Goal: Task Accomplishment & Management: Complete application form

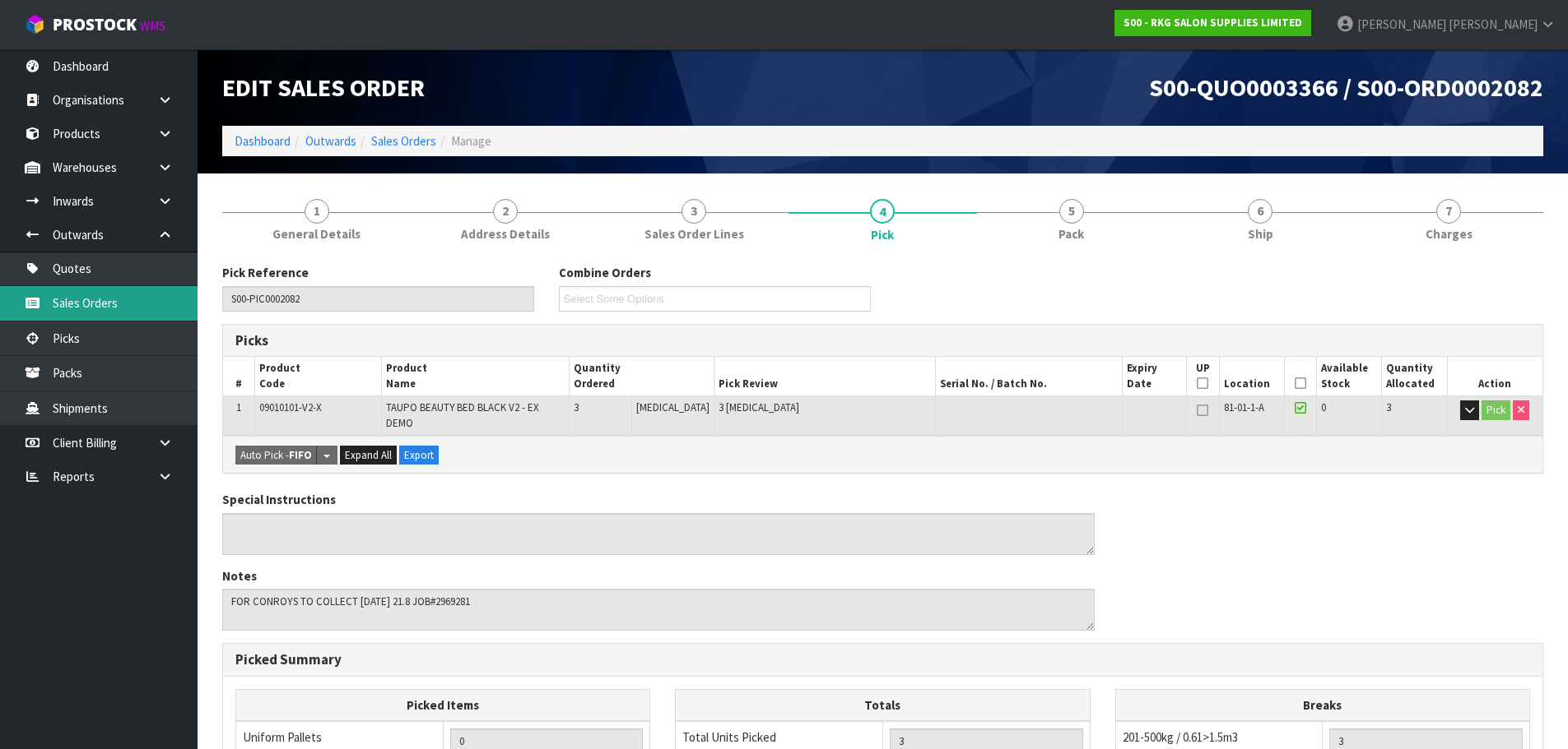
click at [106, 306] on link "Sales Orders" at bounding box center [98, 303] width 197 height 34
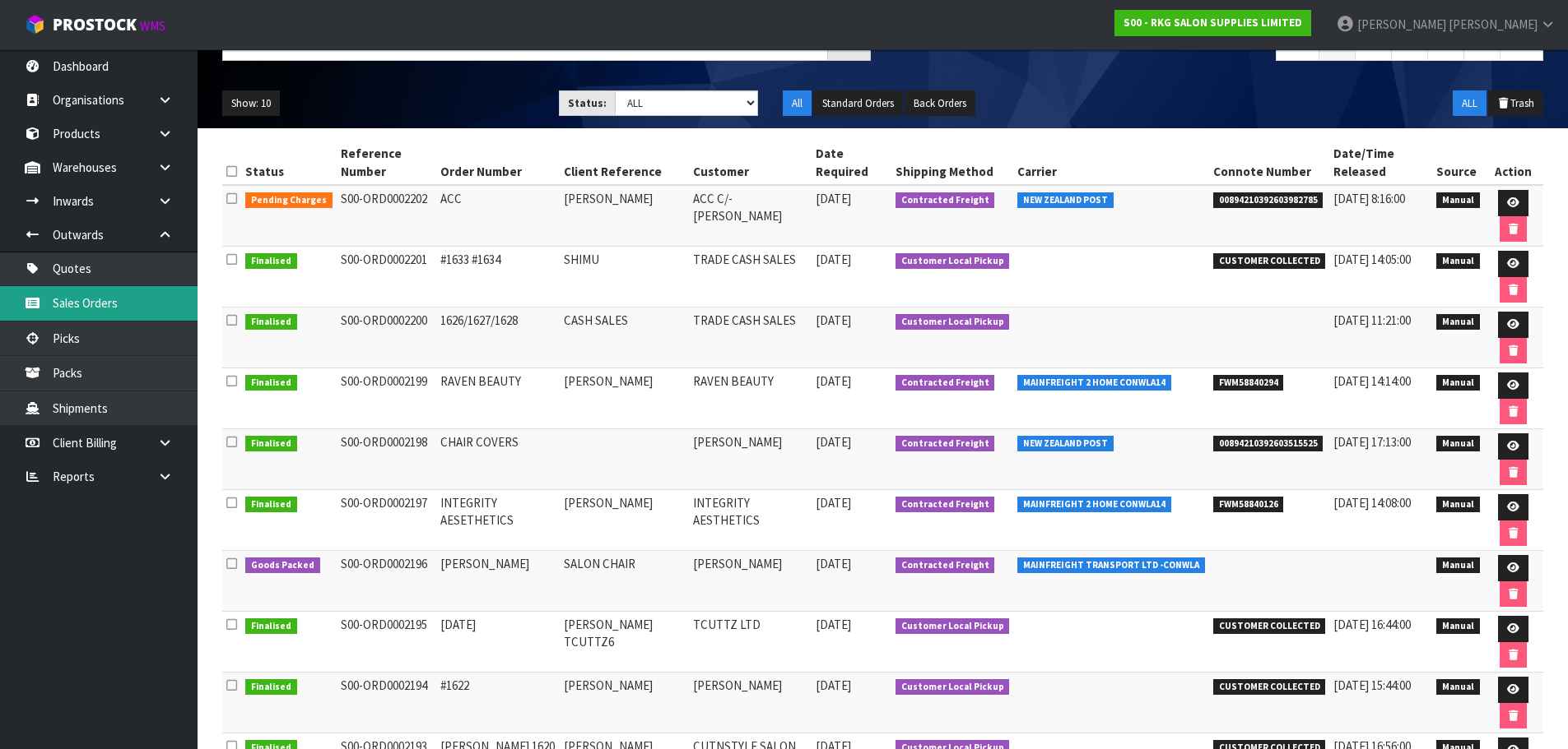
scroll to position [165, 0]
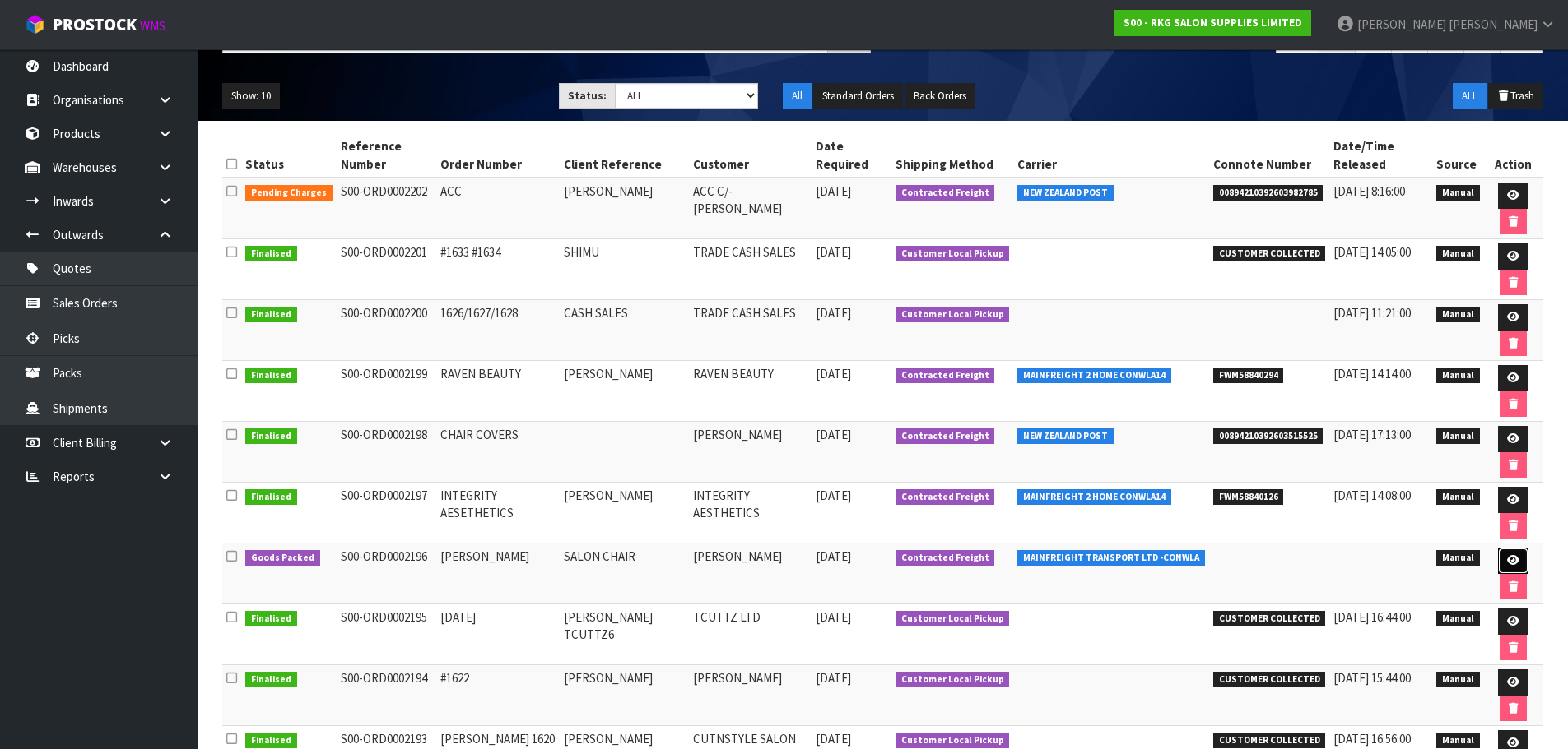
click at [1508, 565] on icon at bounding box center [1512, 560] width 12 height 11
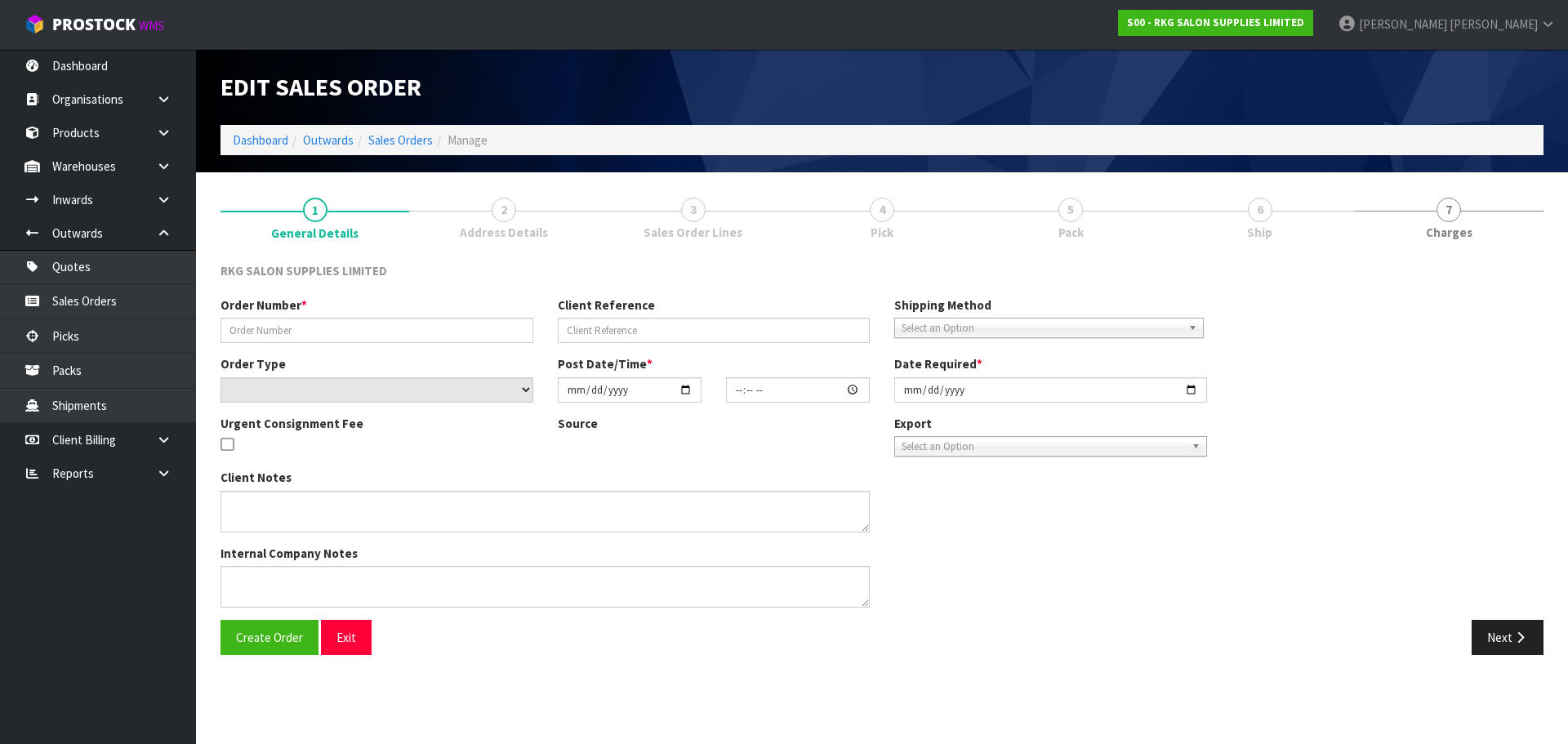
type input "JAYDE BLACKIE"
type input "SALON CHAIR"
select select "number:0"
type input "2025-09-25"
type input "14:10:00.000"
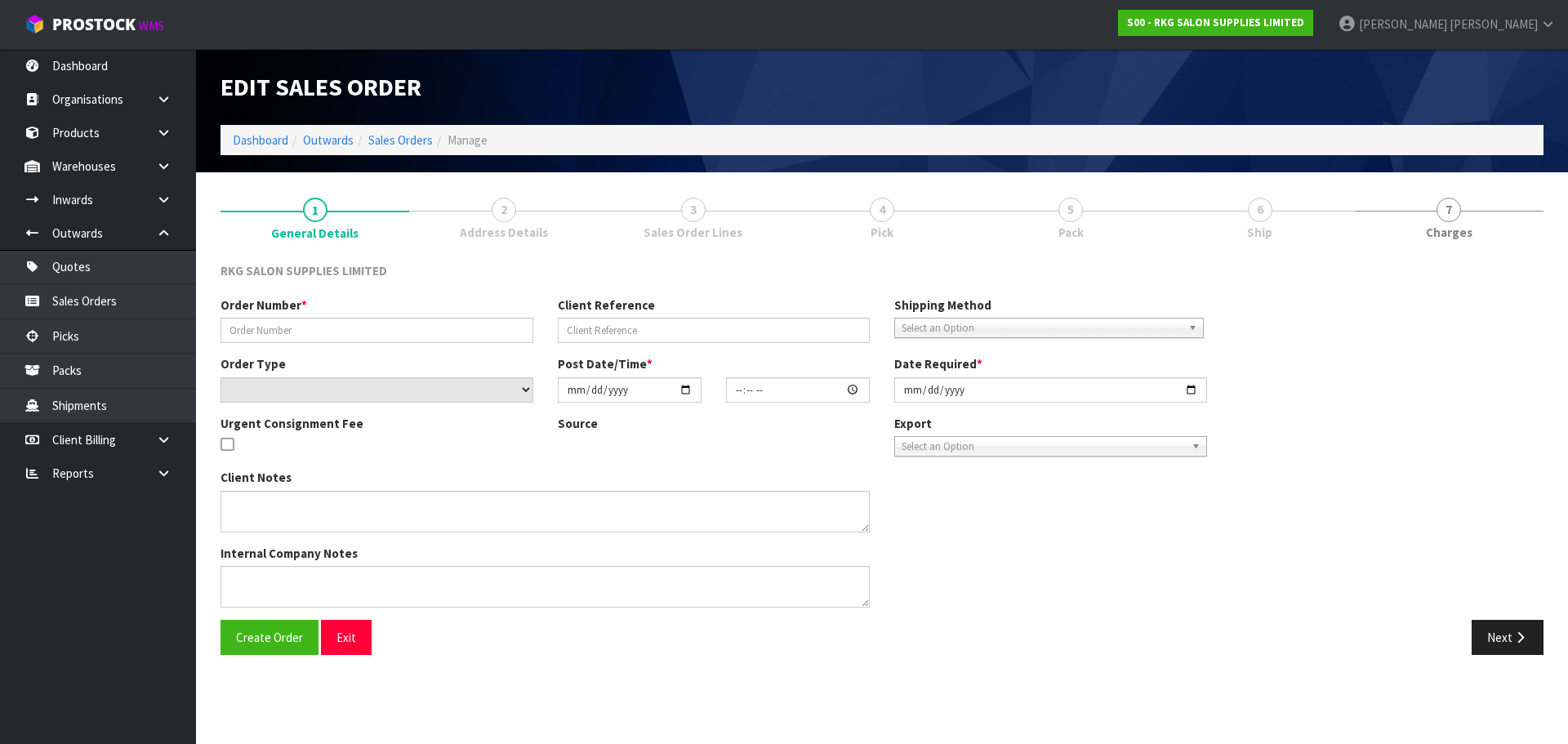
type input "2025-09-25"
type textarea "SEND LOOSE CARTON"
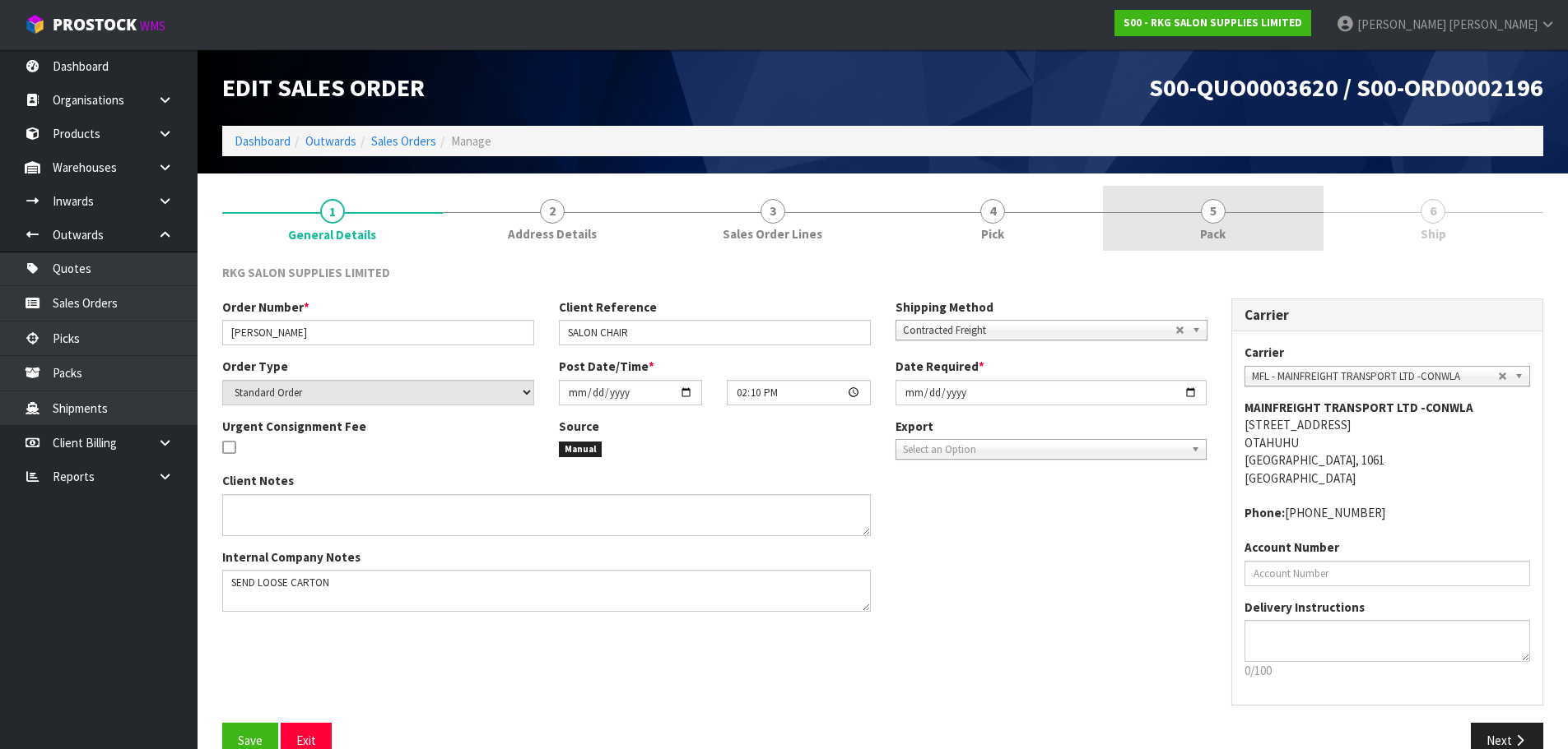
click at [1208, 219] on span "5" at bounding box center [1213, 211] width 25 height 25
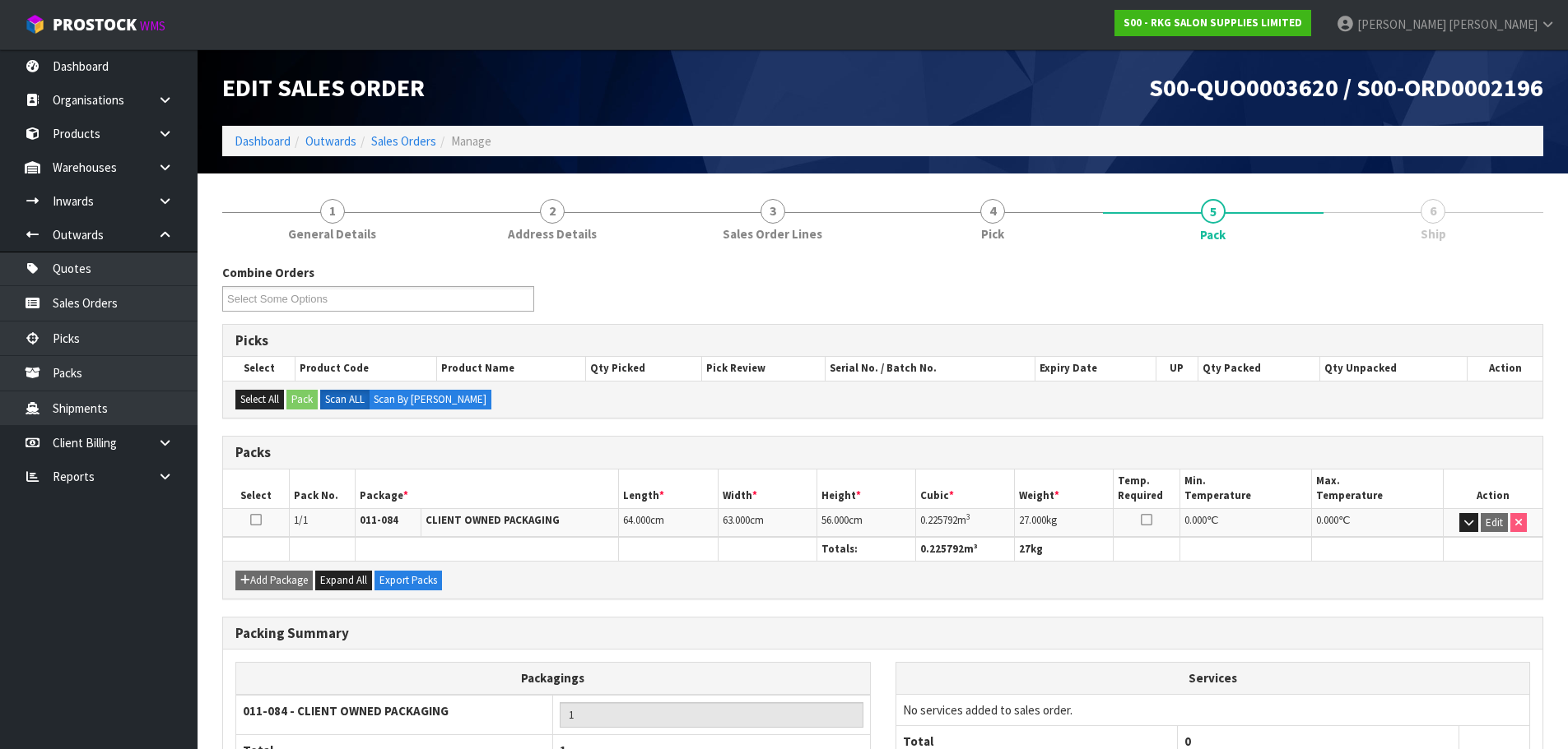
scroll to position [126, 0]
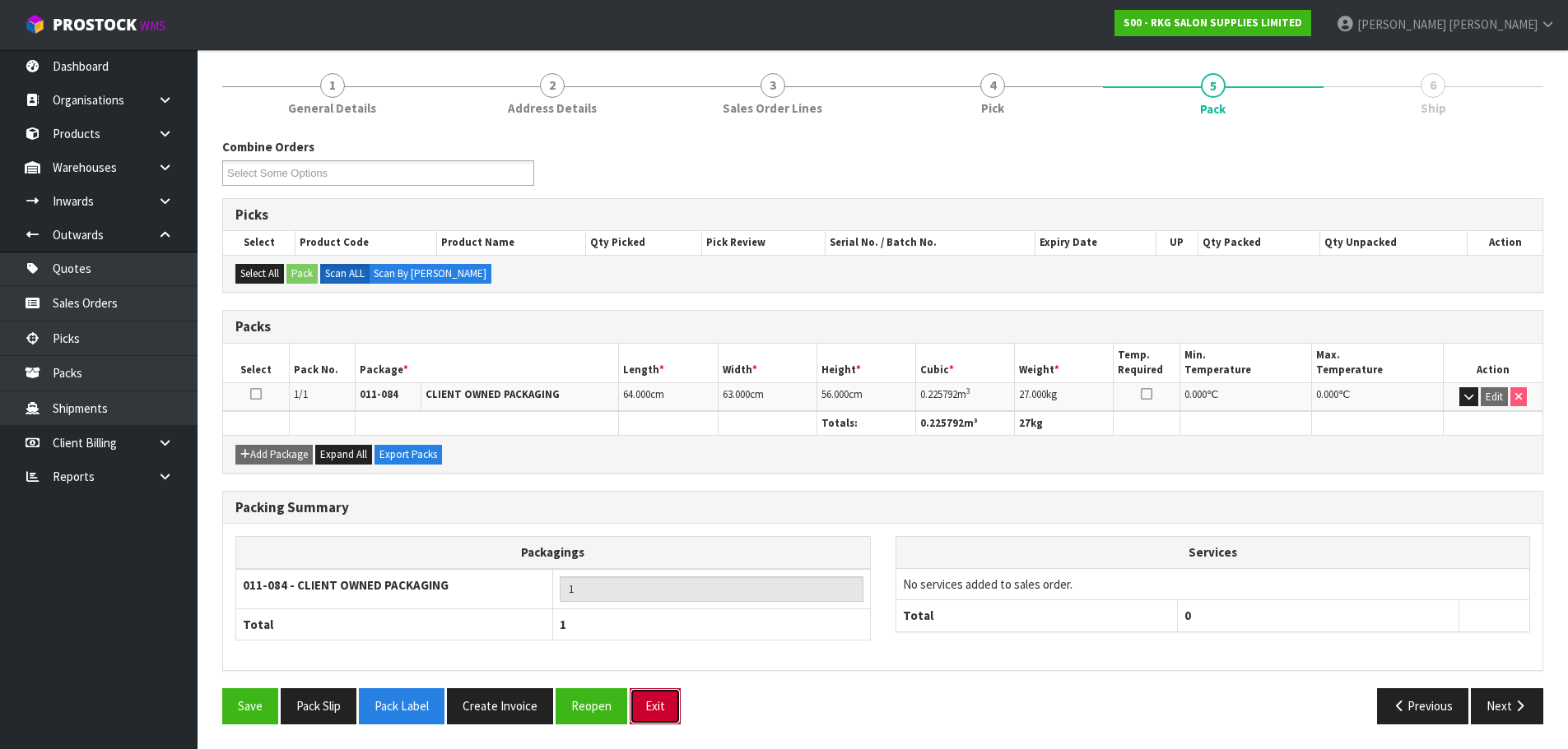
click at [654, 707] on button "Exit" at bounding box center [655, 706] width 51 height 36
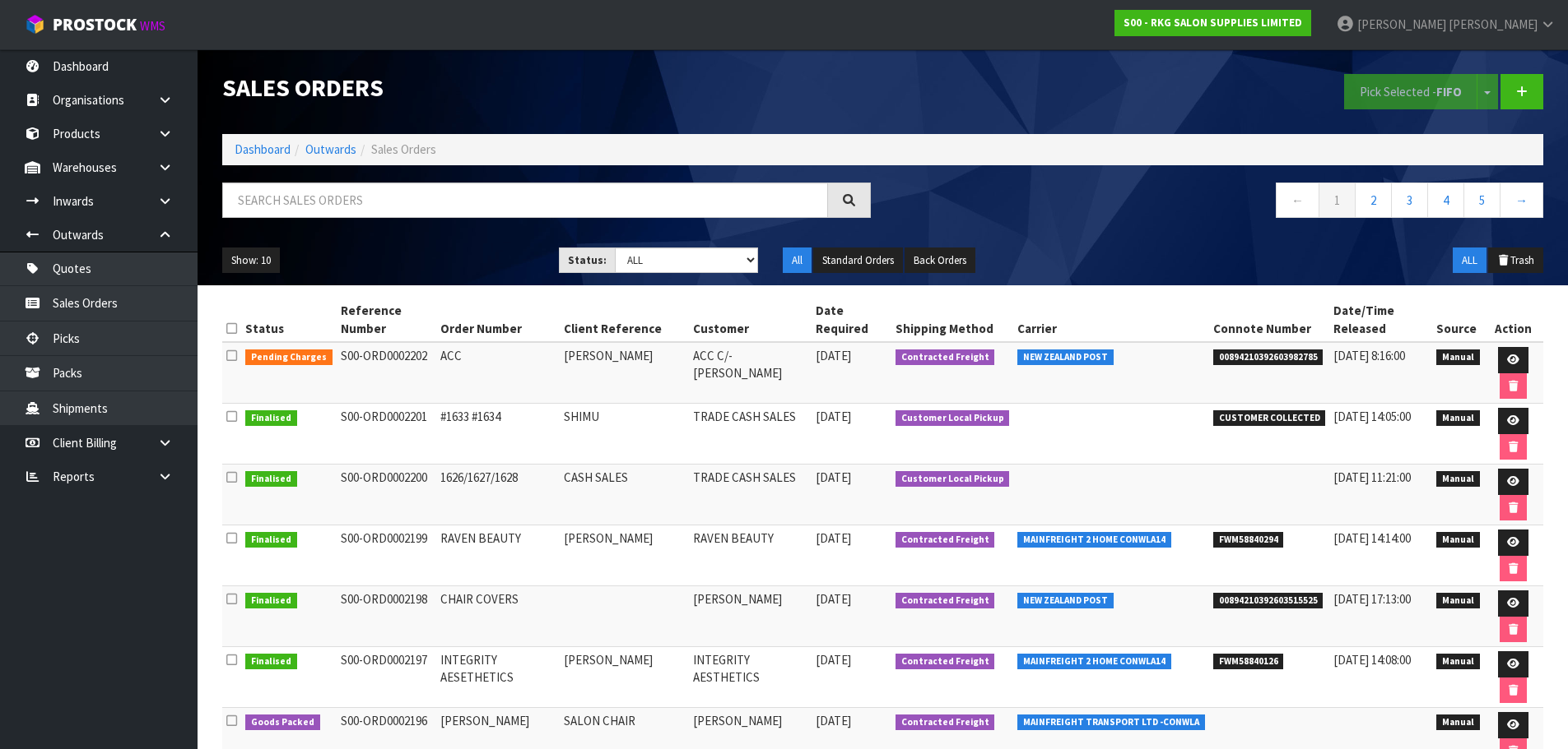
scroll to position [165, 0]
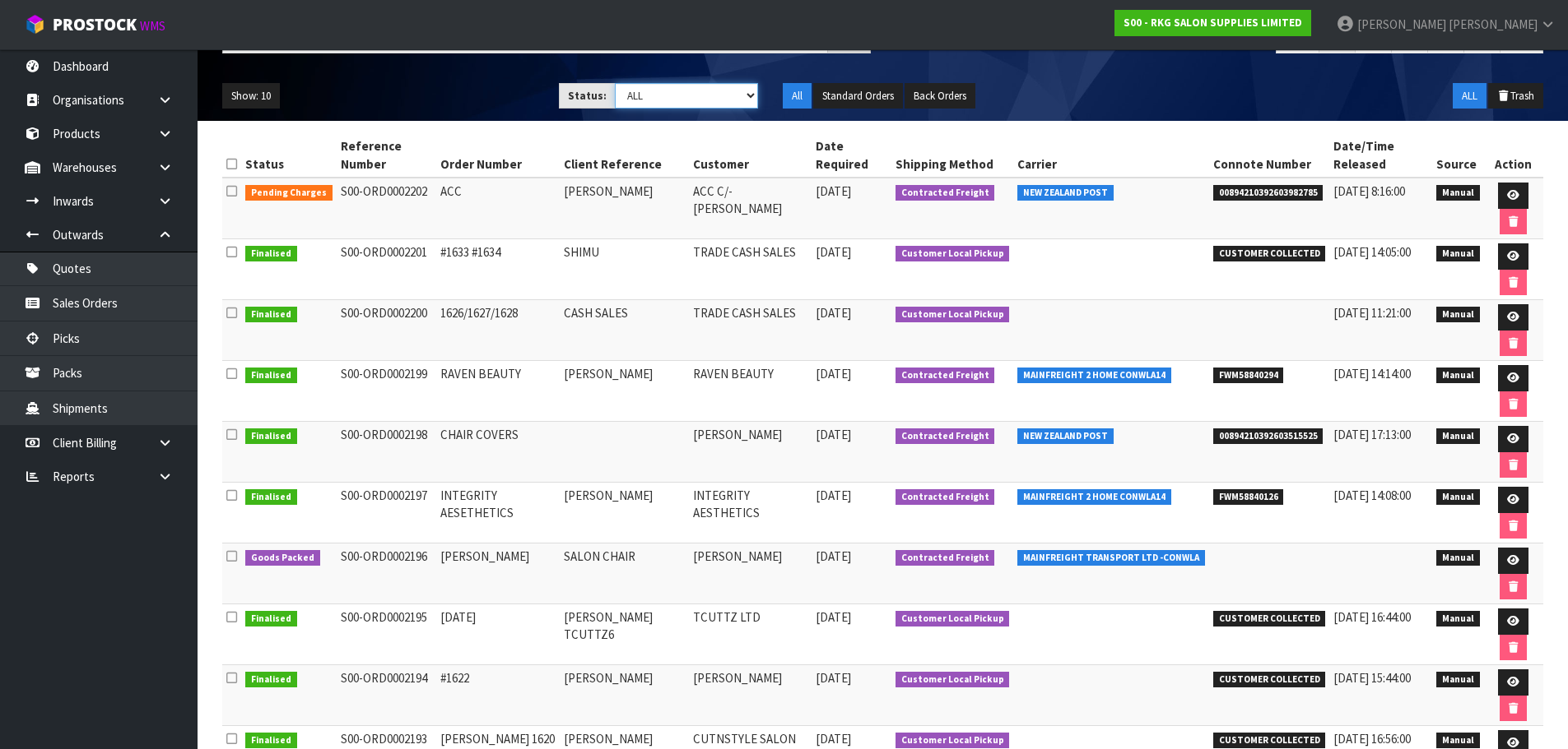
click at [752, 99] on select "Draft Pending Allocated Pending Pick Goods Picked Goods Packed Pending Charges …" at bounding box center [686, 96] width 143 height 26
select select "string:2"
click at [615, 83] on select "Draft Pending Allocated Pending Pick Goods Picked Goods Packed Pending Charges …" at bounding box center [686, 96] width 143 height 26
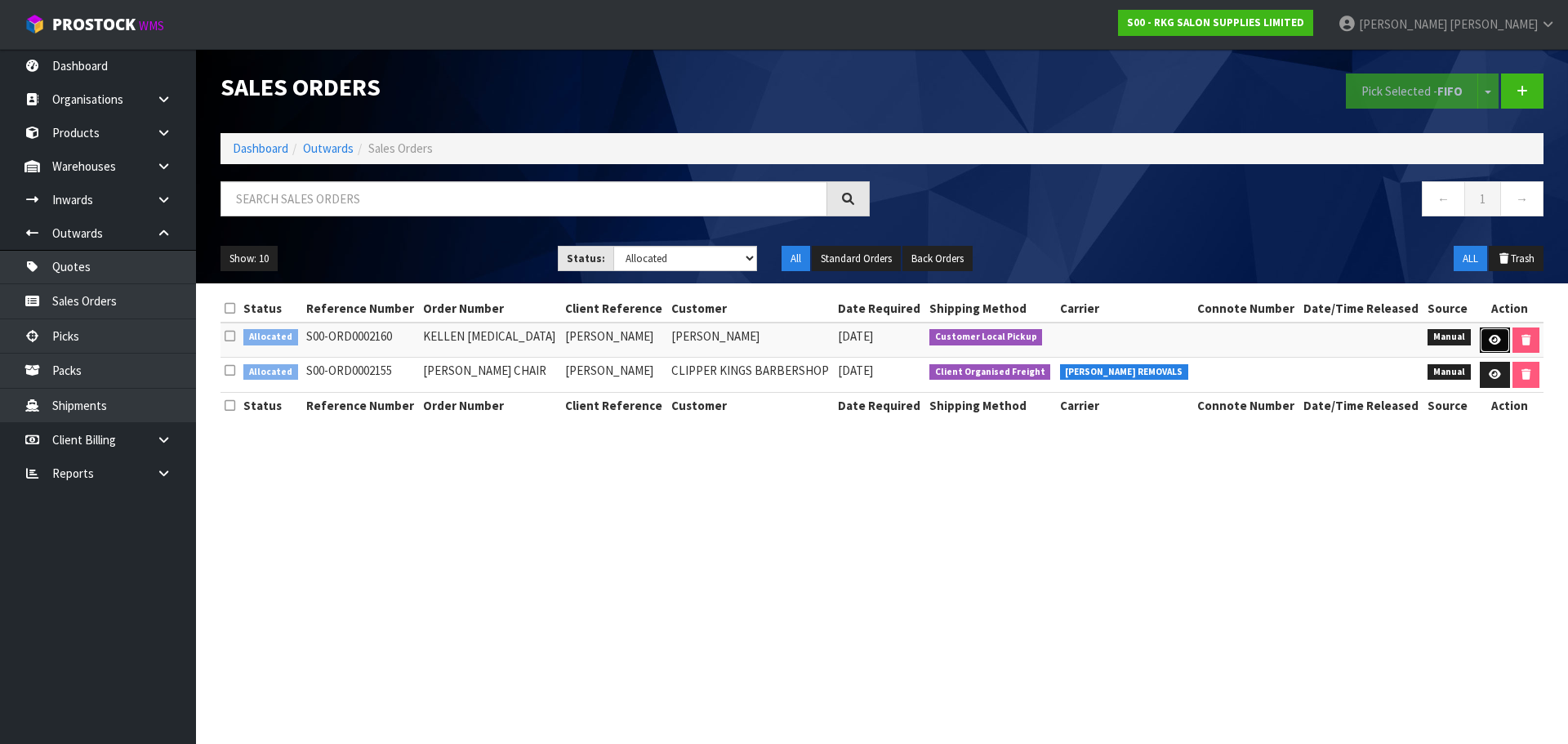
click at [1490, 345] on link at bounding box center [1495, 341] width 31 height 26
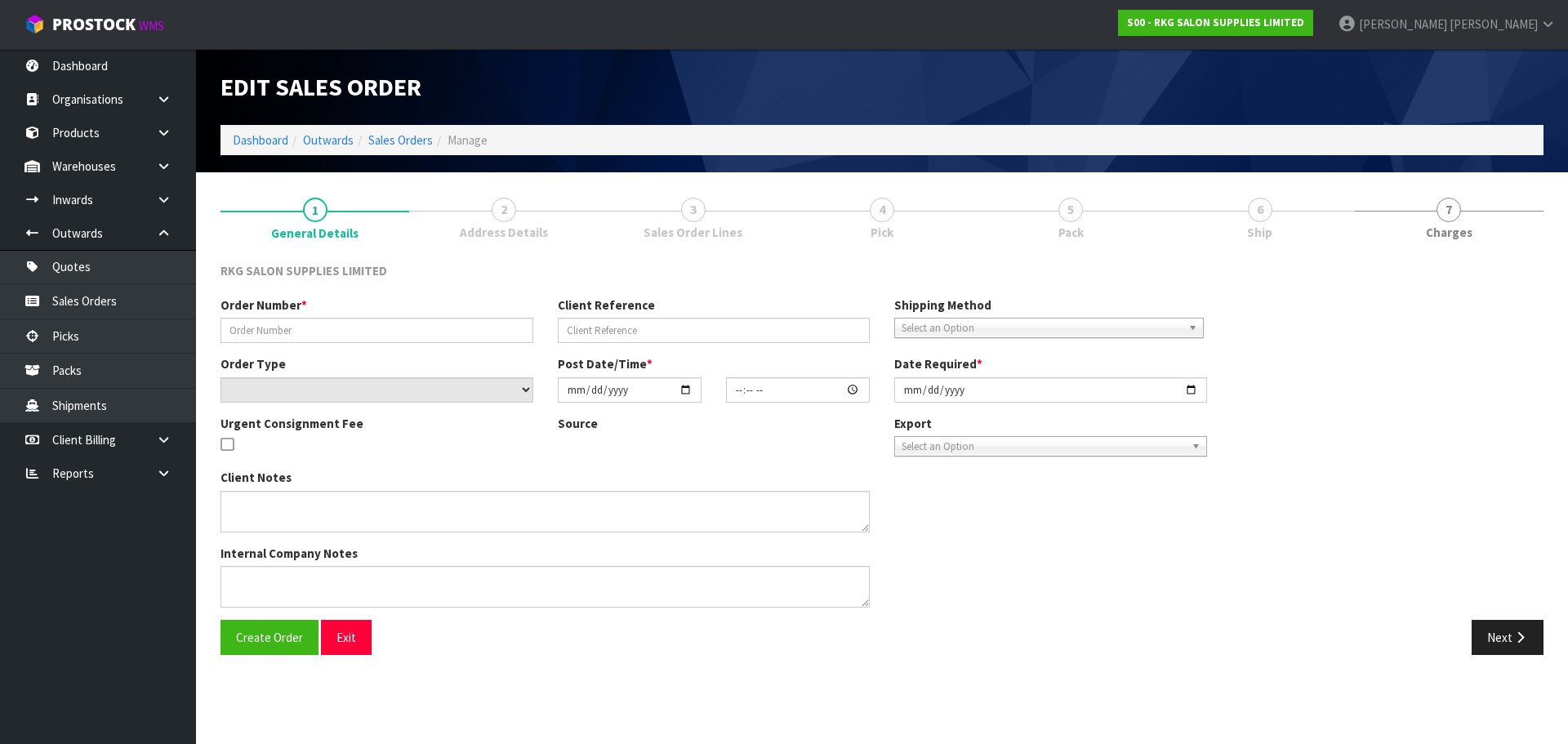
type input "KELLEN BSS"
type input "KELLEN TAMAKI"
select select "number:0"
type input "2025-09-09"
type input "00:00:00.000"
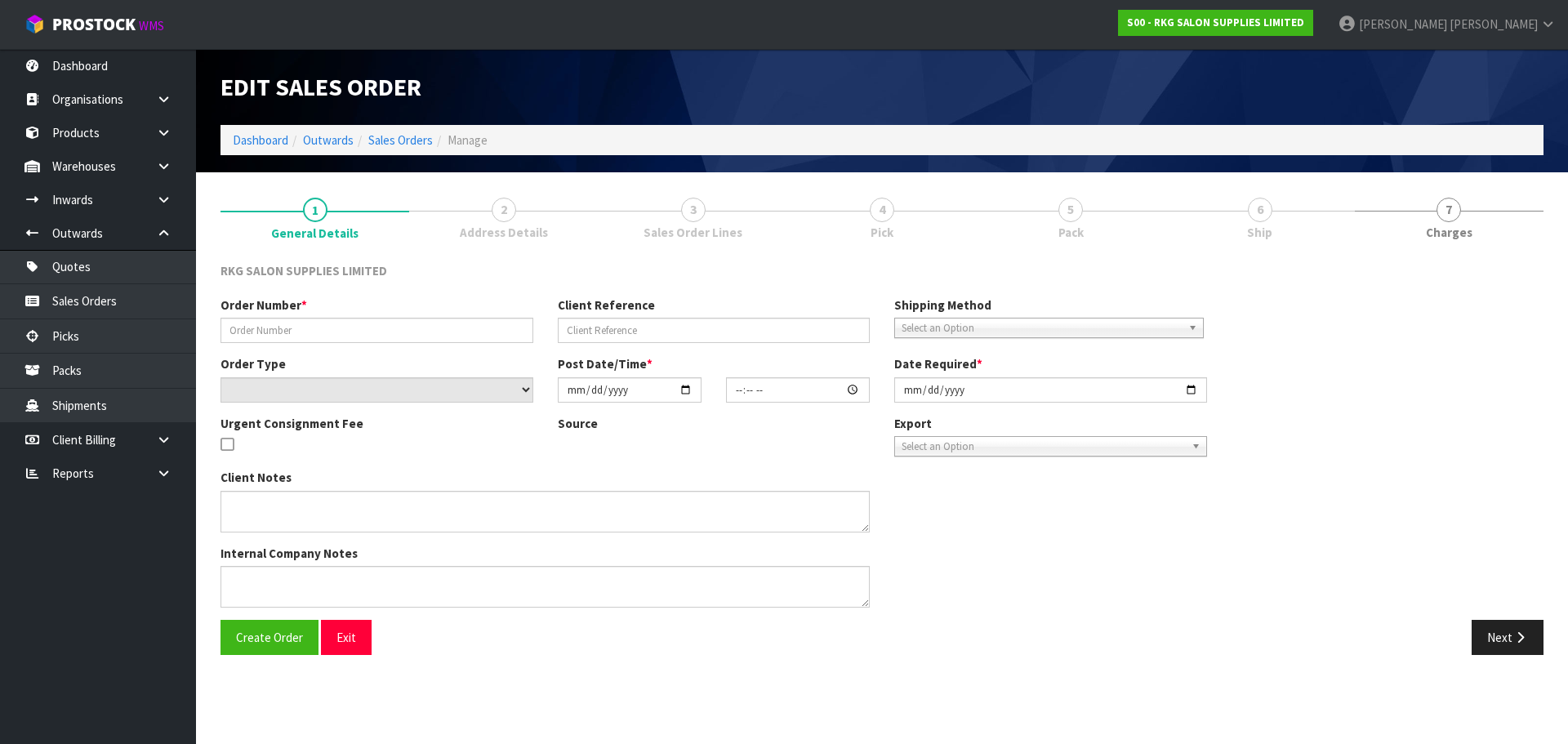
type input "2025-09-11"
type textarea "BEAUTY STARTER SET INCLUDE 1 X WELLINGTON BED, 1 X TROLLEY, 1 X STOOL"
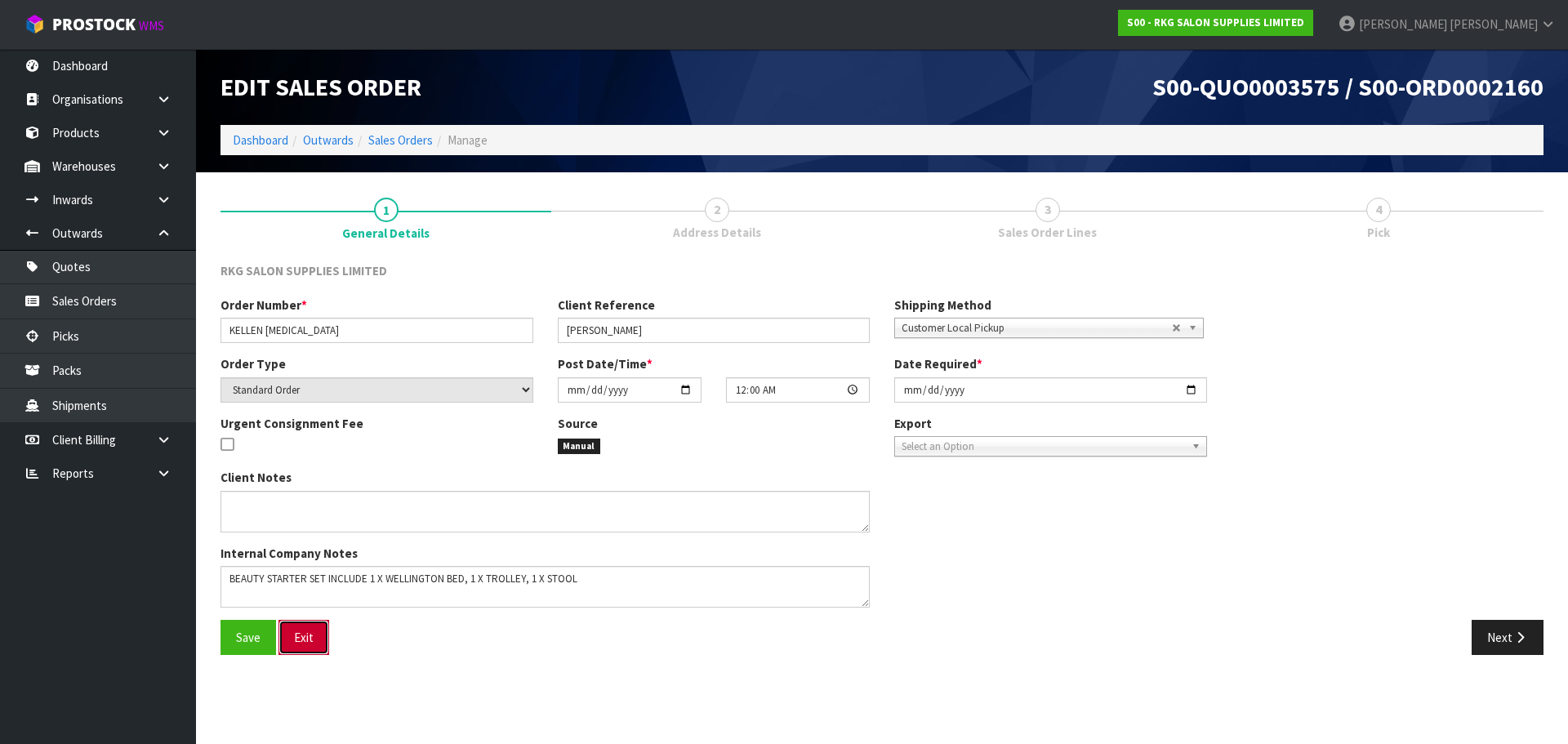
click at [316, 641] on button "Exit" at bounding box center [303, 637] width 50 height 36
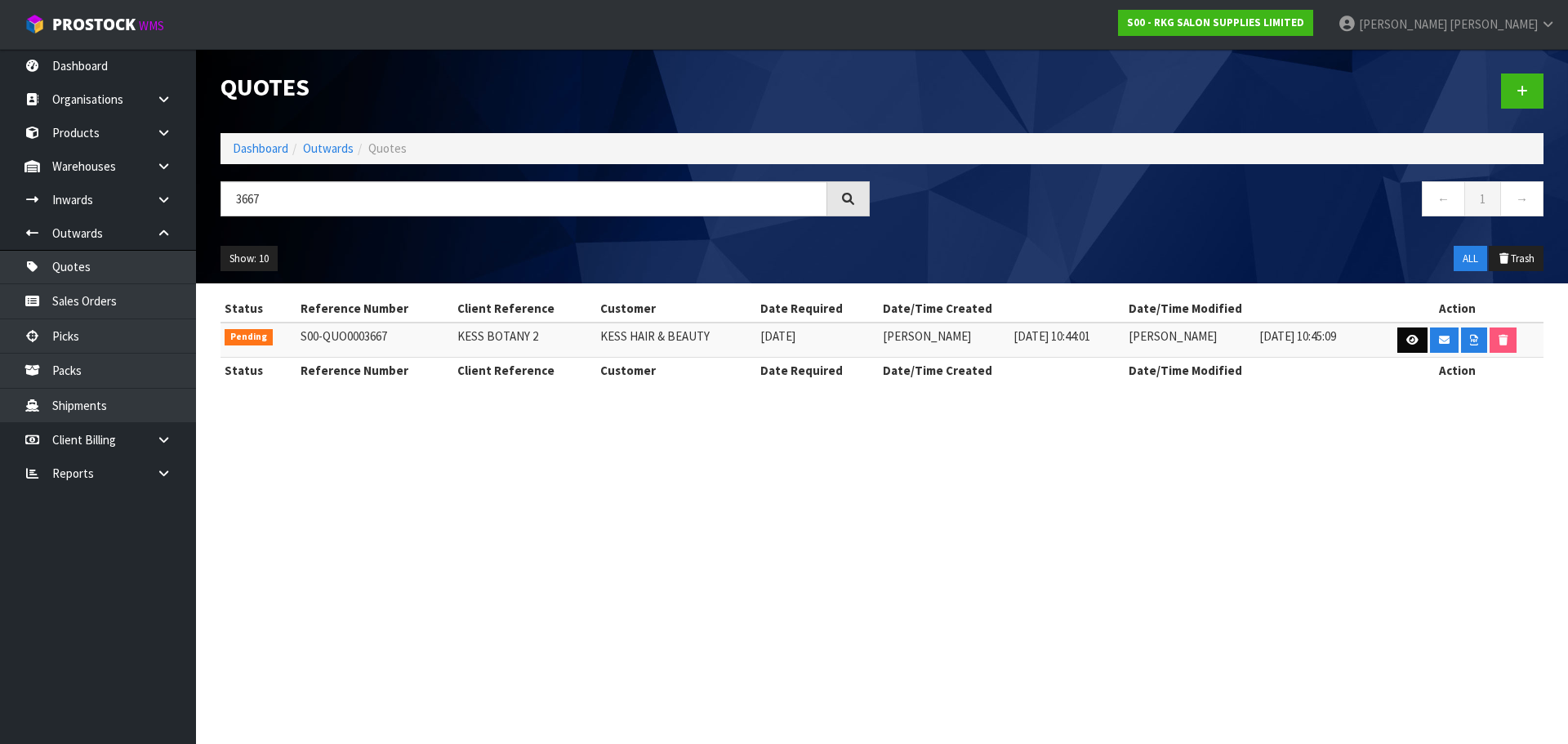
type input "3667"
click at [1411, 339] on icon at bounding box center [1413, 340] width 12 height 11
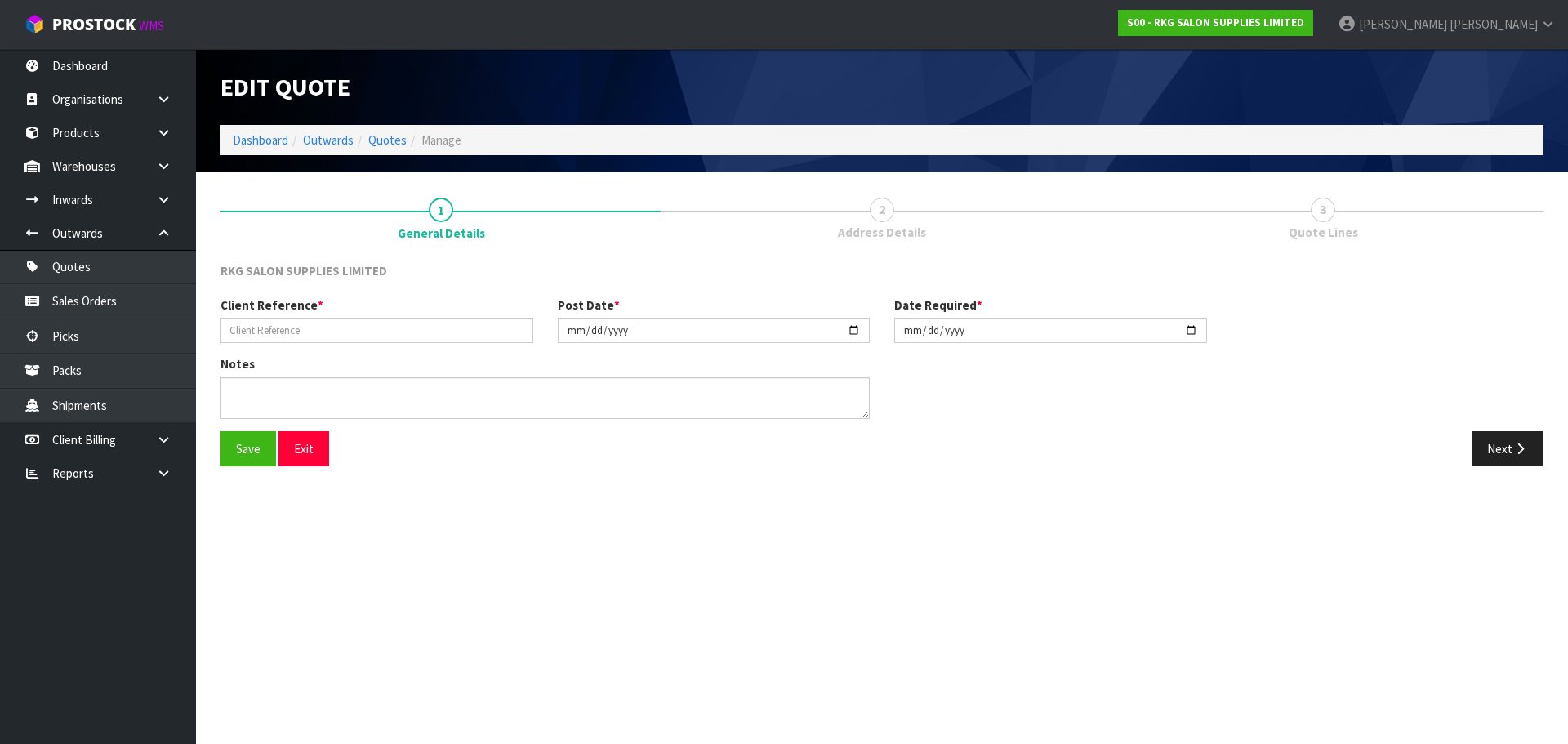
type input "KESS BOTANY 2"
type input "[DATE]"
type textarea "FOR PICK UP"
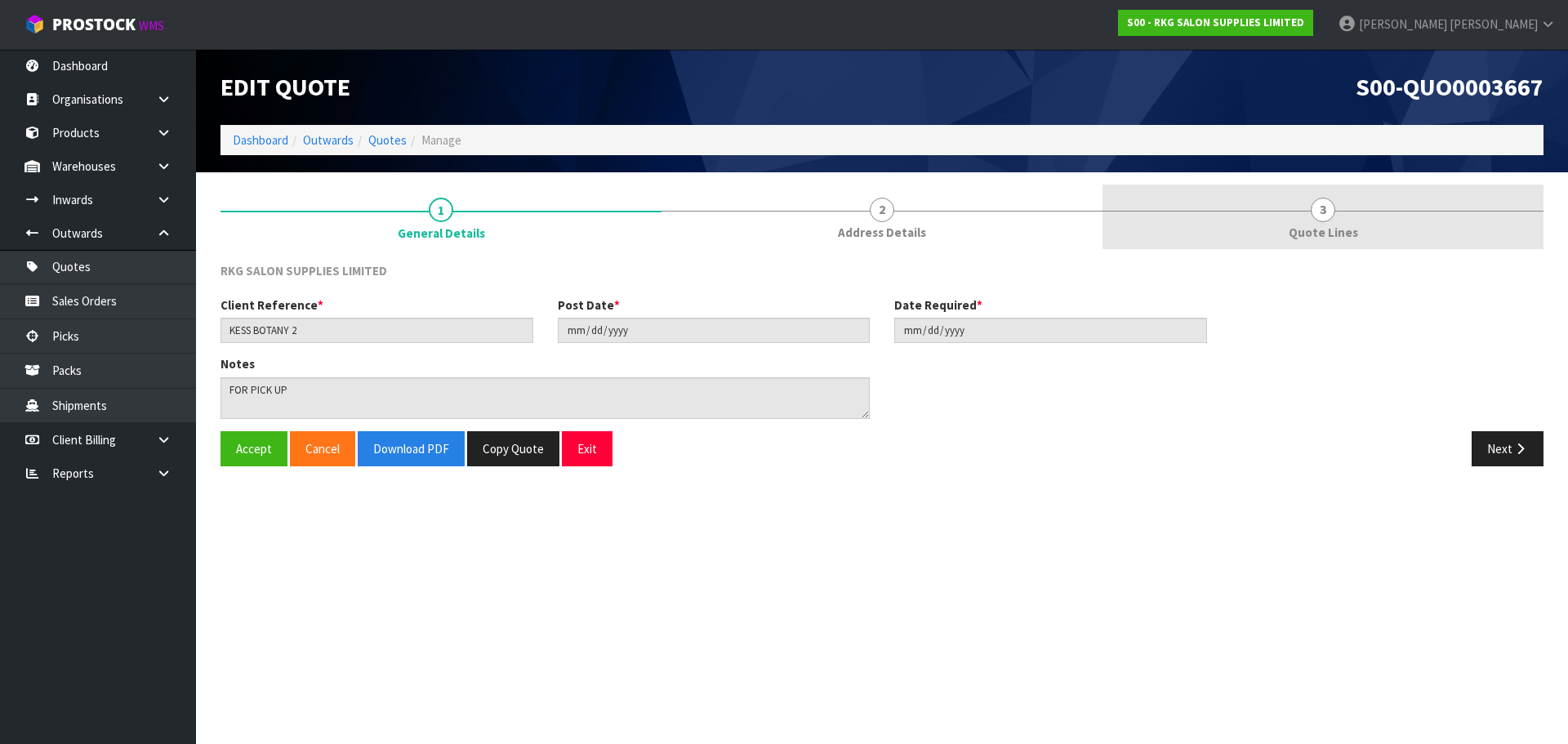
click at [1329, 215] on span "3" at bounding box center [1324, 210] width 25 height 25
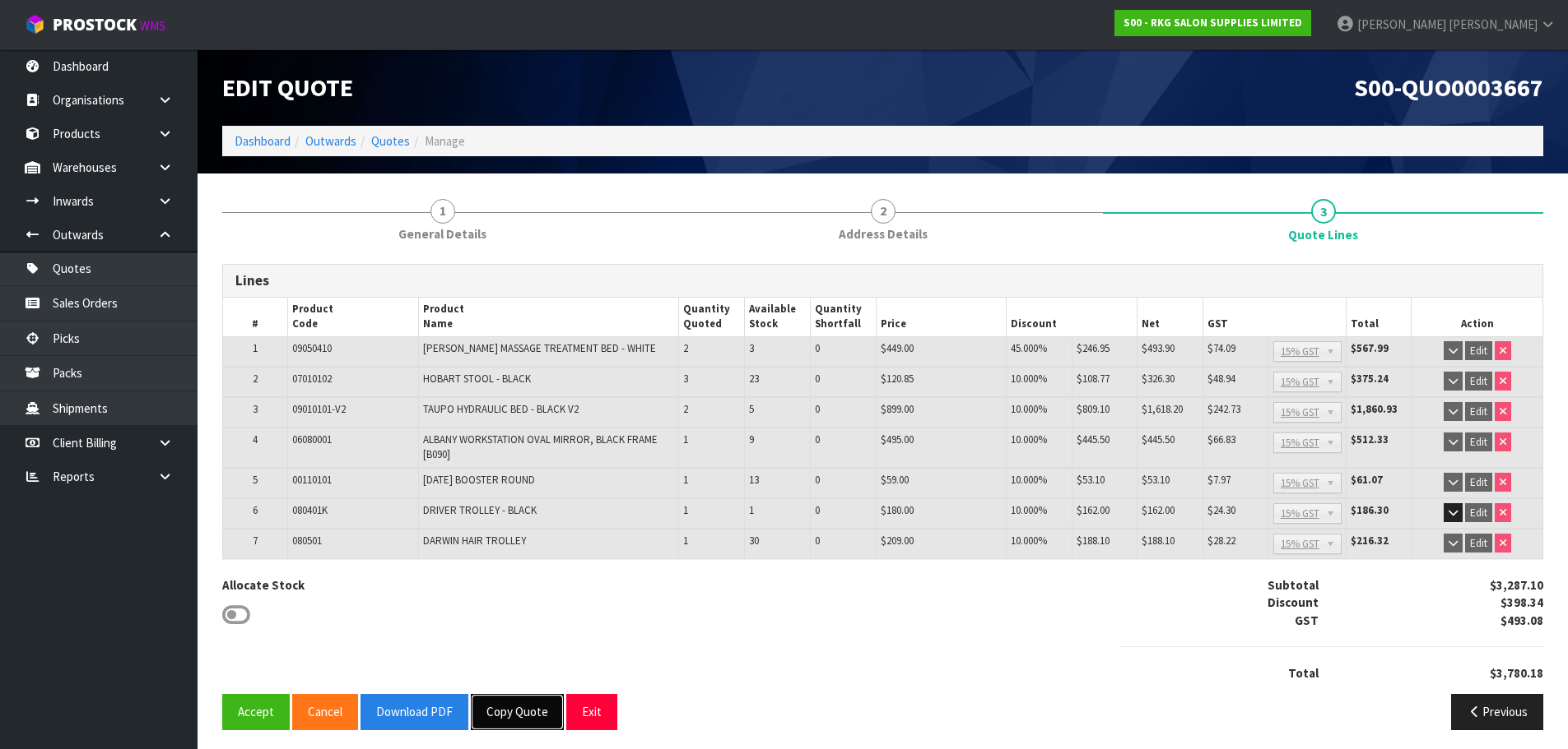
click at [515, 714] on button "Copy Quote" at bounding box center [517, 712] width 93 height 36
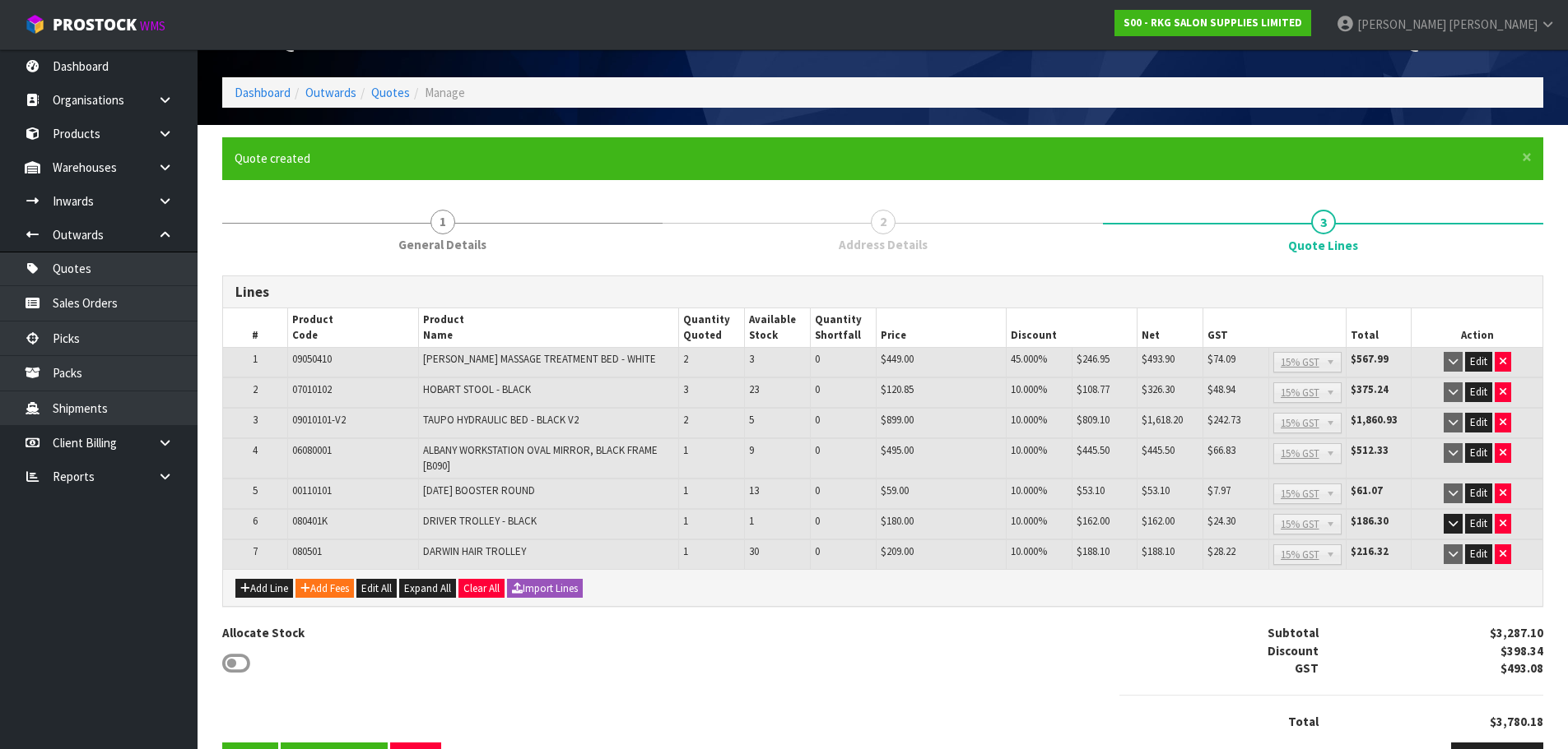
scroll to position [102, 0]
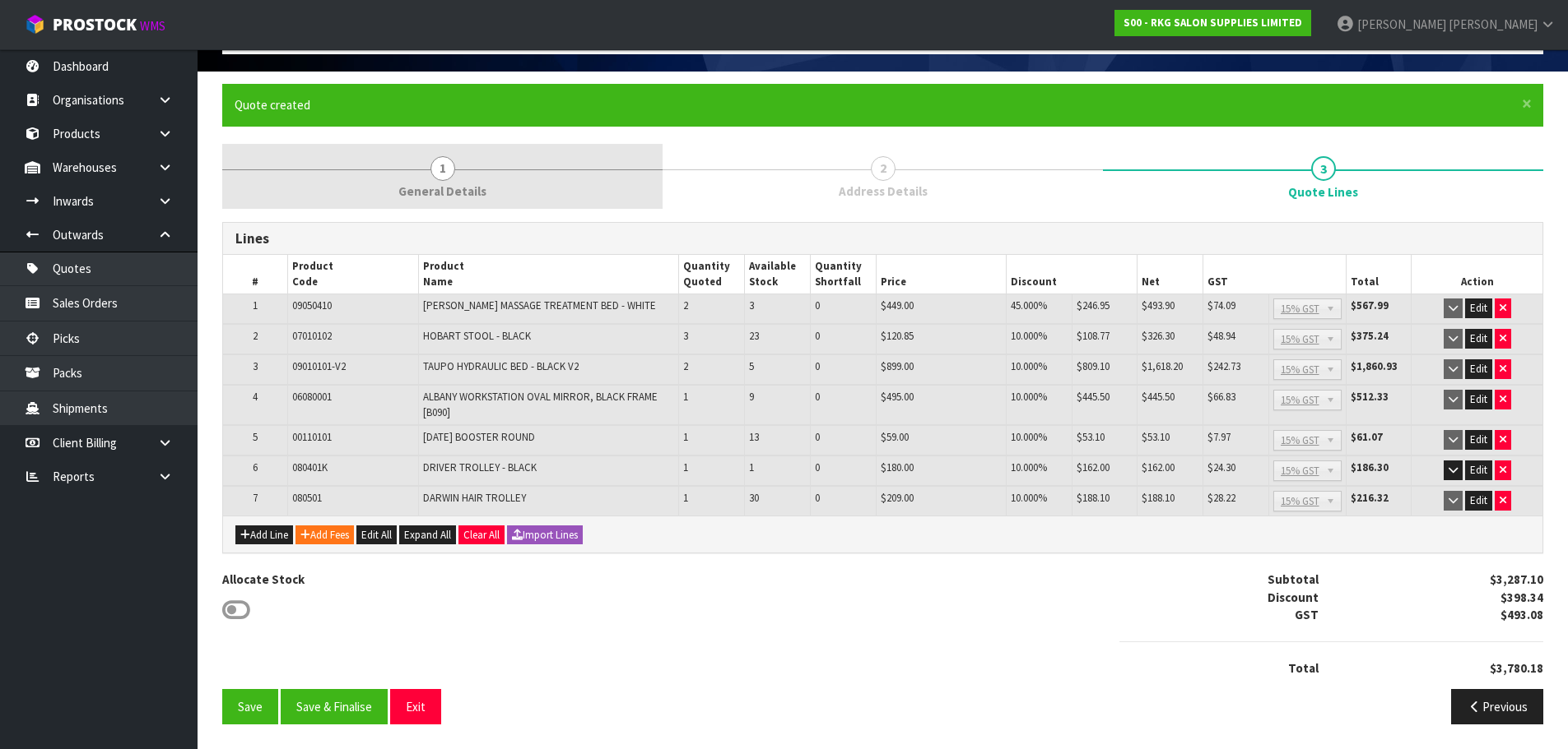
click at [442, 169] on span "1" at bounding box center [443, 169] width 25 height 25
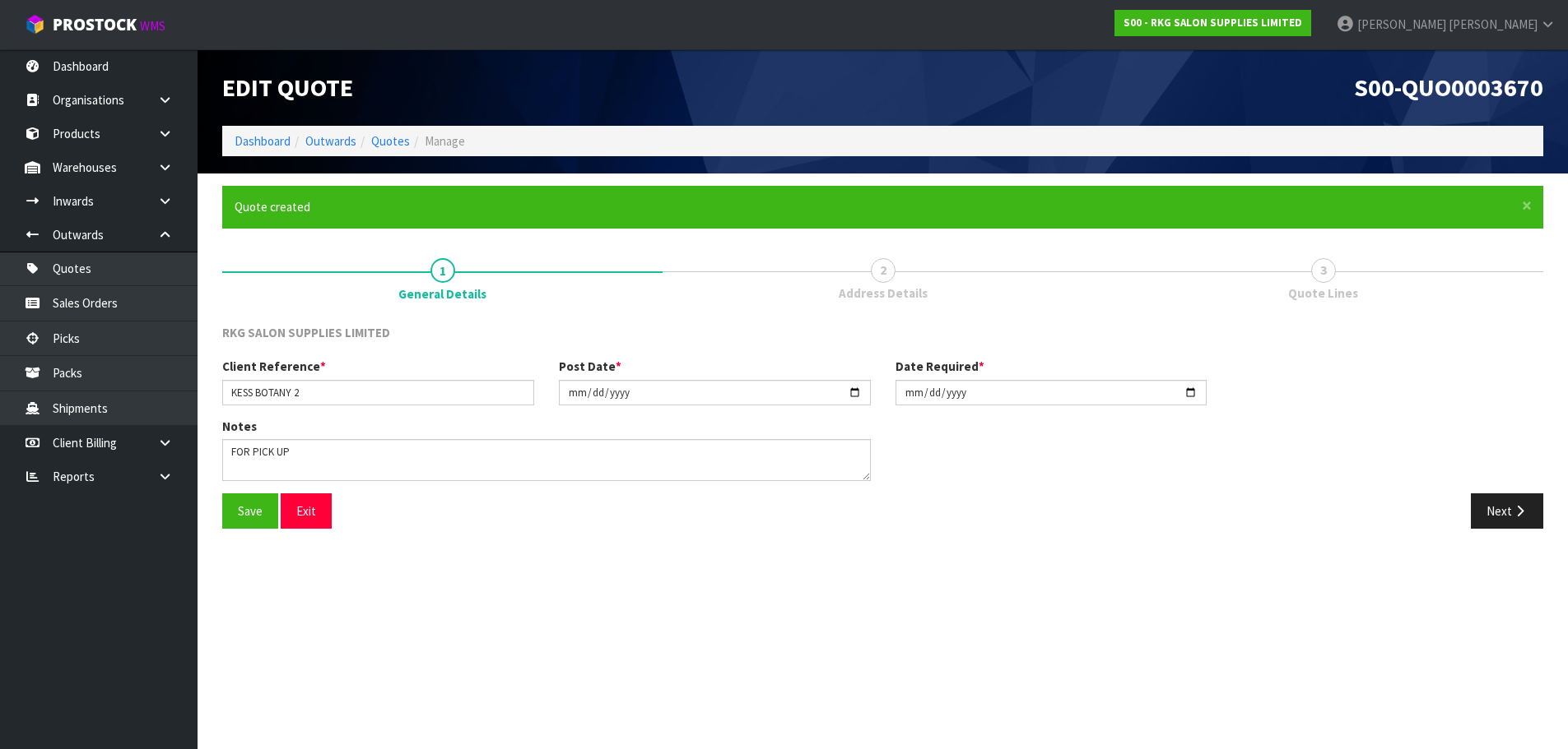
scroll to position [0, 0]
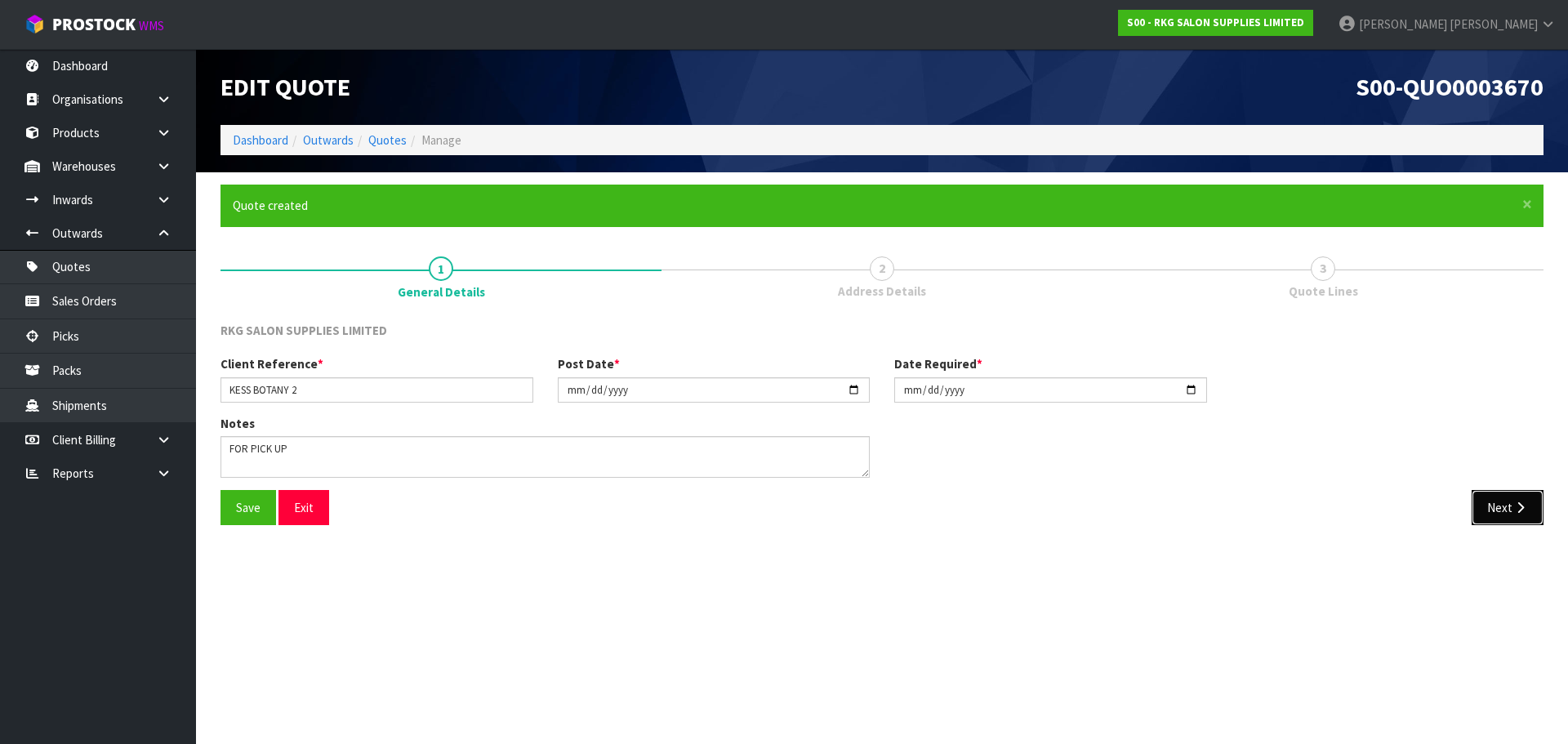
click at [1493, 507] on button "Next" at bounding box center [1508, 508] width 72 height 36
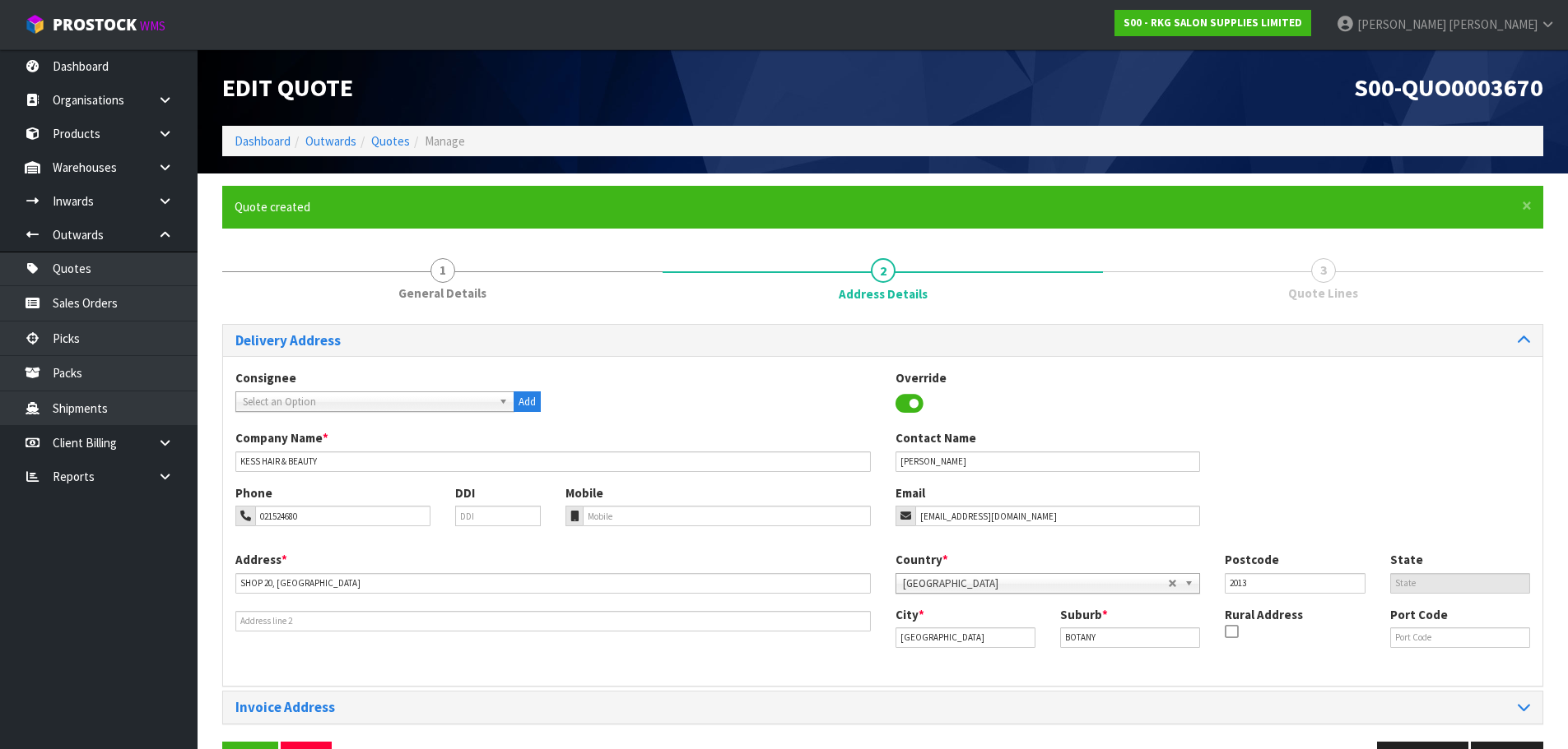
scroll to position [53, 0]
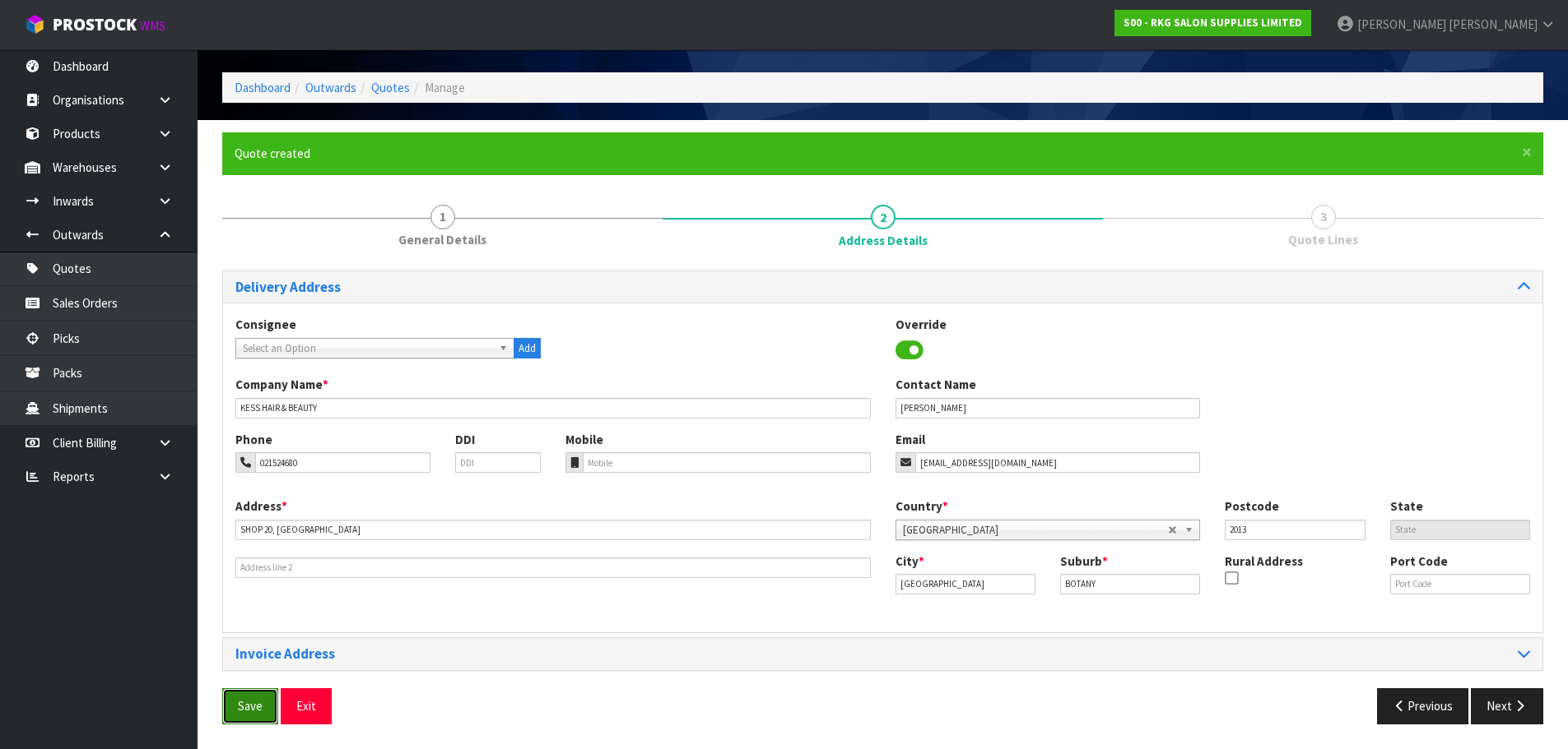
click at [262, 702] on button "Save" at bounding box center [250, 706] width 56 height 36
click at [1499, 704] on button "Next" at bounding box center [1506, 706] width 72 height 36
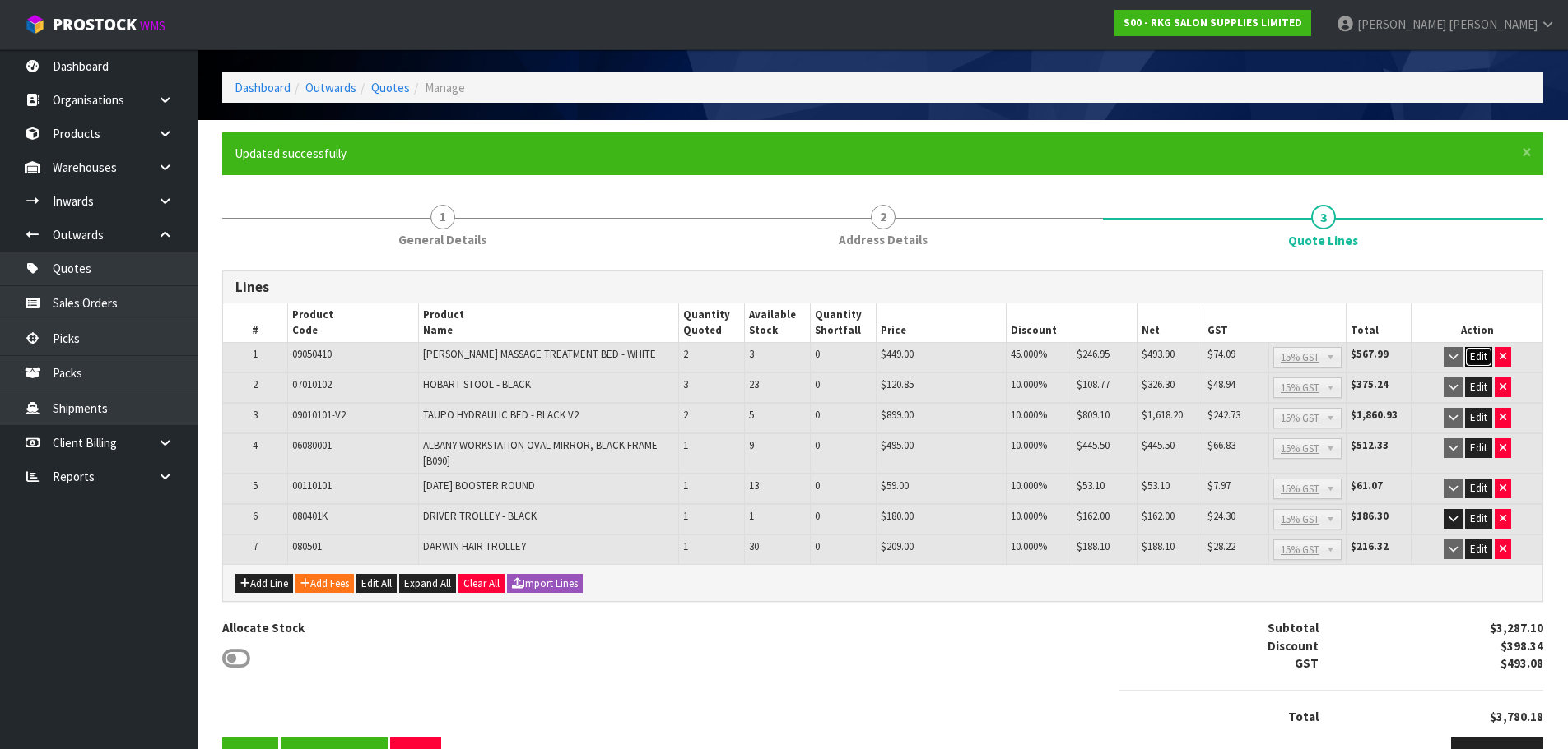
click at [1477, 355] on button "Edit" at bounding box center [1478, 357] width 27 height 20
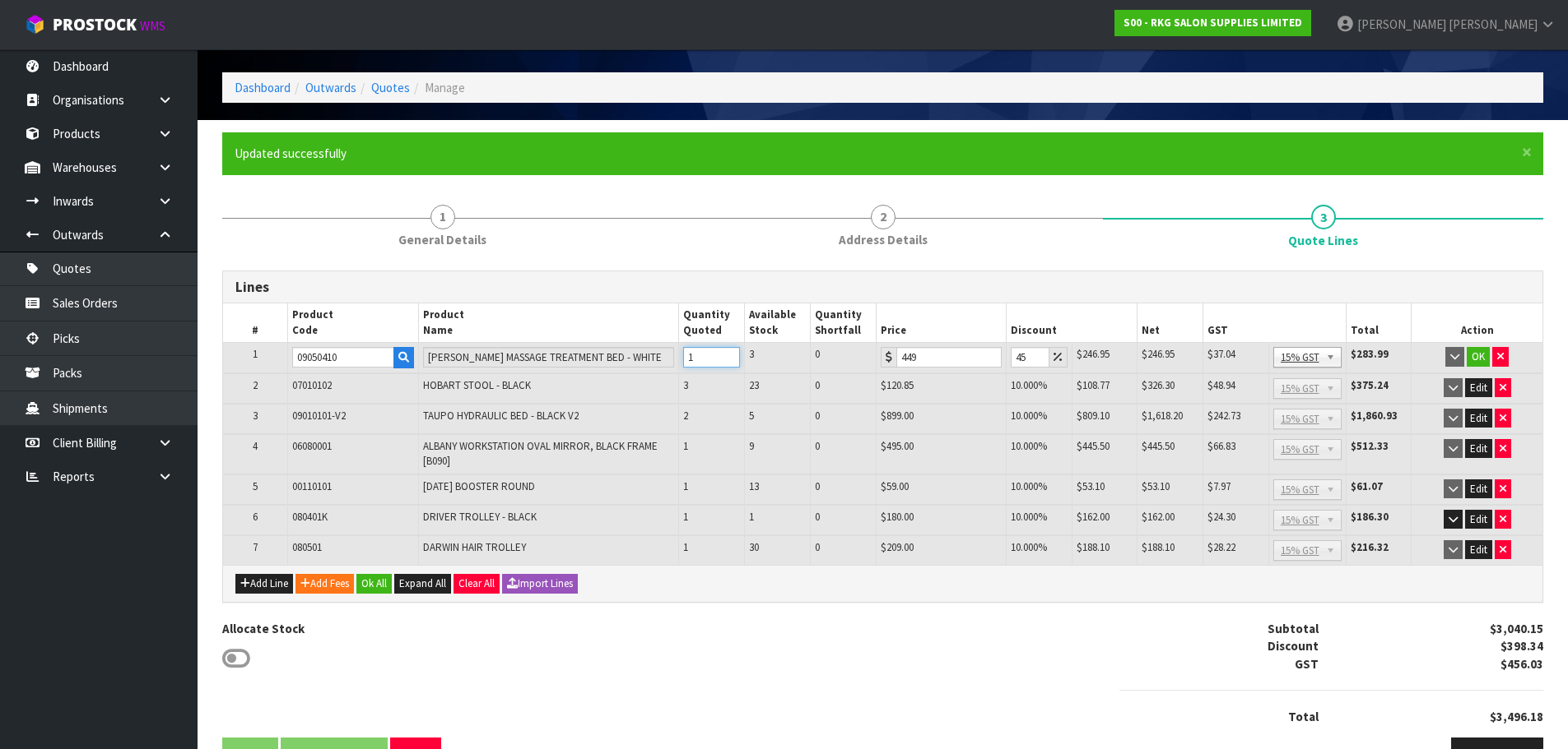
type input "1"
click at [732, 362] on input "1" at bounding box center [711, 357] width 57 height 21
click at [1481, 354] on button "OK" at bounding box center [1478, 357] width 23 height 20
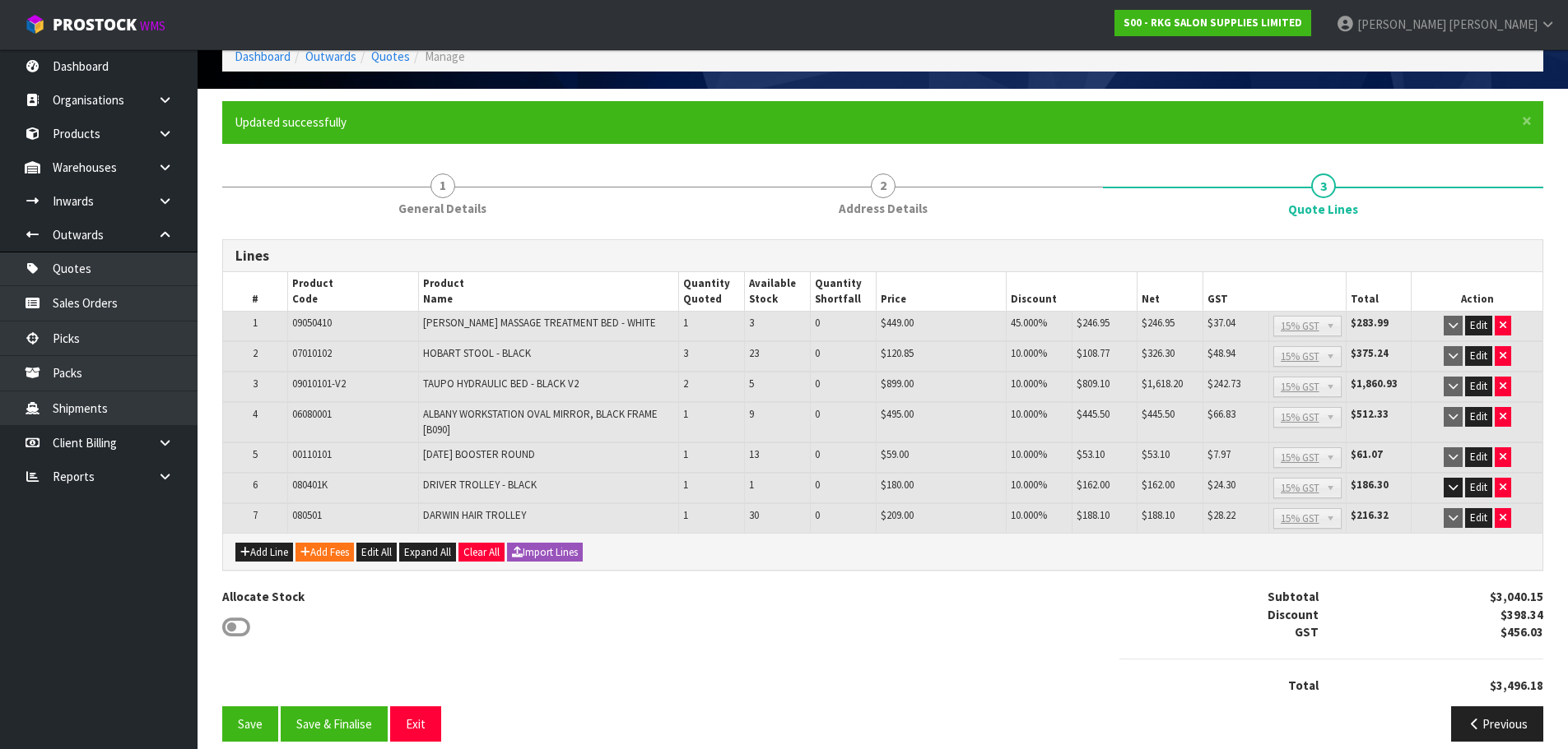
scroll to position [102, 0]
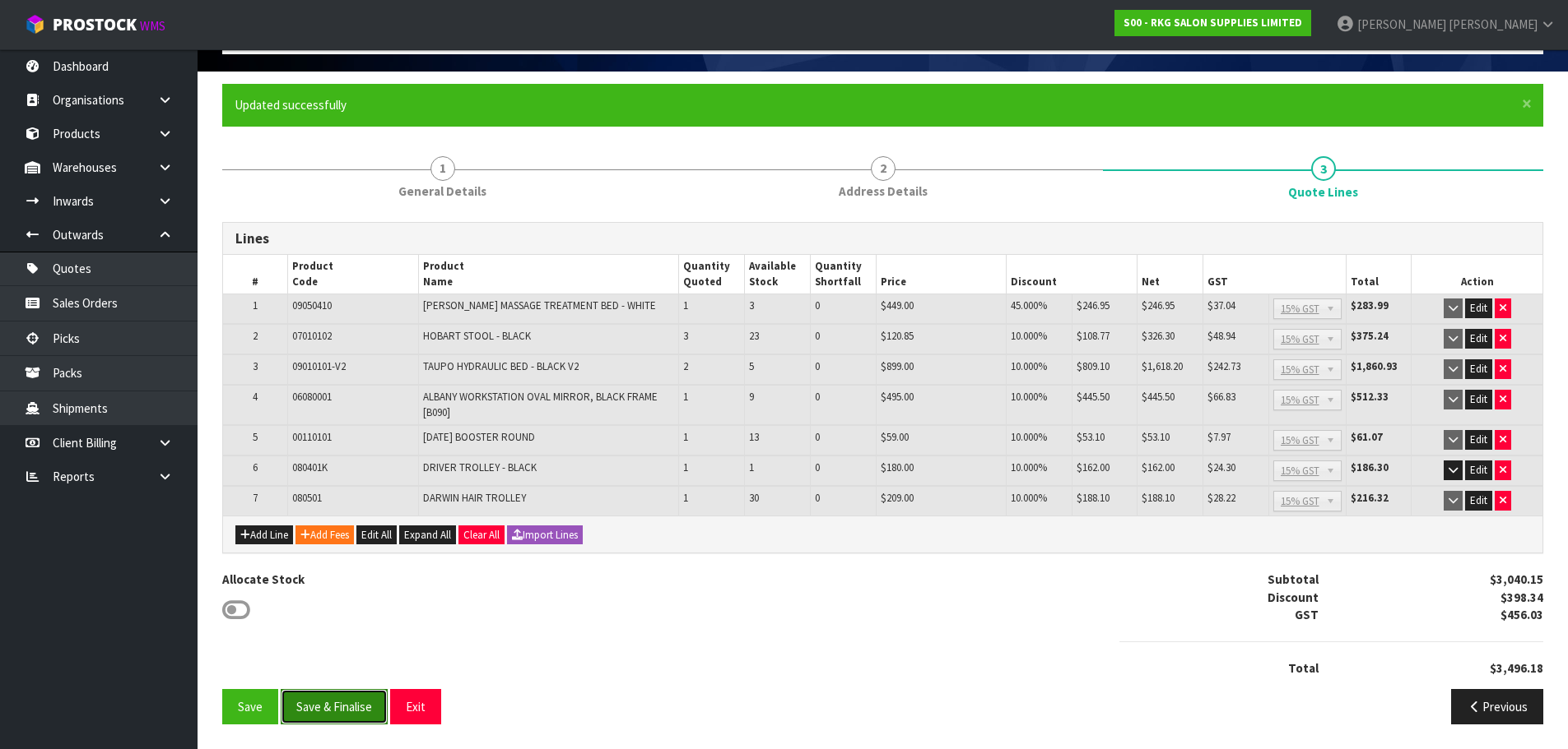
click at [332, 709] on button "Save & Finalise" at bounding box center [334, 707] width 107 height 36
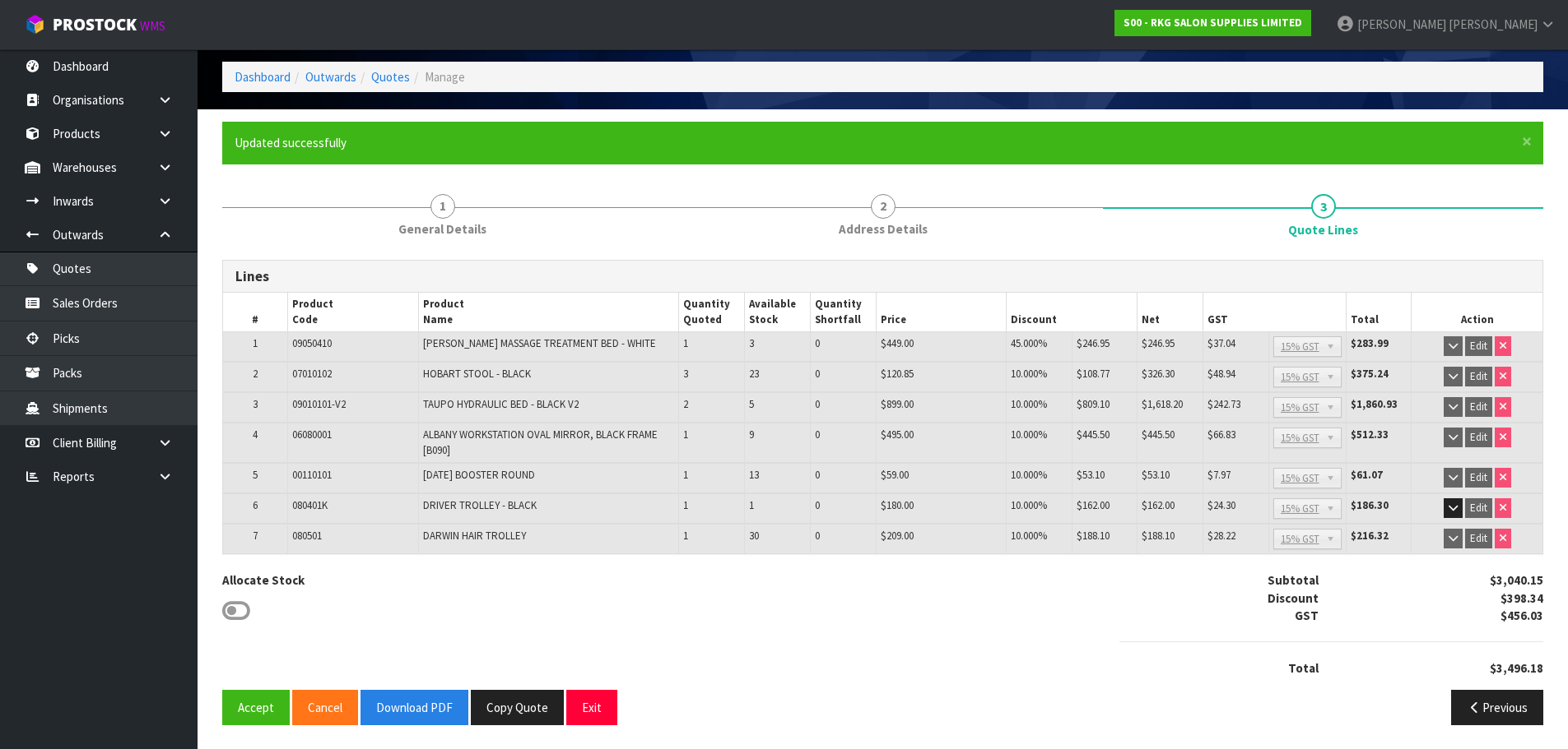
scroll to position [65, 0]
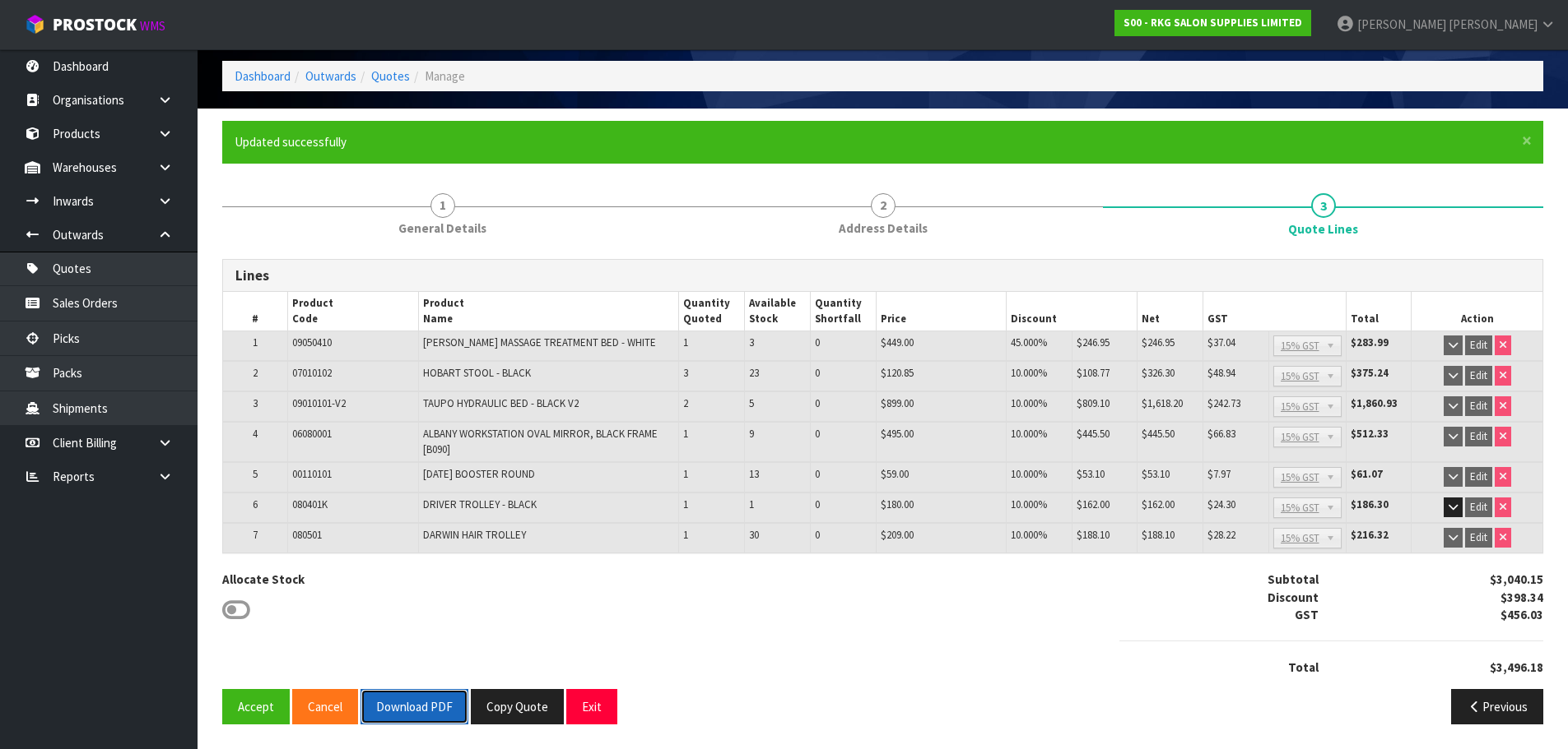
click at [407, 713] on button "Download PDF" at bounding box center [414, 707] width 108 height 36
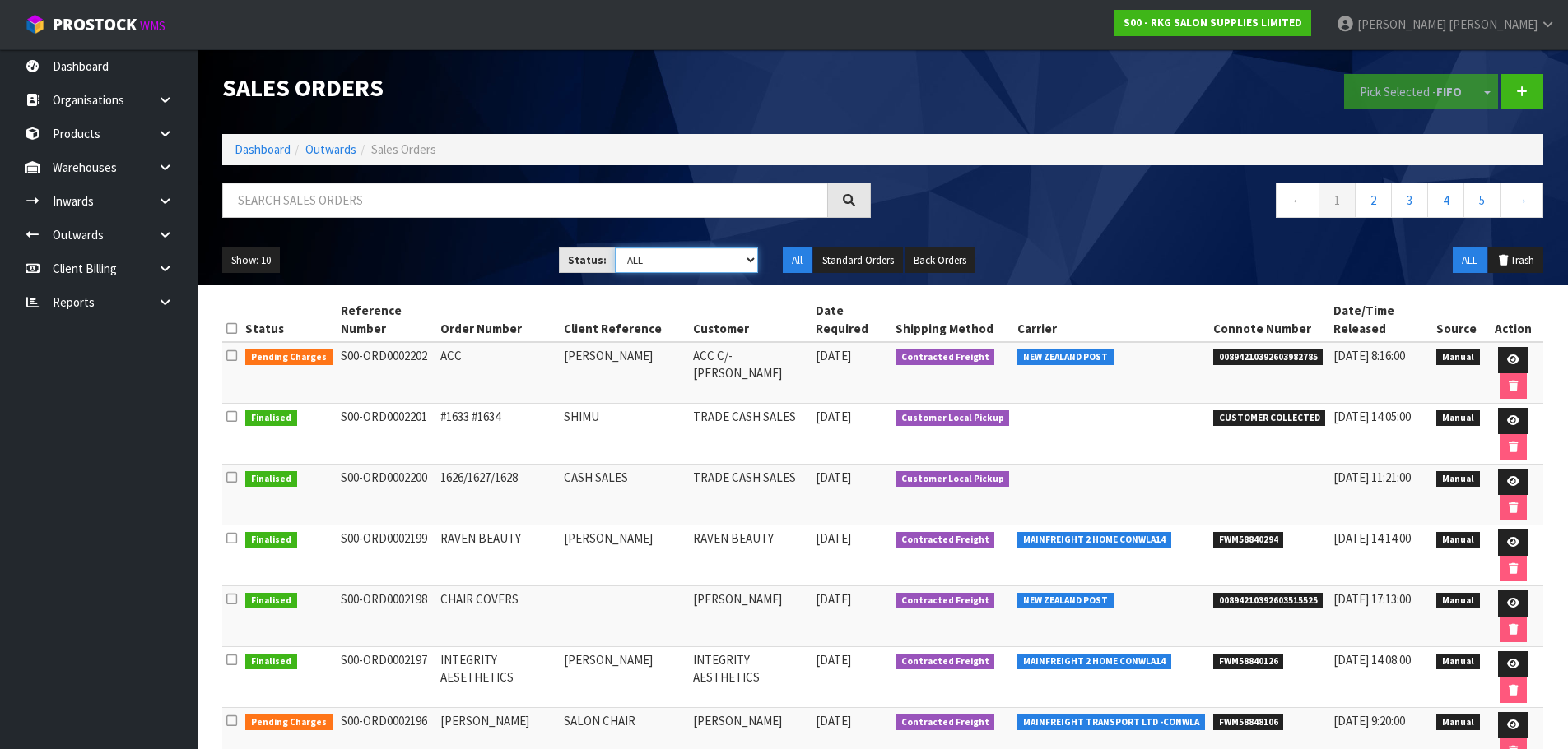
click at [754, 262] on select "Draft Pending Allocated Pending Pick Goods Picked Goods Packed Pending Charges …" at bounding box center [686, 260] width 143 height 26
select select "string:2"
click at [615, 248] on select "Draft Pending Allocated Pending Pick Goods Picked Goods Packed Pending Charges …" at bounding box center [686, 260] width 143 height 26
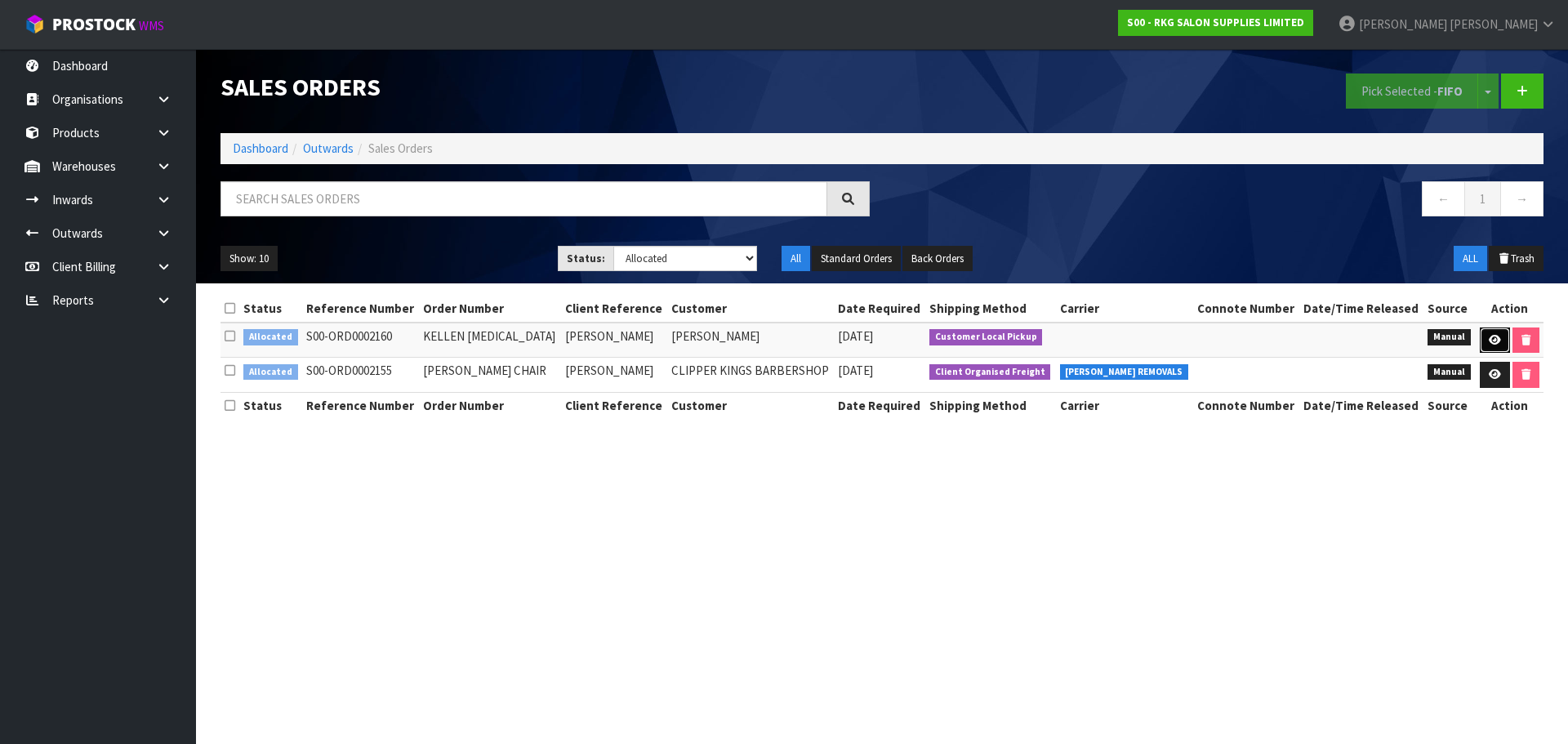
click at [1492, 341] on icon at bounding box center [1495, 340] width 12 height 11
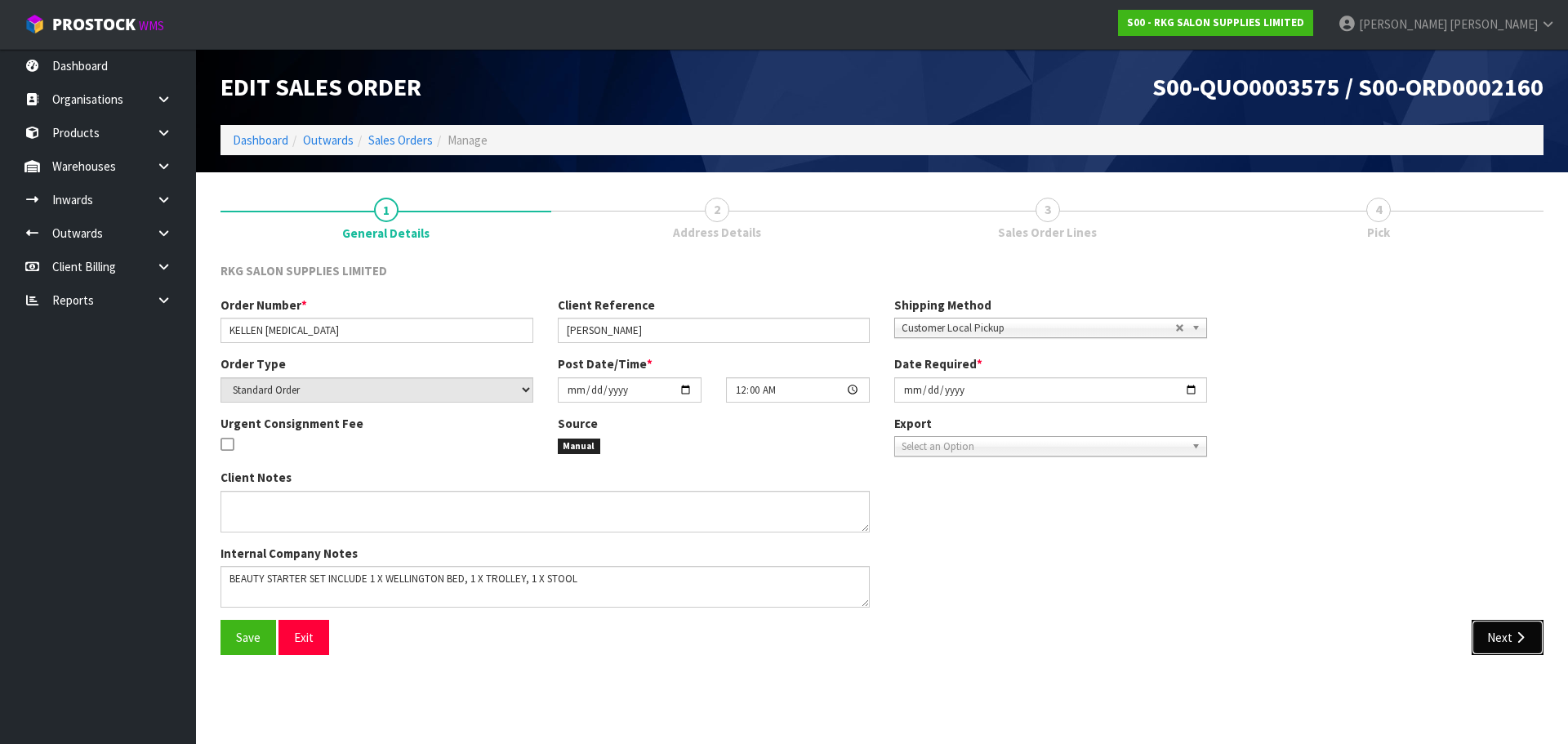
click at [1497, 634] on button "Next" at bounding box center [1508, 637] width 72 height 36
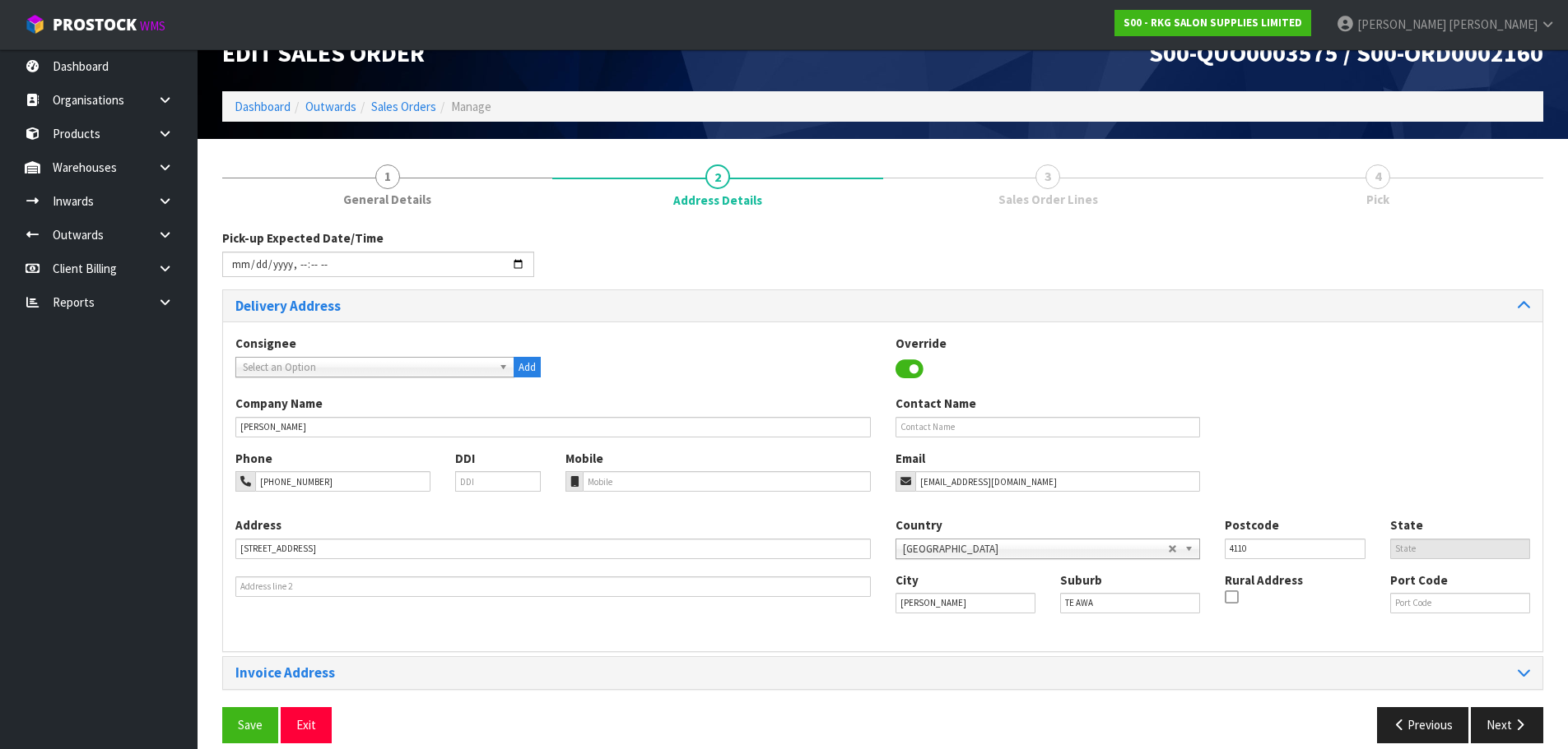
scroll to position [53, 0]
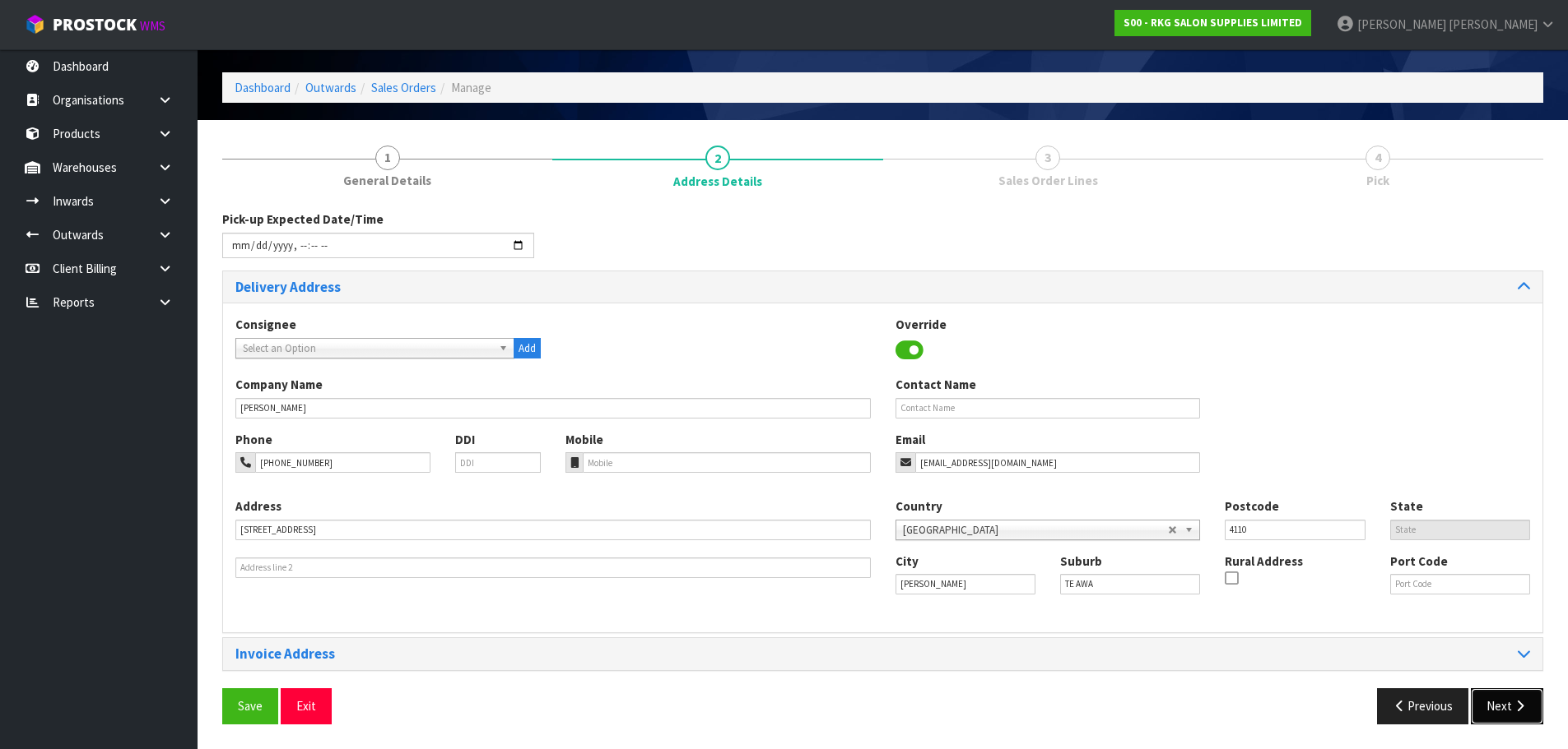
click at [1509, 712] on button "Next" at bounding box center [1506, 706] width 72 height 36
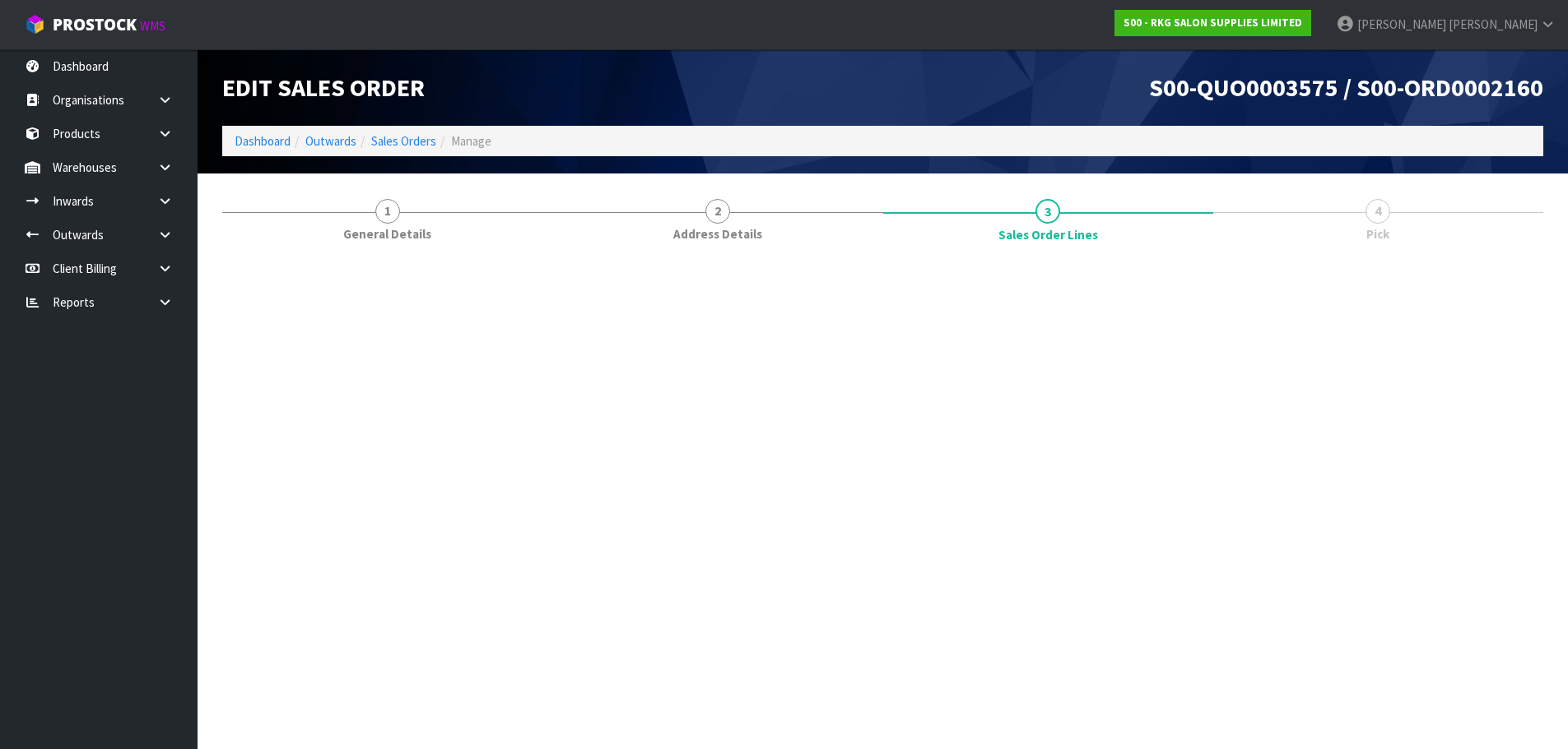
scroll to position [0, 0]
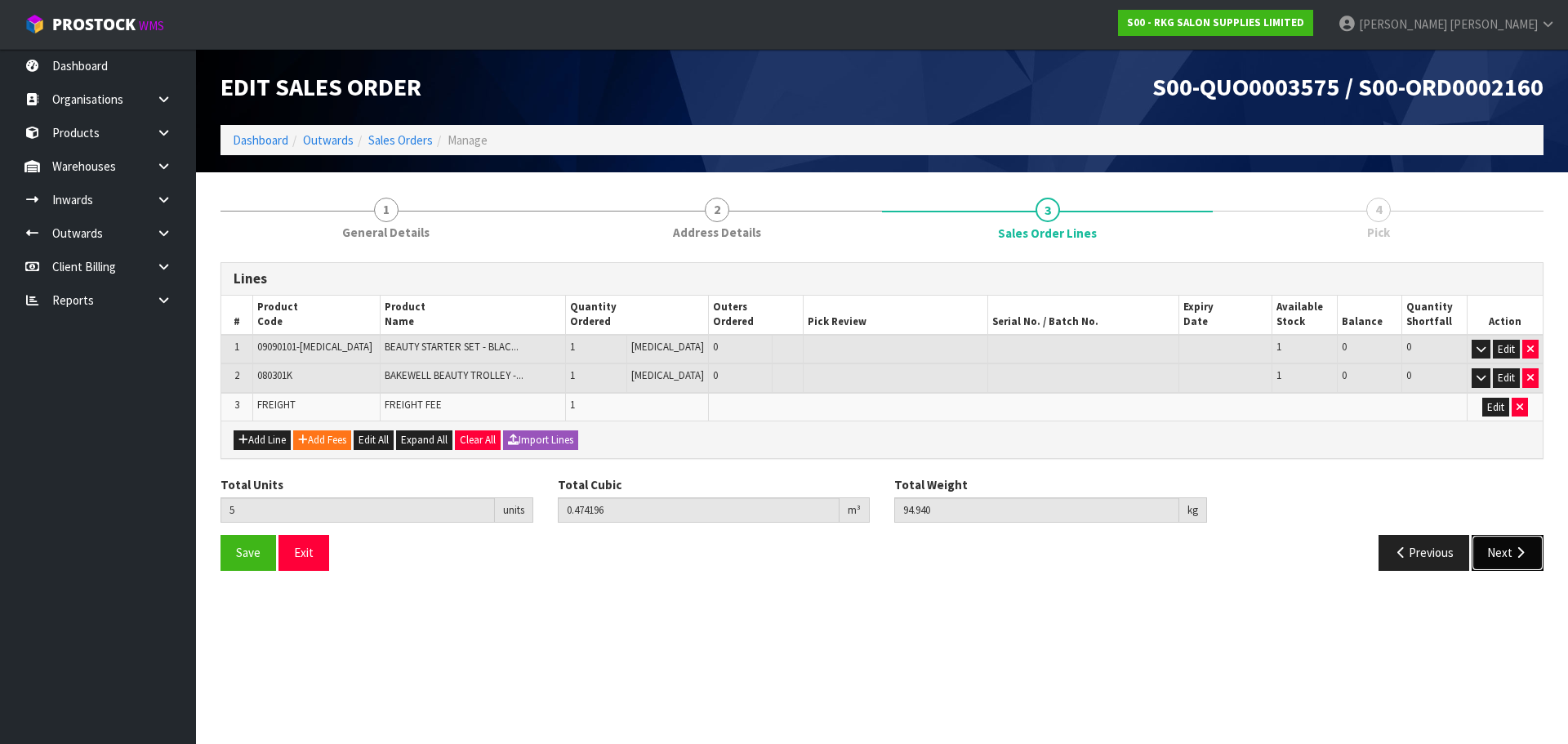
click at [1503, 555] on button "Next" at bounding box center [1508, 552] width 72 height 36
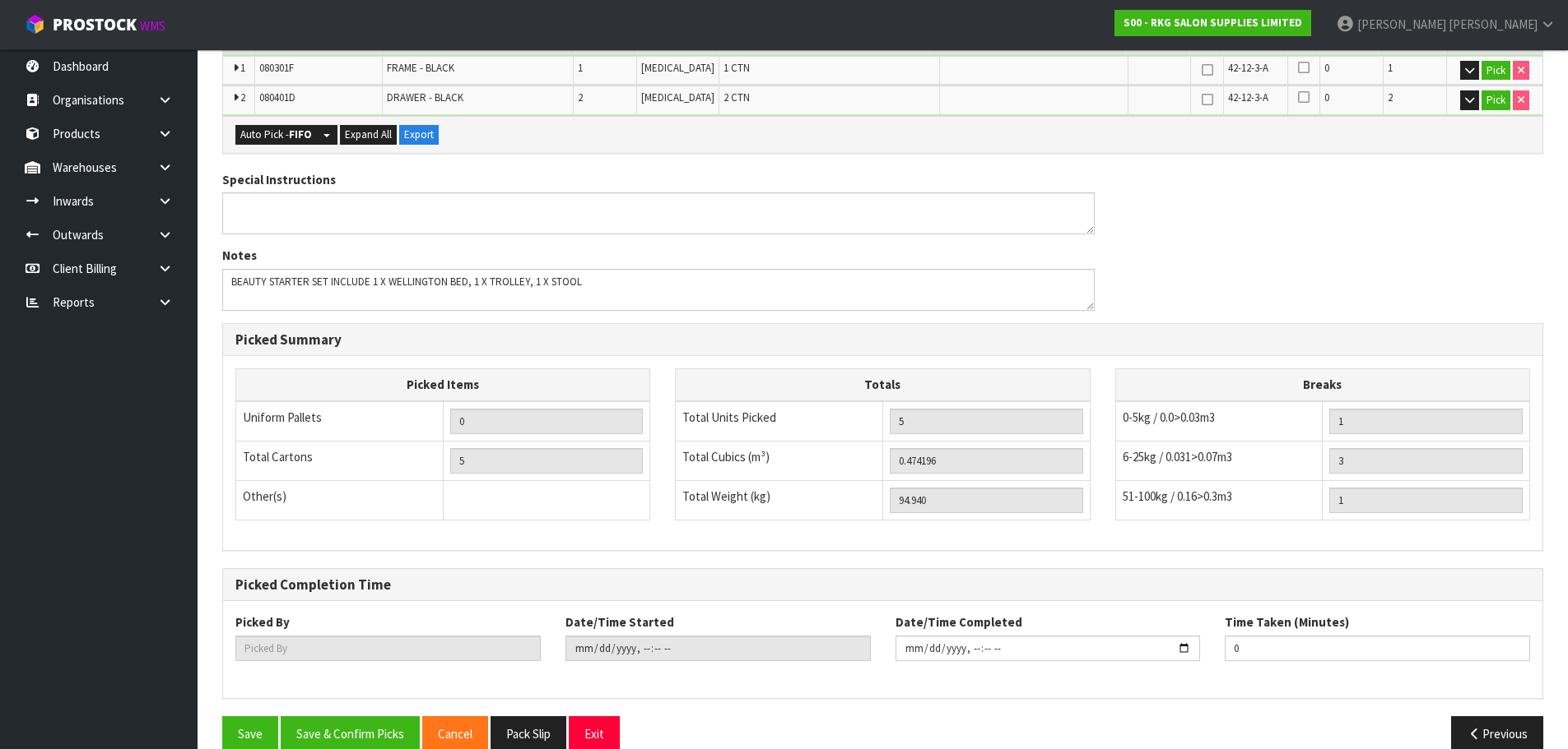
scroll to position [499, 0]
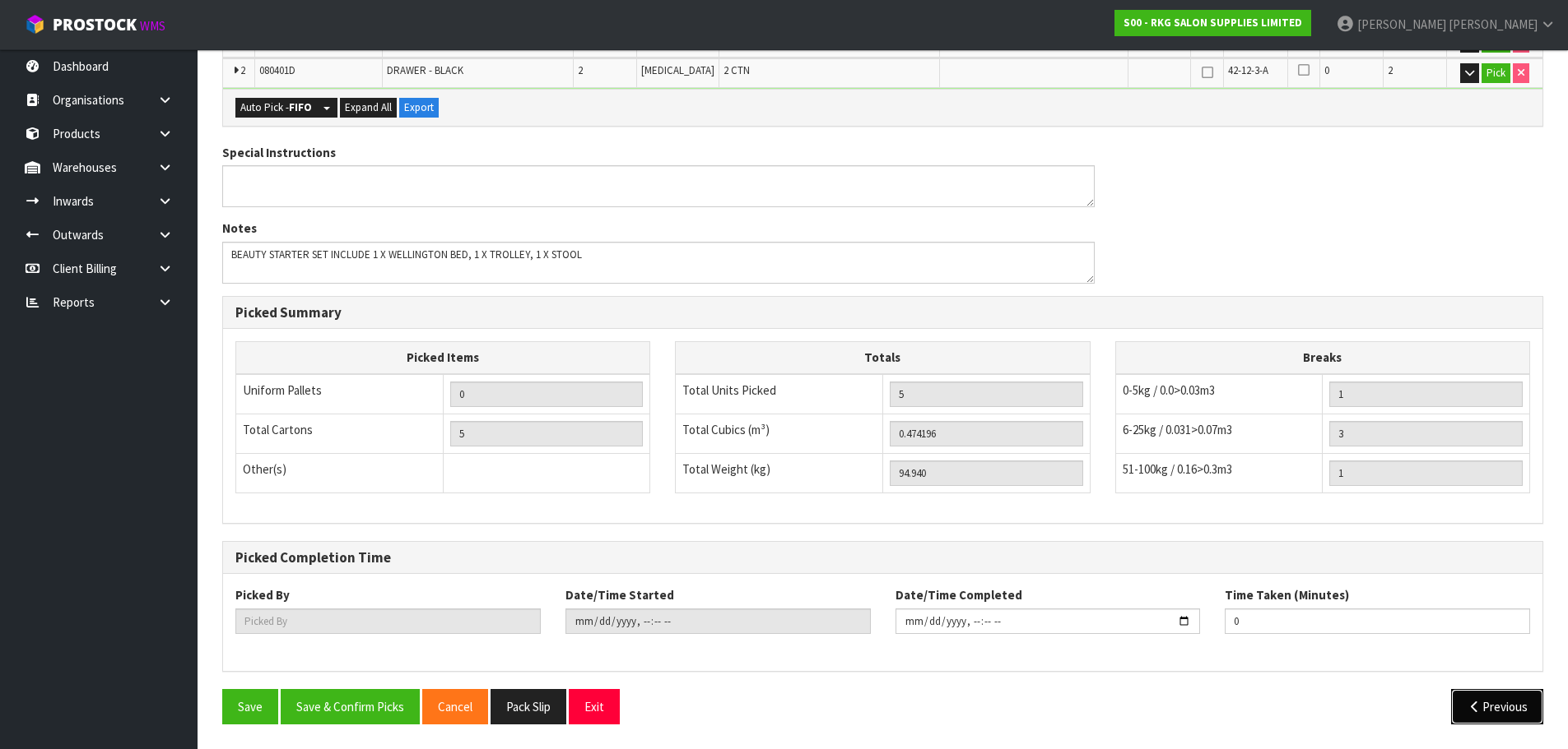
click at [1471, 712] on icon "button" at bounding box center [1474, 707] width 16 height 12
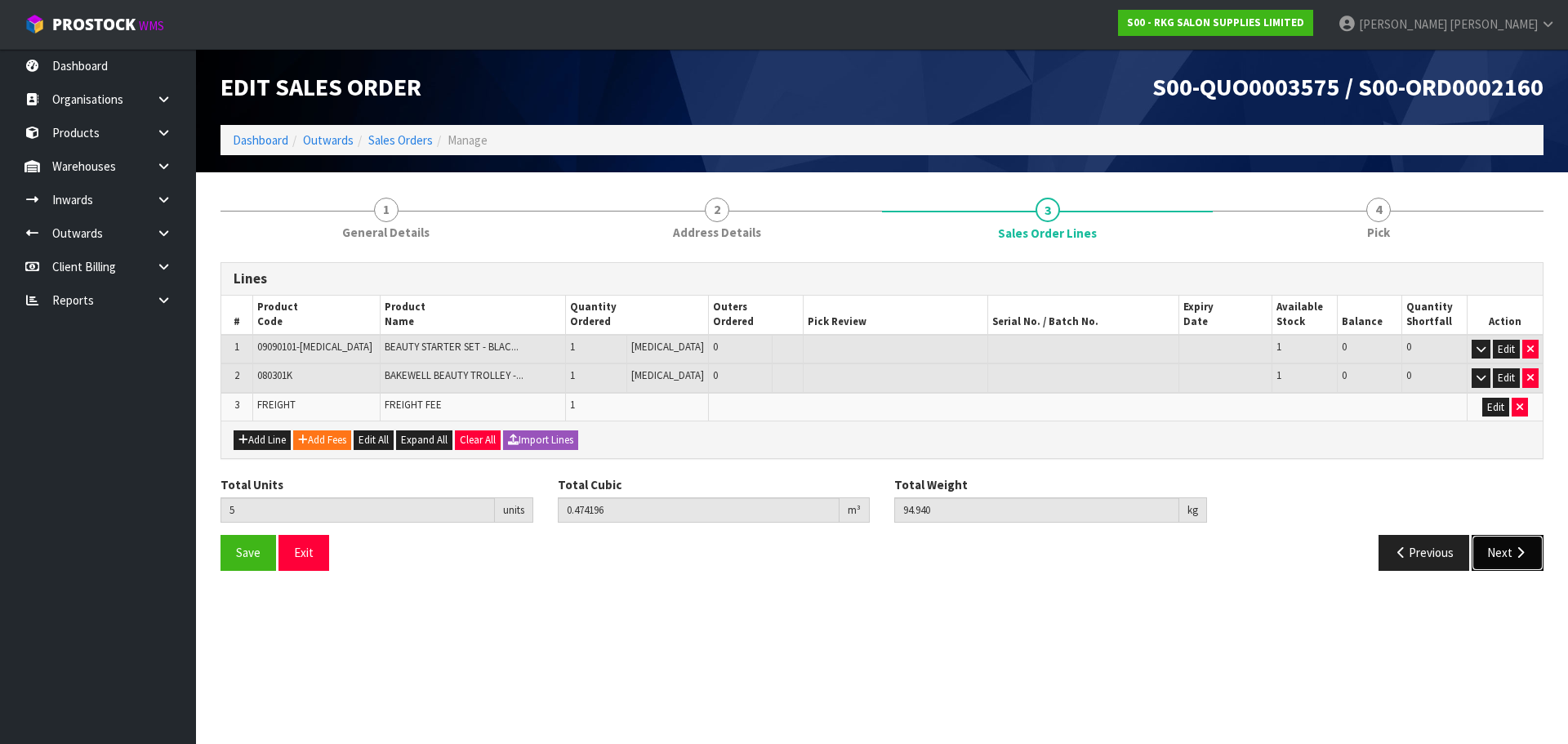
click at [1509, 547] on button "Next" at bounding box center [1508, 552] width 72 height 36
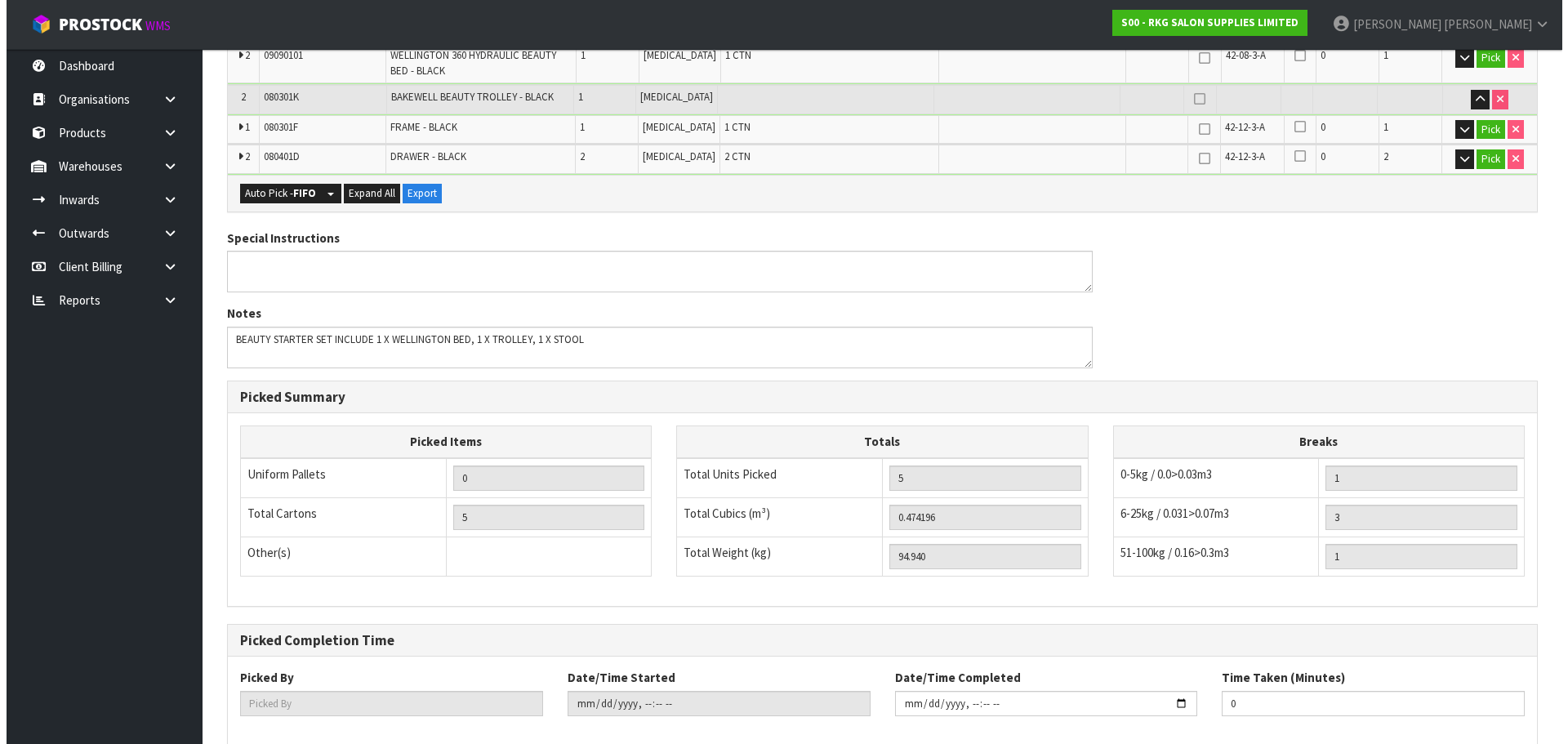
scroll to position [495, 0]
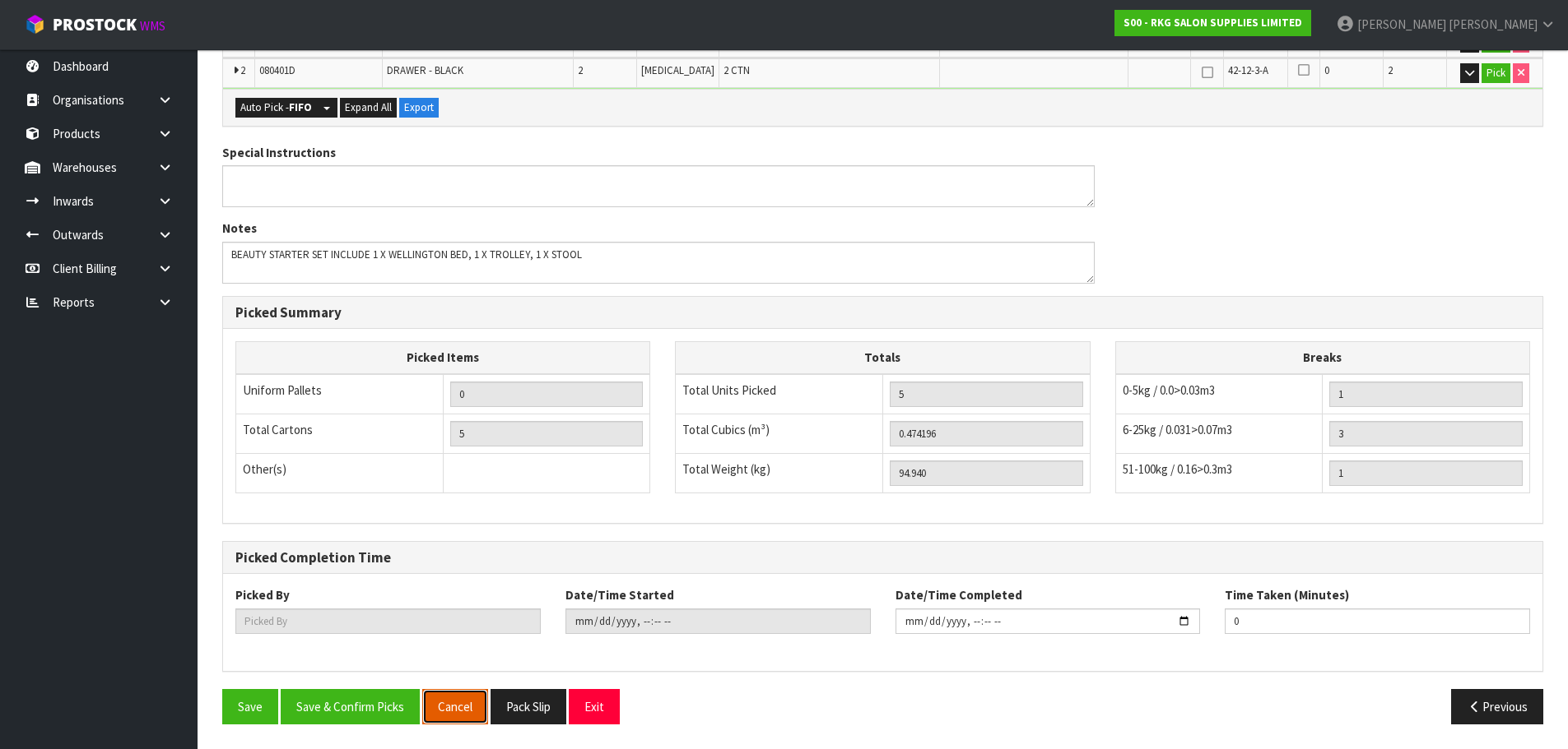
click at [454, 714] on button "Cancel" at bounding box center [455, 707] width 66 height 36
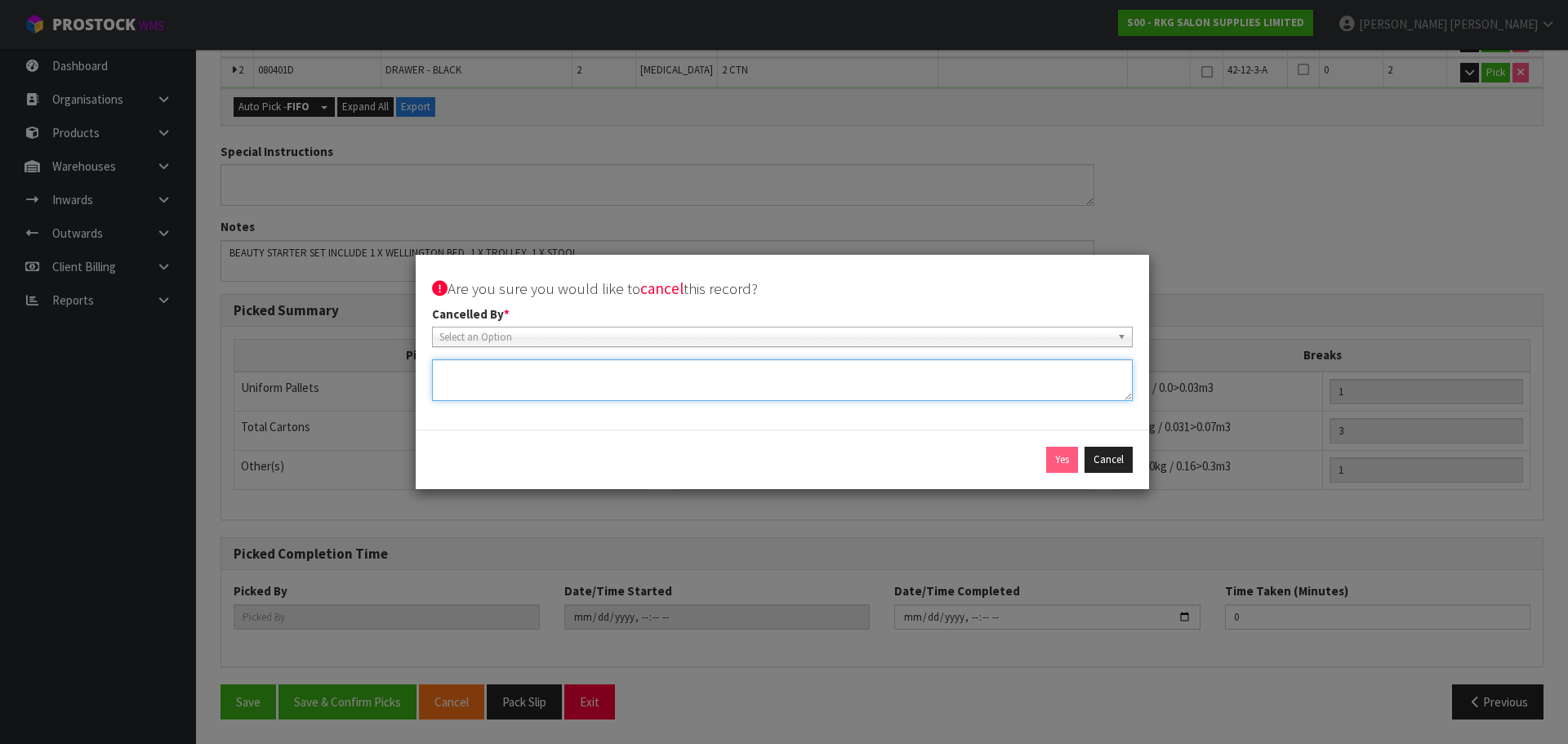
click at [778, 380] on textarea at bounding box center [782, 380] width 701 height 41
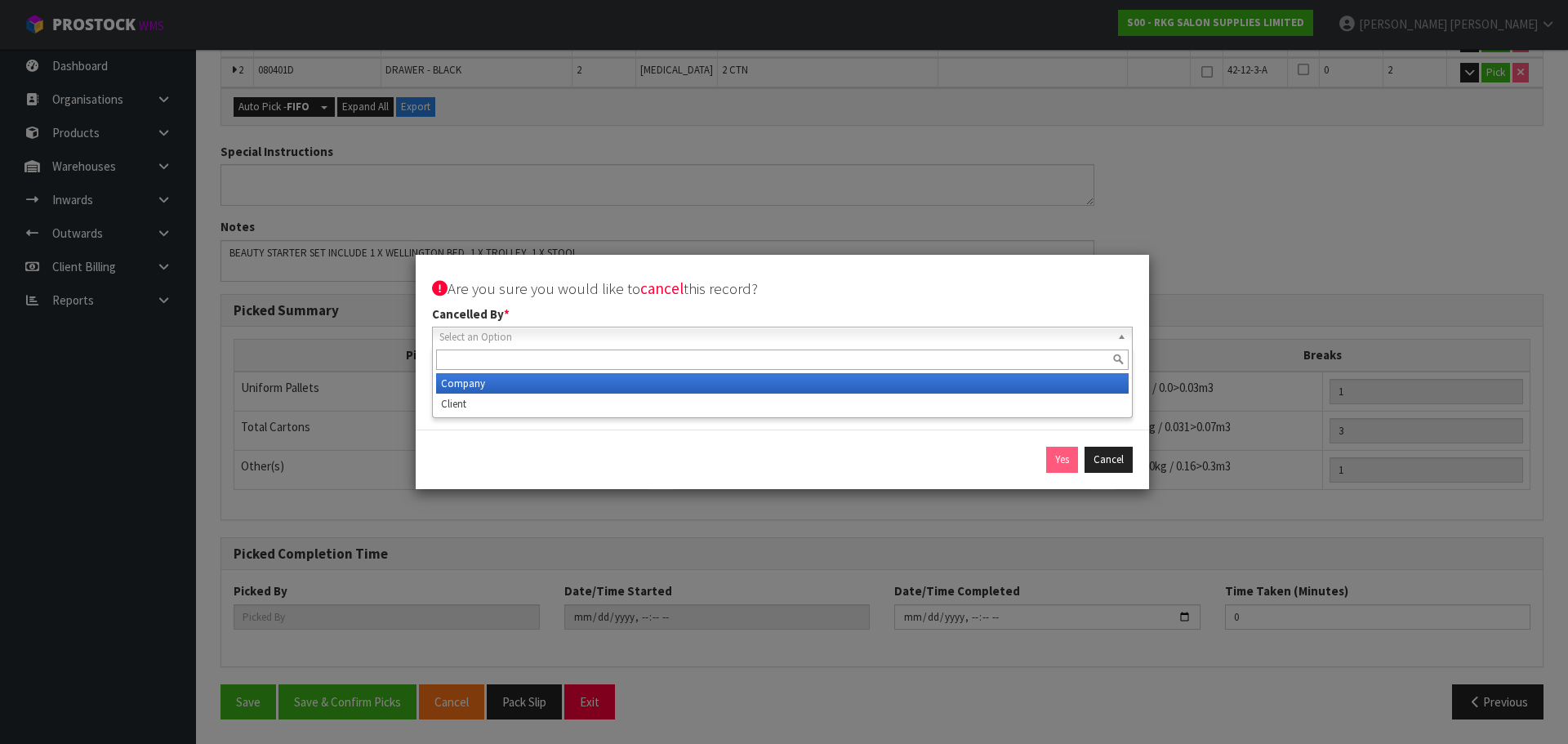
click at [713, 342] on span "Select an Option" at bounding box center [775, 338] width 671 height 20
click at [672, 384] on li "Company" at bounding box center [782, 383] width 693 height 21
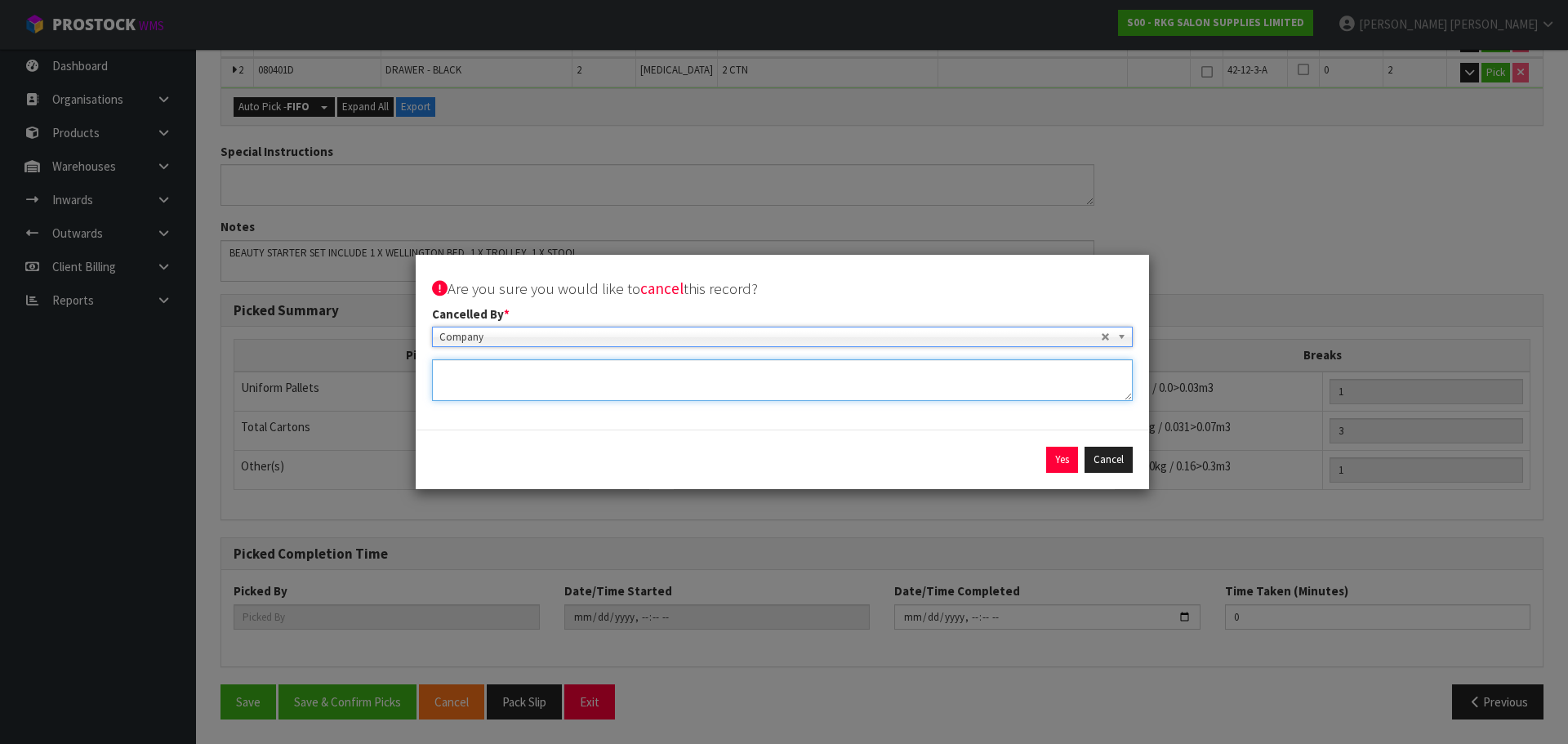
click at [651, 384] on textarea at bounding box center [782, 380] width 701 height 41
click at [497, 372] on textarea at bounding box center [782, 380] width 701 height 41
type textarea "SCHEDULE FOR STOCKTAKE"
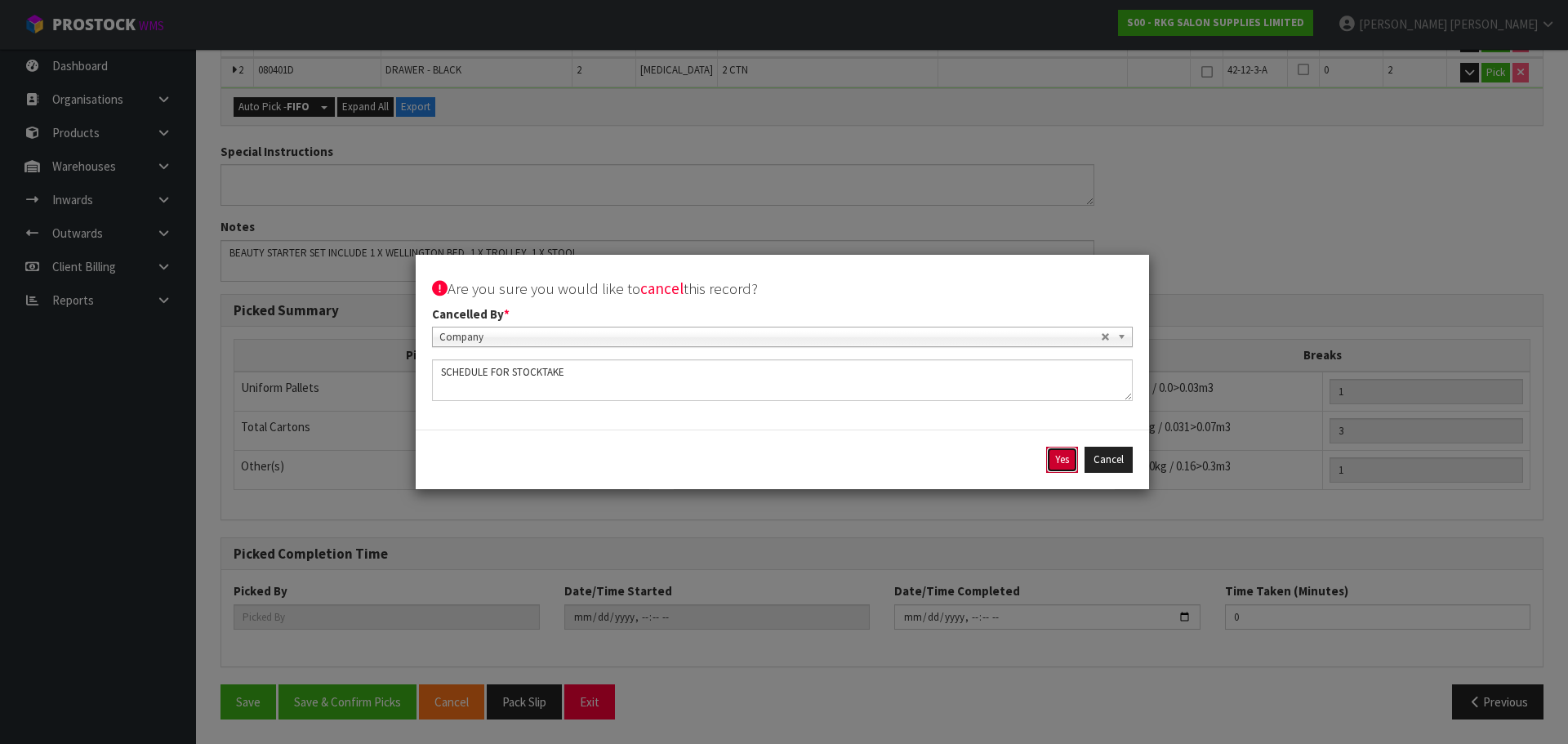
click at [1054, 464] on button "Yes" at bounding box center [1062, 460] width 32 height 26
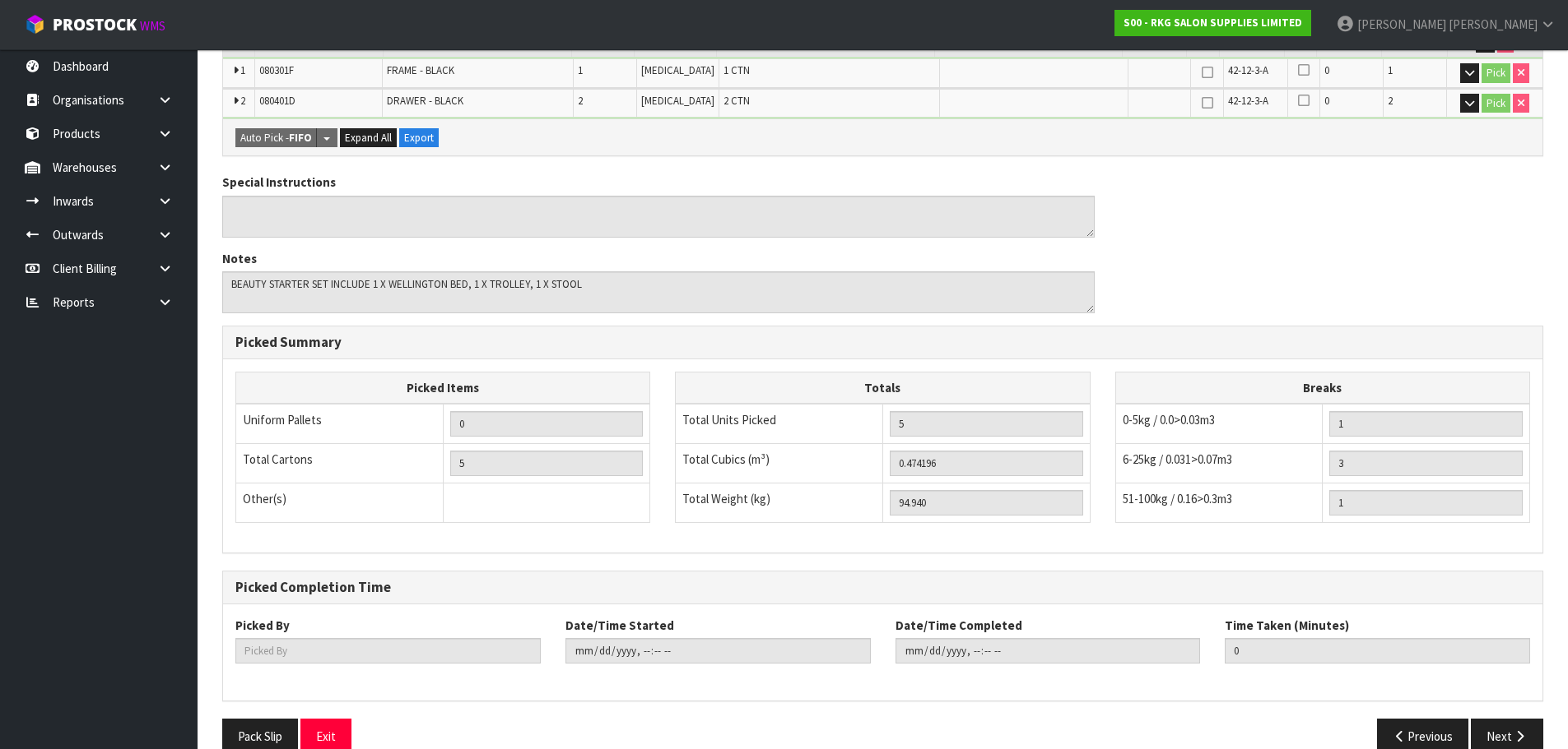
scroll to position [559, 0]
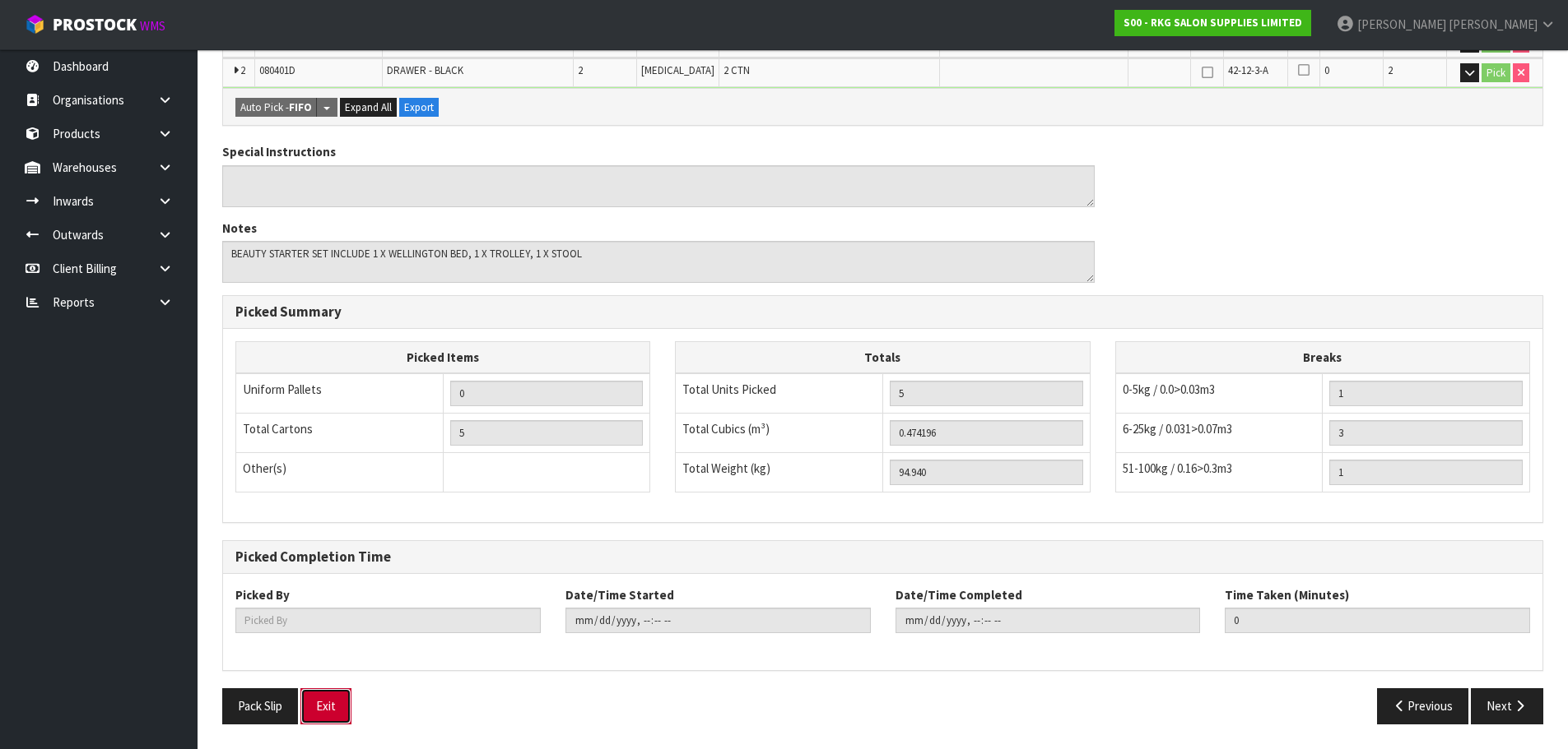
click at [339, 706] on button "Exit" at bounding box center [325, 706] width 51 height 36
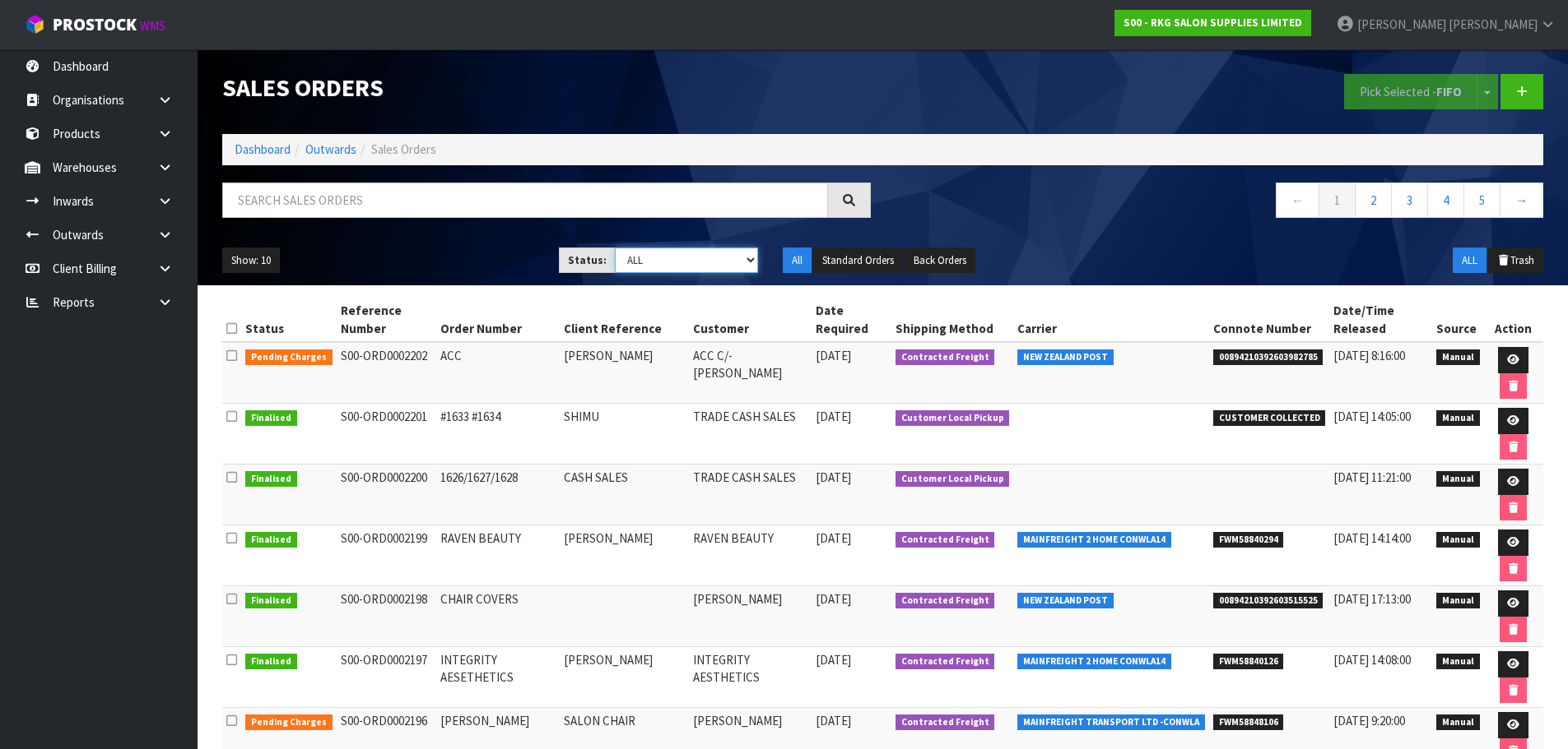
click at [752, 259] on select "Draft Pending Allocated Pending Pick Goods Picked Goods Packed Pending Charges …" at bounding box center [686, 260] width 143 height 26
select select "string:2"
click at [615, 248] on select "Draft Pending Allocated Pending Pick Goods Picked Goods Packed Pending Charges …" at bounding box center [686, 260] width 143 height 26
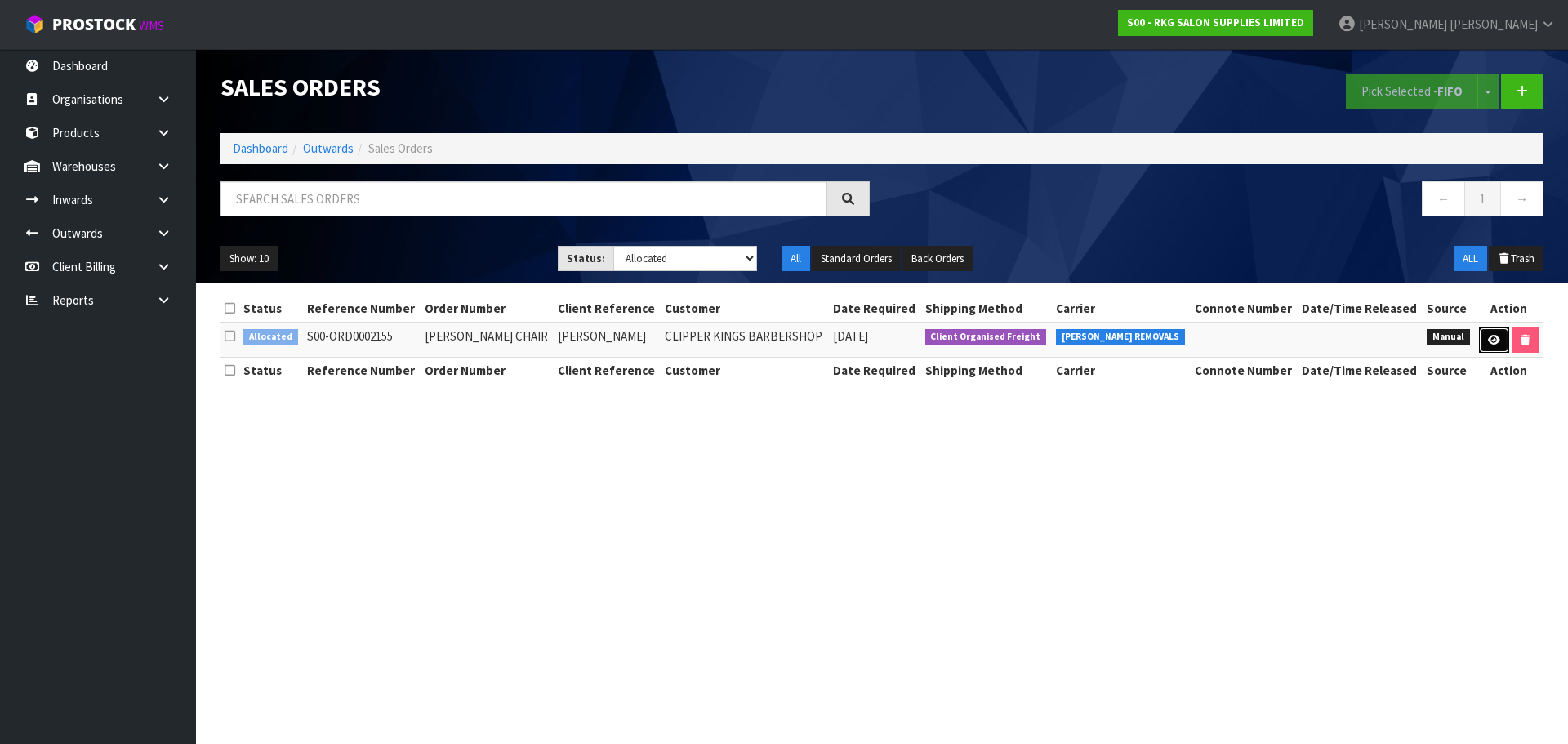
click at [1490, 340] on icon at bounding box center [1494, 340] width 12 height 11
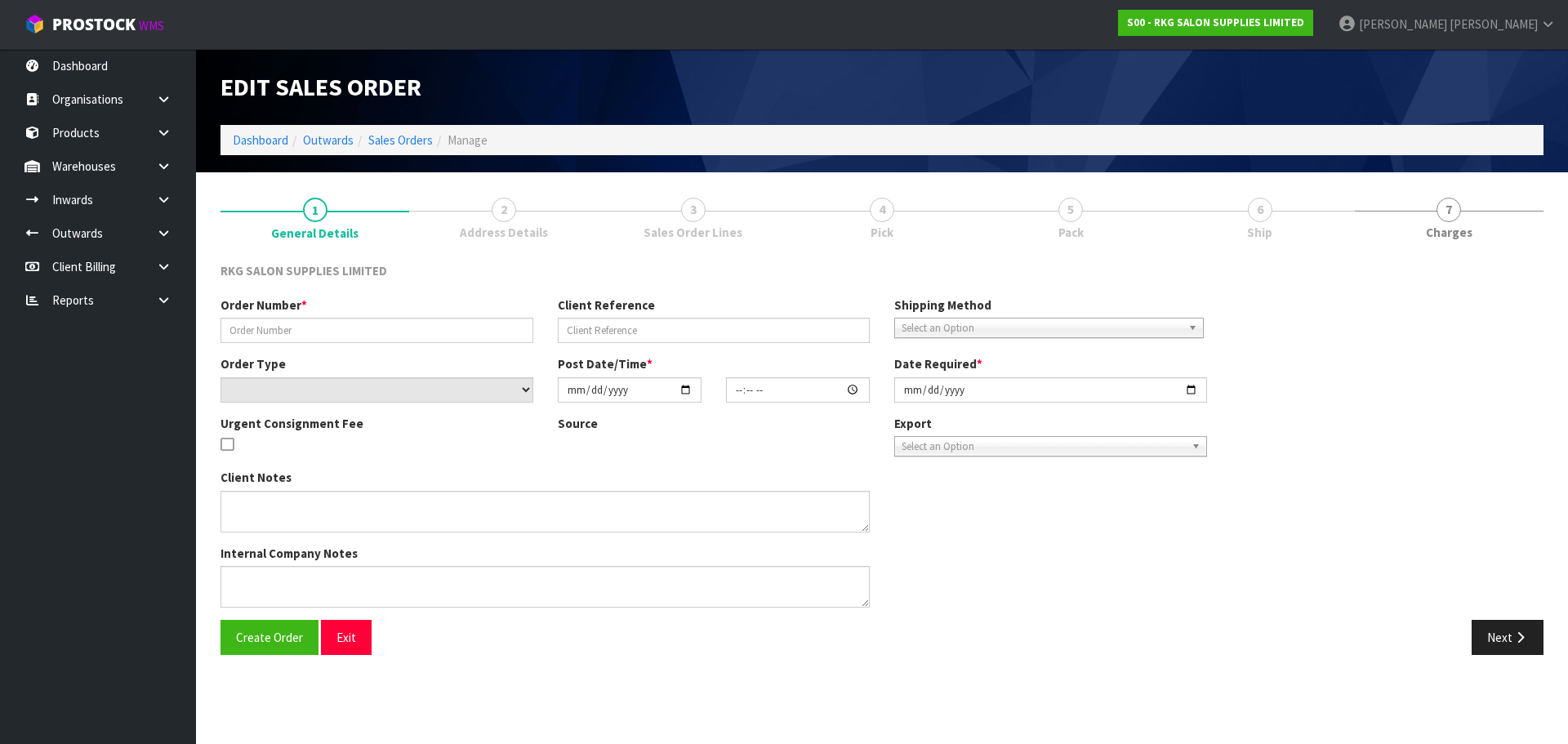
type input "AZAD BARBER CHAIR"
type input "AZAD"
select select "number:0"
type input "2025-09-05"
type input "00:00:00.000"
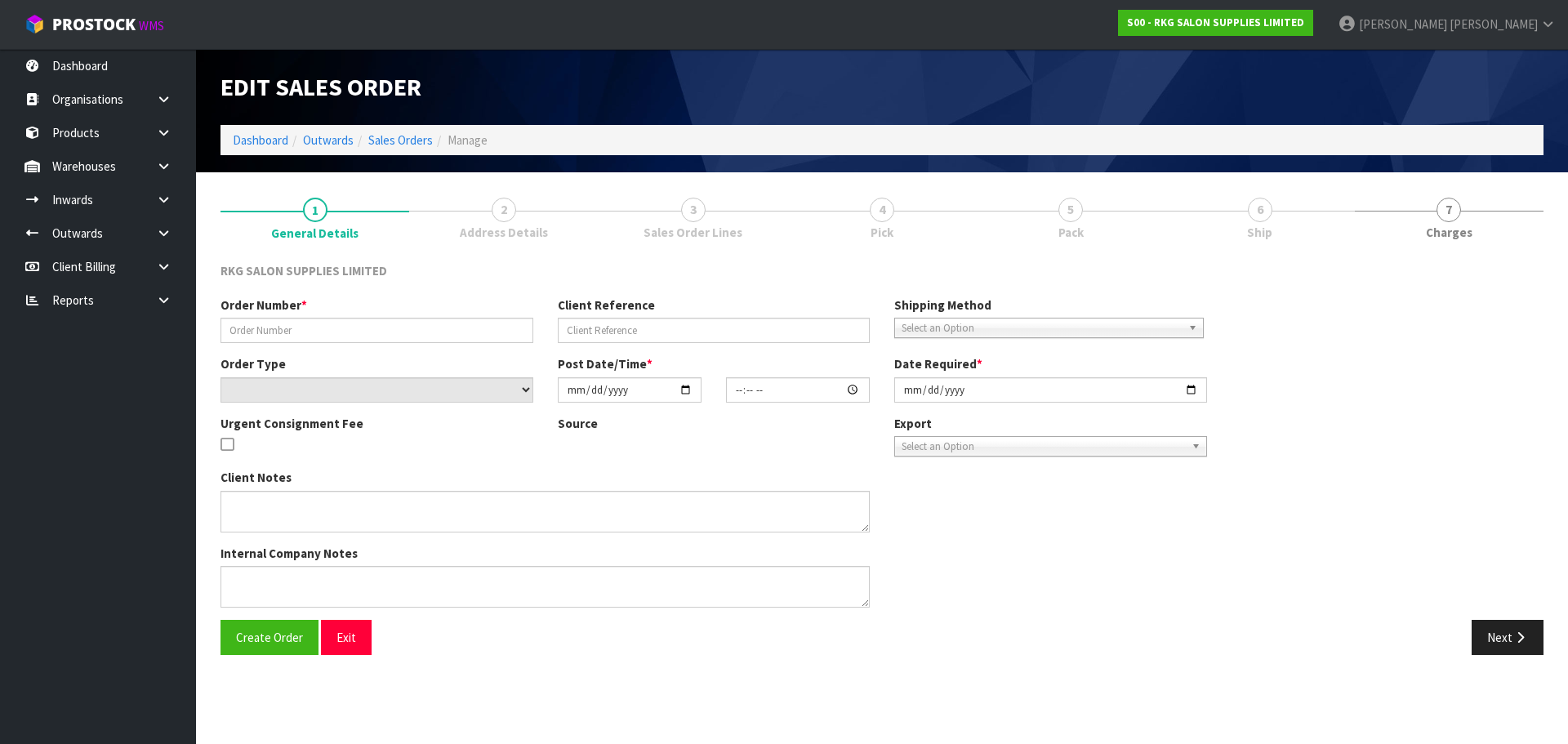
type input "2025-09-15"
type textarea "1 CHAIR BACK ORDER"
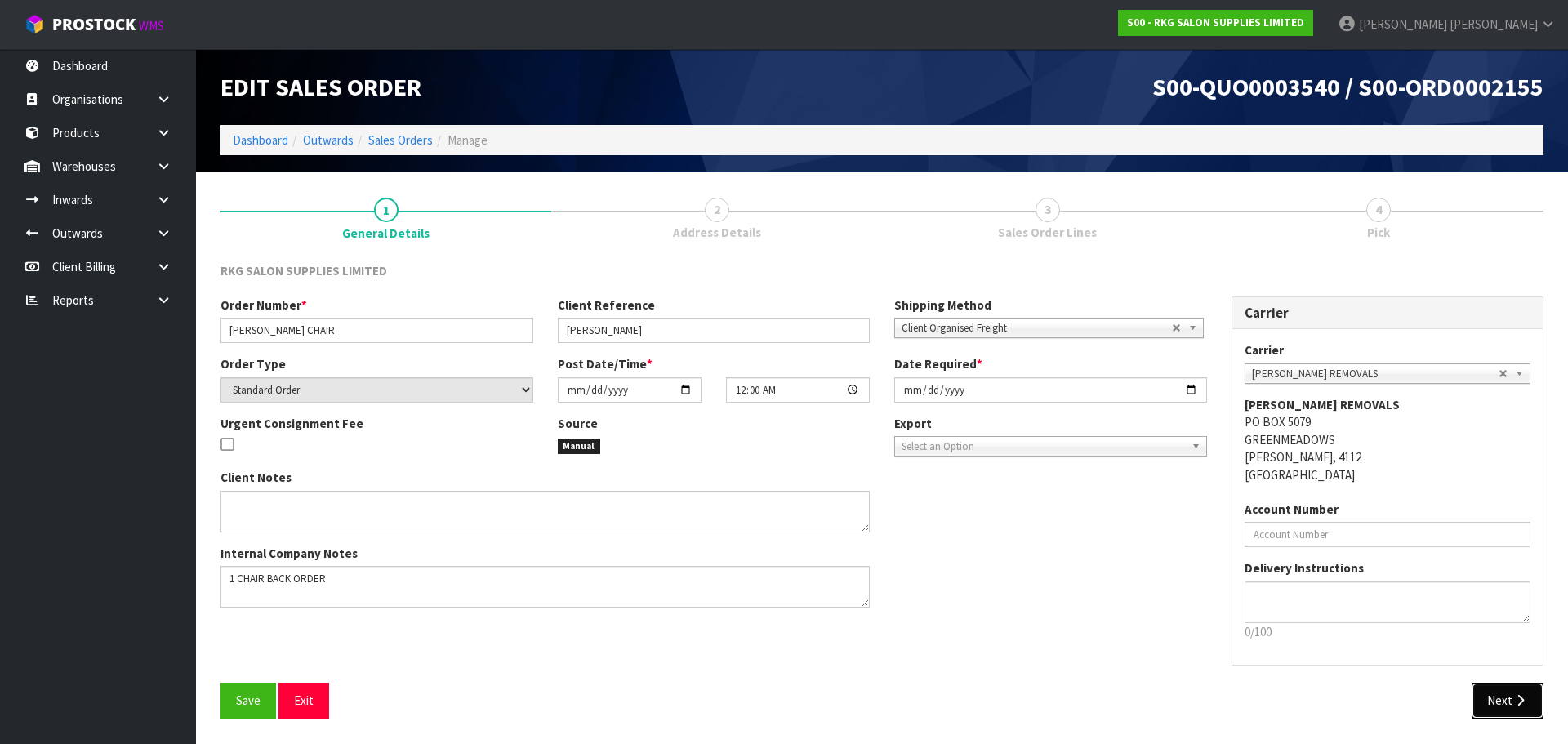
click at [1493, 695] on button "Next" at bounding box center [1508, 700] width 72 height 36
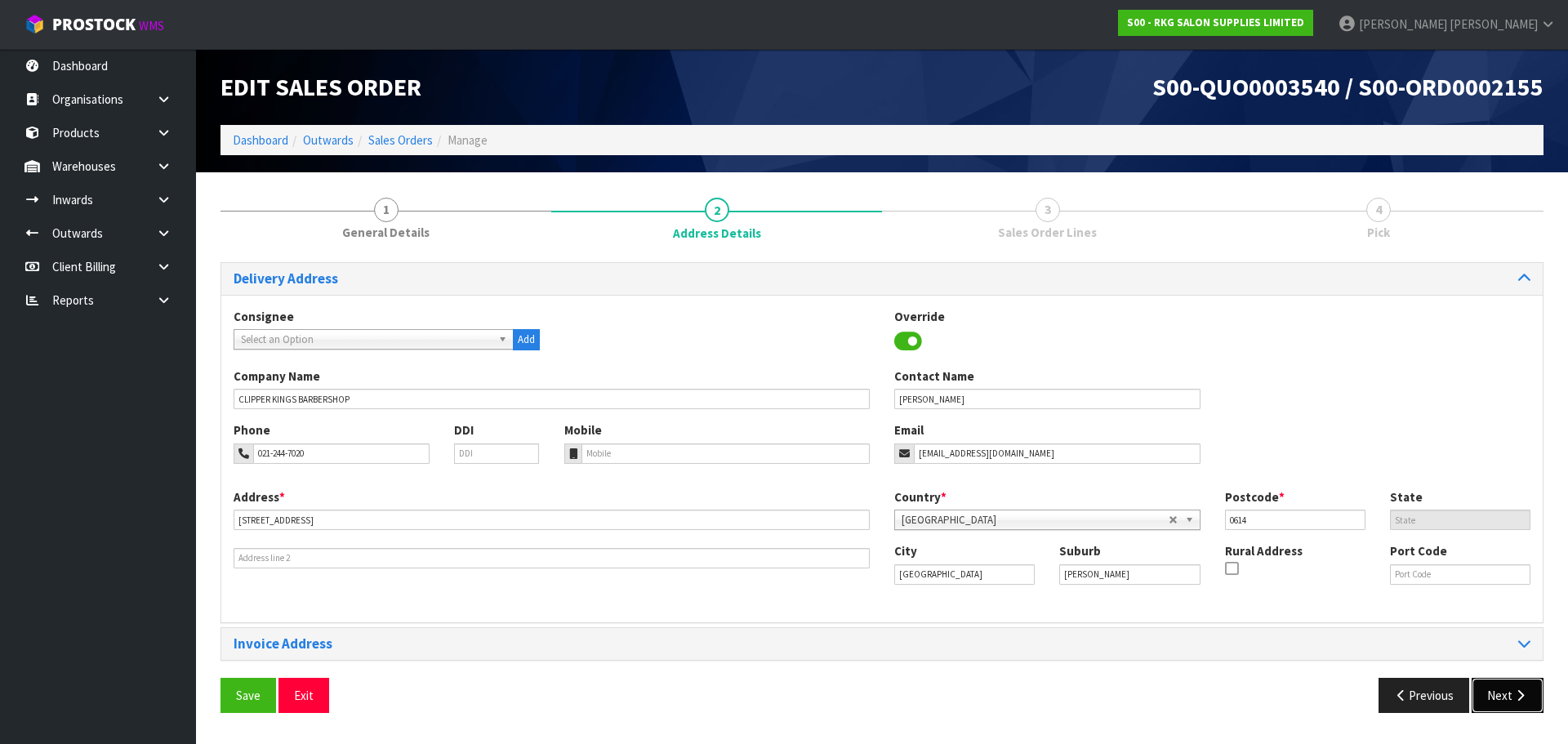
click at [1495, 694] on button "Next" at bounding box center [1508, 695] width 72 height 36
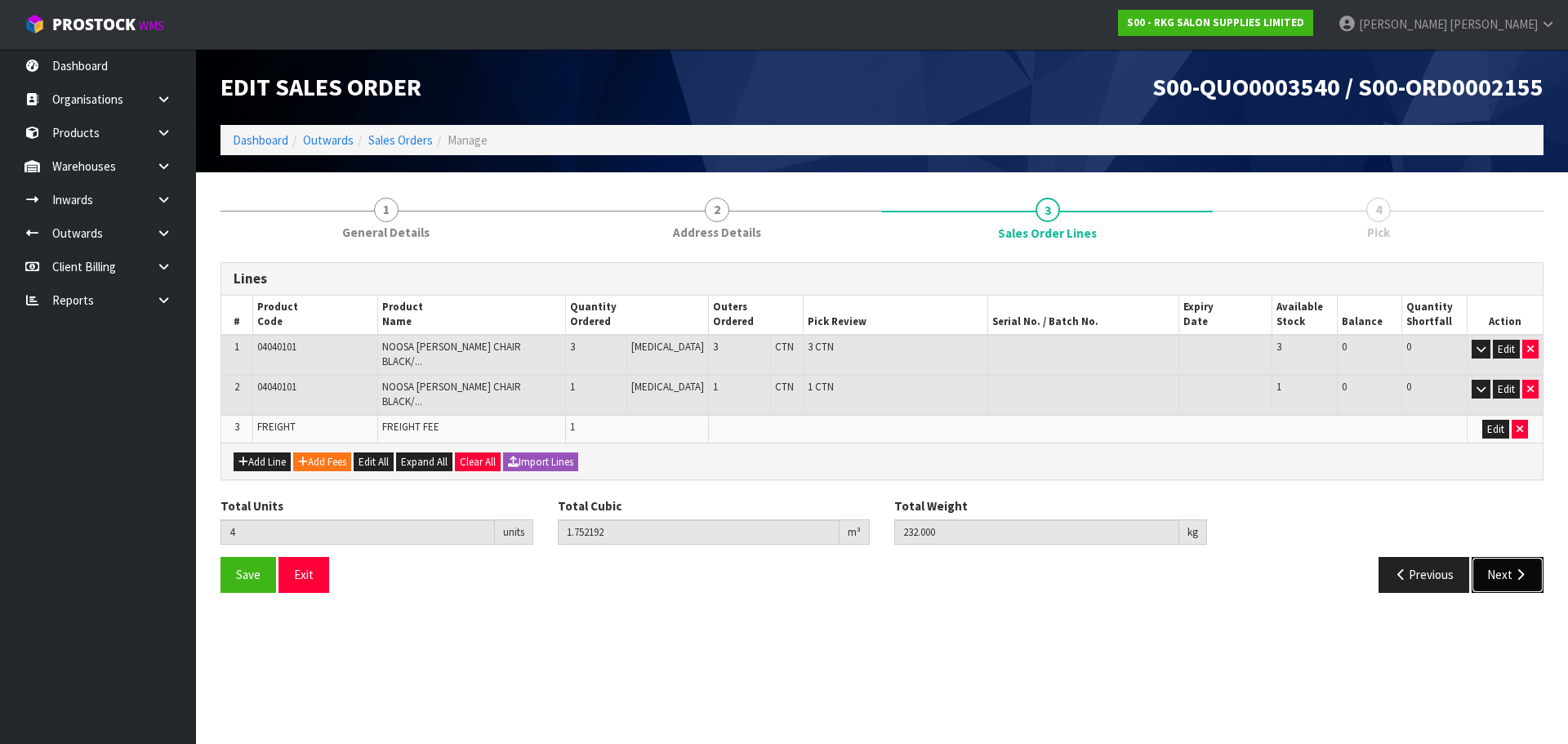
drag, startPoint x: 1496, startPoint y: 552, endPoint x: 1457, endPoint y: 534, distance: 43.0
click at [1497, 557] on button "Next" at bounding box center [1508, 575] width 72 height 36
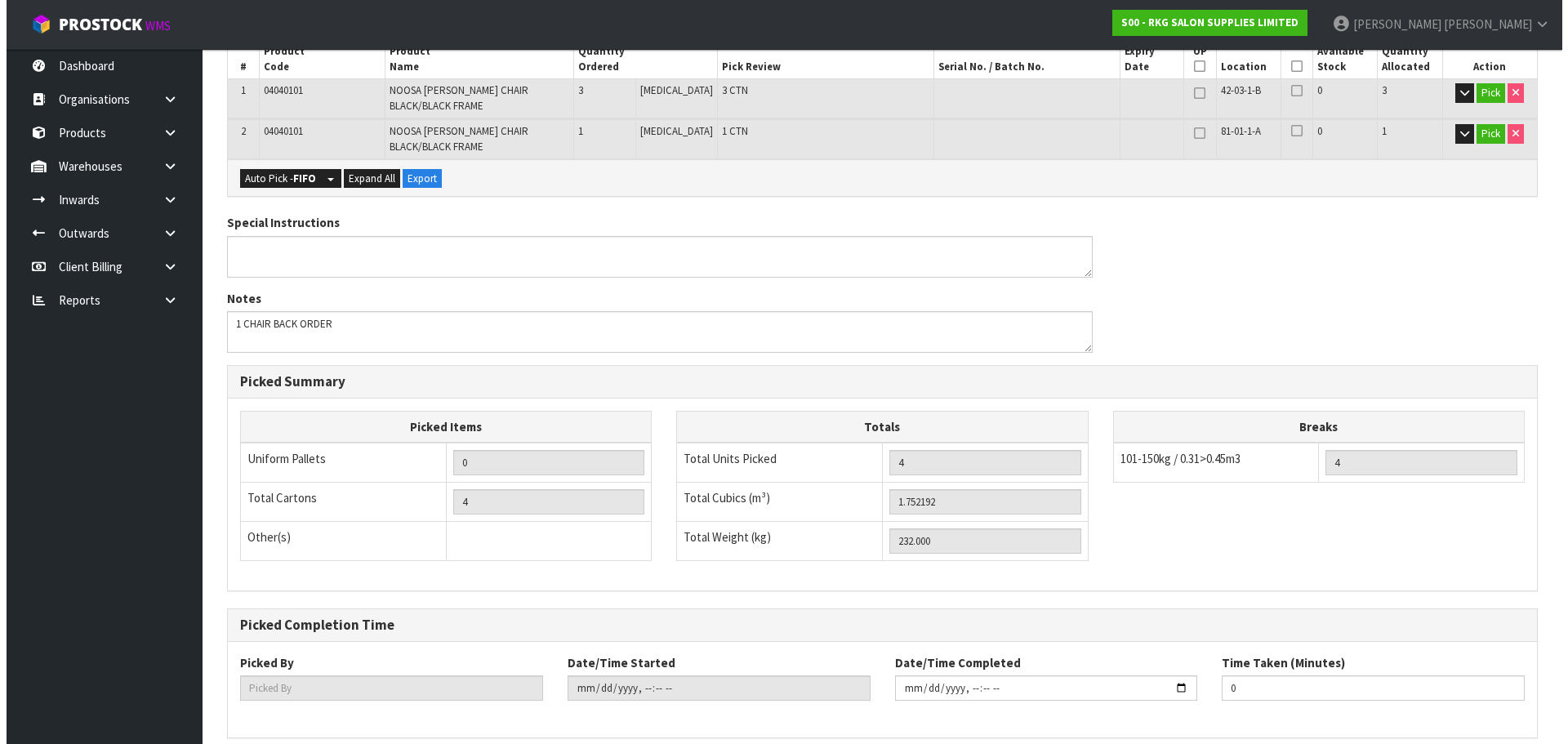
scroll to position [386, 0]
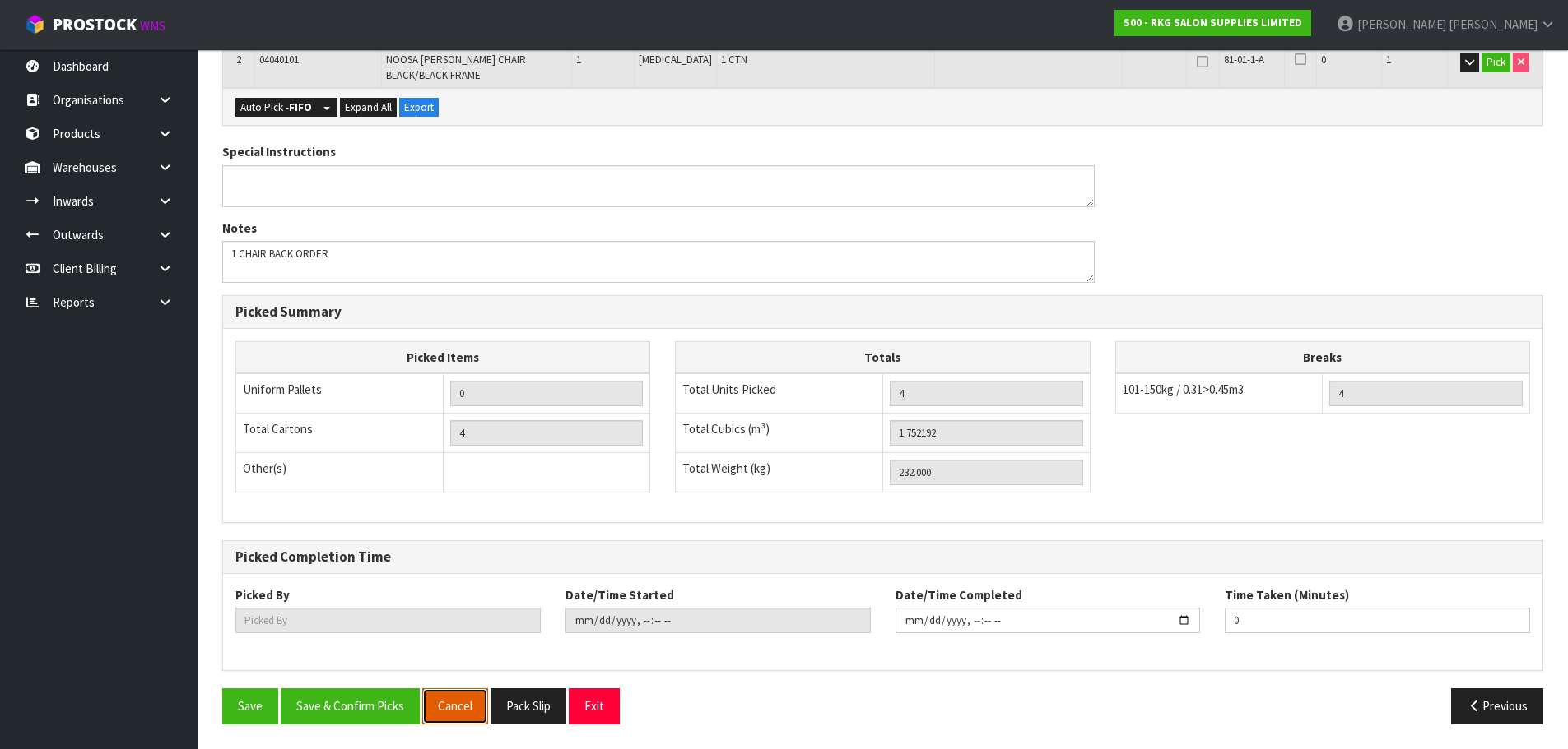
click at [462, 707] on button "Cancel" at bounding box center [455, 706] width 66 height 36
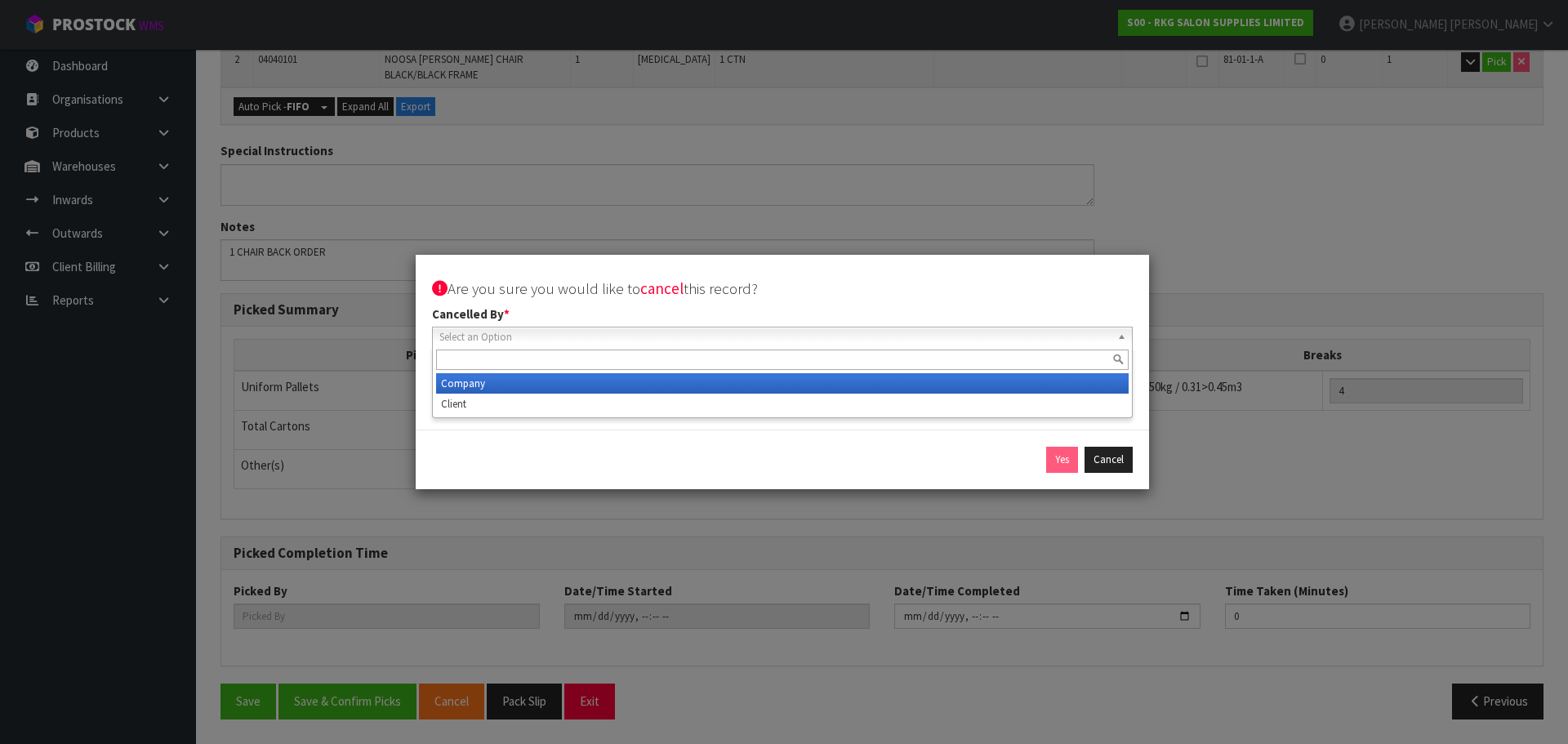
click at [733, 329] on span "Select an Option" at bounding box center [775, 338] width 671 height 20
click at [490, 385] on li "Company" at bounding box center [782, 383] width 693 height 21
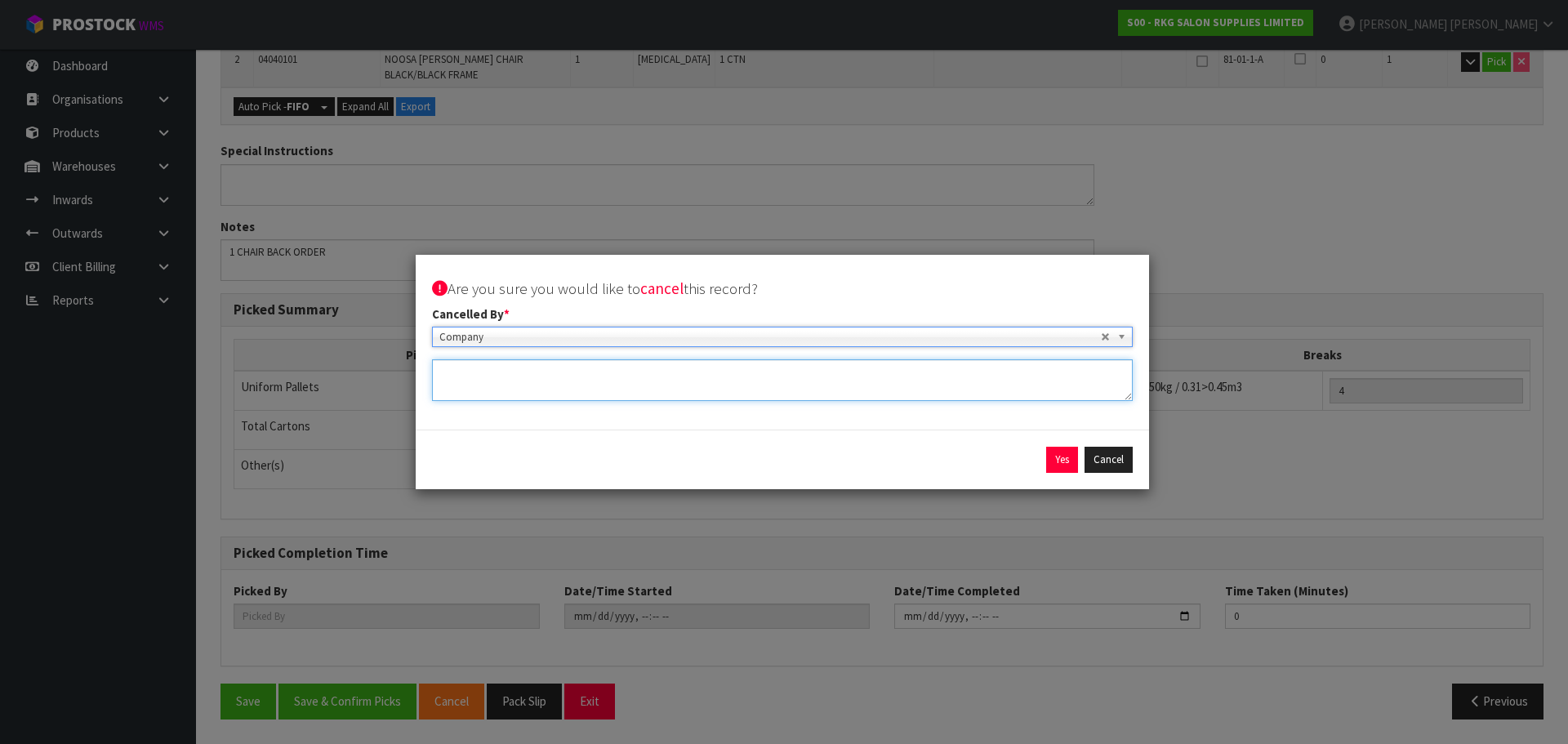
click at [495, 381] on textarea at bounding box center [782, 380] width 701 height 41
type textarea "SCHEDULE FOR STOCKTAKE"
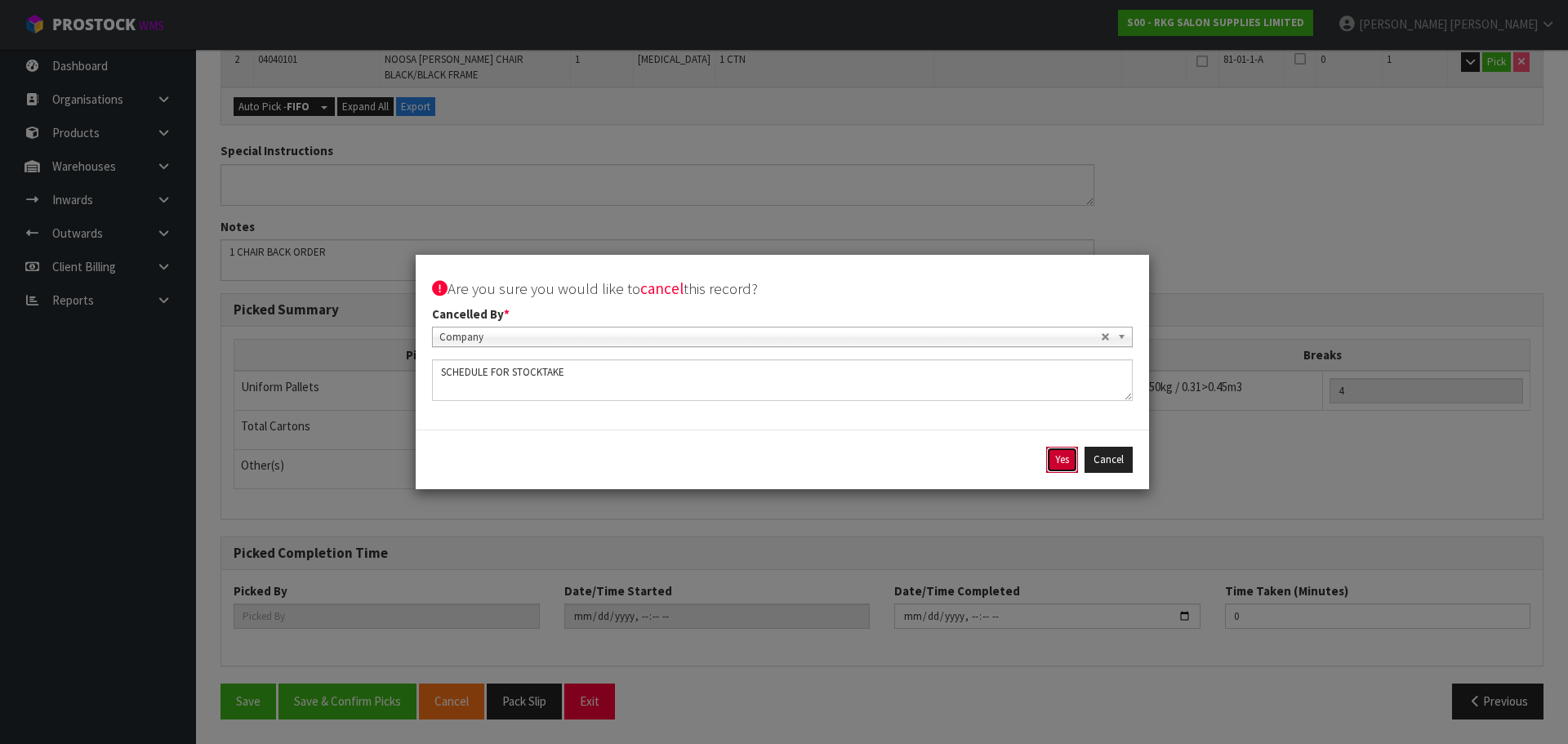
click at [1066, 460] on button "Yes" at bounding box center [1062, 460] width 32 height 26
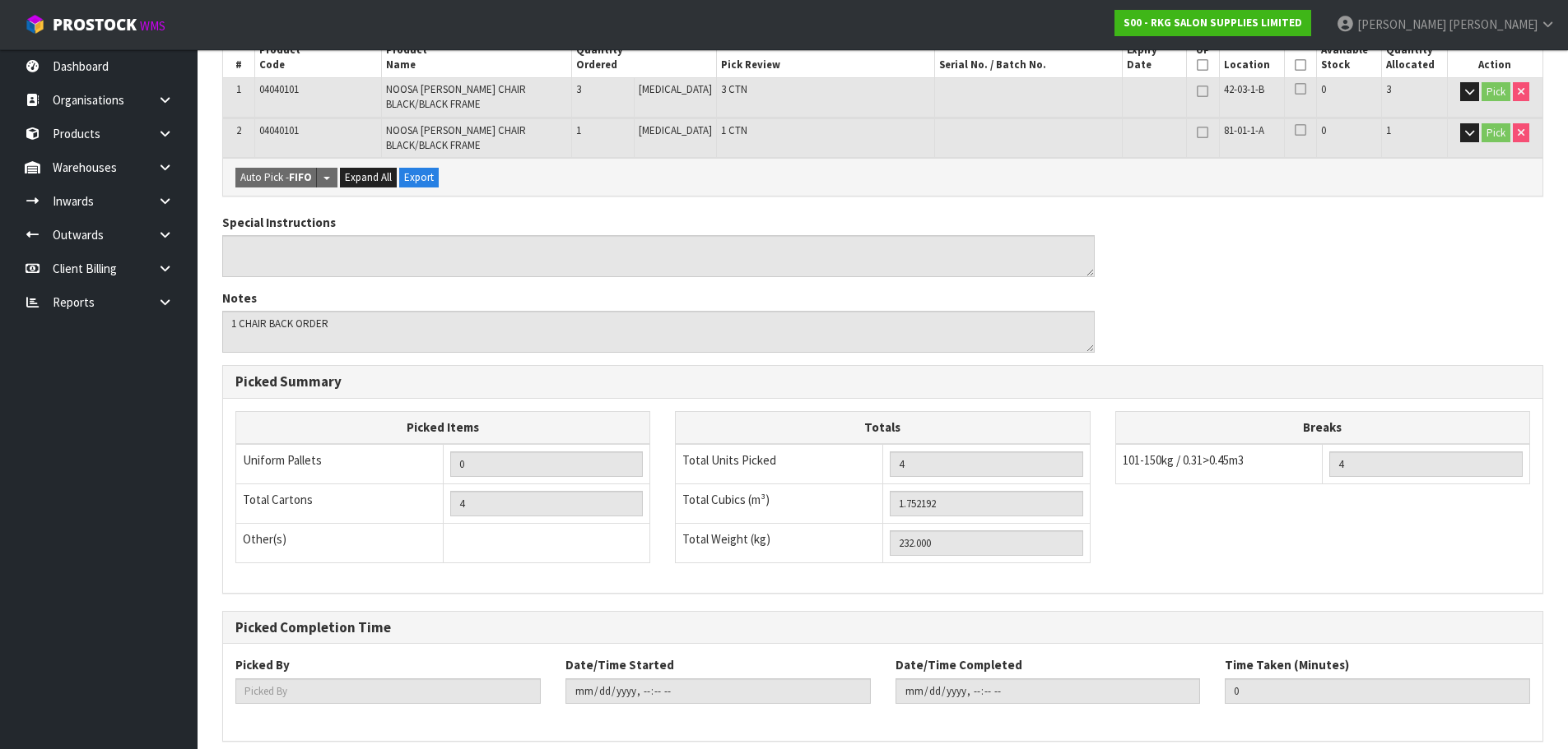
scroll to position [448, 0]
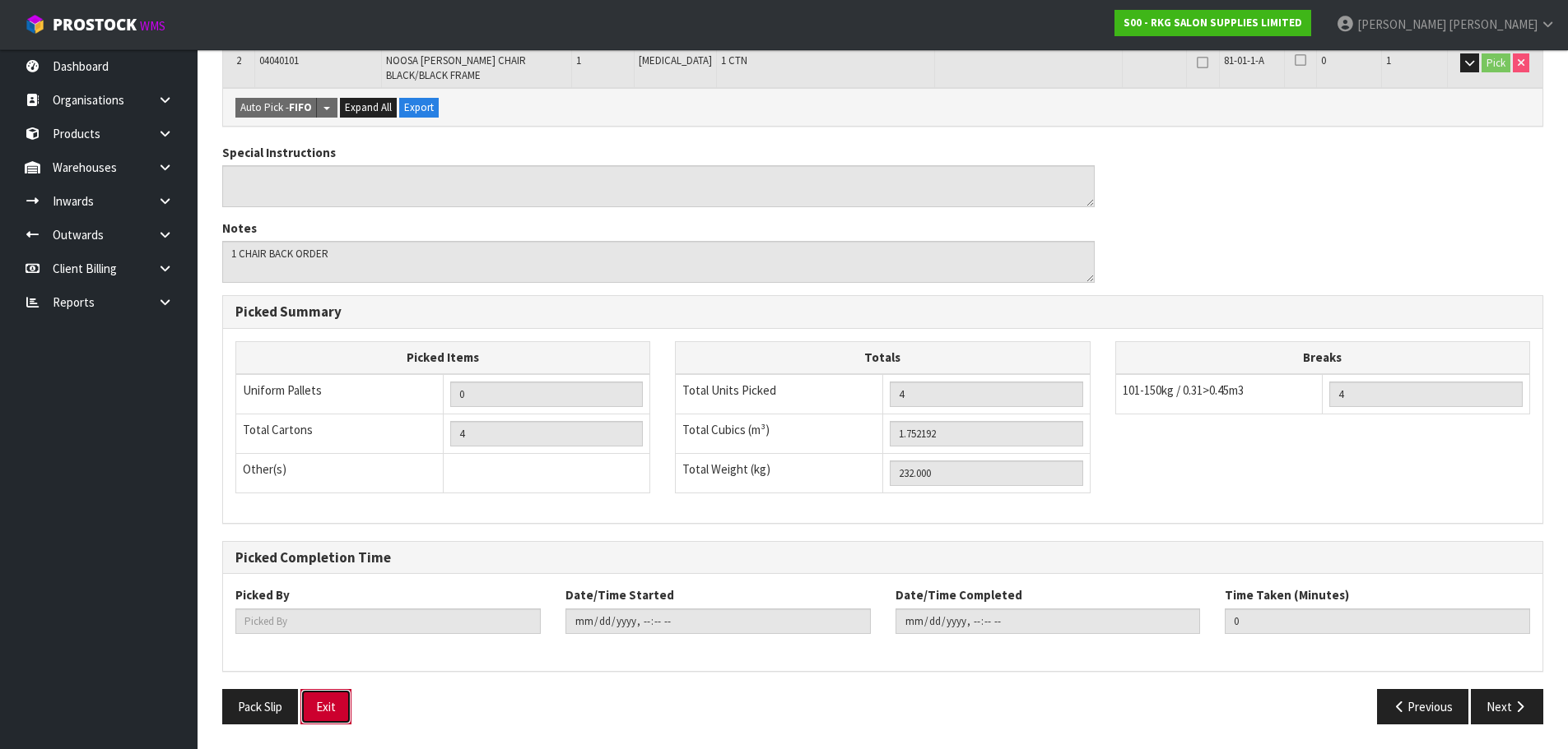
click at [324, 704] on button "Exit" at bounding box center [325, 707] width 51 height 36
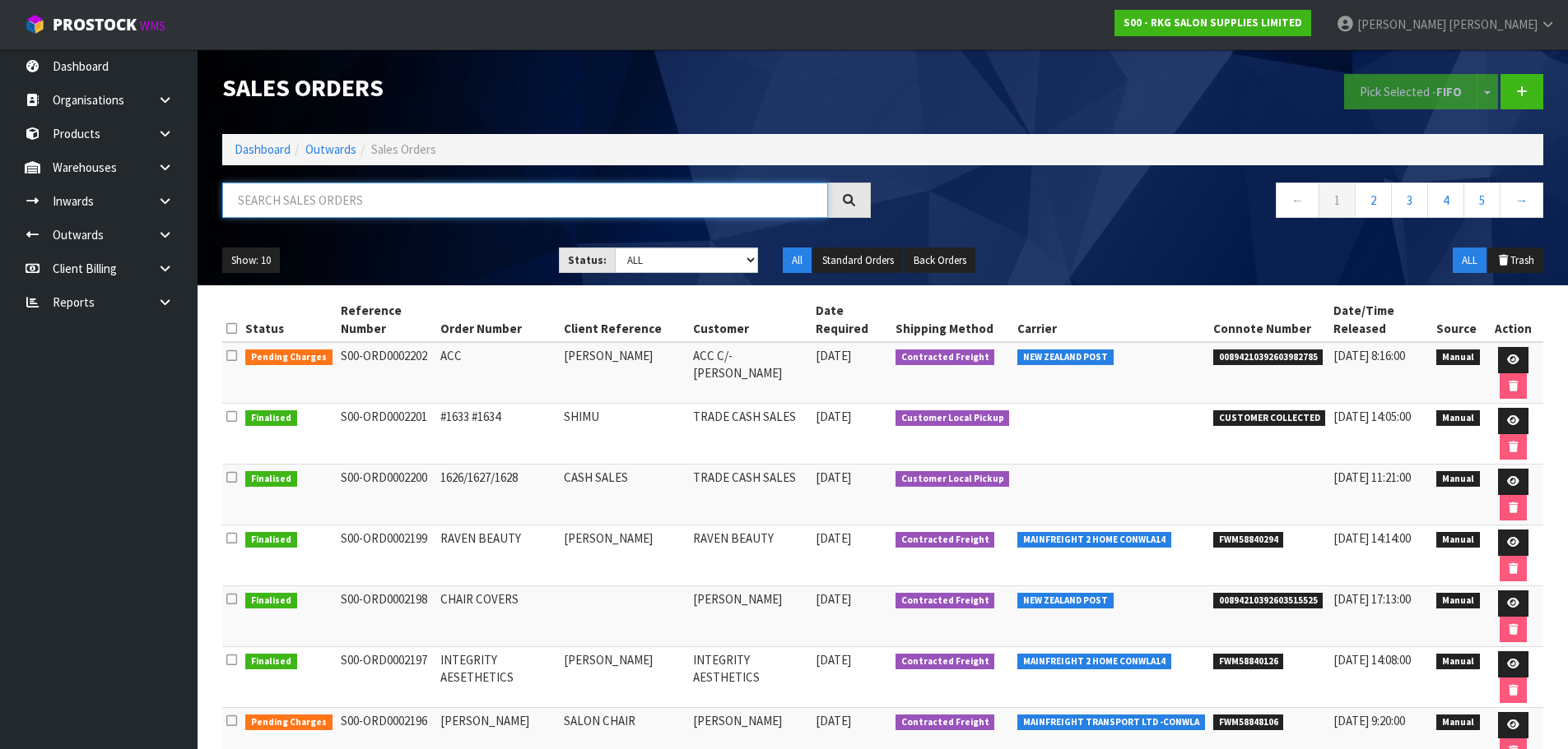
click at [273, 202] on input "text" at bounding box center [525, 200] width 606 height 36
click at [755, 260] on select "Draft Pending Allocated Pending Pick Goods Picked Goods Packed Pending Charges …" at bounding box center [686, 260] width 143 height 26
click at [615, 248] on select "Draft Pending Allocated Pending Pick Goods Picked Goods Packed Pending Charges …" at bounding box center [686, 260] width 143 height 26
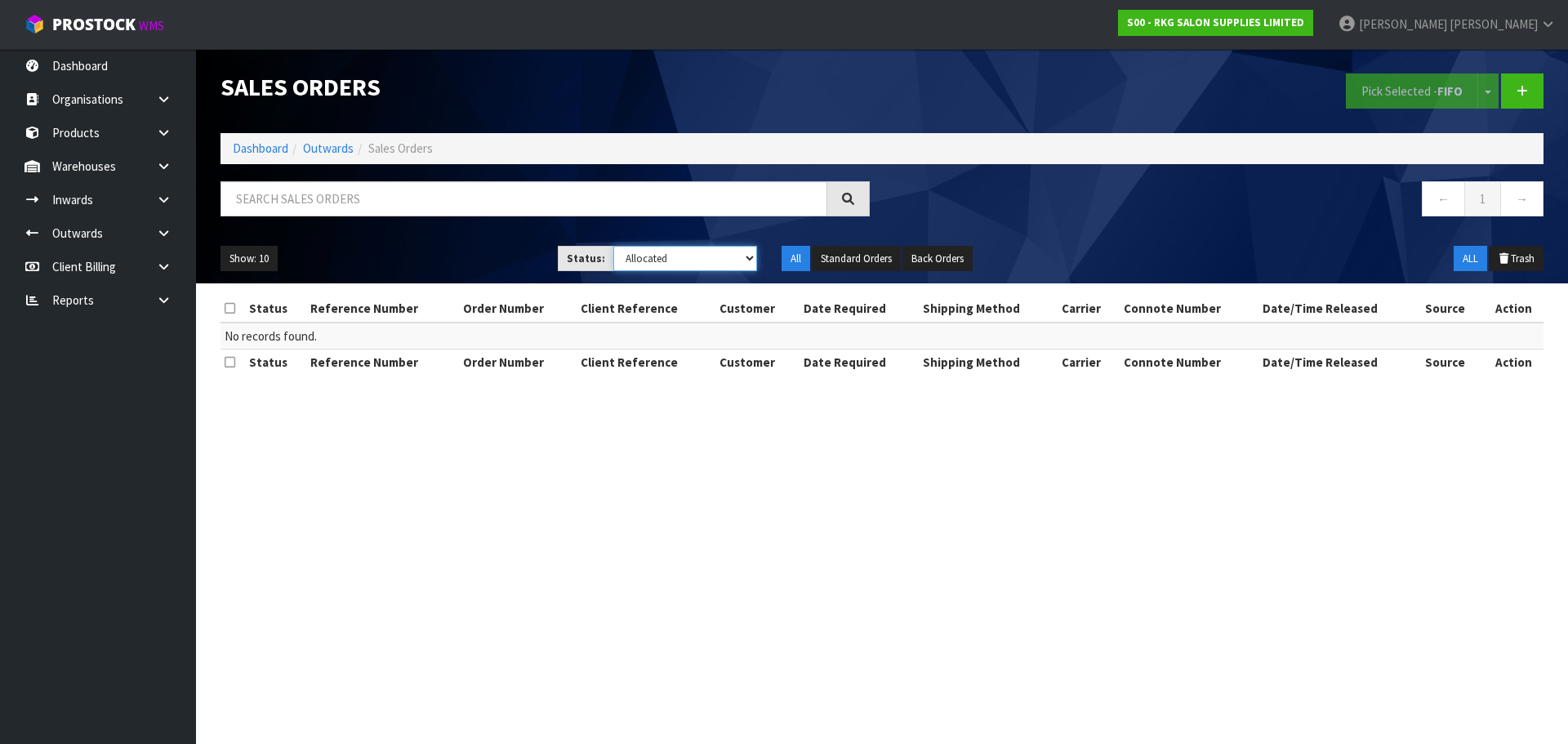
click at [752, 266] on select "Draft Pending Allocated Pending Pick Goods Picked Goods Packed Pending Charges …" at bounding box center [685, 258] width 144 height 26
click at [613, 246] on select "Draft Pending Allocated Pending Pick Goods Picked Goods Packed Pending Charges …" at bounding box center [685, 258] width 144 height 26
click at [751, 258] on select "Draft Pending Allocated Pending Pick Goods Picked Goods Packed Pending Charges …" at bounding box center [685, 258] width 144 height 26
click at [613, 246] on select "Draft Pending Allocated Pending Pick Goods Picked Goods Packed Pending Charges …" at bounding box center [685, 258] width 144 height 26
drag, startPoint x: 750, startPoint y: 258, endPoint x: 741, endPoint y: 269, distance: 14.2
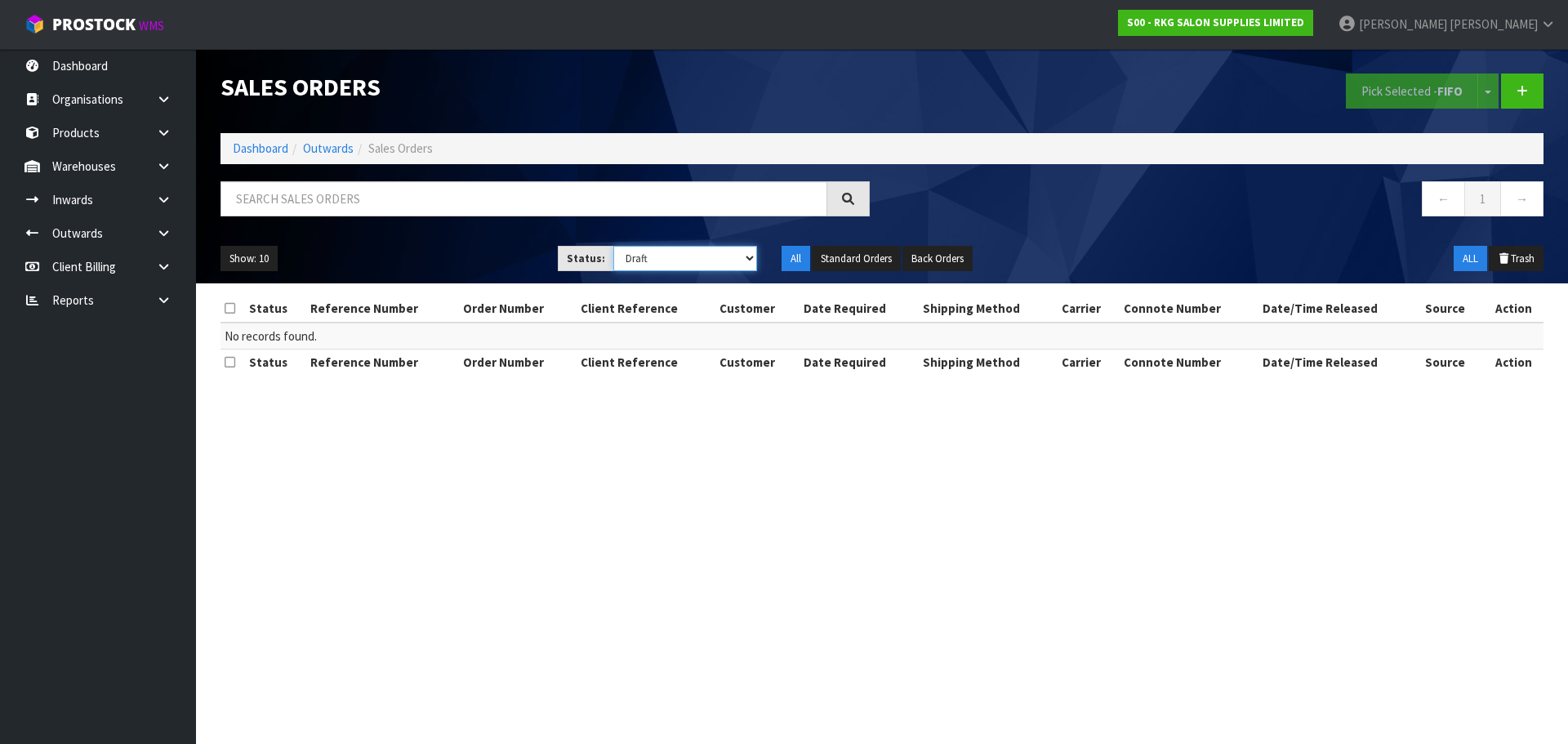
click at [751, 258] on select "Draft Pending Allocated Pending Pick Goods Picked Goods Packed Pending Charges …" at bounding box center [685, 258] width 144 height 26
click at [613, 246] on select "Draft Pending Allocated Pending Pick Goods Picked Goods Packed Pending Charges …" at bounding box center [685, 258] width 144 height 26
click at [748, 258] on select "Draft Pending Allocated Pending Pick Goods Picked Goods Packed Pending Charges …" at bounding box center [685, 258] width 144 height 26
click at [613, 246] on select "Draft Pending Allocated Pending Pick Goods Picked Goods Packed Pending Charges …" at bounding box center [685, 258] width 144 height 26
click at [751, 252] on select "Draft Pending Allocated Pending Pick Goods Picked Goods Packed Pending Charges …" at bounding box center [685, 258] width 144 height 26
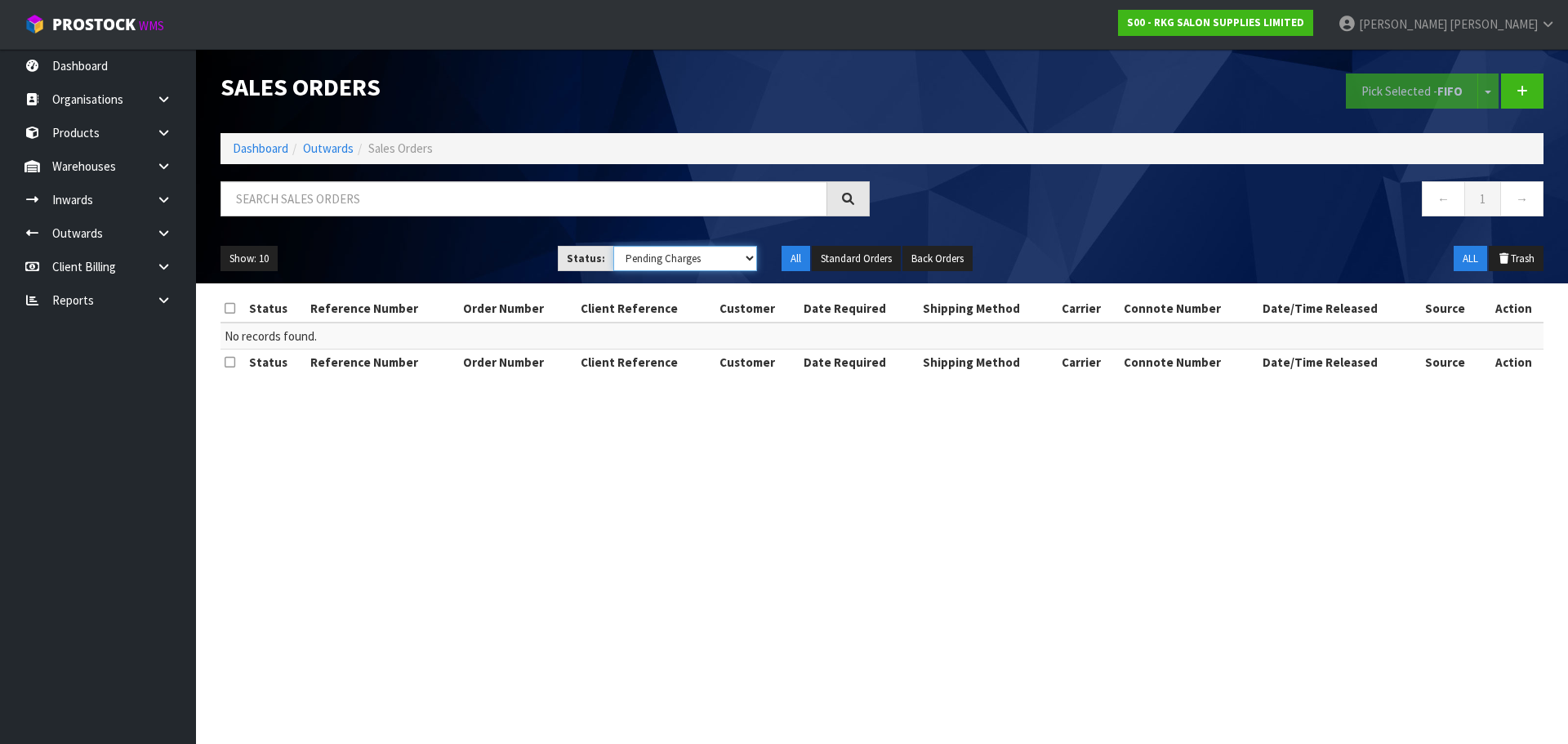
click at [613, 246] on select "Draft Pending Allocated Pending Pick Goods Picked Goods Packed Pending Charges …" at bounding box center [685, 258] width 144 height 26
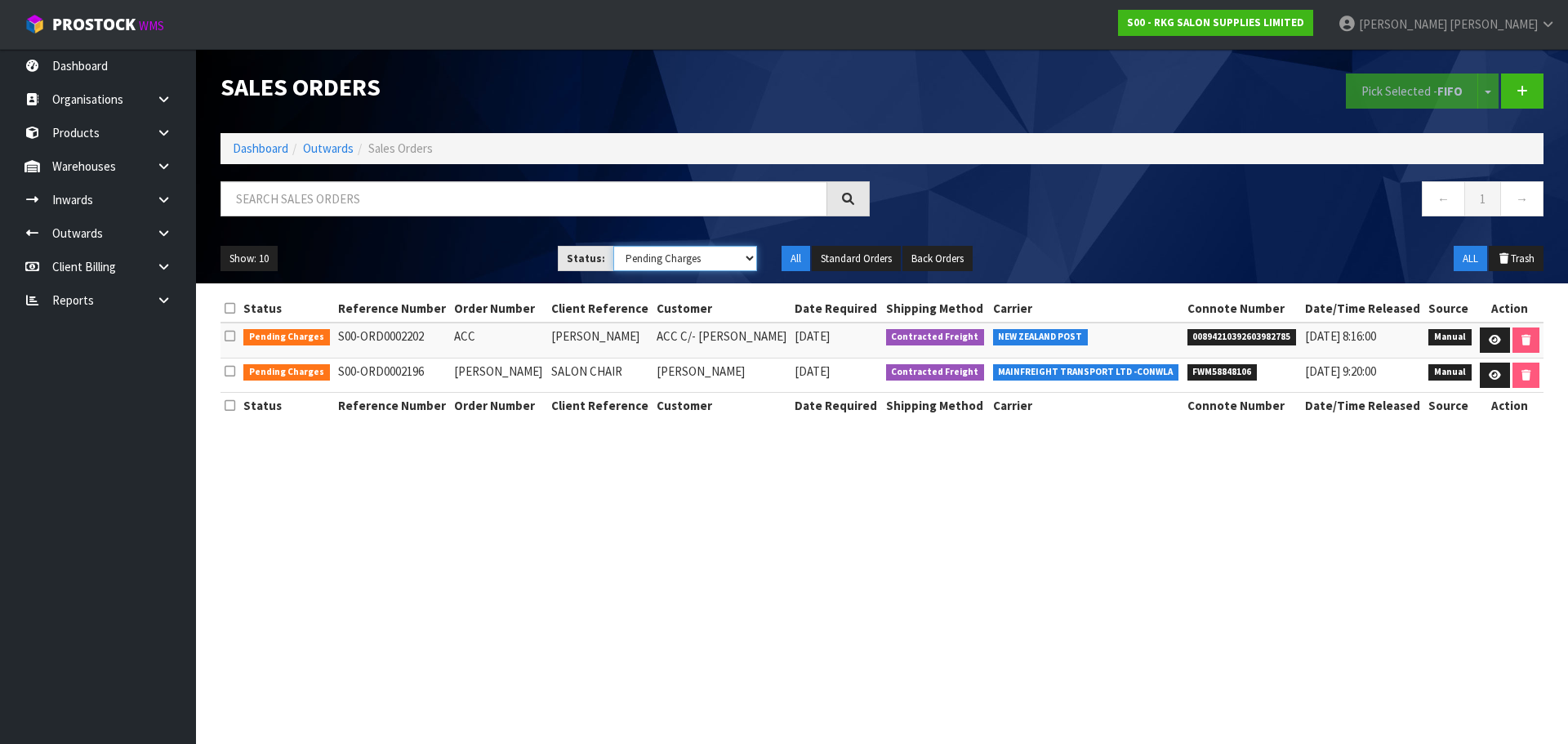
click at [749, 258] on select "Draft Pending Allocated Pending Pick Goods Picked Goods Packed Pending Charges …" at bounding box center [685, 258] width 144 height 26
click at [613, 246] on select "Draft Pending Allocated Pending Pick Goods Picked Goods Packed Pending Charges …" at bounding box center [685, 258] width 144 height 26
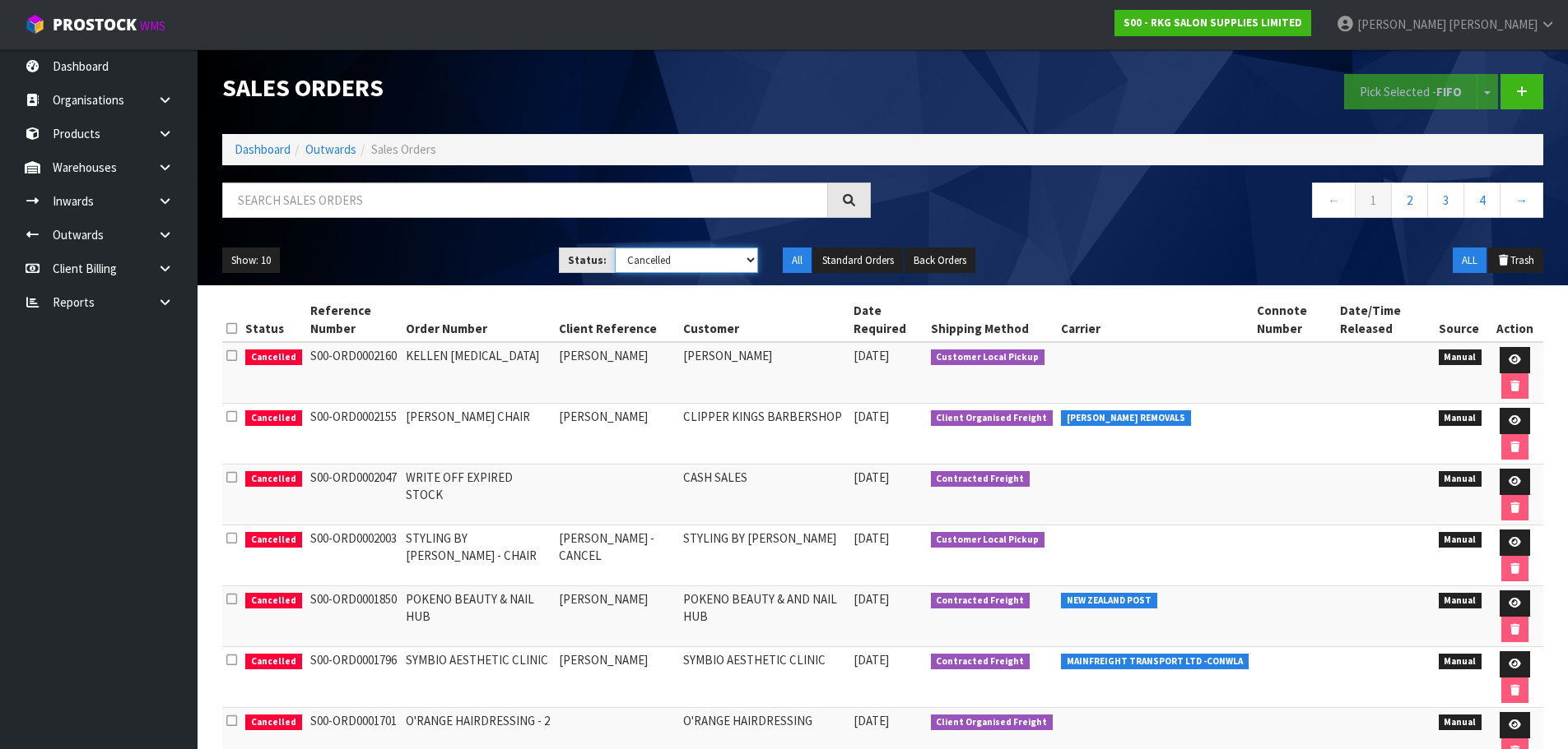
click at [748, 258] on select "Draft Pending Allocated Pending Pick Goods Picked Goods Packed Pending Charges …" at bounding box center [686, 260] width 143 height 26
select select "string:ALL"
click at [615, 248] on select "Draft Pending Allocated Pending Pick Goods Picked Goods Packed Pending Charges …" at bounding box center [686, 260] width 143 height 26
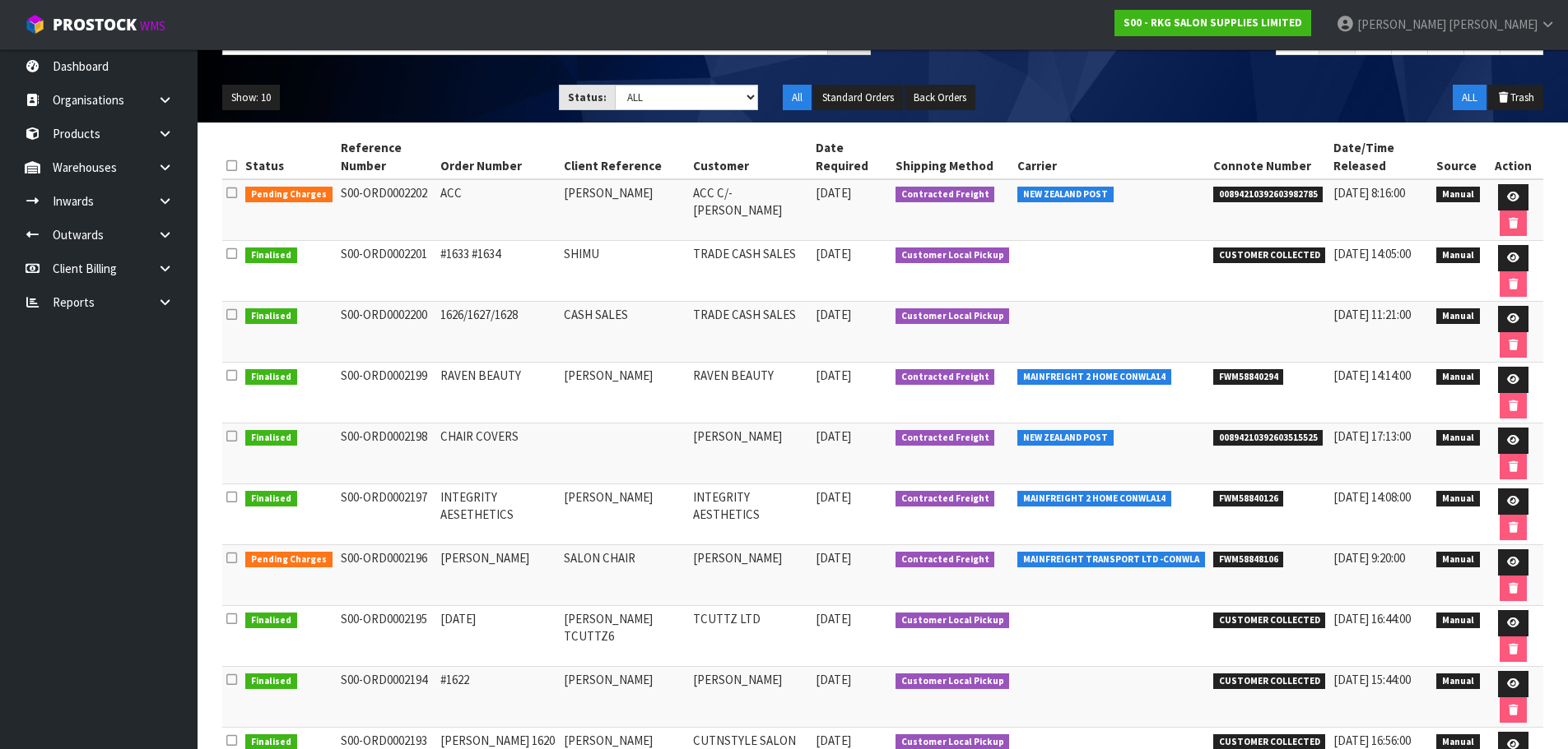
scroll to position [165, 0]
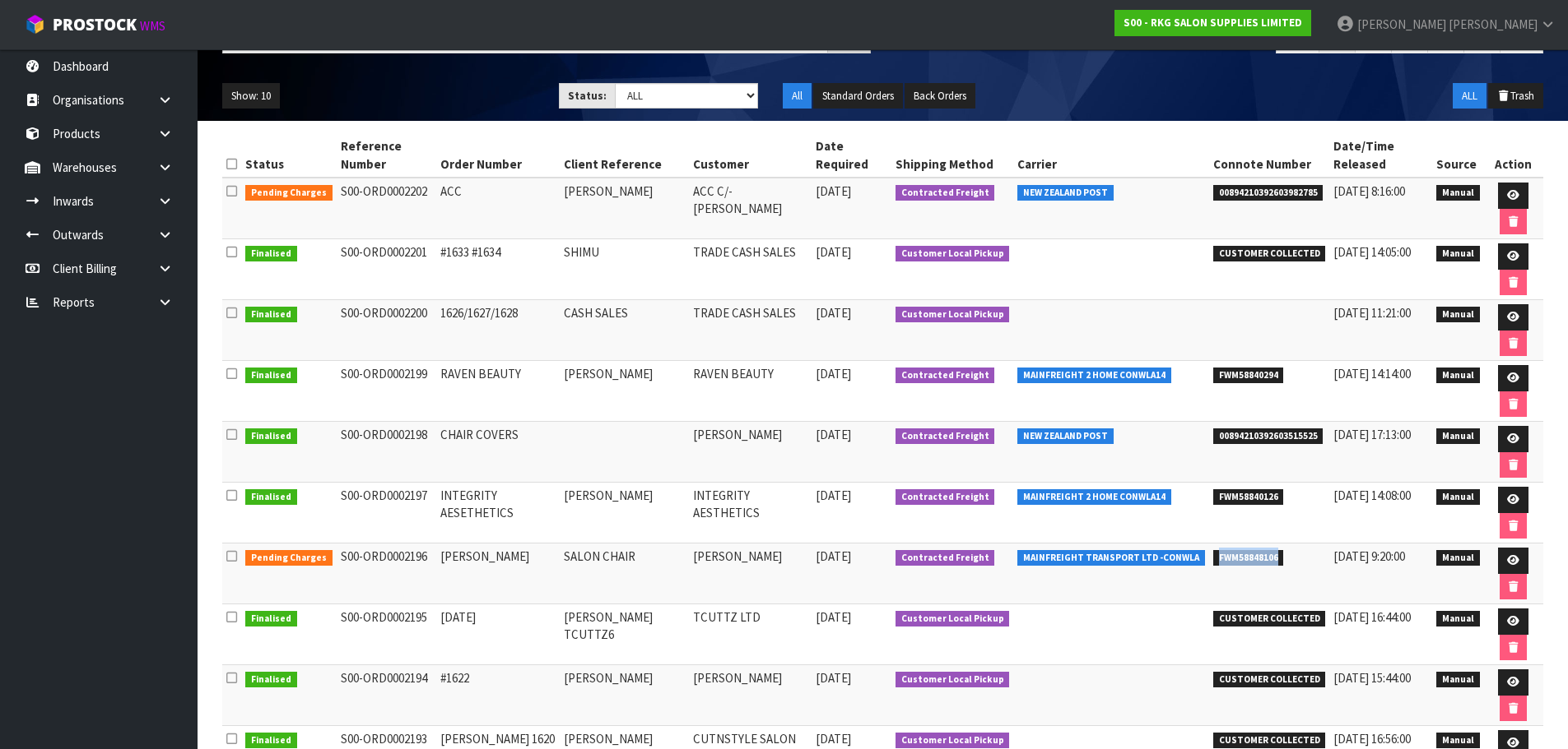
drag, startPoint x: 1204, startPoint y: 560, endPoint x: 1272, endPoint y: 551, distance: 68.6
click at [1272, 551] on li "FWM58848106" at bounding box center [1269, 556] width 113 height 17
copy span "FWM58848106"
click at [68, 438] on ul "Dashboard Organisations Clients Consignees Carriers Products Categories Serial …" at bounding box center [98, 399] width 197 height 700
drag, startPoint x: 1205, startPoint y: 559, endPoint x: 1284, endPoint y: 551, distance: 79.4
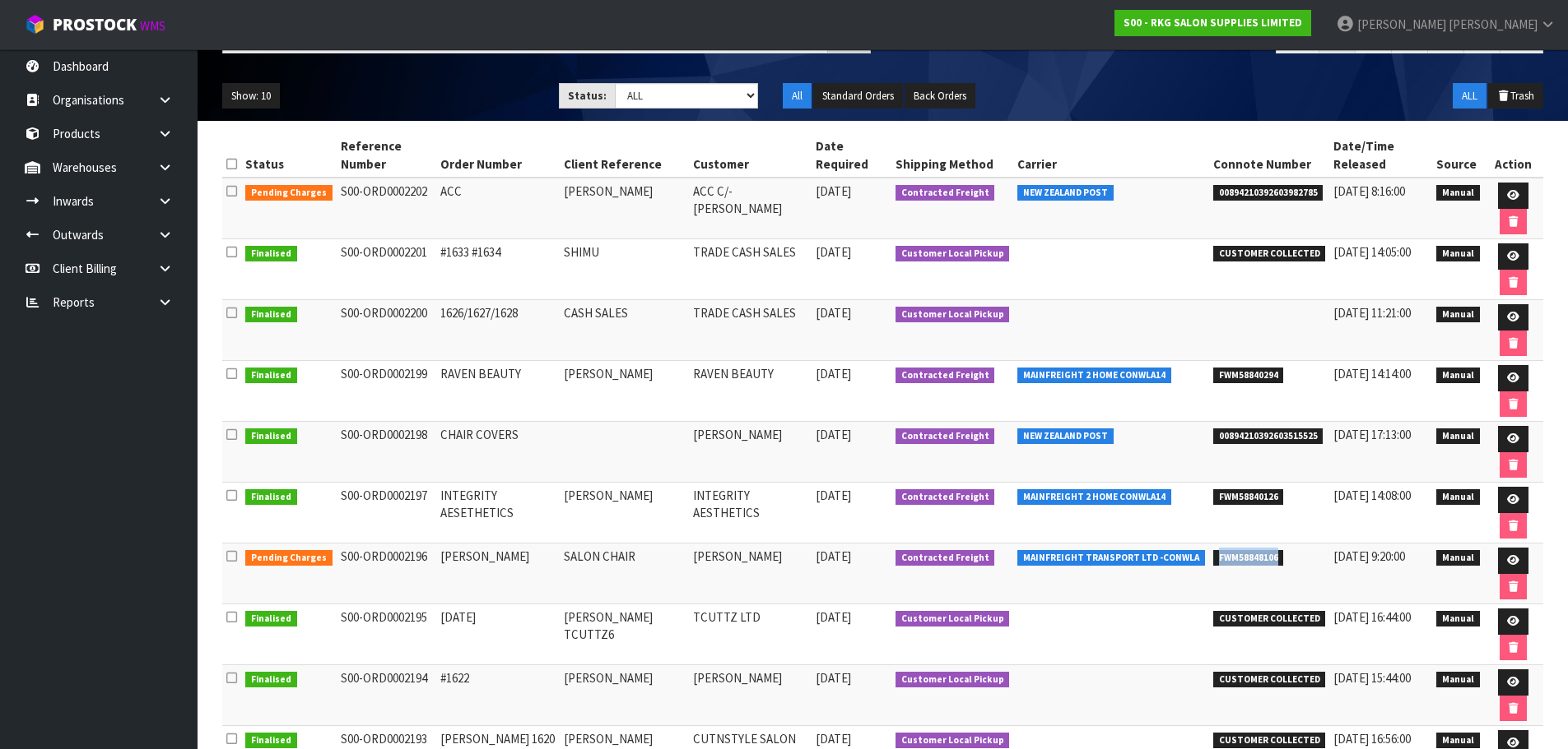
click at [1284, 551] on li "FWM58848106" at bounding box center [1269, 556] width 113 height 17
copy span "FWM58848106"
click at [1511, 560] on icon at bounding box center [1512, 560] width 12 height 11
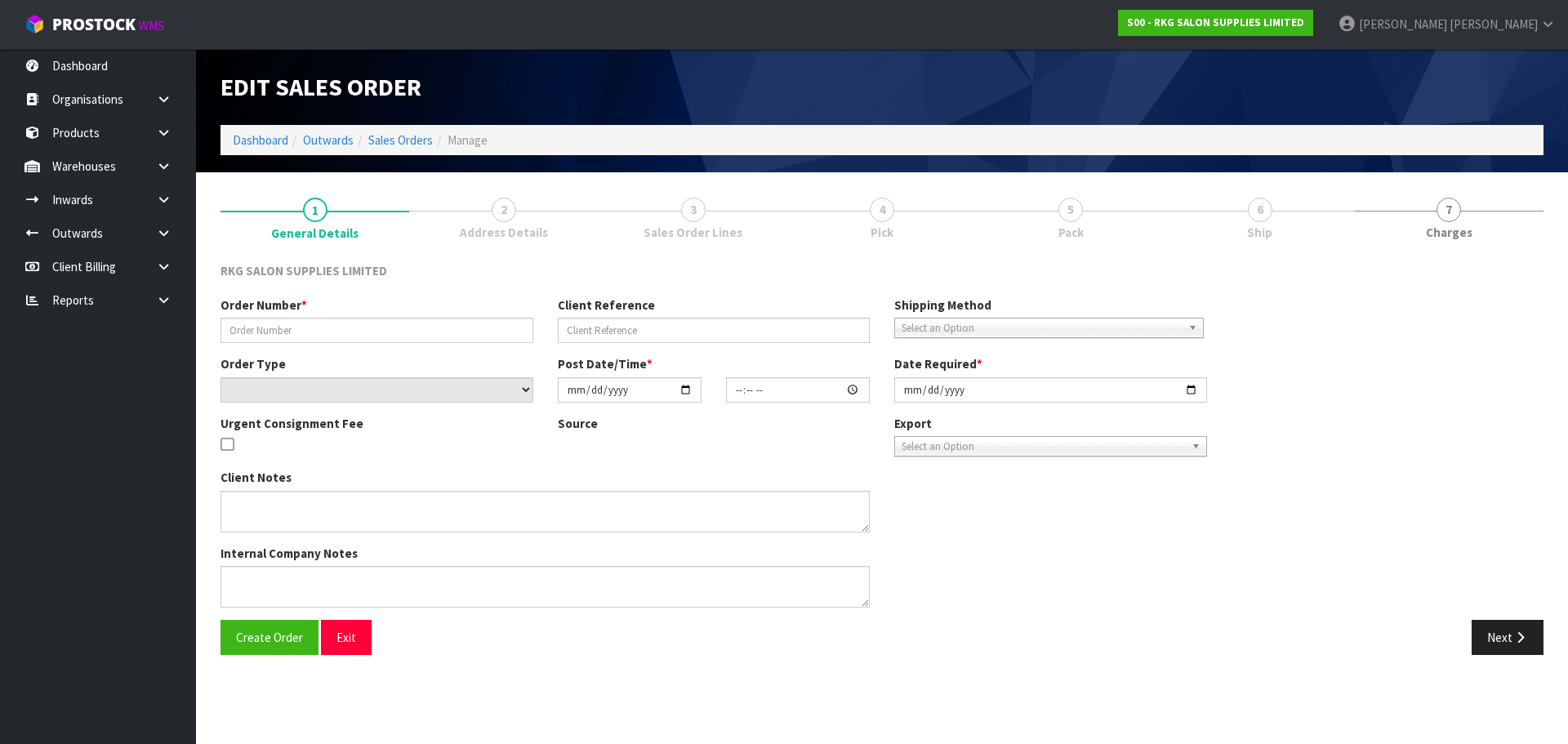
type input "JAYDE BLACKIE"
type input "SALON CHAIR"
select select "number:0"
type input "2025-09-25"
type input "14:10:00.000"
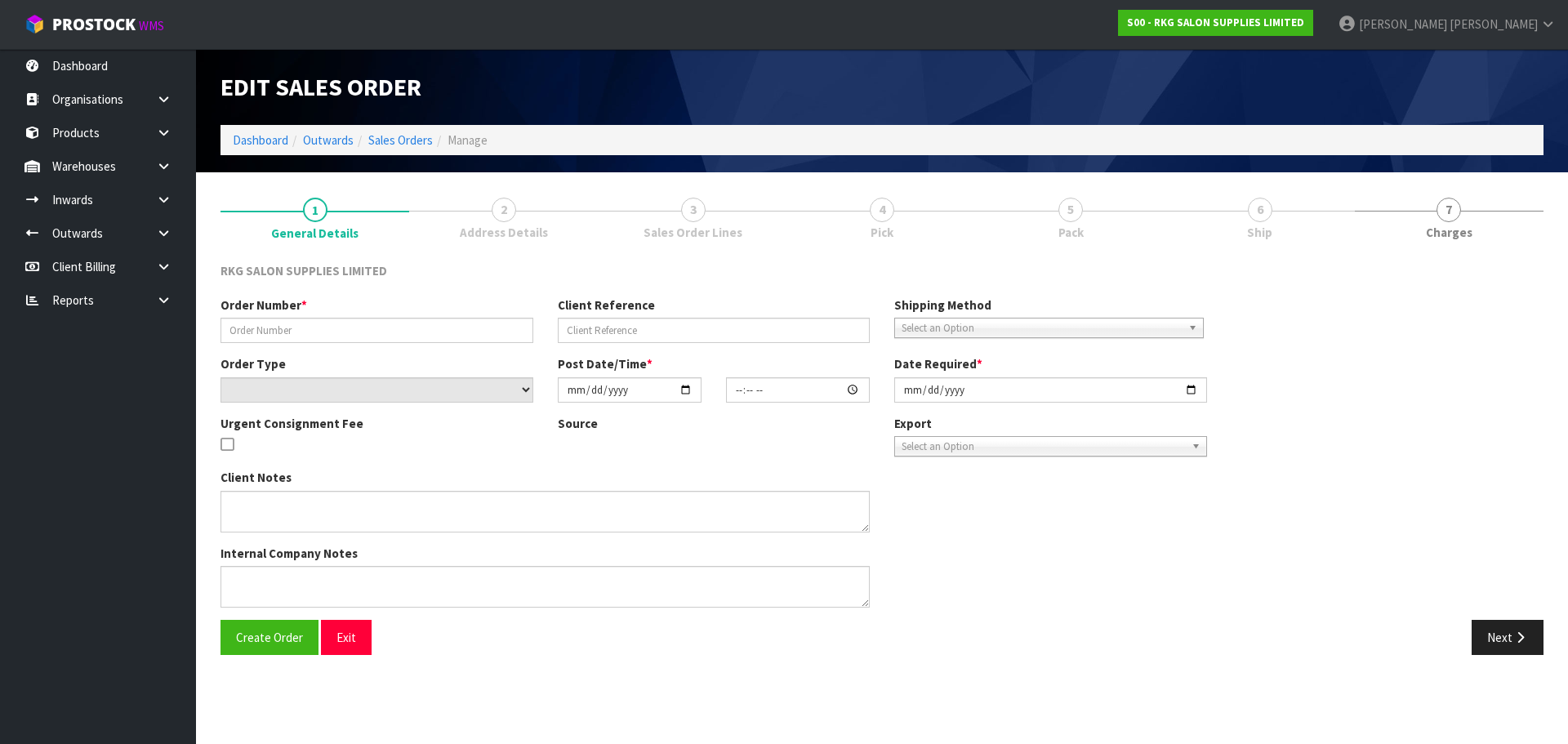
type input "2025-09-25"
type textarea "SEND LOOSE CARTON"
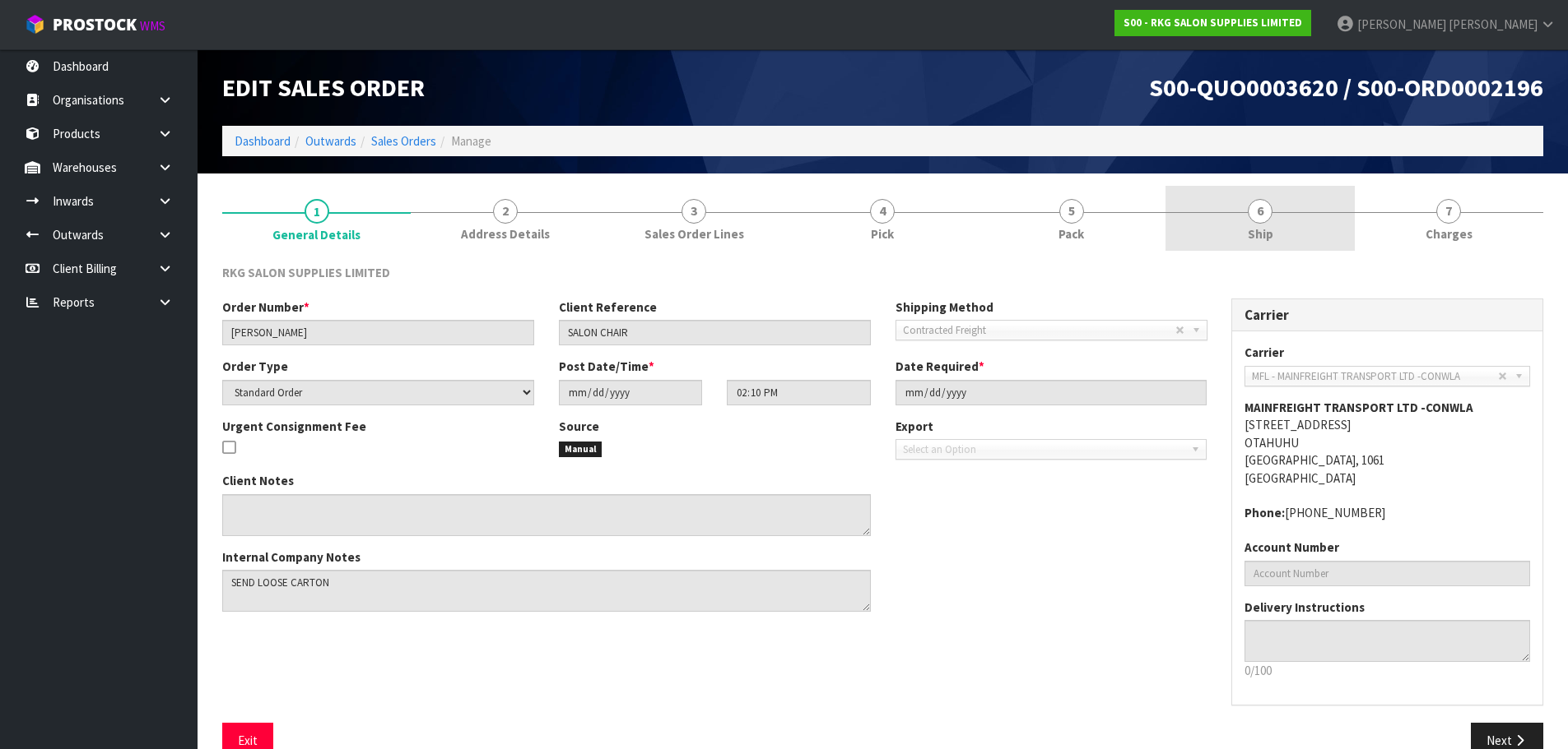
click at [1259, 216] on span "6" at bounding box center [1260, 211] width 25 height 25
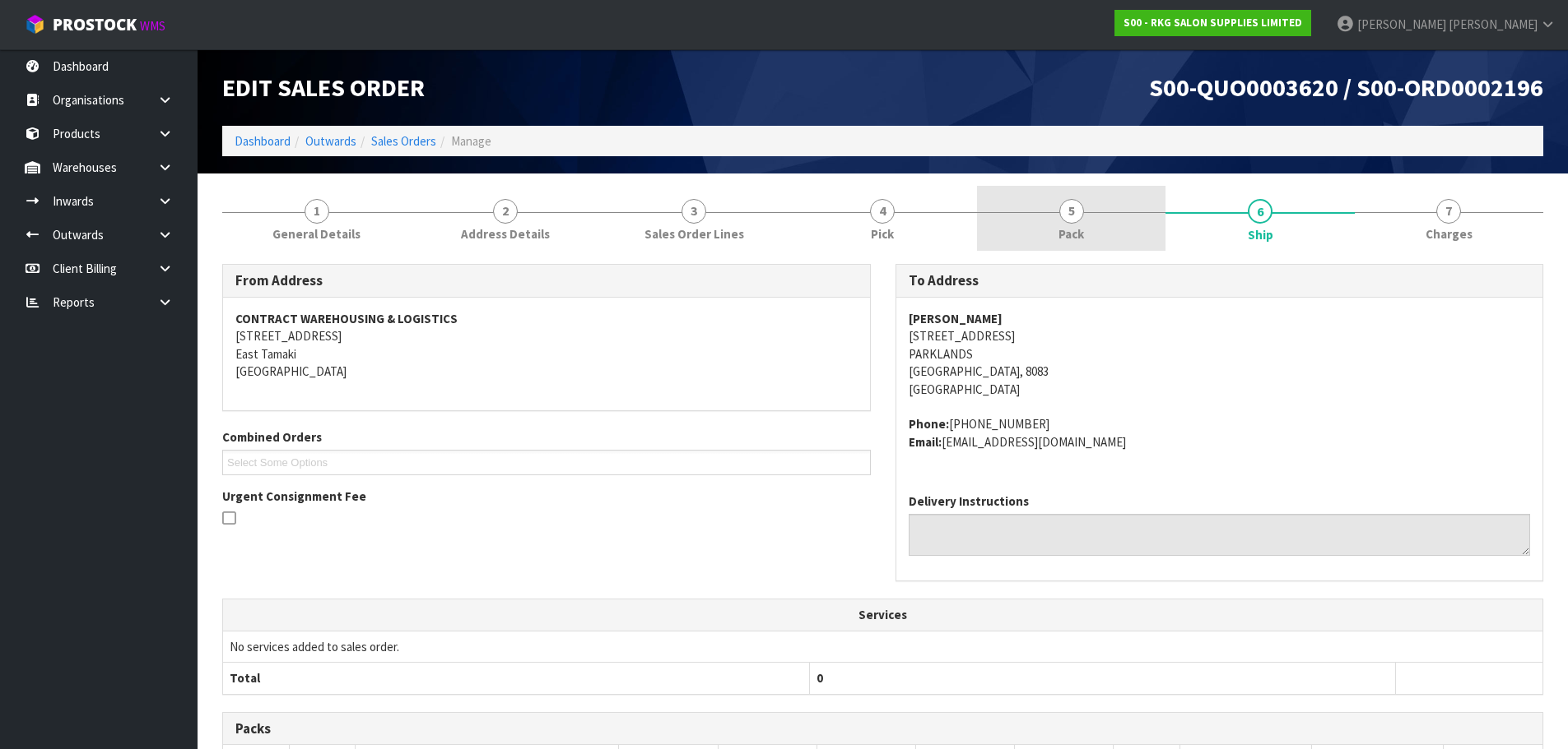
click at [1066, 209] on span "5" at bounding box center [1071, 211] width 25 height 25
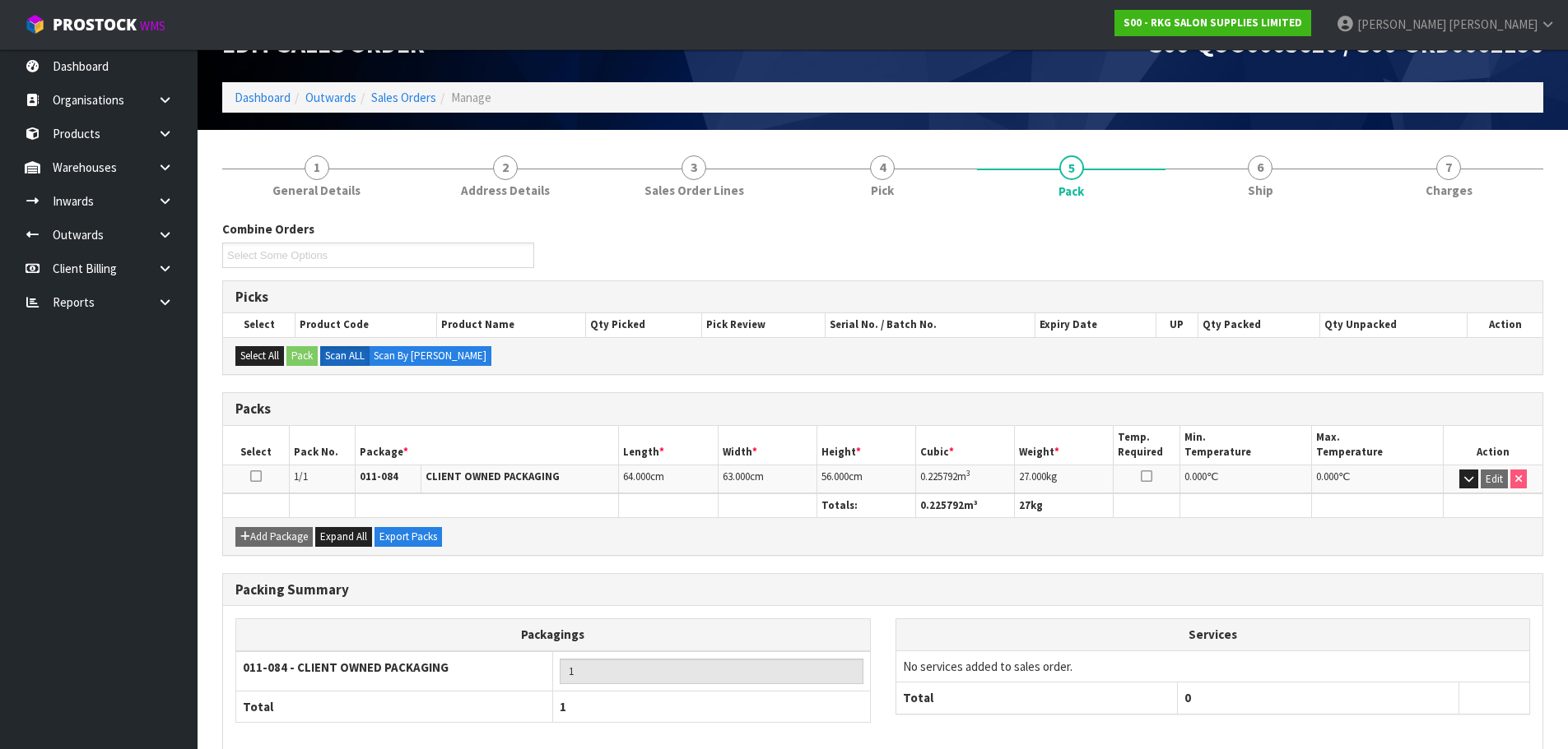
scroll to position [126, 0]
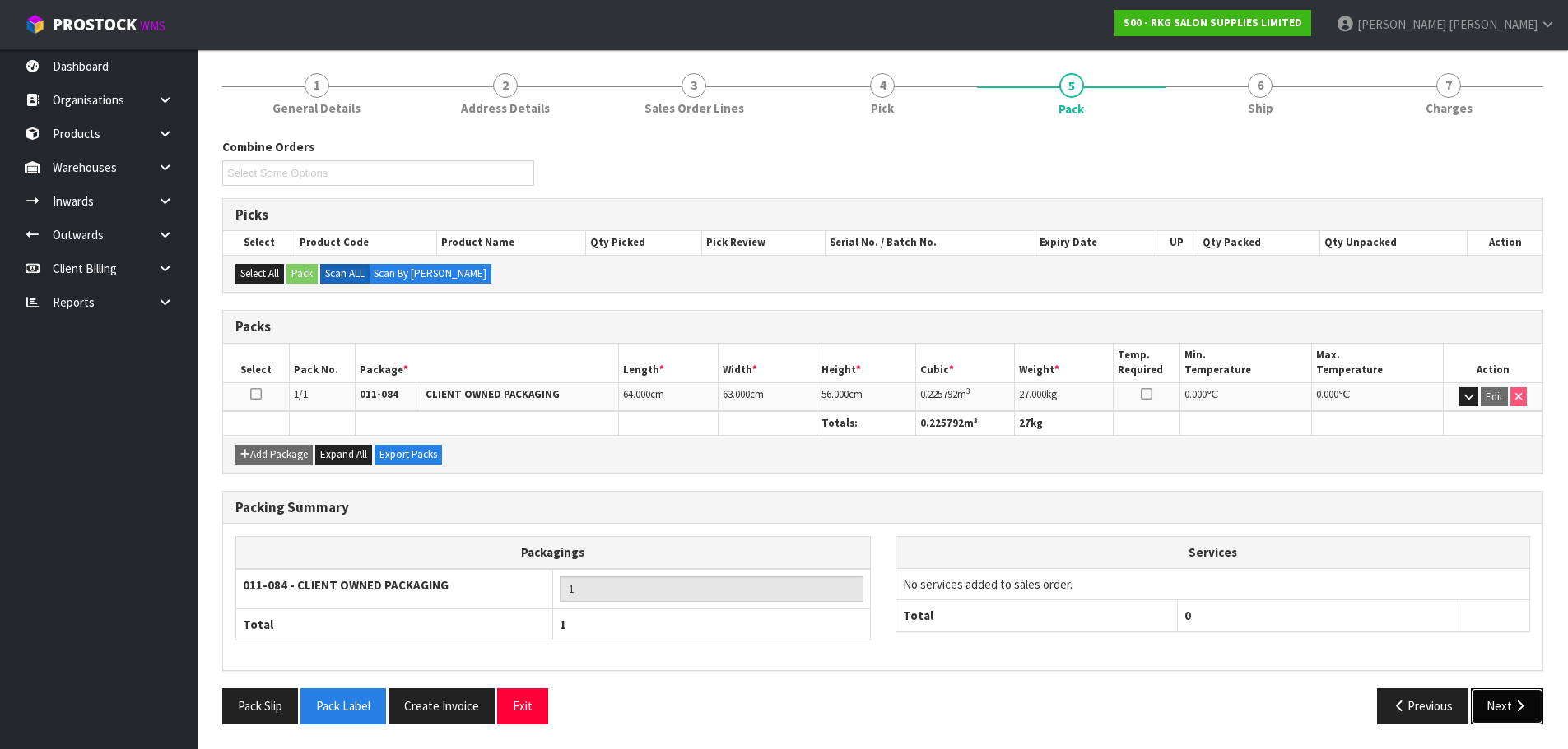
click at [1505, 712] on button "Next" at bounding box center [1506, 706] width 72 height 36
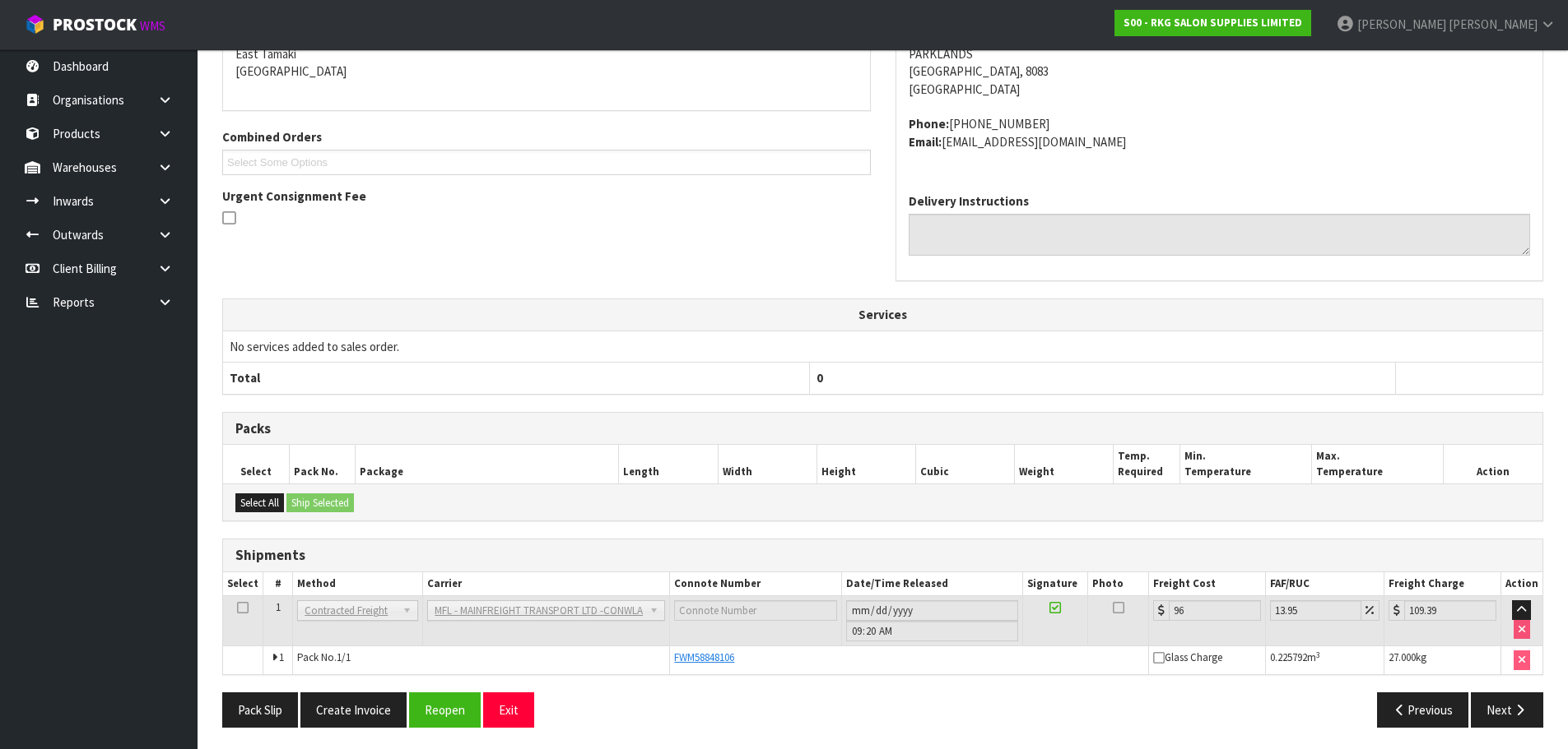
scroll to position [303, 0]
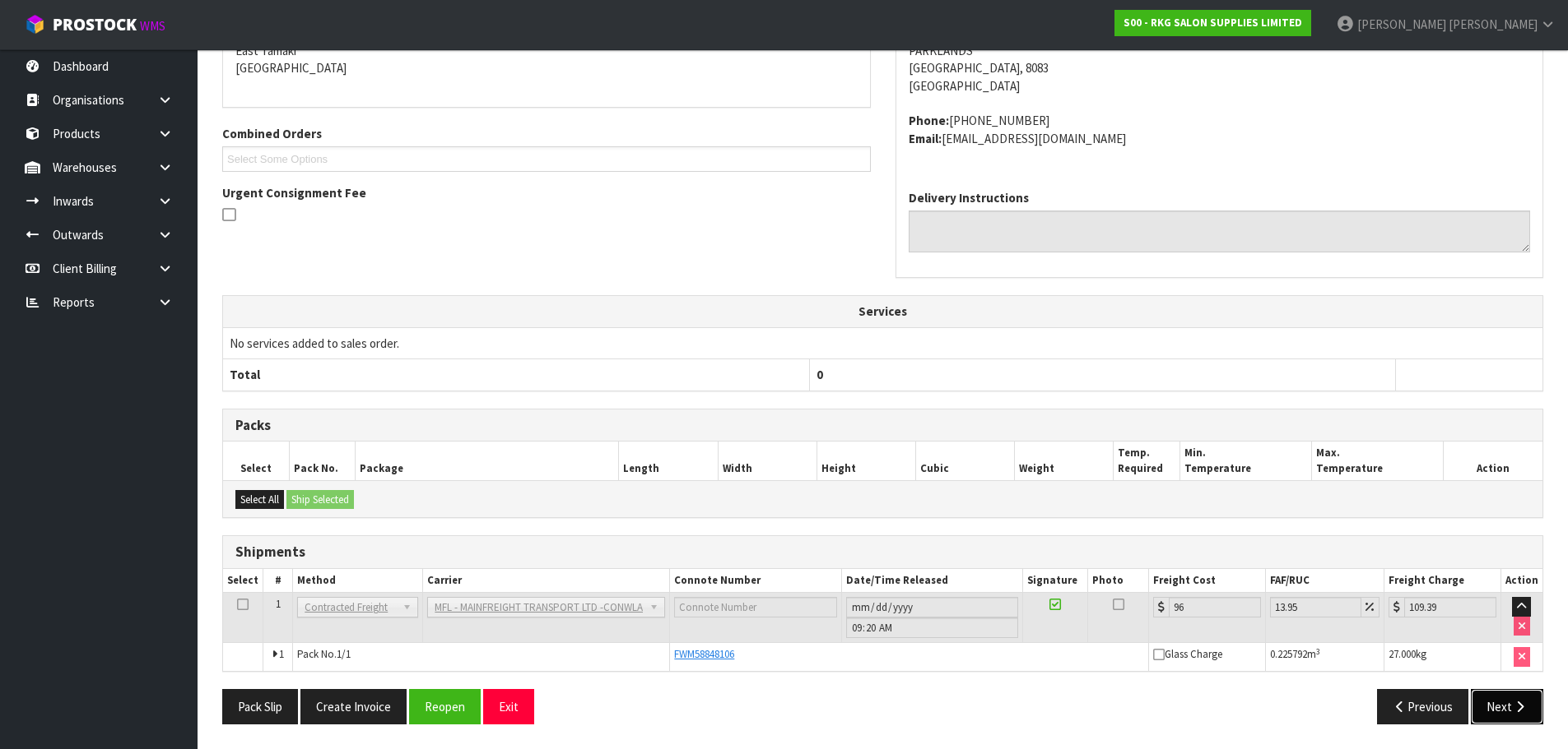
click at [1504, 706] on button "Next" at bounding box center [1506, 707] width 72 height 36
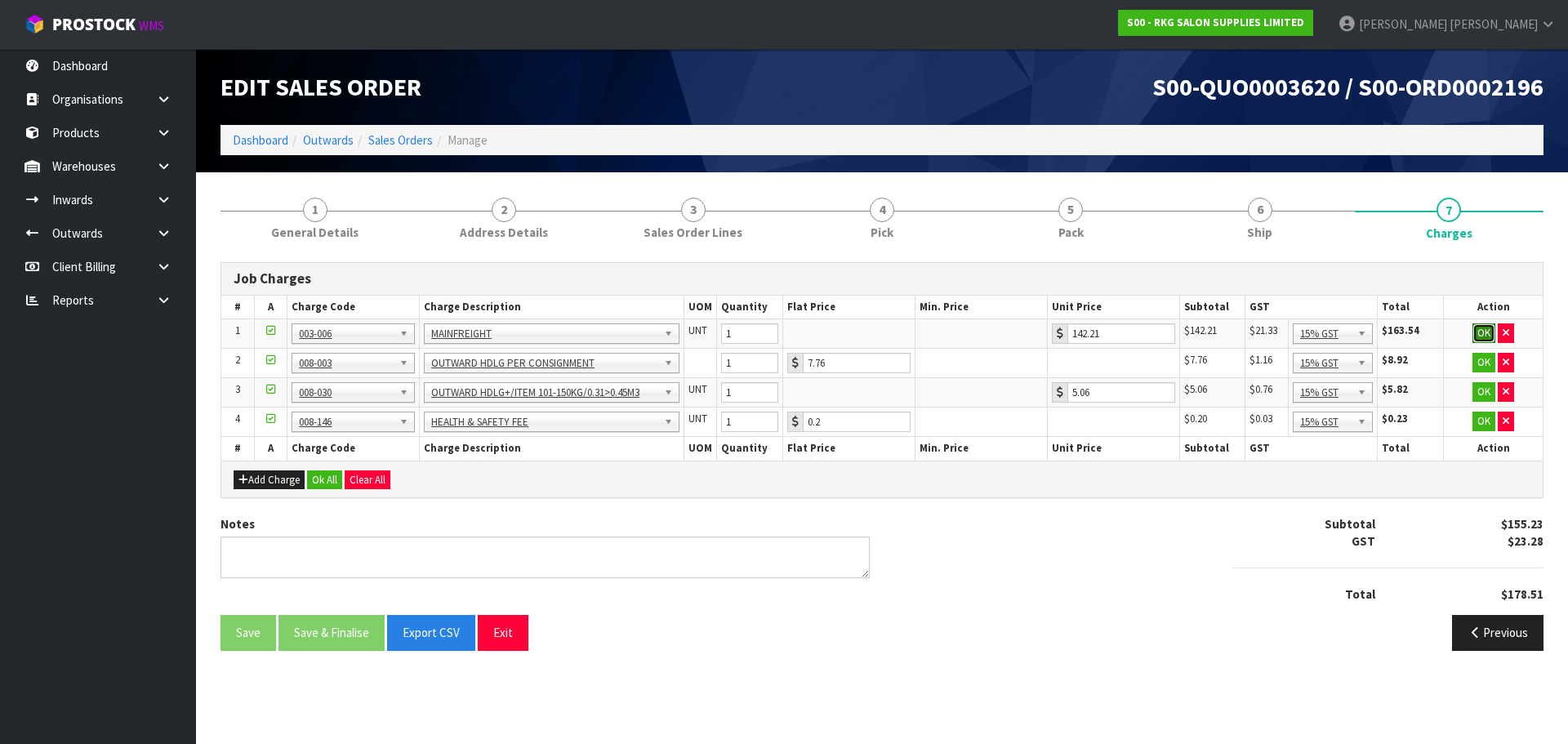
click at [1483, 332] on button "OK" at bounding box center [1485, 334] width 23 height 20
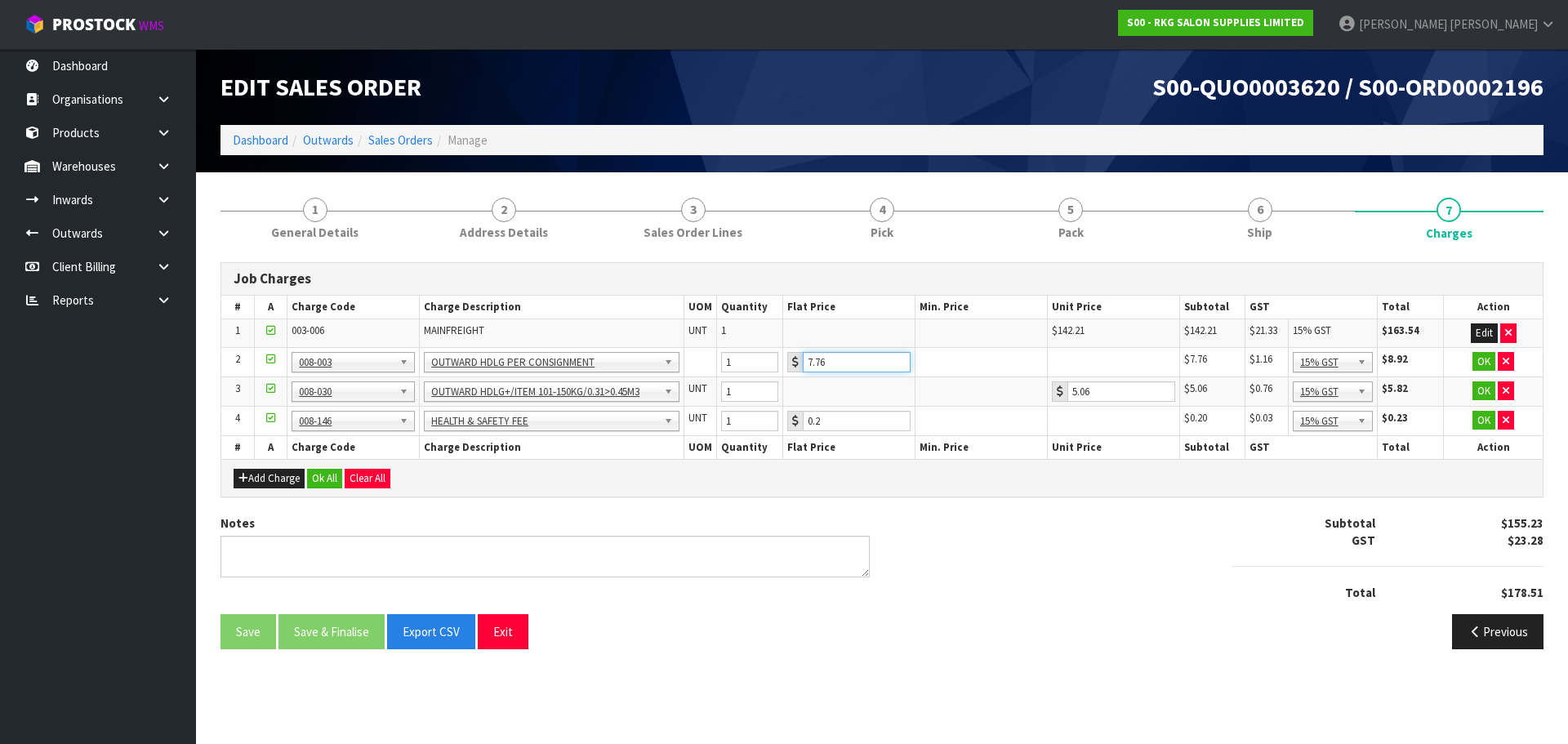
drag, startPoint x: 839, startPoint y: 358, endPoint x: 786, endPoint y: 364, distance: 53.3
click at [786, 364] on td "7.76" at bounding box center [850, 362] width 132 height 30
type input "3.50"
click at [1479, 365] on button "OK" at bounding box center [1485, 362] width 23 height 20
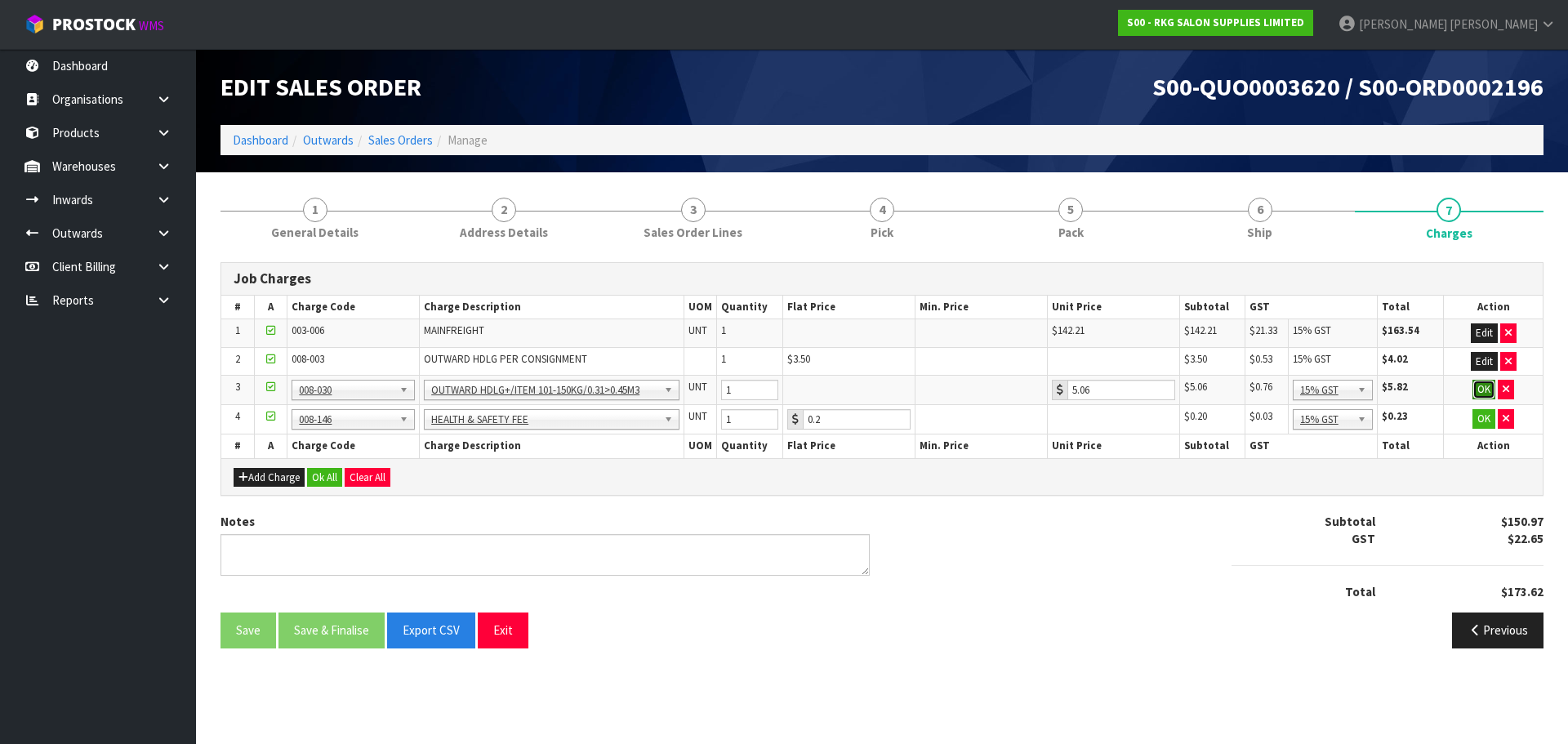
click at [1481, 393] on button "OK" at bounding box center [1485, 390] width 23 height 20
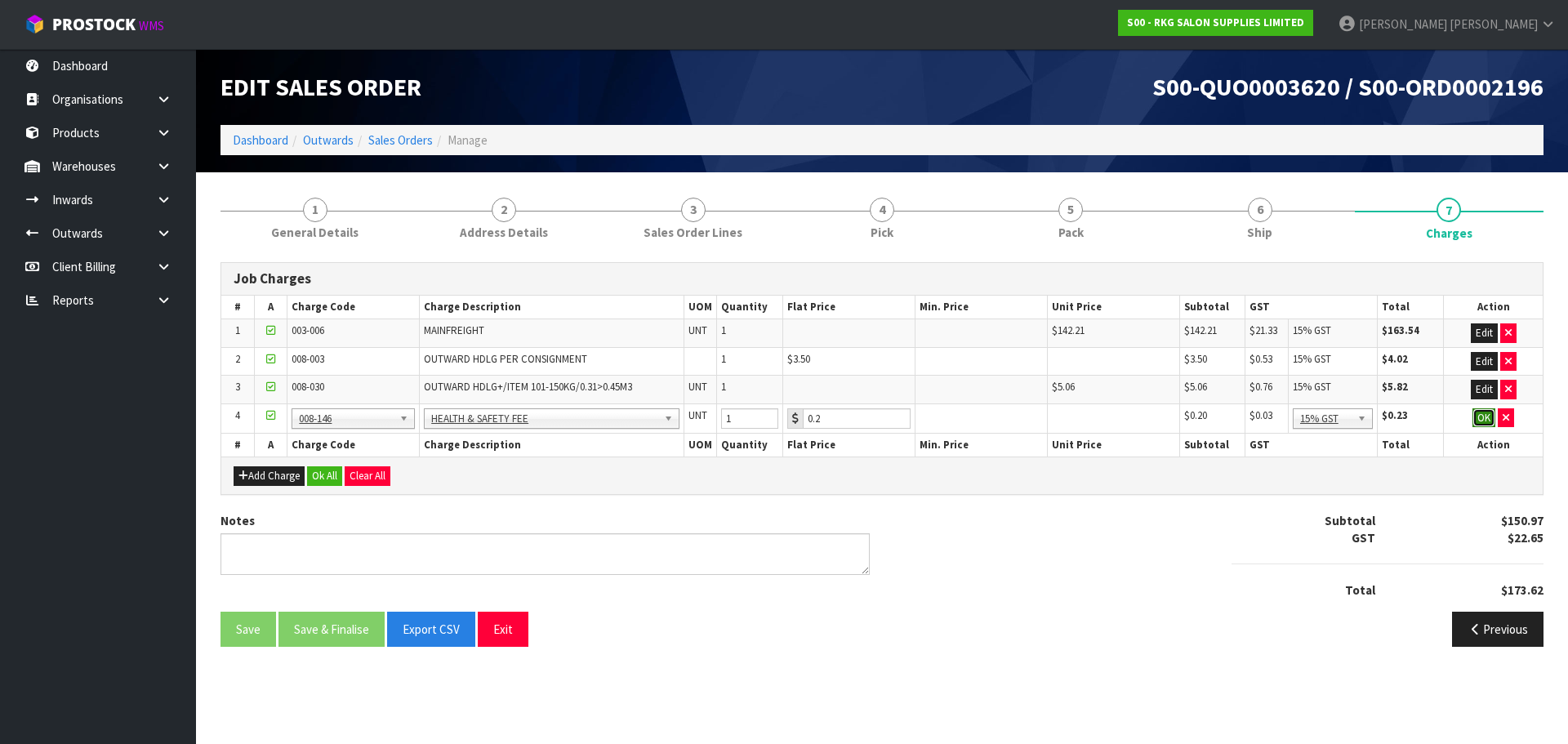
click at [1485, 420] on button "OK" at bounding box center [1485, 419] width 23 height 20
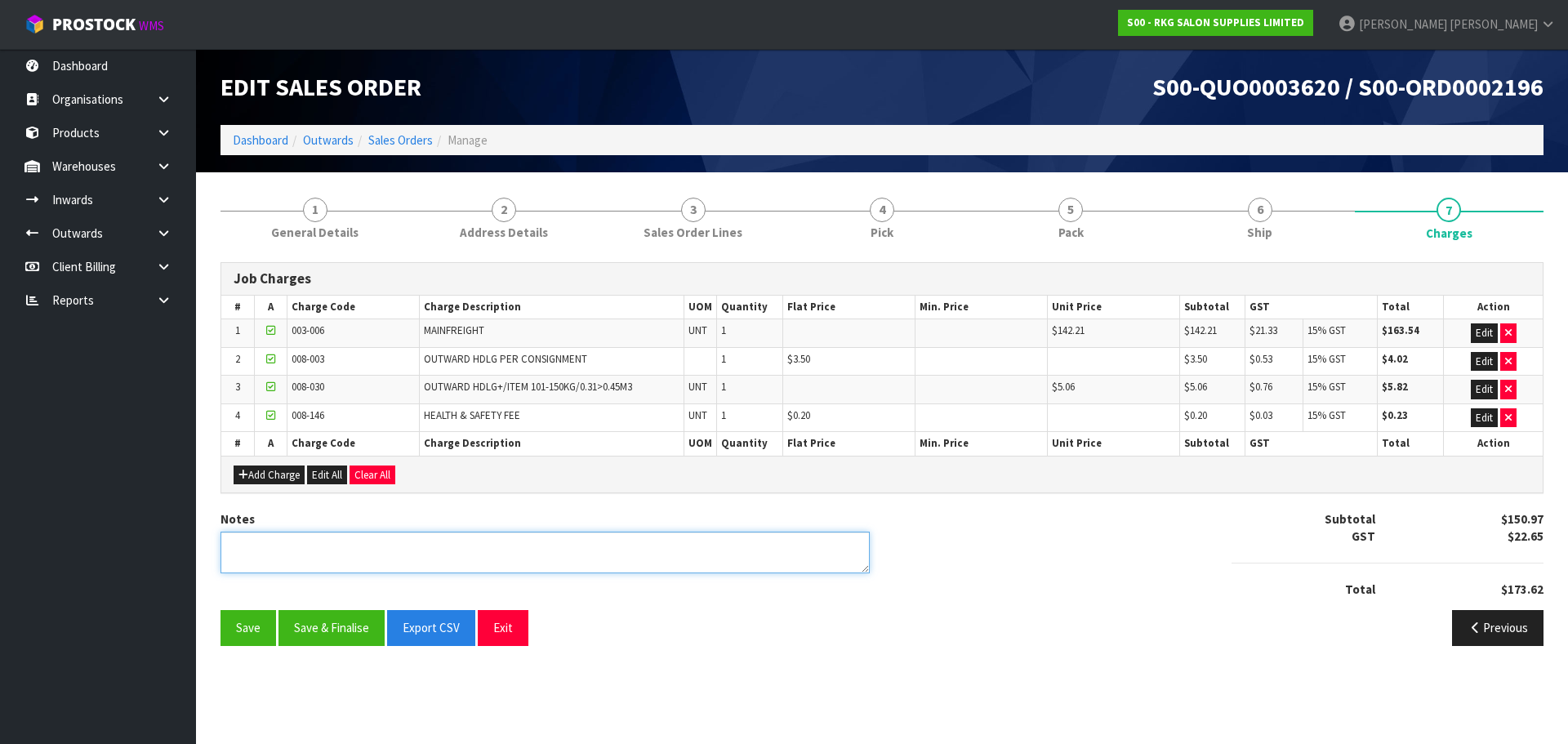
click at [306, 549] on textarea at bounding box center [545, 552] width 649 height 41
type textarea "PICKED BY MARIE"
click at [233, 625] on button "Save" at bounding box center [248, 628] width 55 height 36
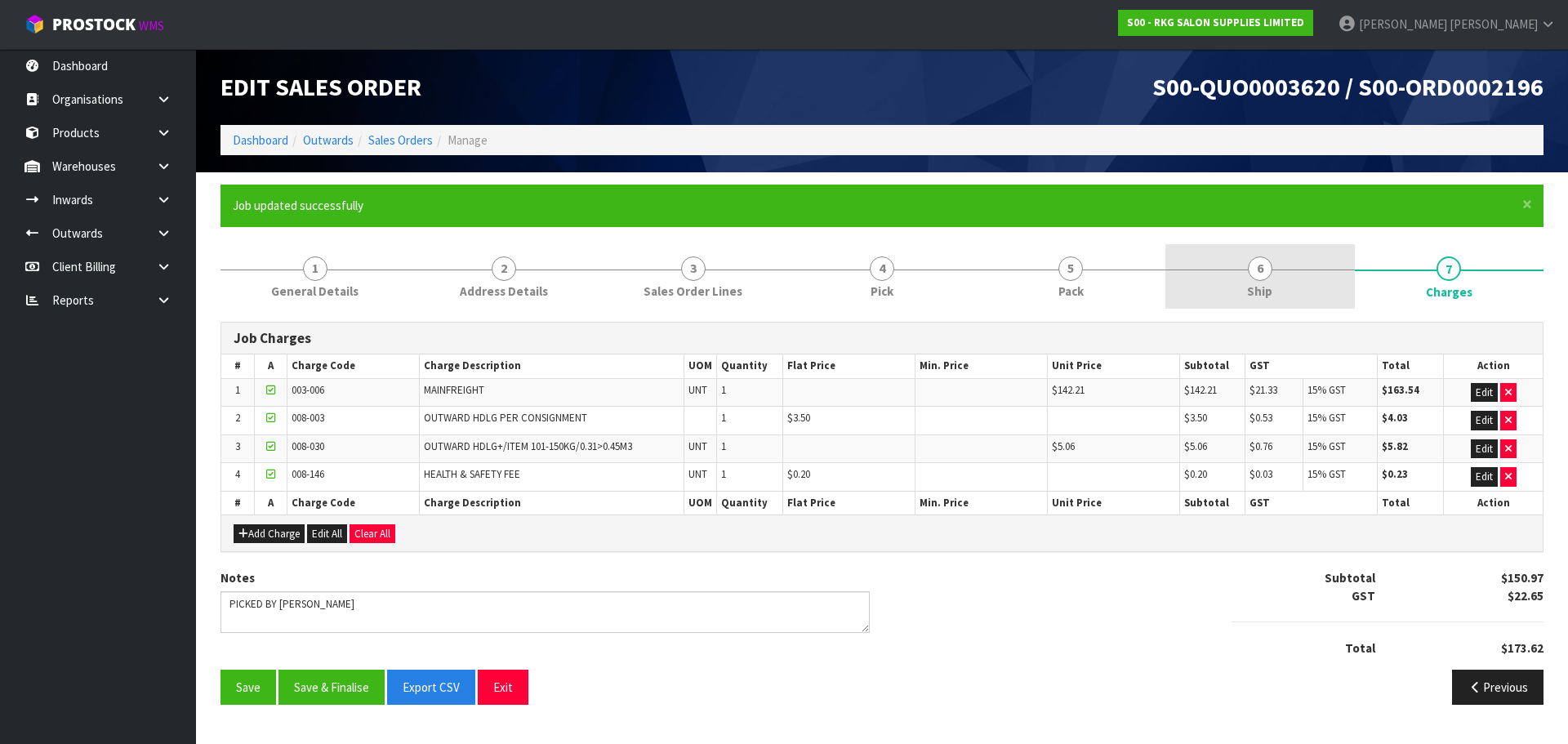
click at [1262, 274] on span "6" at bounding box center [1261, 269] width 25 height 25
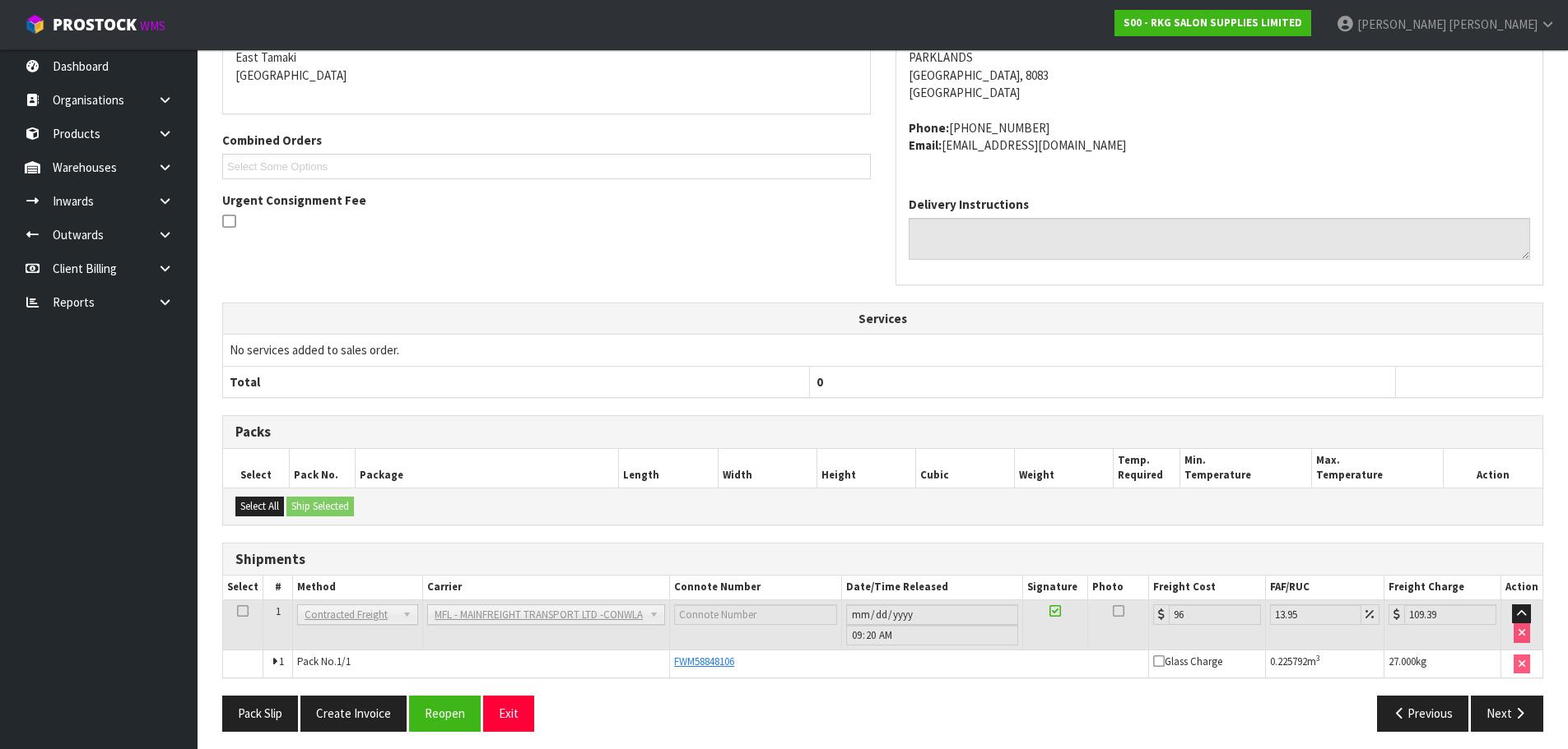
scroll to position [363, 0]
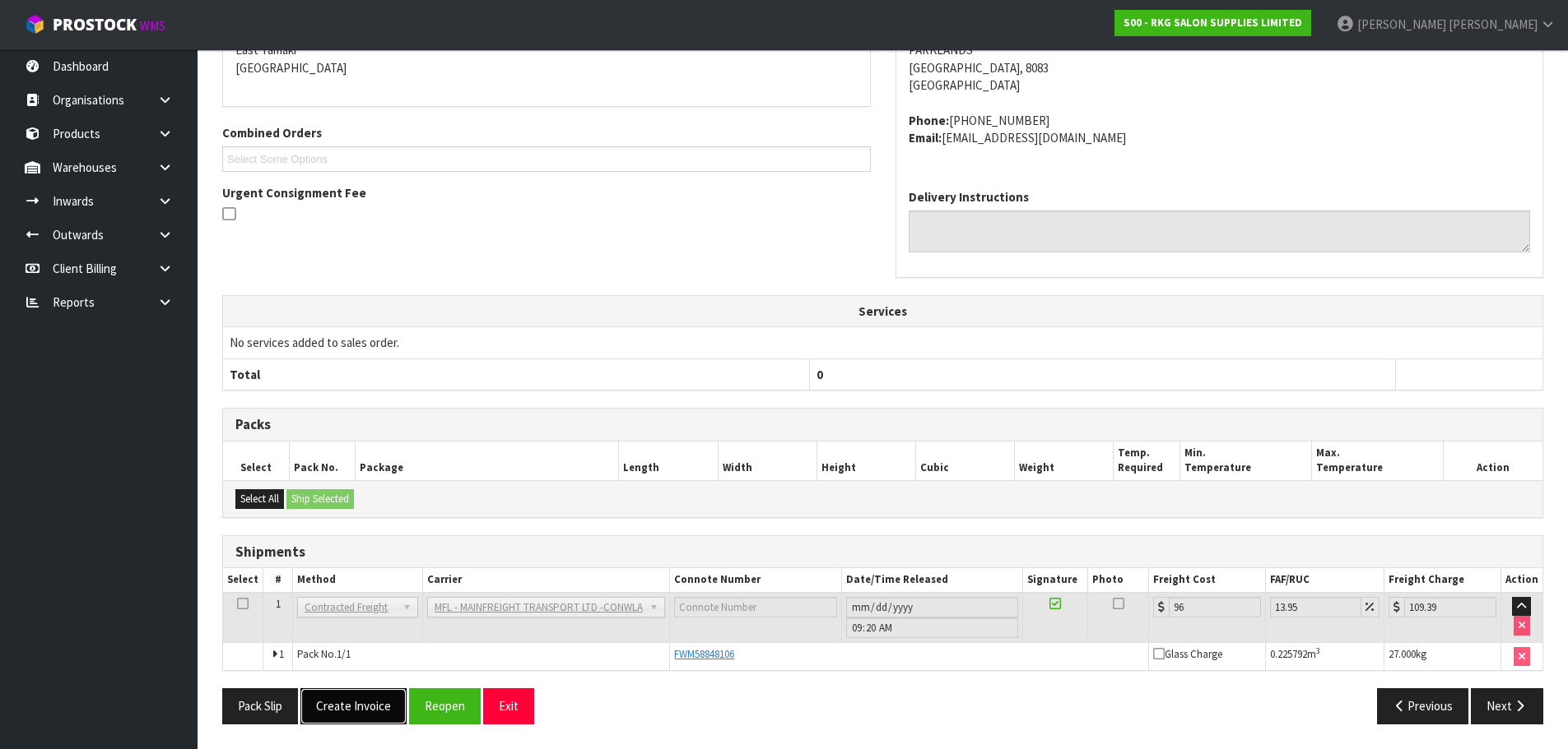
click at [351, 707] on button "Create Invoice" at bounding box center [354, 706] width 106 height 36
click at [355, 698] on button "View Invoice" at bounding box center [348, 706] width 96 height 36
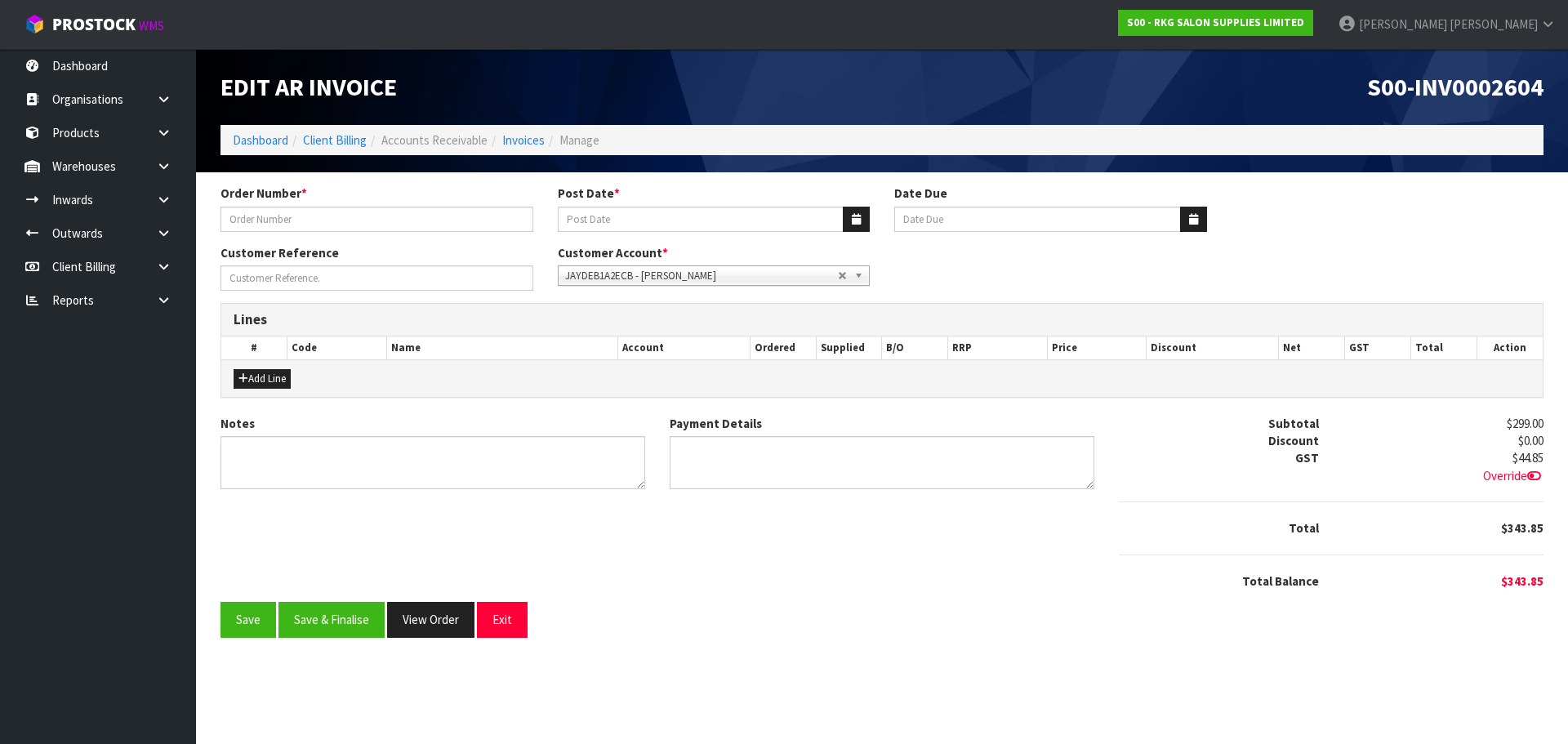
type input "JAYDE BLACKIE"
type input "26/09/2025"
type input "20/10/2025"
type input "SALON CHAIR"
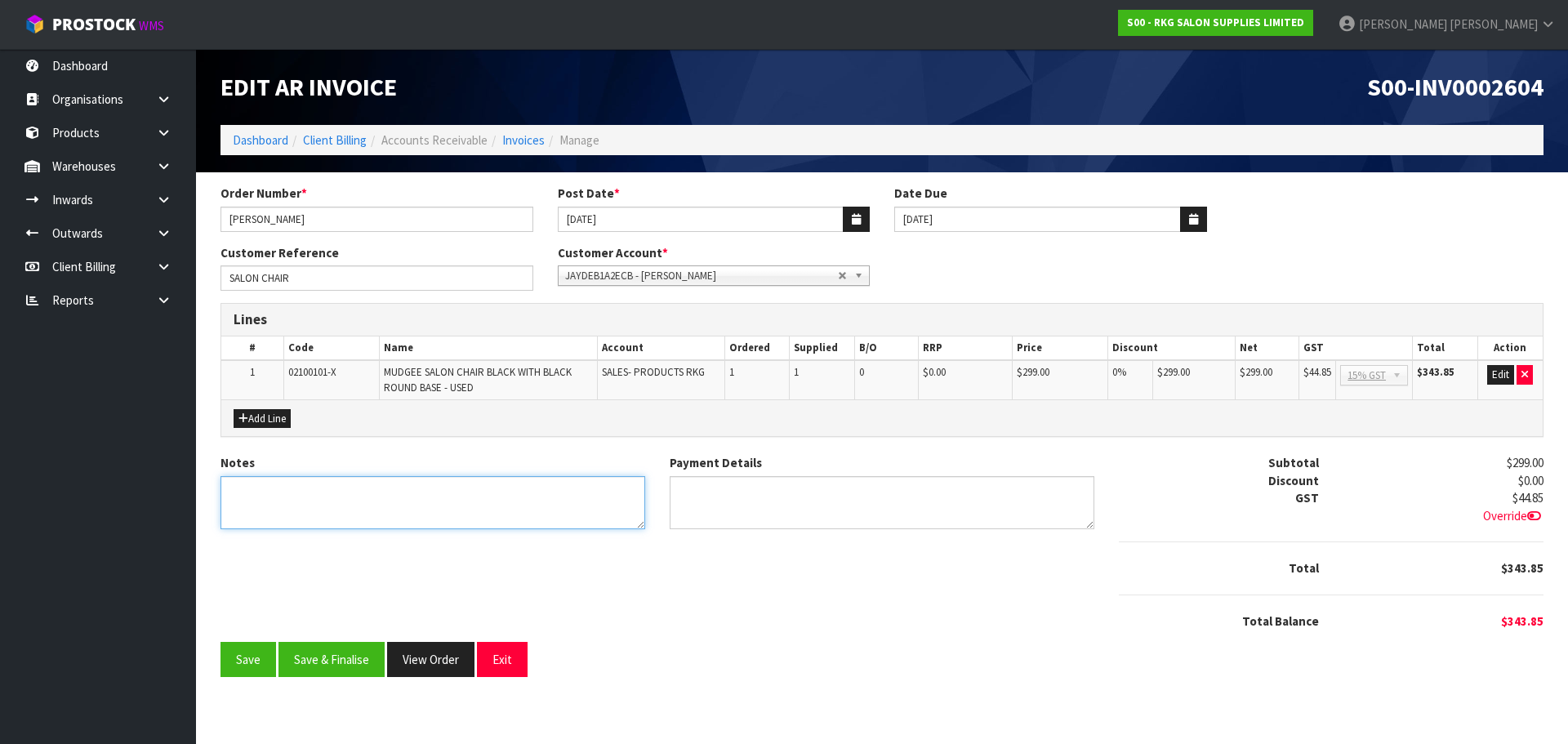
click at [341, 495] on textarea "Notes" at bounding box center [433, 503] width 424 height 53
type textarea "THANK YOU FOR YOUR ORDER"
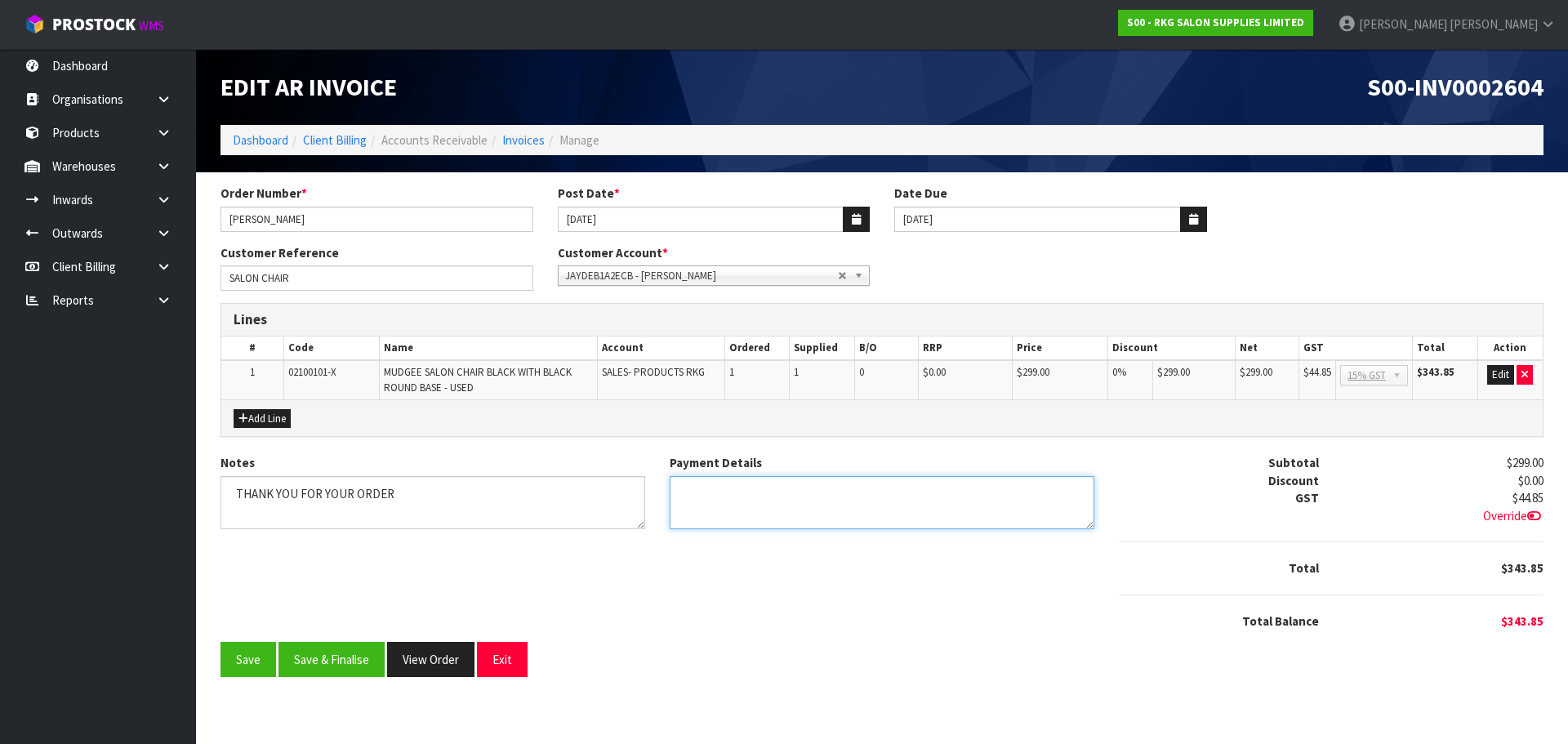
click at [727, 495] on textarea "Payment Details" at bounding box center [882, 503] width 424 height 53
type textarea "DIRECT CREDIT 24.9.25"
click at [262, 418] on button "Add Line" at bounding box center [262, 419] width 57 height 20
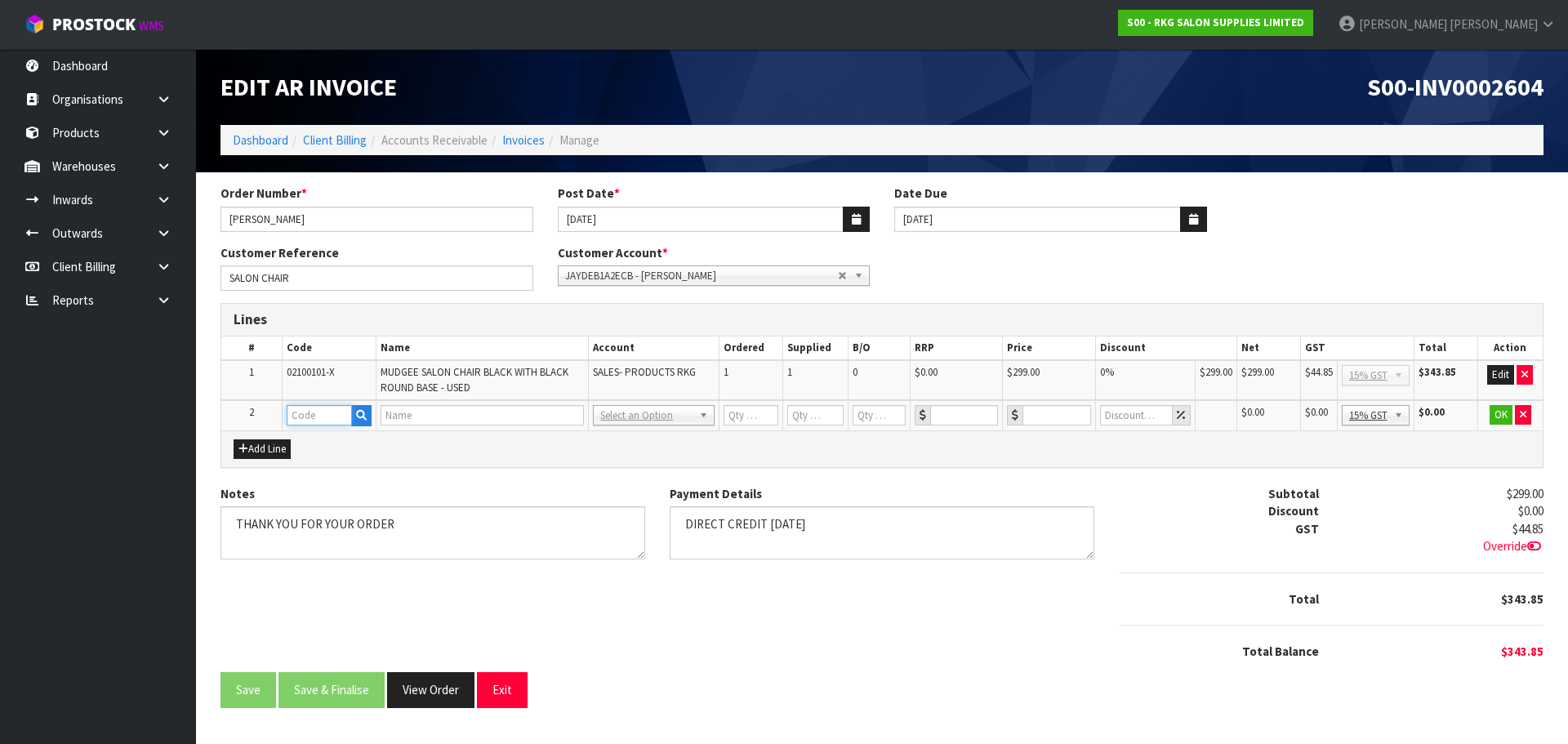
click at [318, 419] on input "text" at bounding box center [319, 415] width 65 height 21
type input "FRE"
click at [325, 441] on link "FRE IGHT" at bounding box center [352, 443] width 129 height 22
type input "FREIGHT"
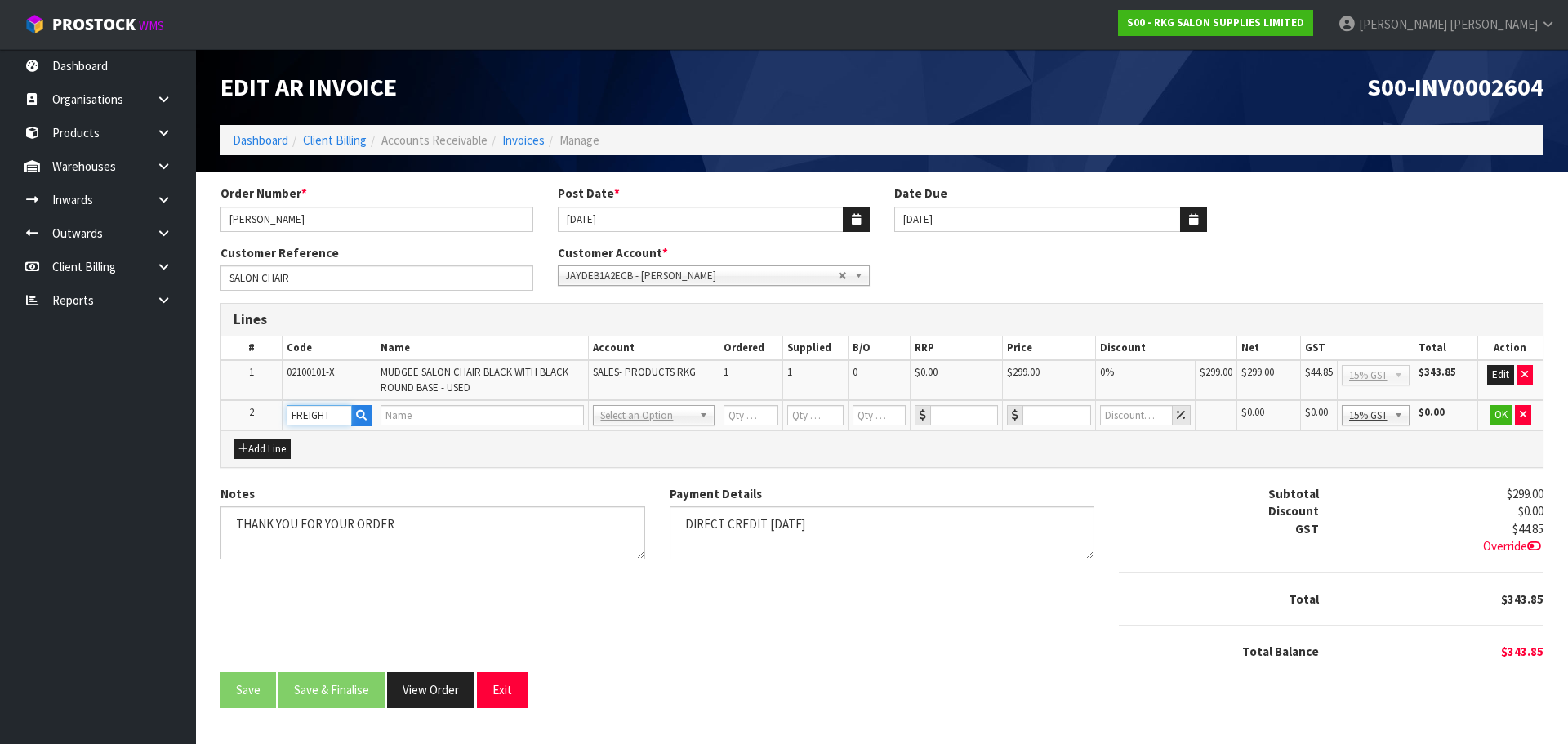
type input "1"
type input "0"
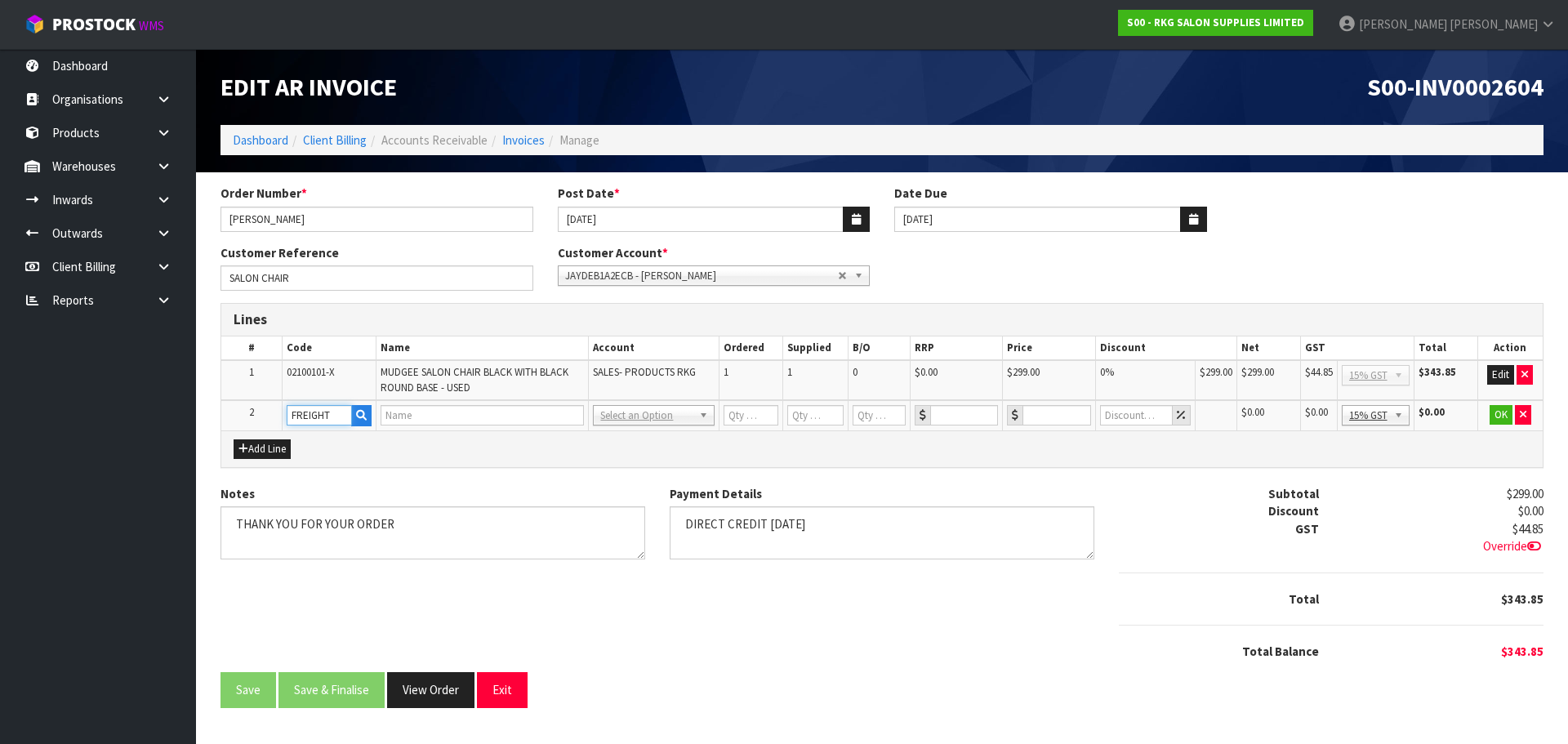
type input "0"
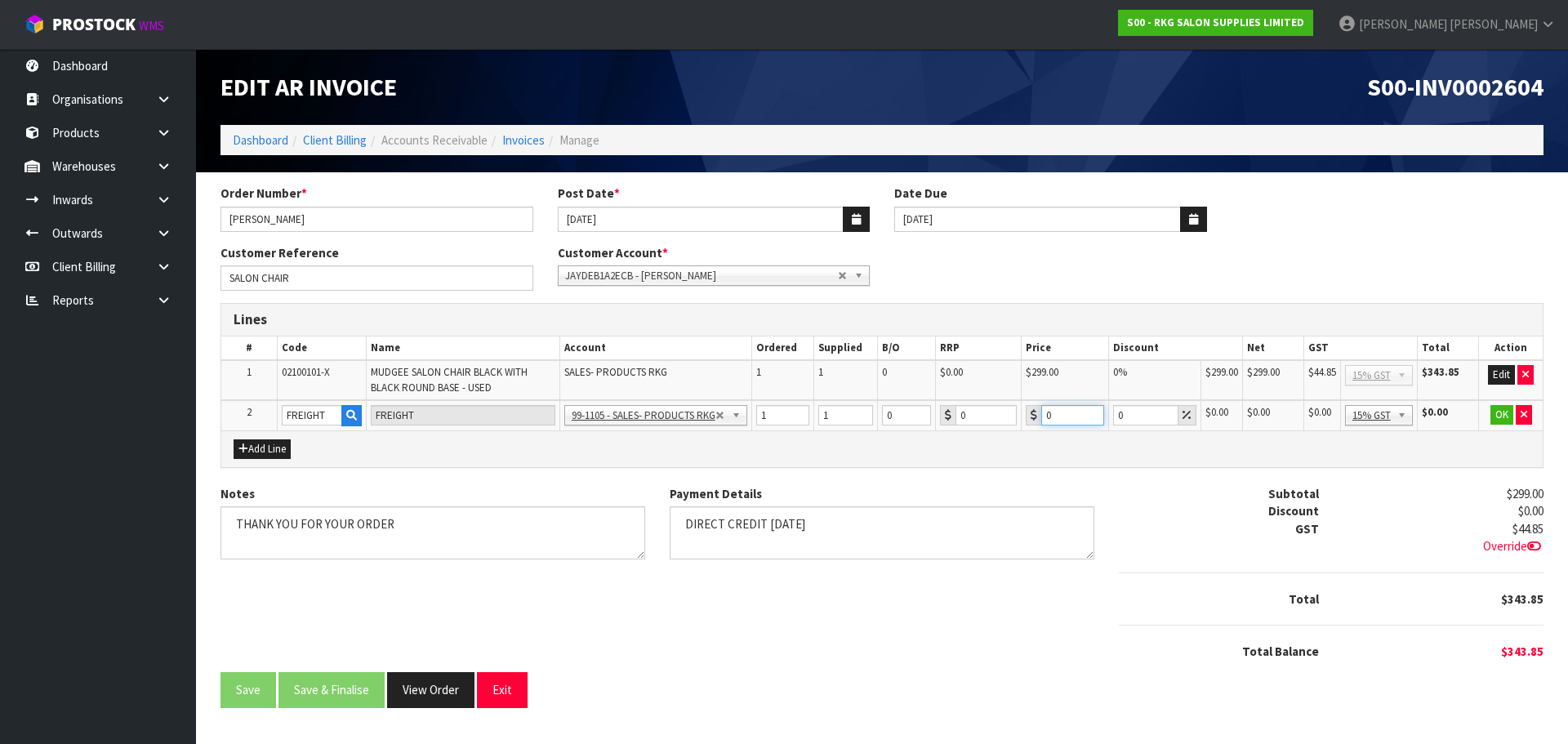
drag, startPoint x: 1062, startPoint y: 416, endPoint x: 1038, endPoint y: 416, distance: 24.0
click at [1038, 416] on div "0" at bounding box center [1065, 415] width 78 height 21
type input "154.90"
click at [1497, 417] on button "OK" at bounding box center [1502, 415] width 23 height 20
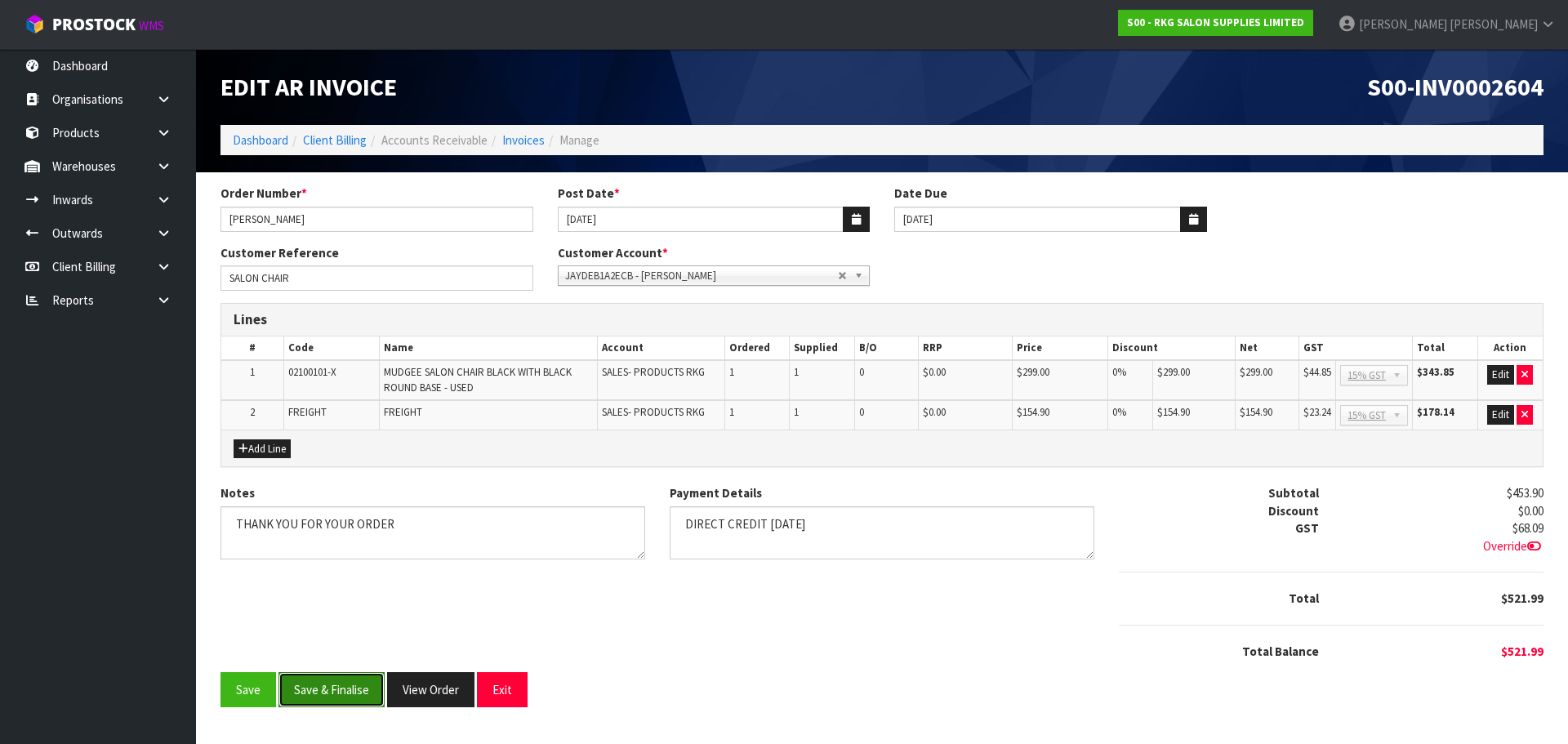
click at [343, 692] on button "Save & Finalise" at bounding box center [331, 690] width 107 height 36
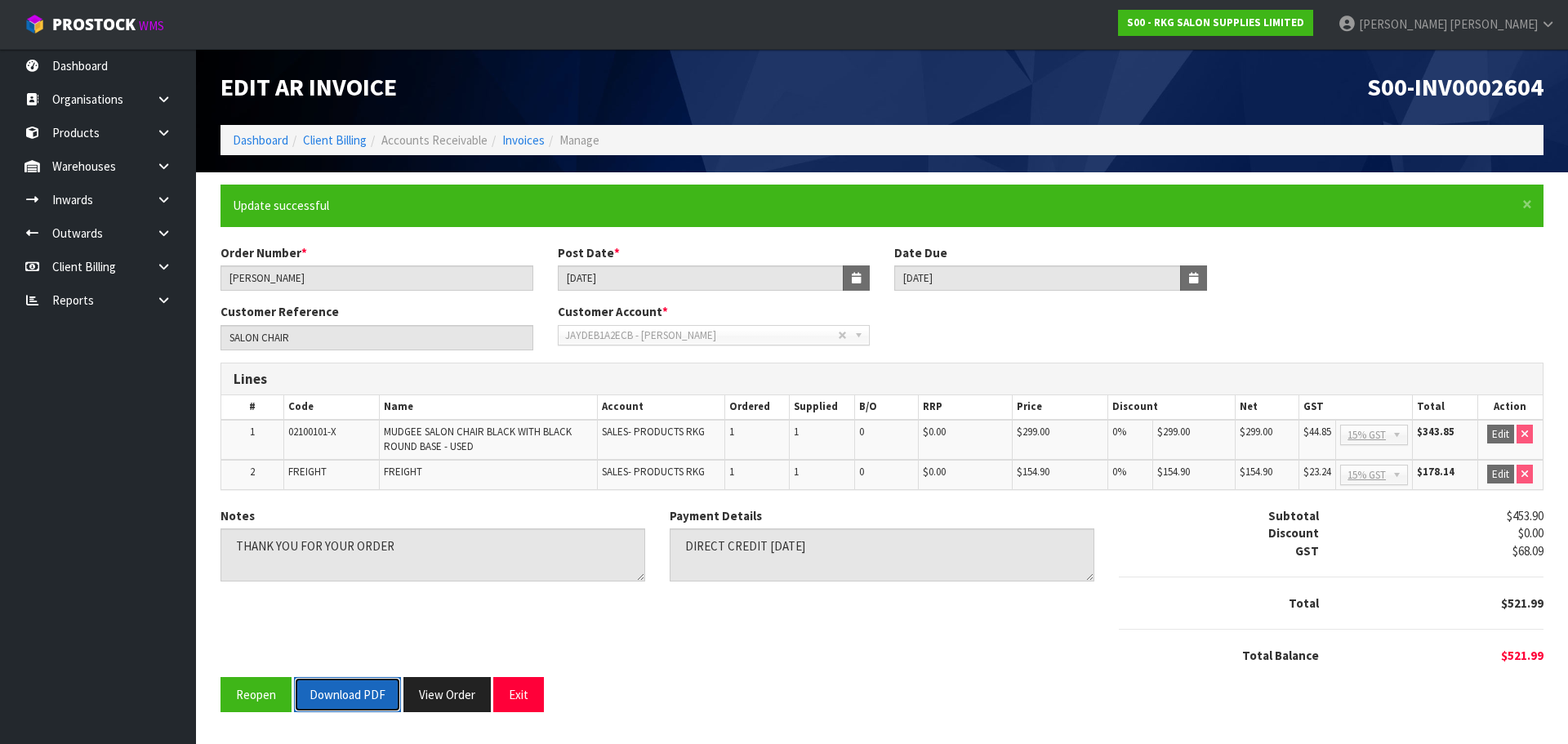
click at [355, 695] on button "Download PDF" at bounding box center [348, 694] width 107 height 36
click at [523, 699] on button "Exit" at bounding box center [519, 694] width 50 height 36
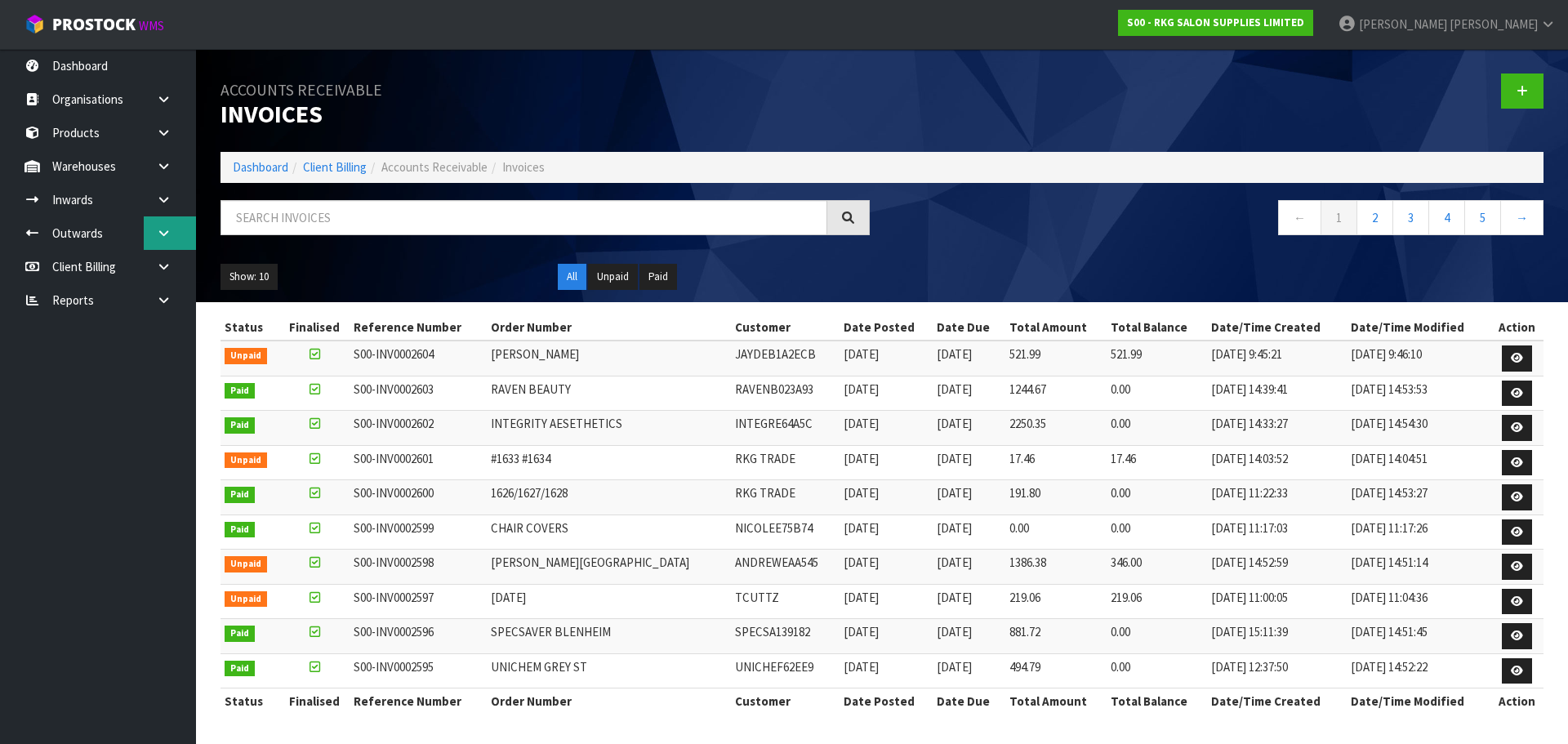
click at [169, 231] on icon at bounding box center [163, 233] width 16 height 12
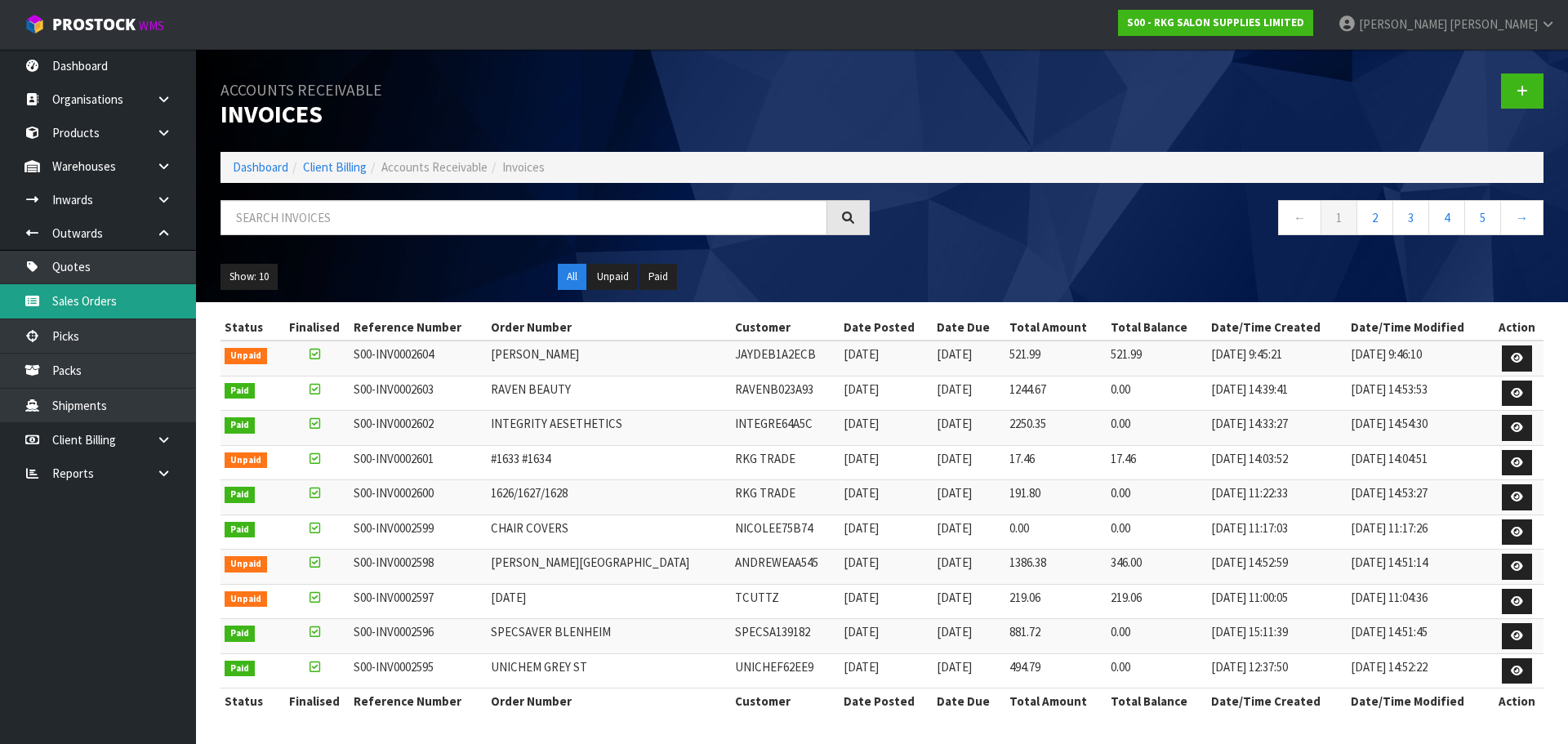
click at [82, 300] on link "Sales Orders" at bounding box center [97, 301] width 196 height 34
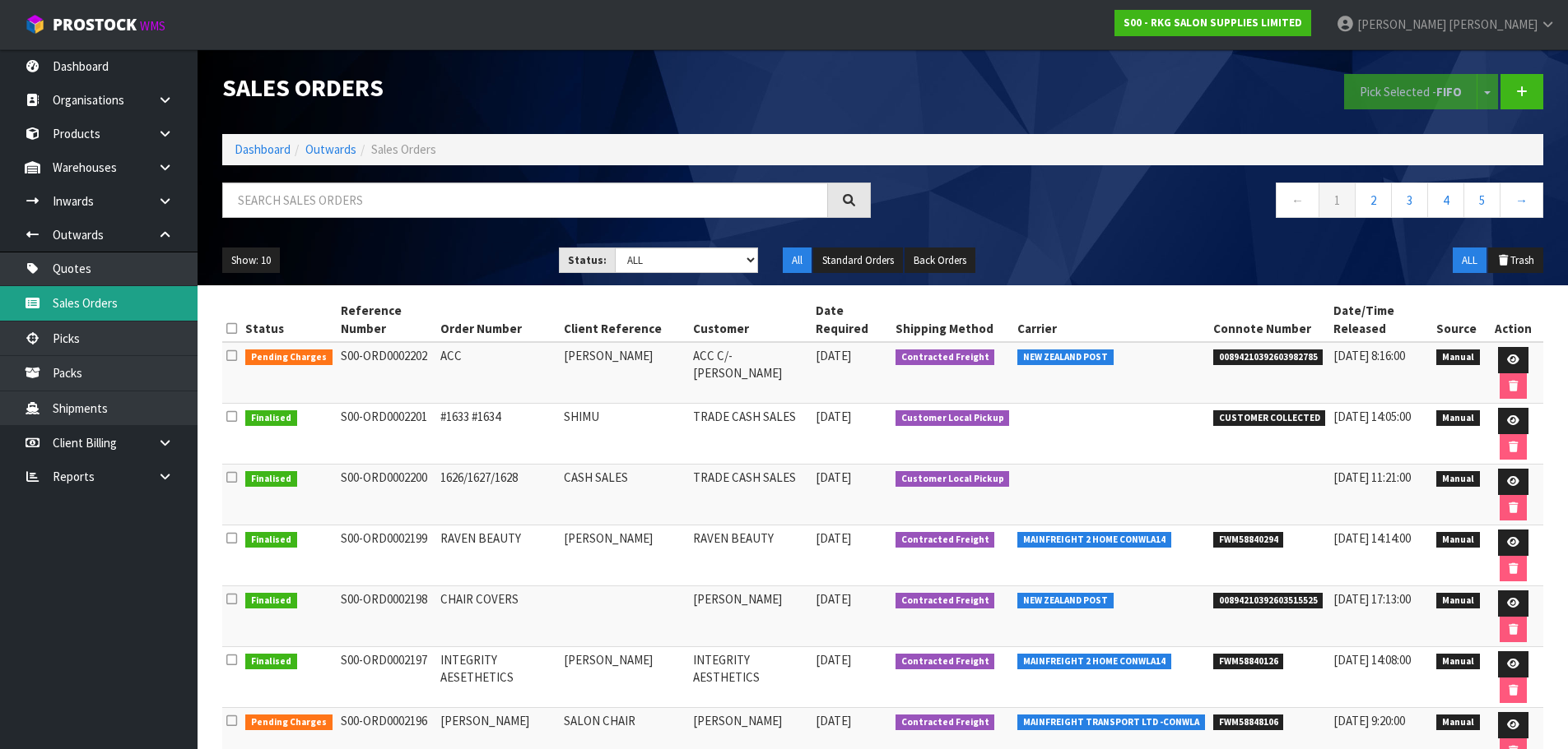
scroll to position [82, 0]
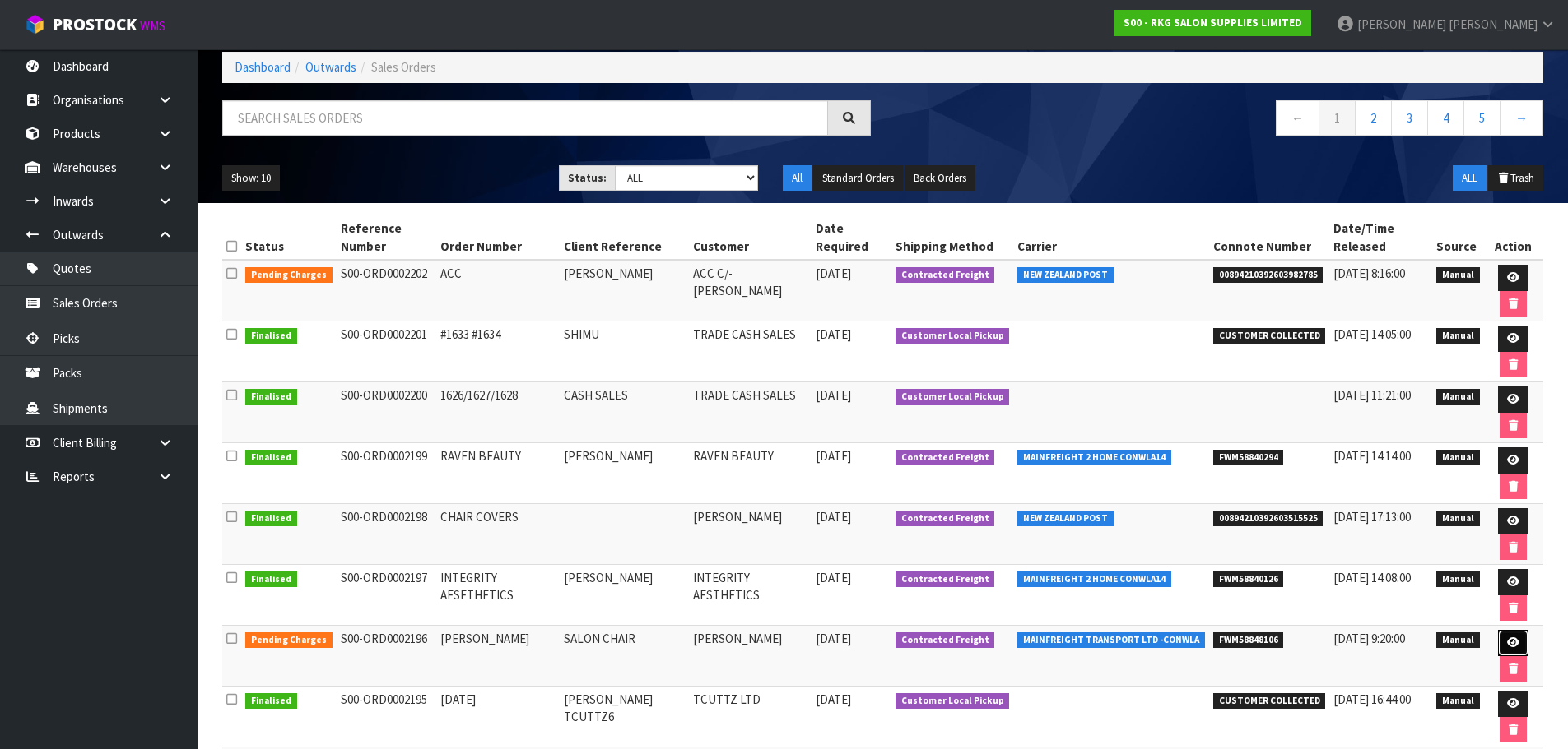
click at [1511, 640] on icon at bounding box center [1512, 643] width 12 height 11
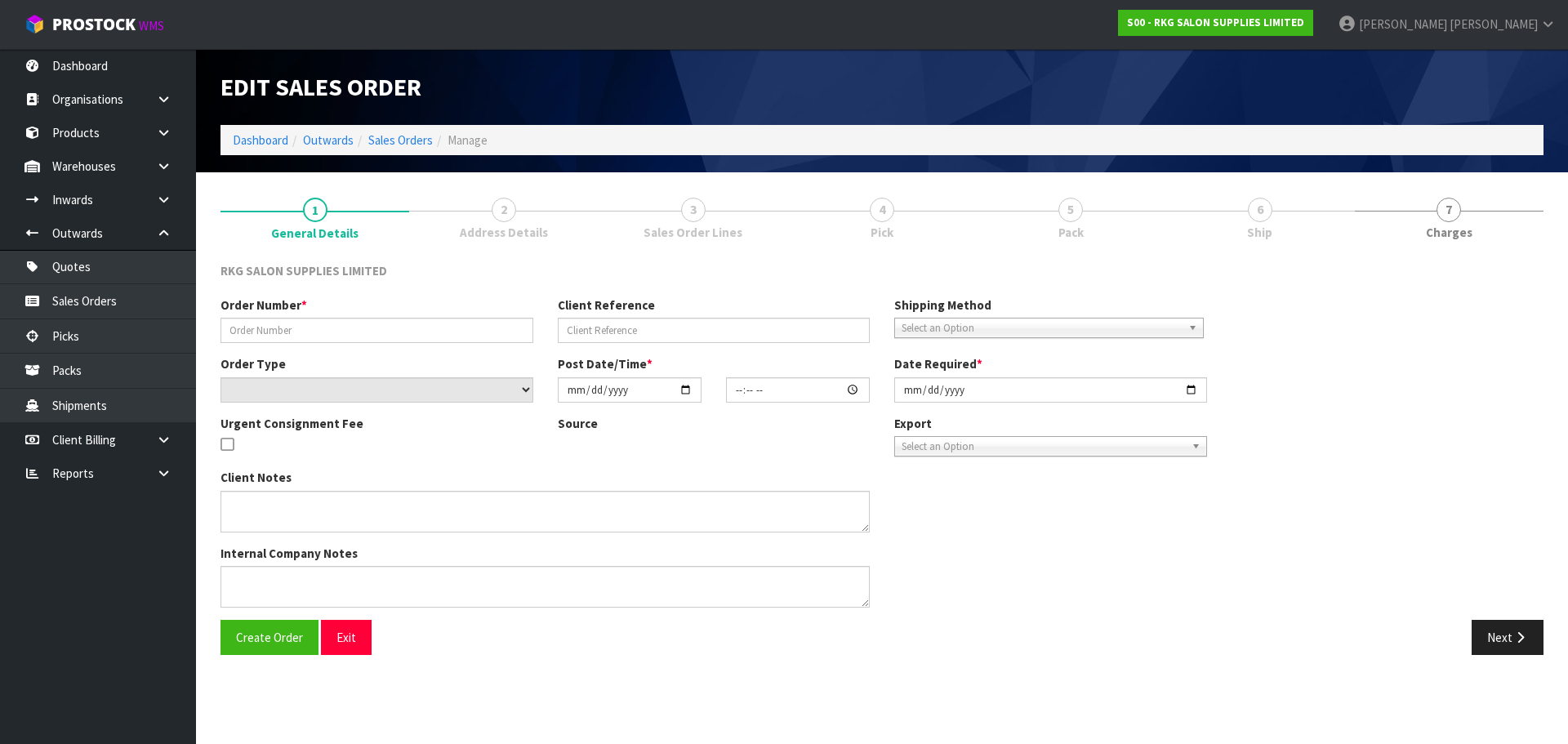
type input "JAYDE BLACKIE"
type input "SALON CHAIR"
select select "number:0"
type input "2025-09-25"
type input "14:10:00.000"
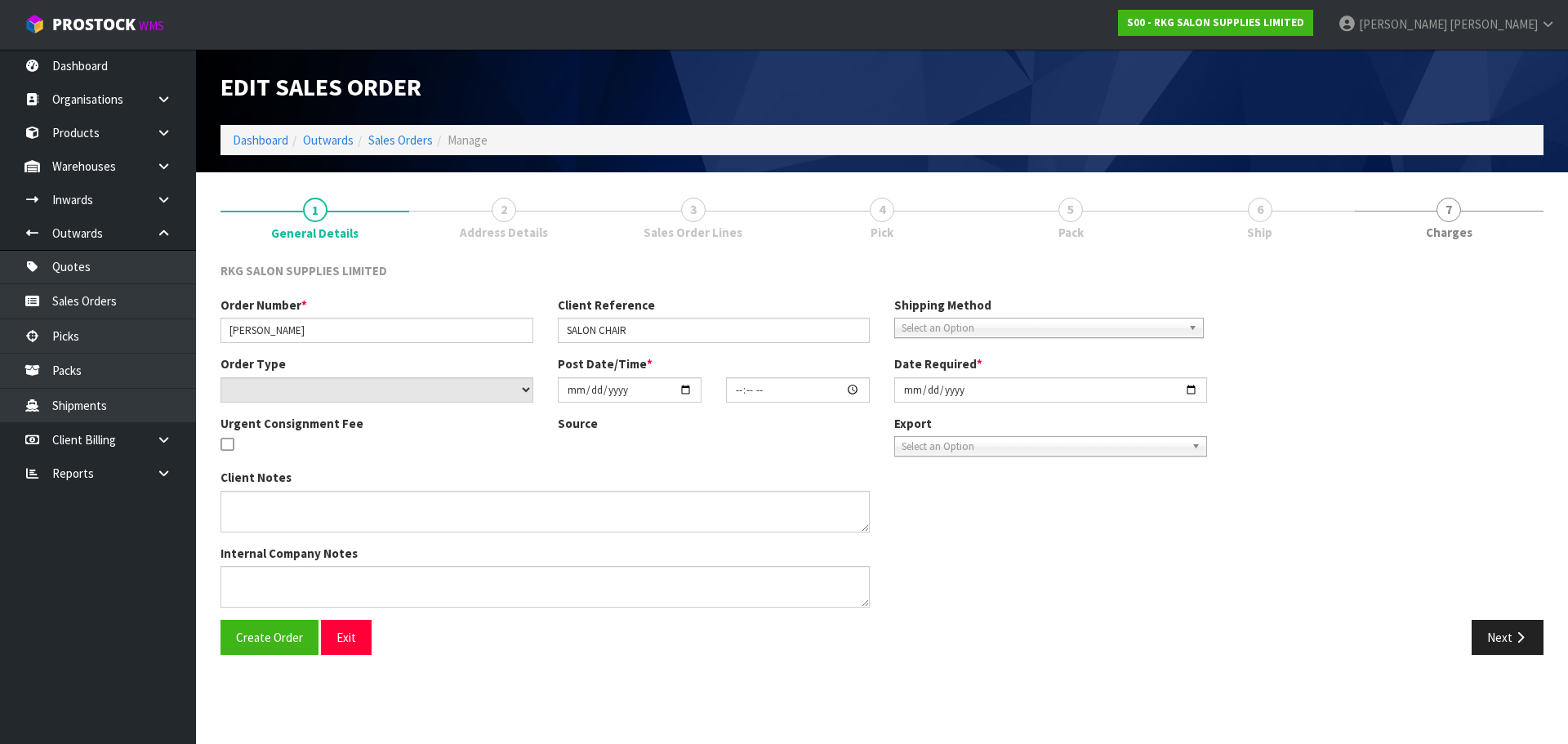
type input "2025-09-25"
type textarea "SEND LOOSE CARTON"
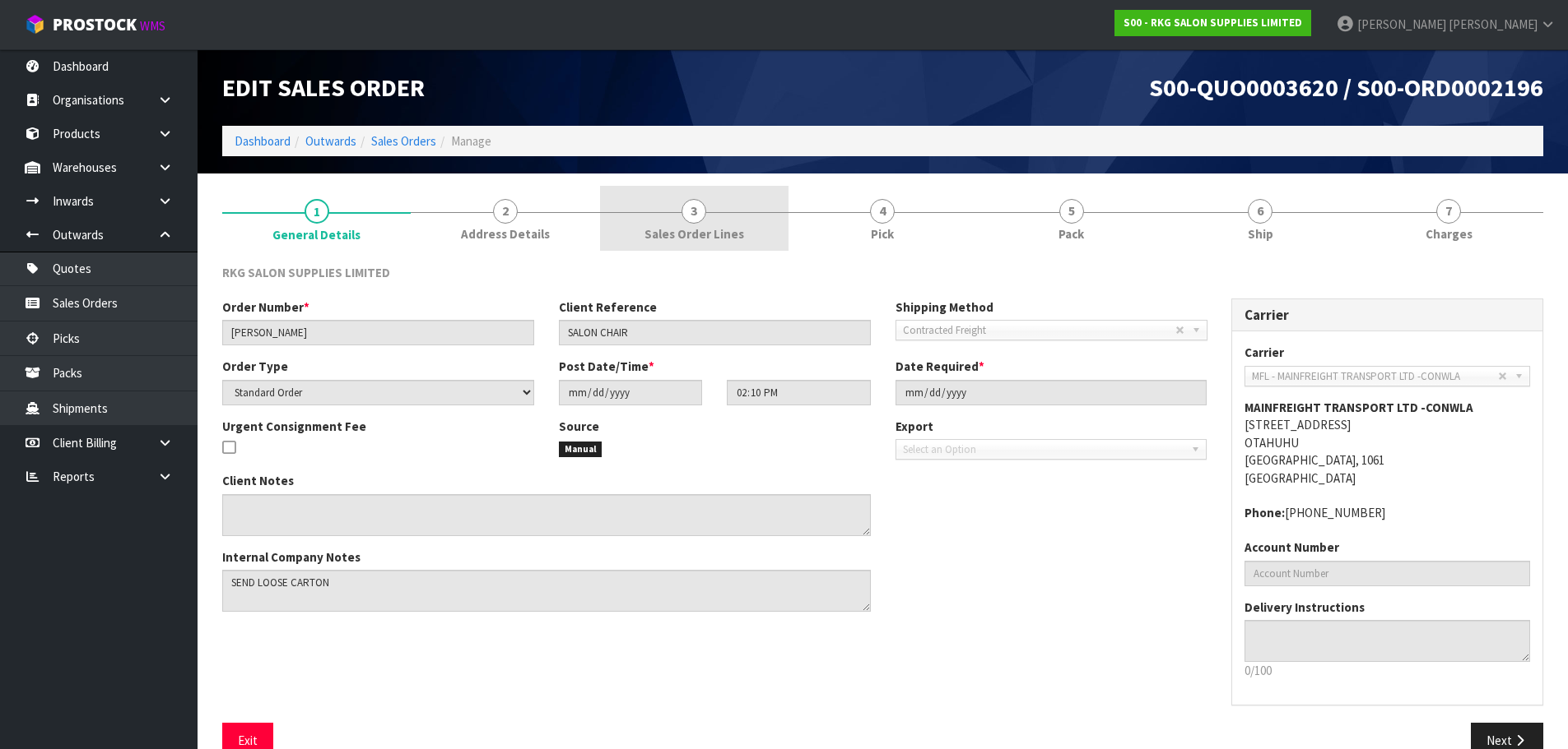
click at [698, 204] on span "3" at bounding box center [694, 211] width 25 height 25
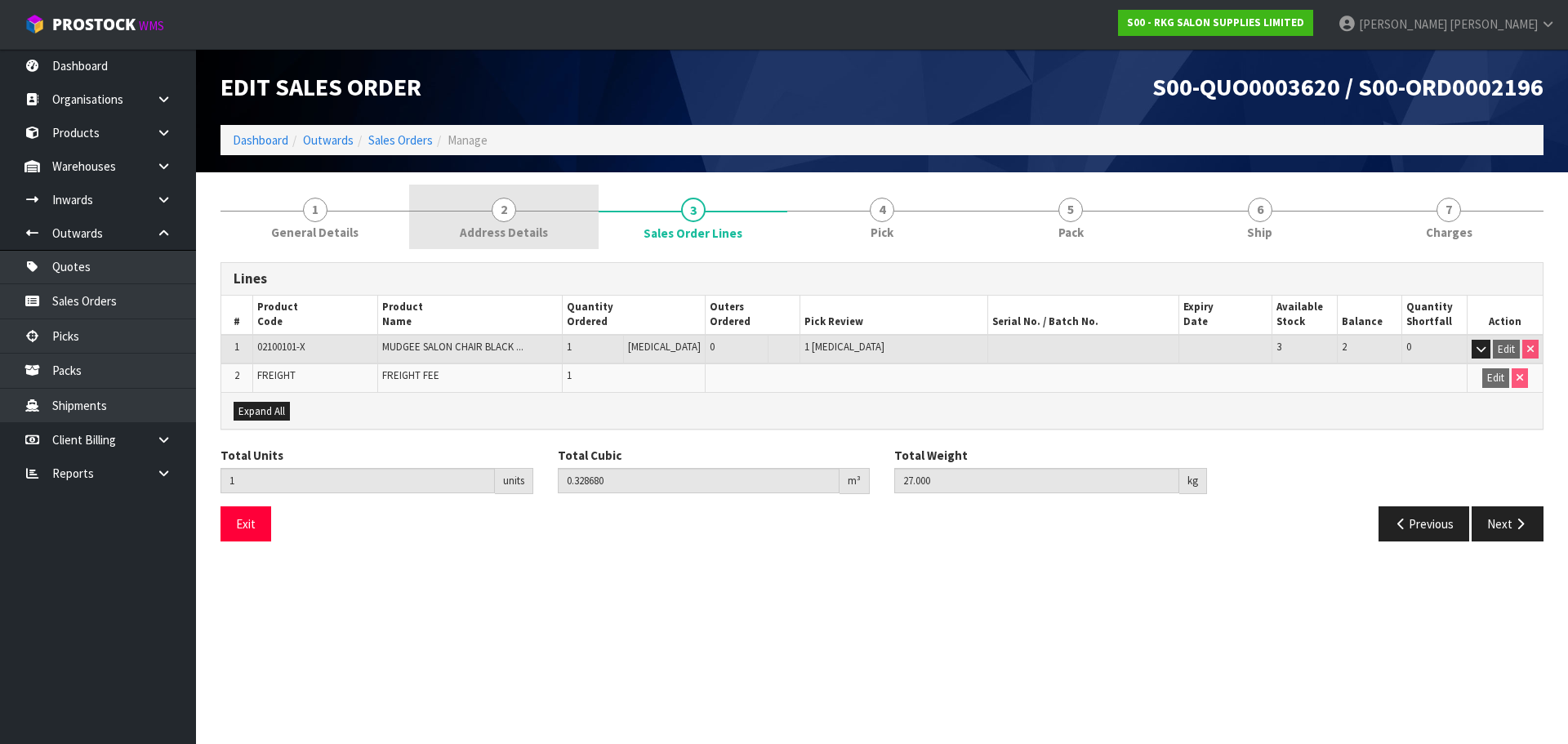
click at [511, 211] on span "2" at bounding box center [505, 210] width 25 height 25
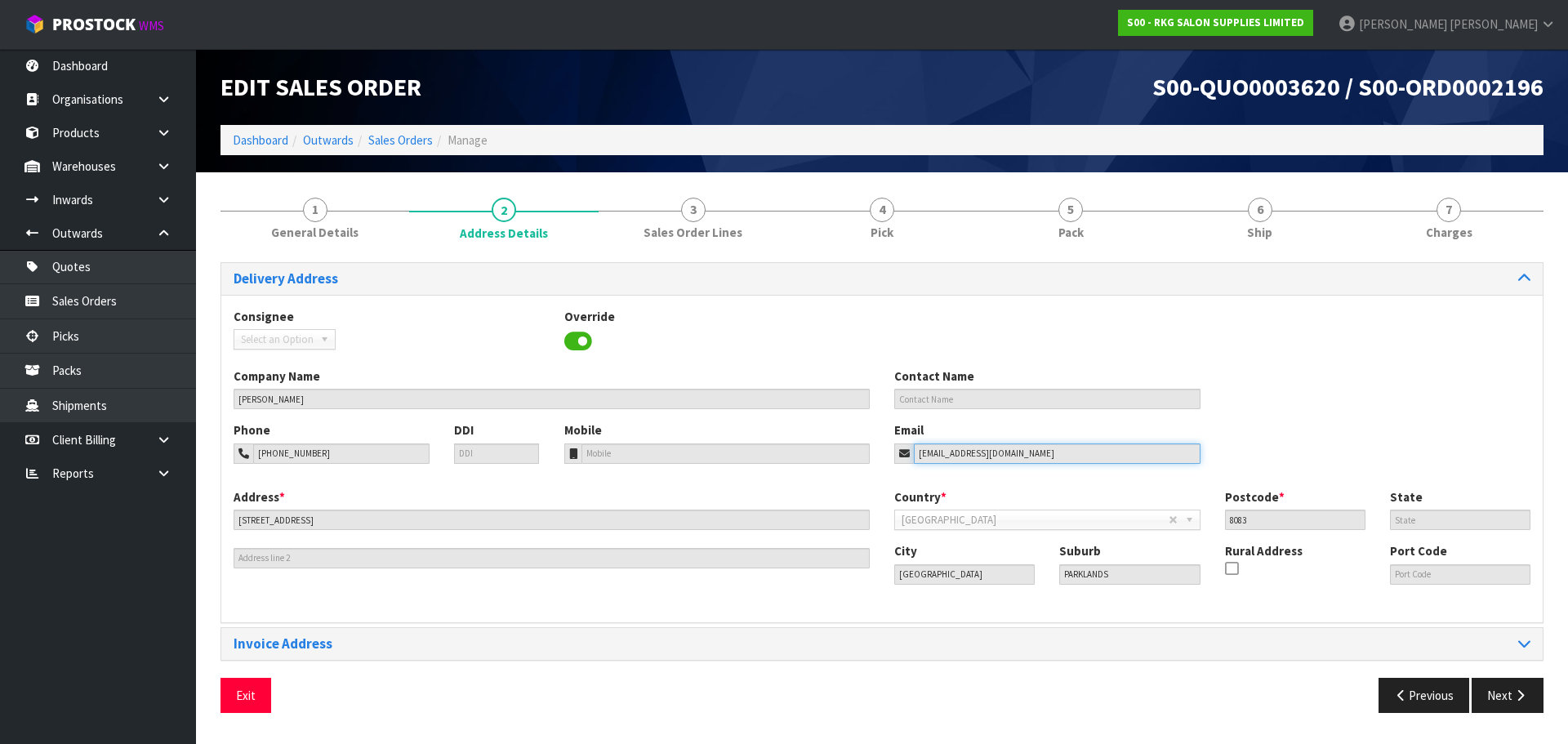
drag, startPoint x: 1037, startPoint y: 453, endPoint x: 855, endPoint y: 454, distance: 182.0
click at [859, 454] on div "Phone 027-2988-007 DDI Mobile Email jaydeblackie1@gmail.com" at bounding box center [882, 454] width 1322 height 66
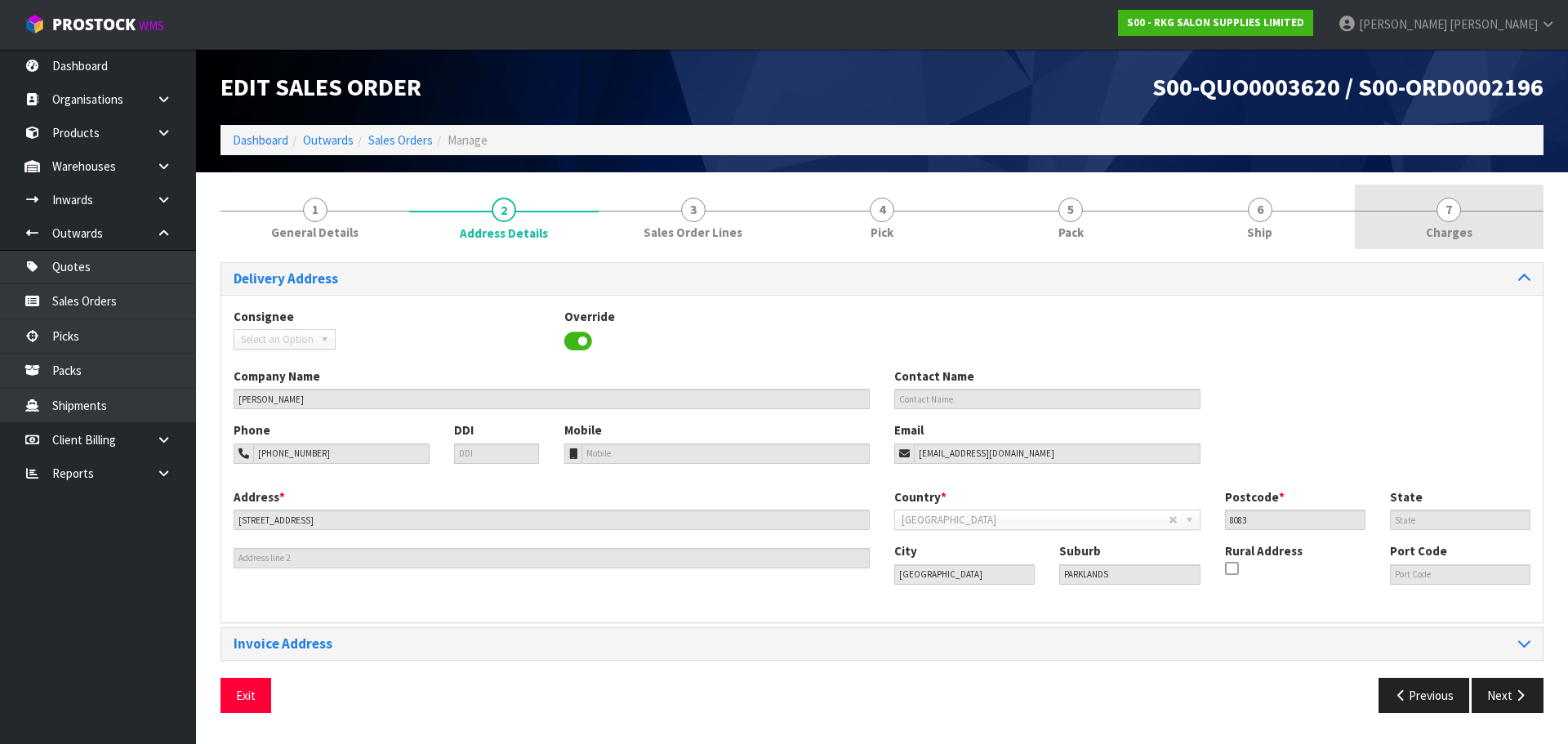
click at [1442, 215] on span "7" at bounding box center [1449, 210] width 25 height 25
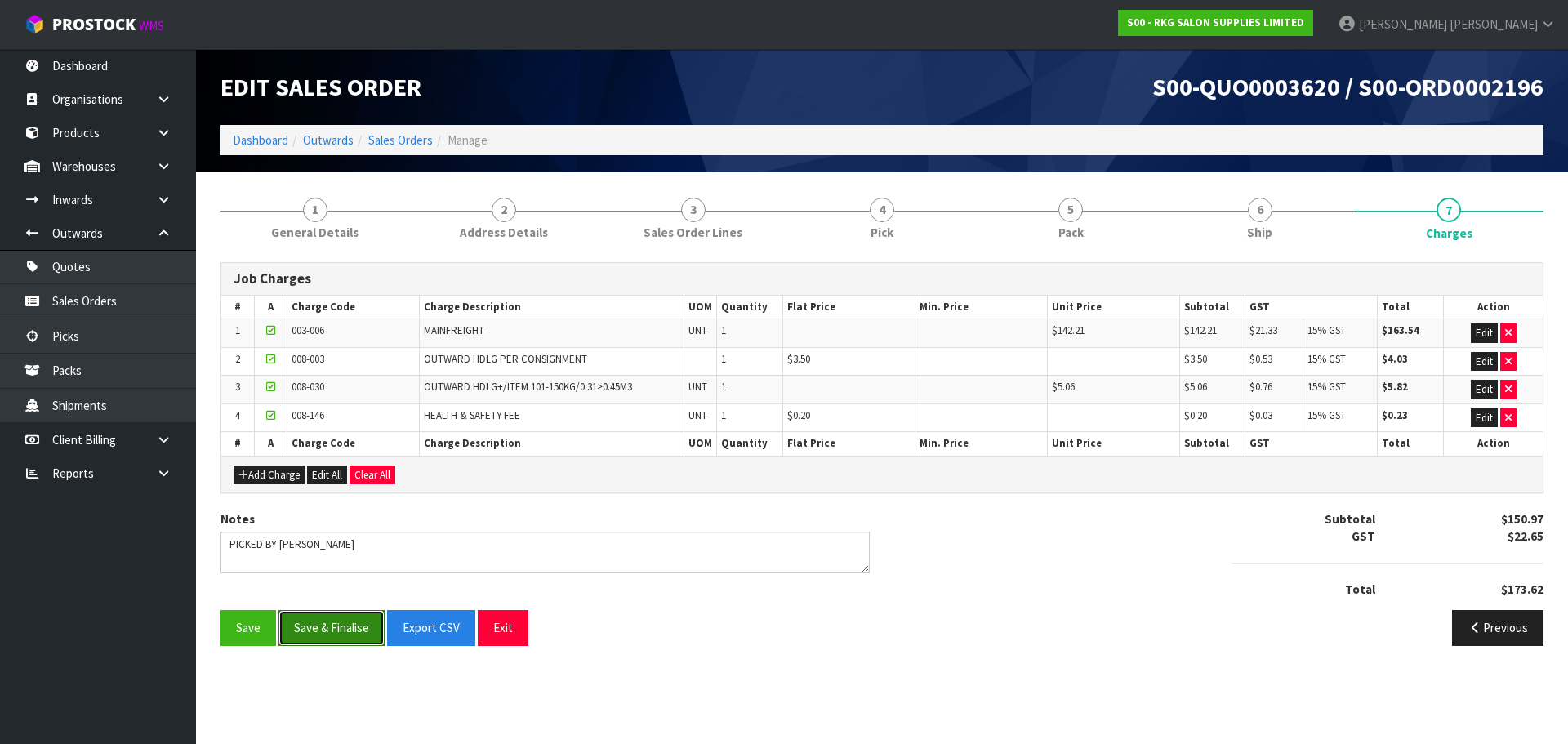
click at [341, 631] on button "Save & Finalise" at bounding box center [331, 628] width 107 height 36
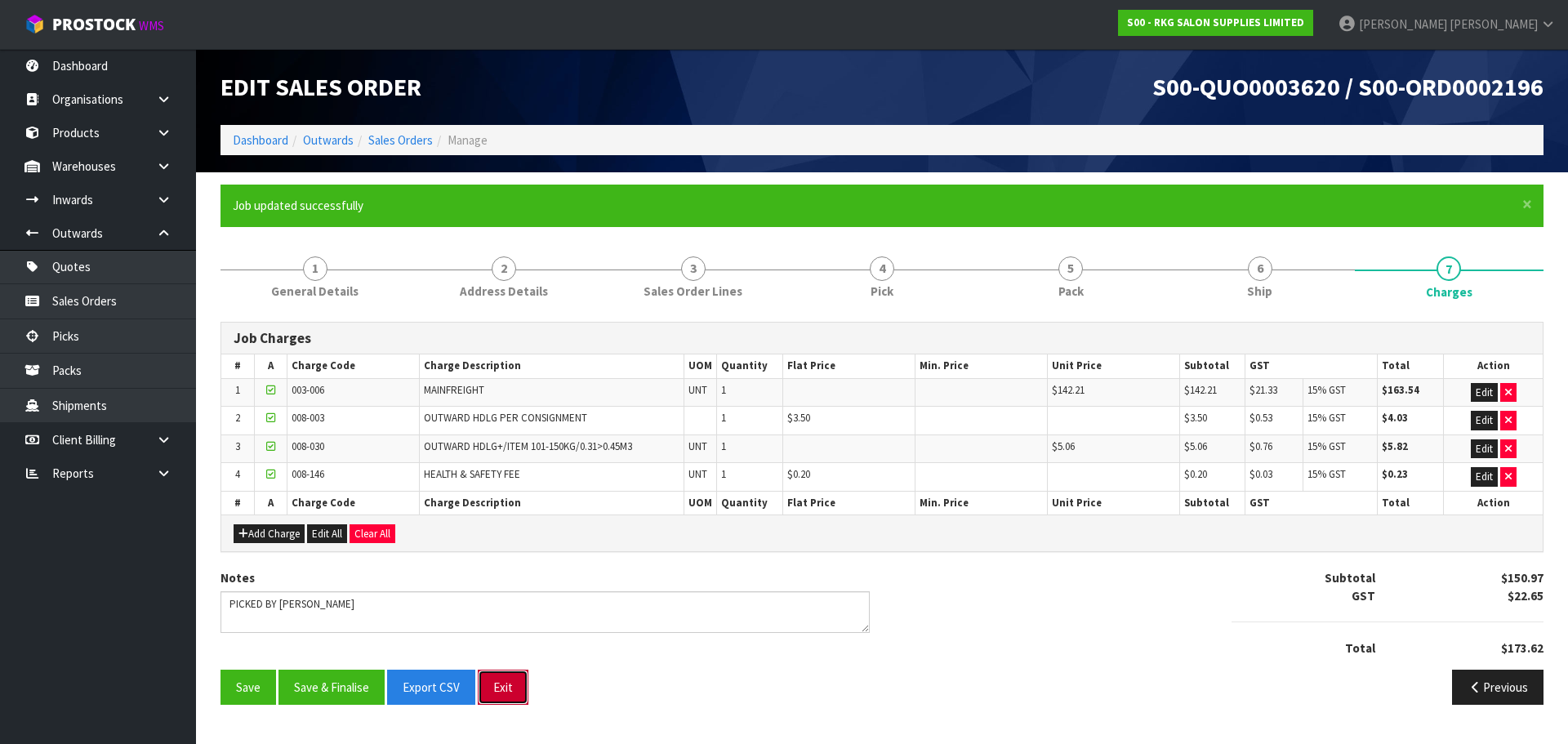
click at [505, 687] on button "Exit" at bounding box center [503, 687] width 50 height 36
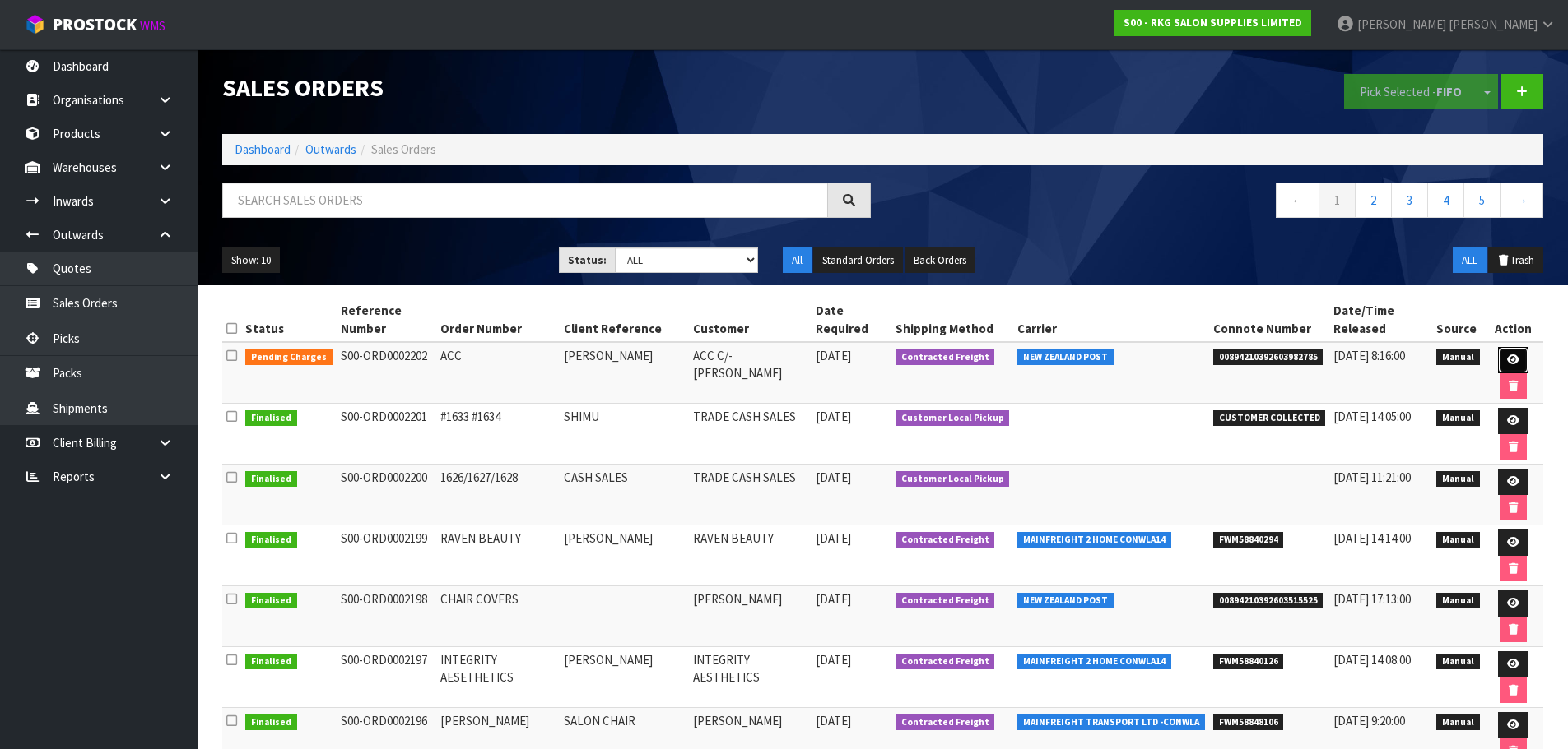
click at [1515, 355] on icon at bounding box center [1512, 359] width 12 height 11
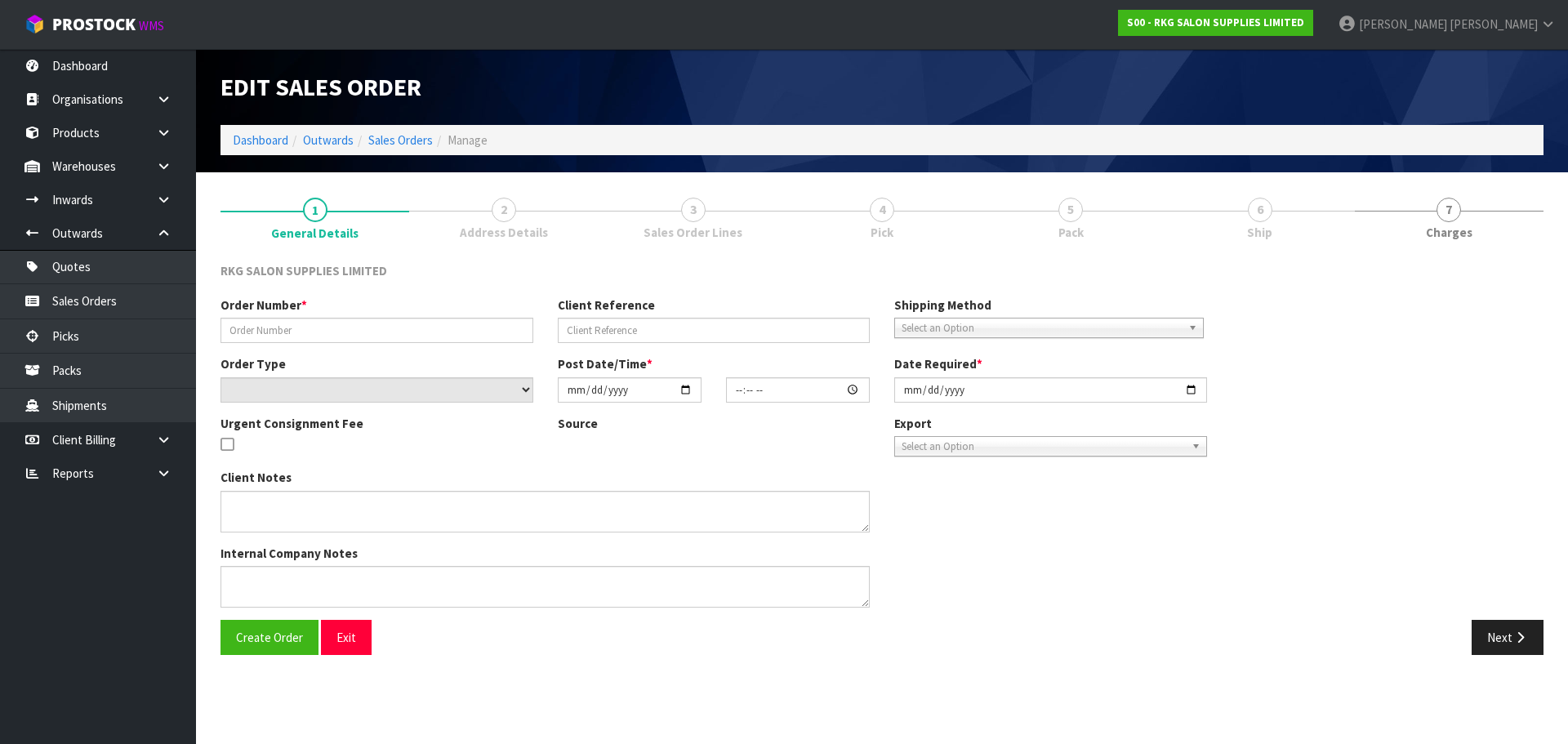
type input "ACC"
type input "DEBBIE GLENDINNING"
select select "number:0"
type input "2025-09-25"
type input "00:00:00.000"
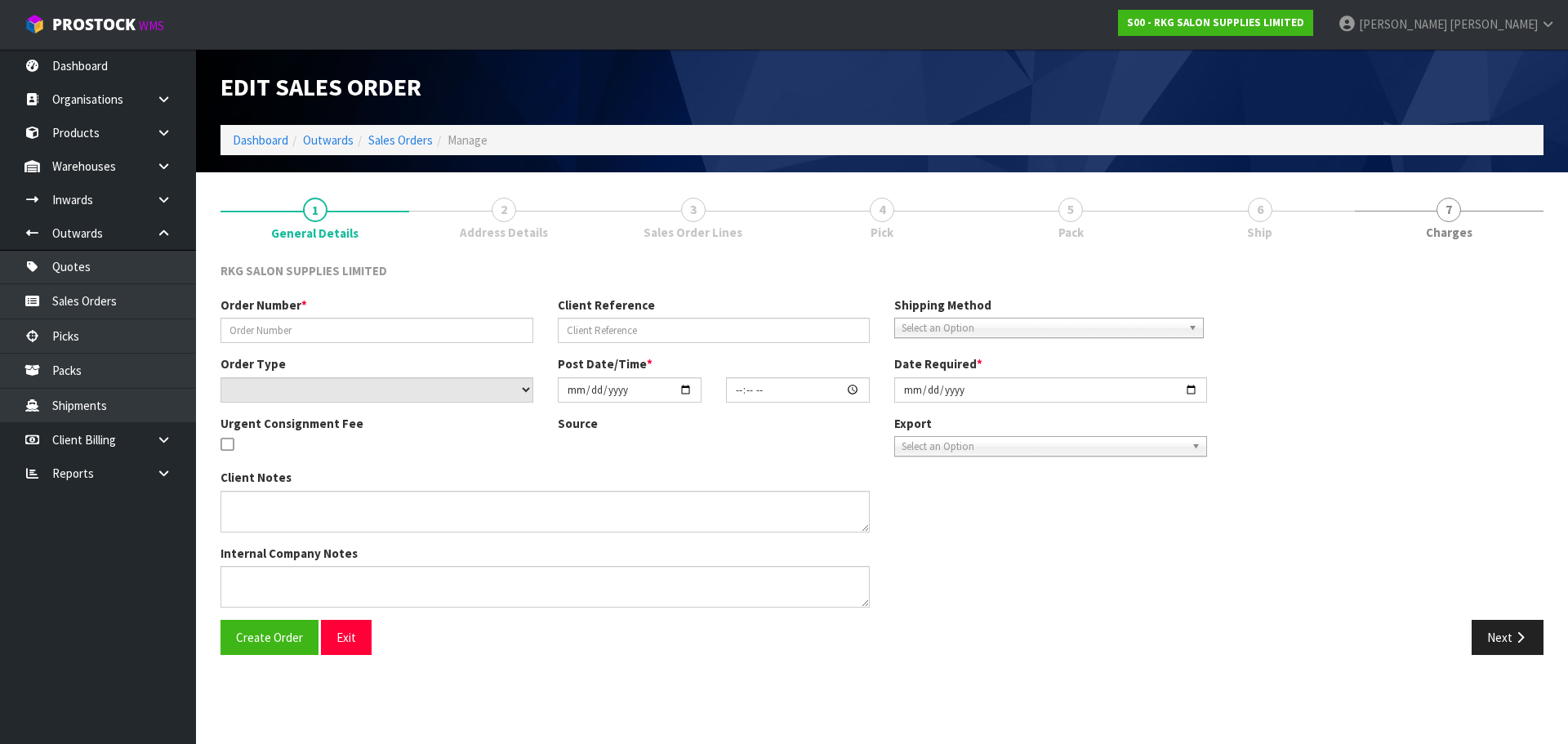
type input "2025-09-25"
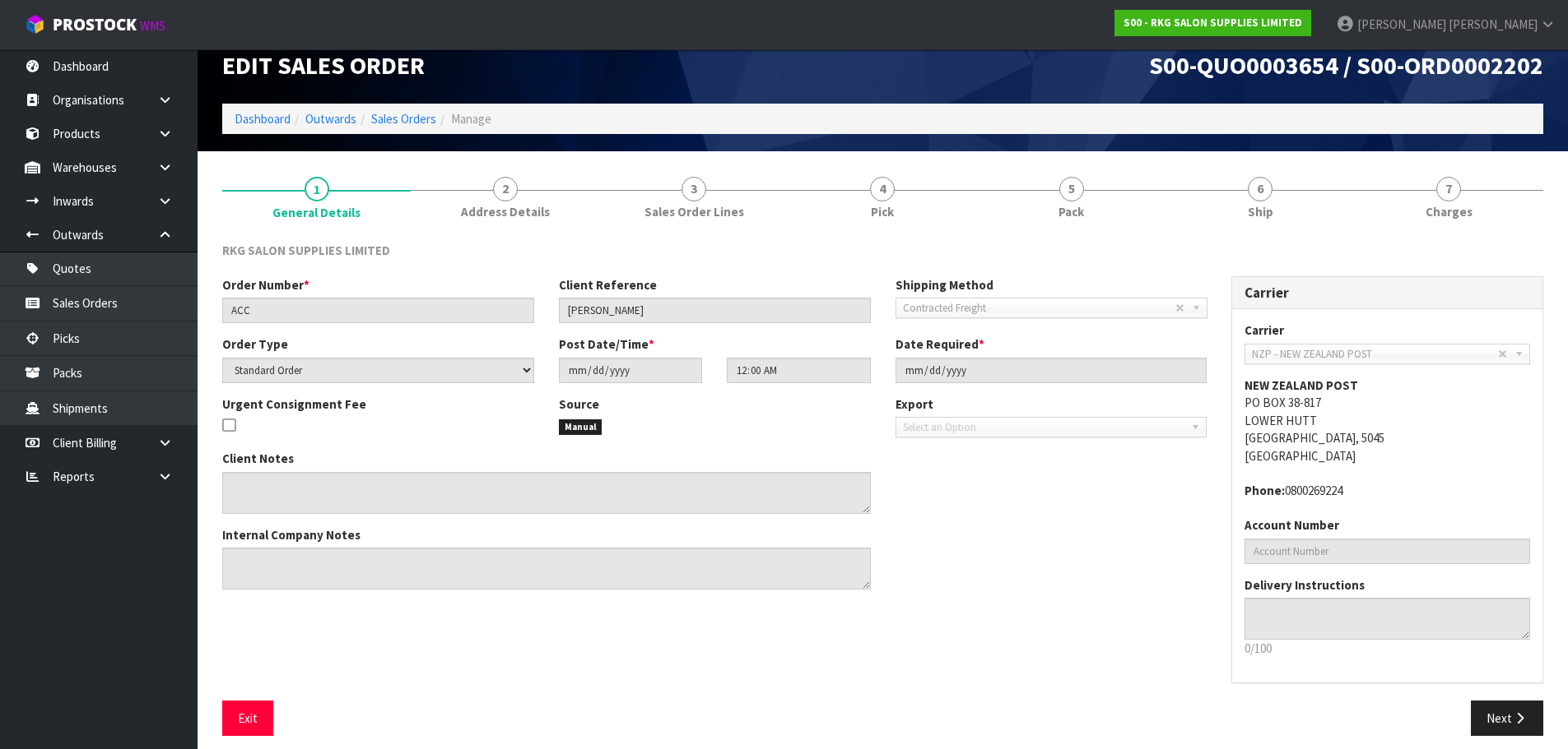
scroll to position [34, 0]
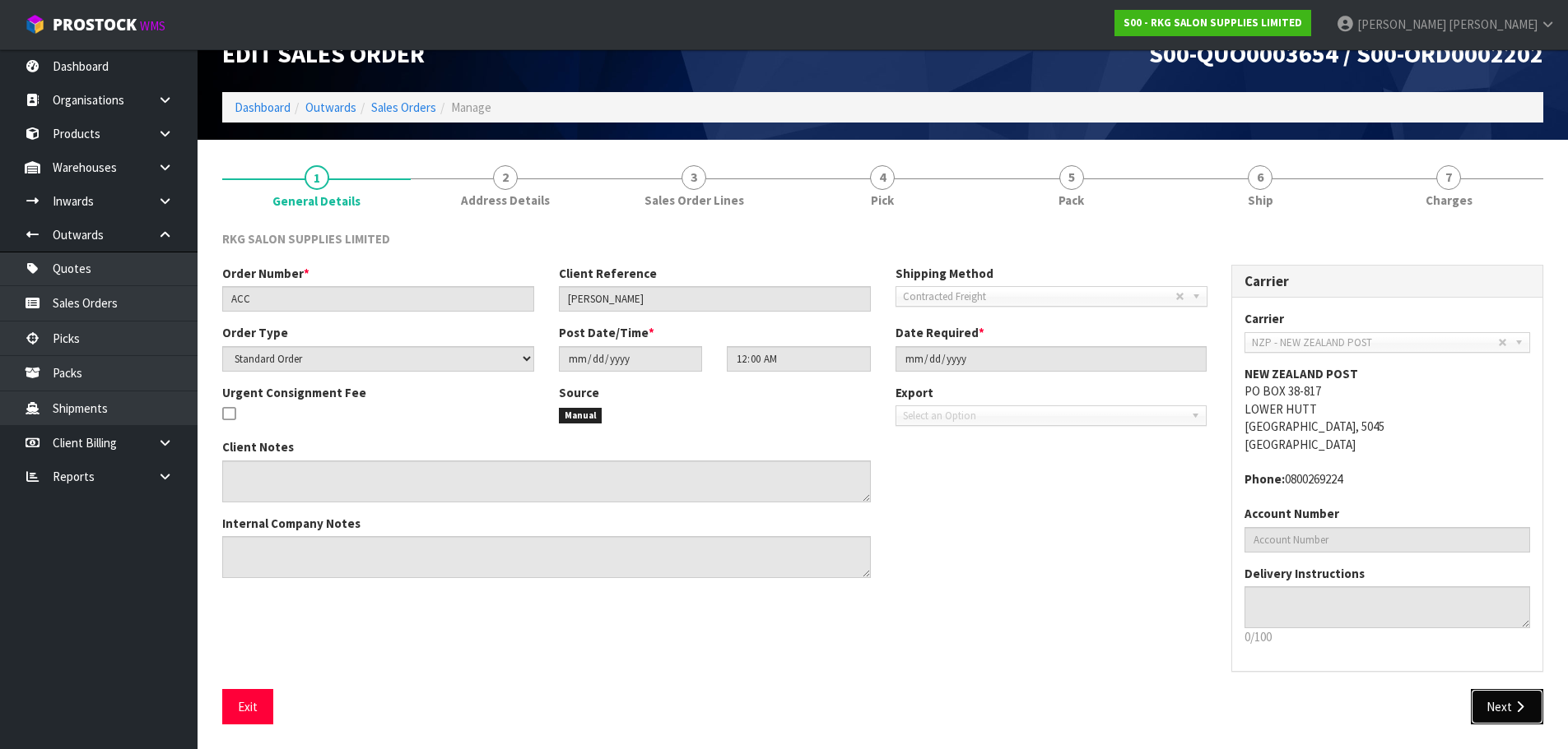
click at [1504, 715] on button "Next" at bounding box center [1506, 707] width 72 height 36
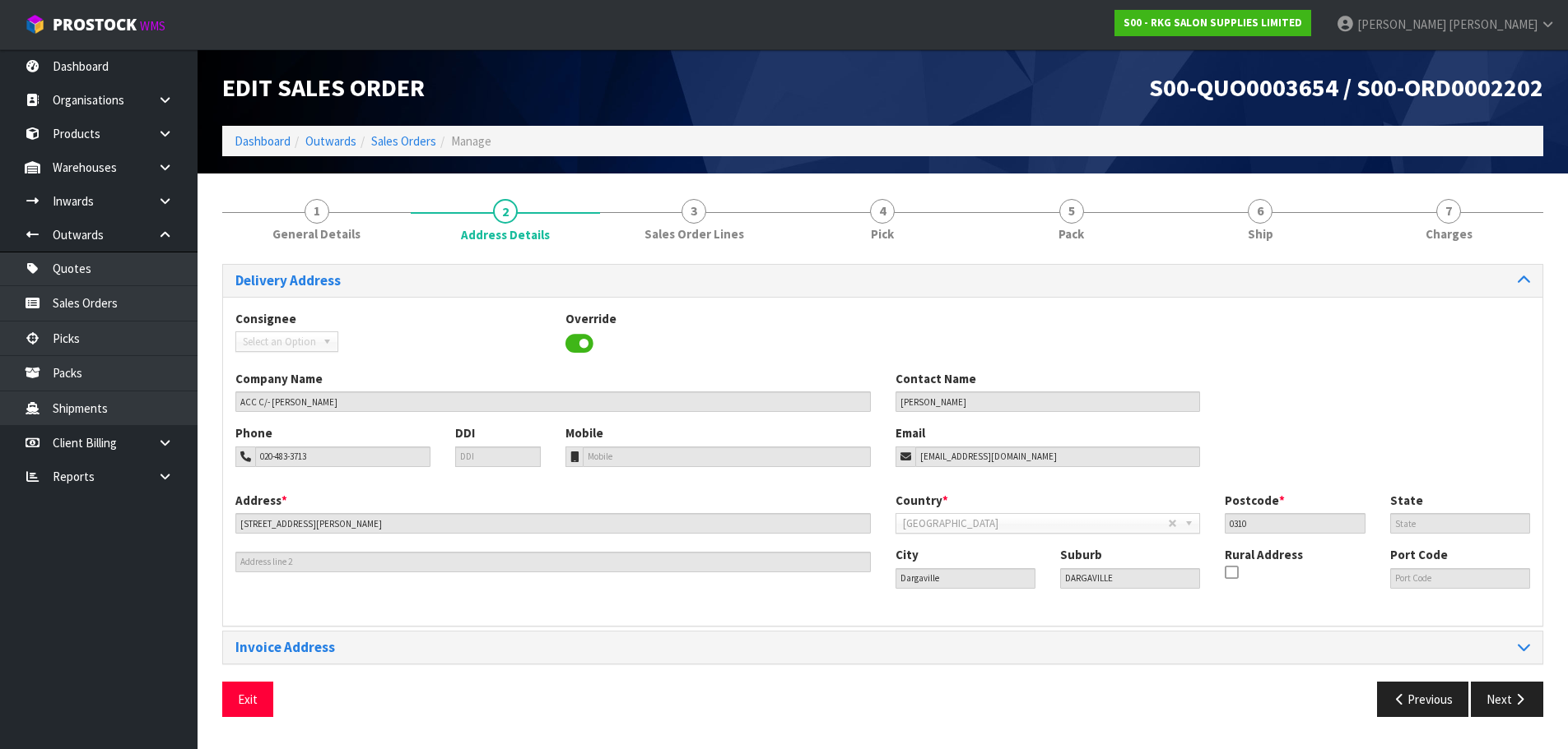
scroll to position [0, 0]
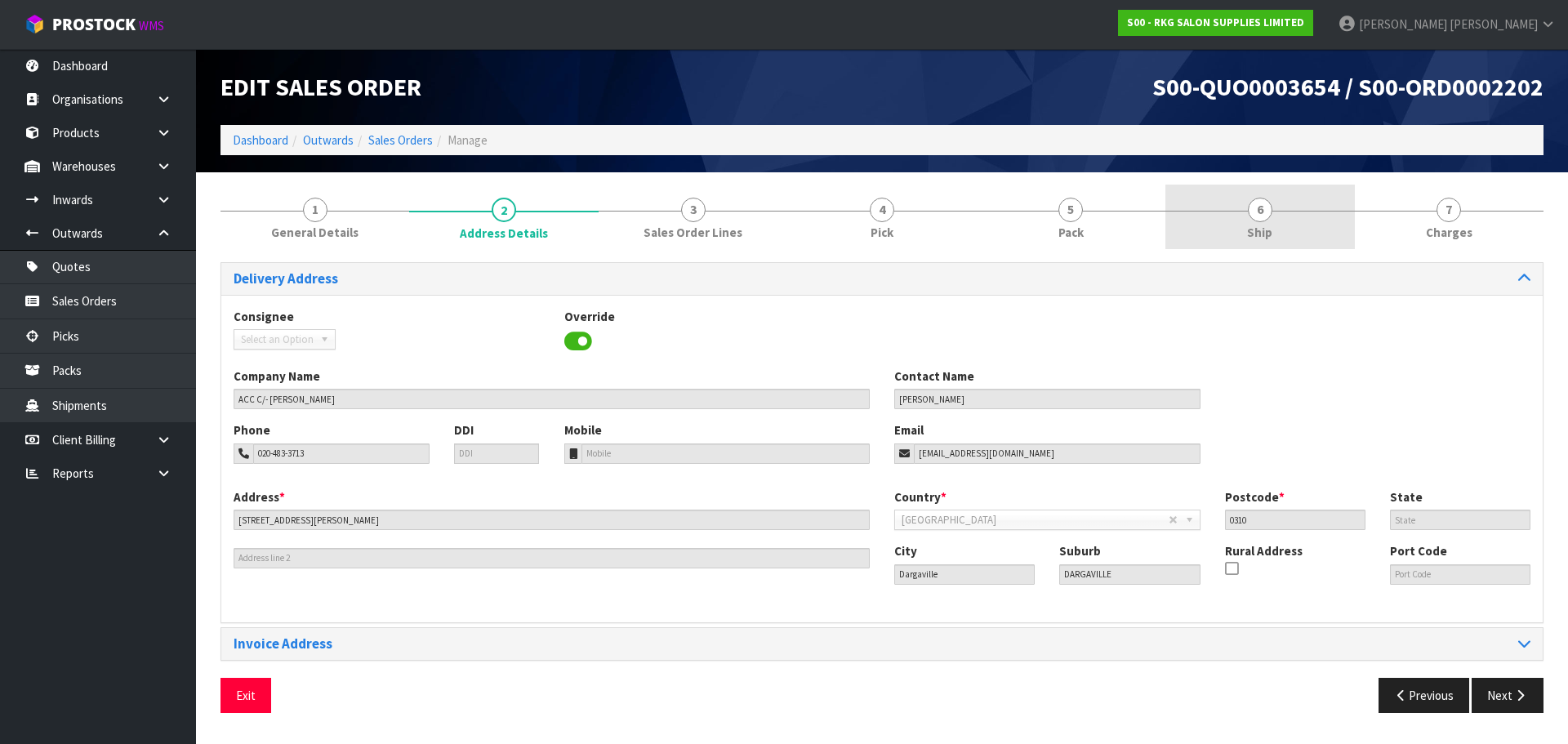
click at [1257, 211] on span "6" at bounding box center [1261, 210] width 25 height 25
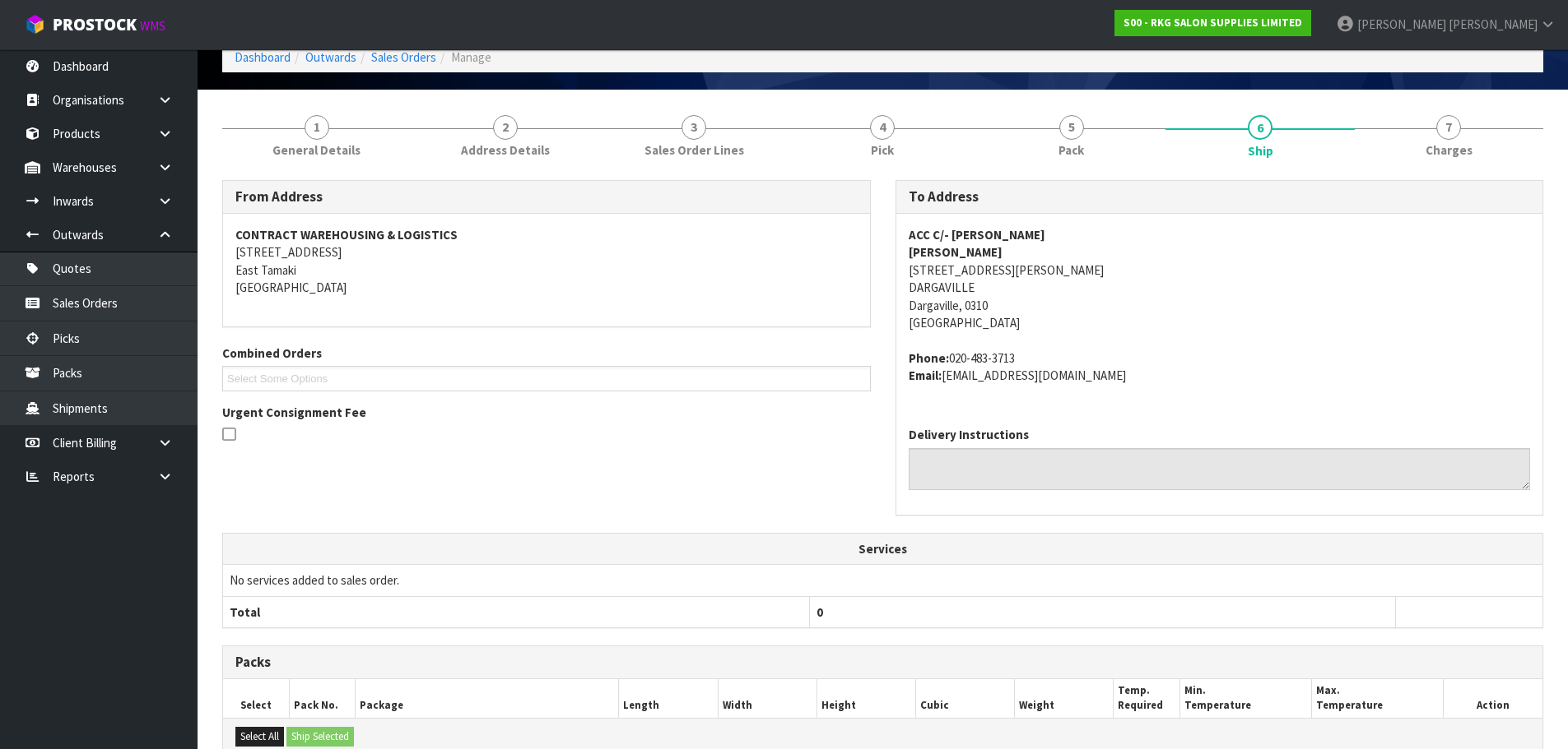
scroll to position [82, 0]
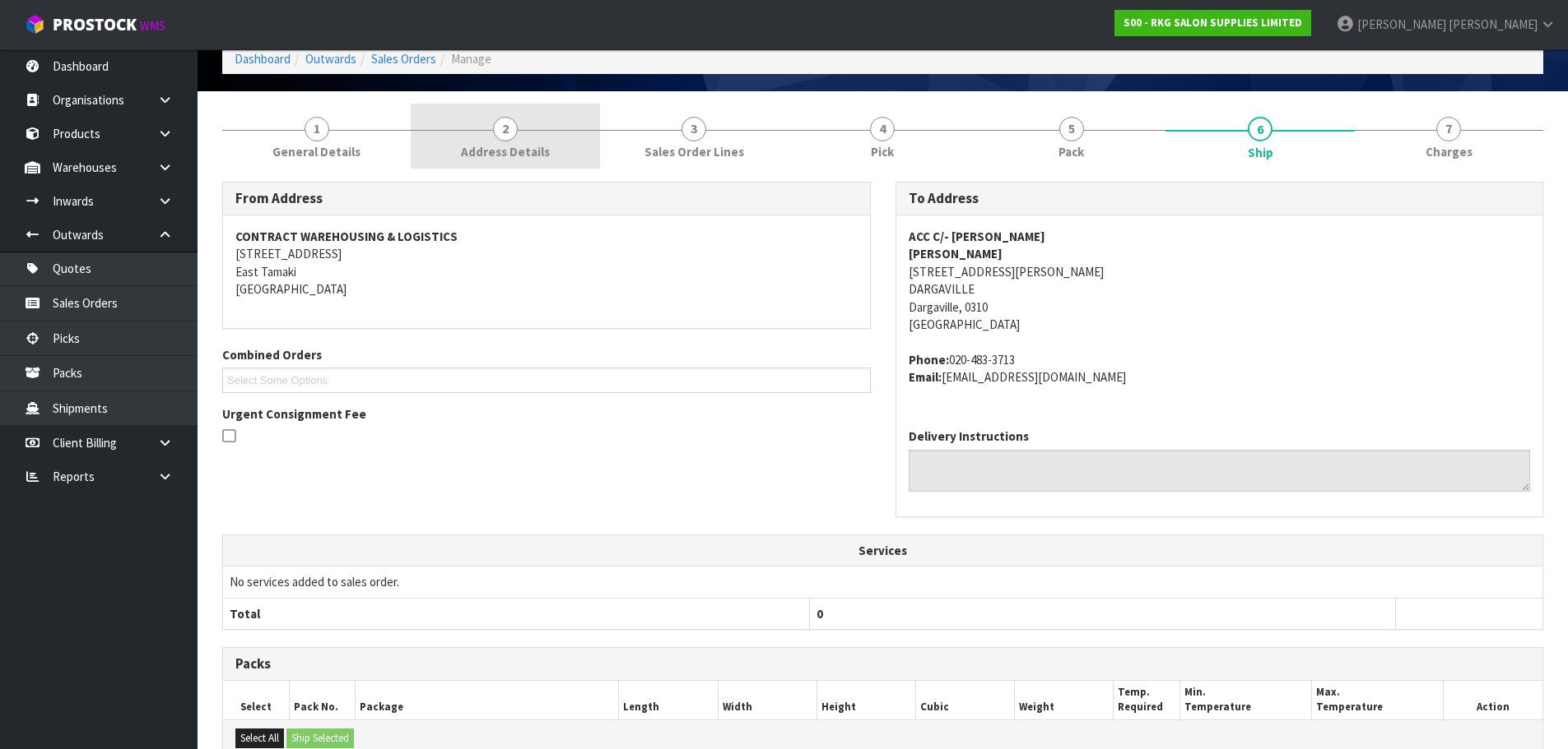
click at [501, 133] on span "2" at bounding box center [506, 129] width 25 height 25
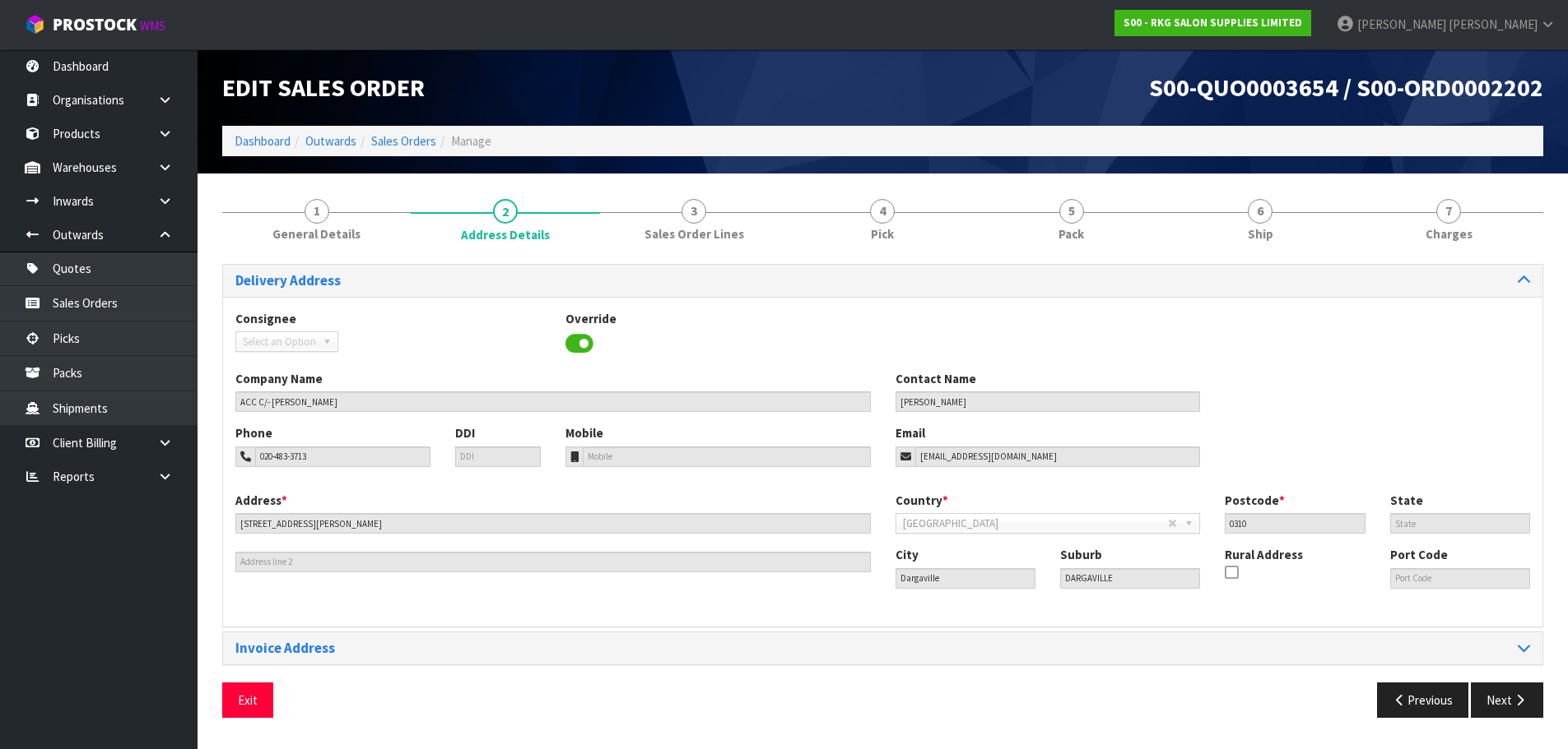
scroll to position [0, 0]
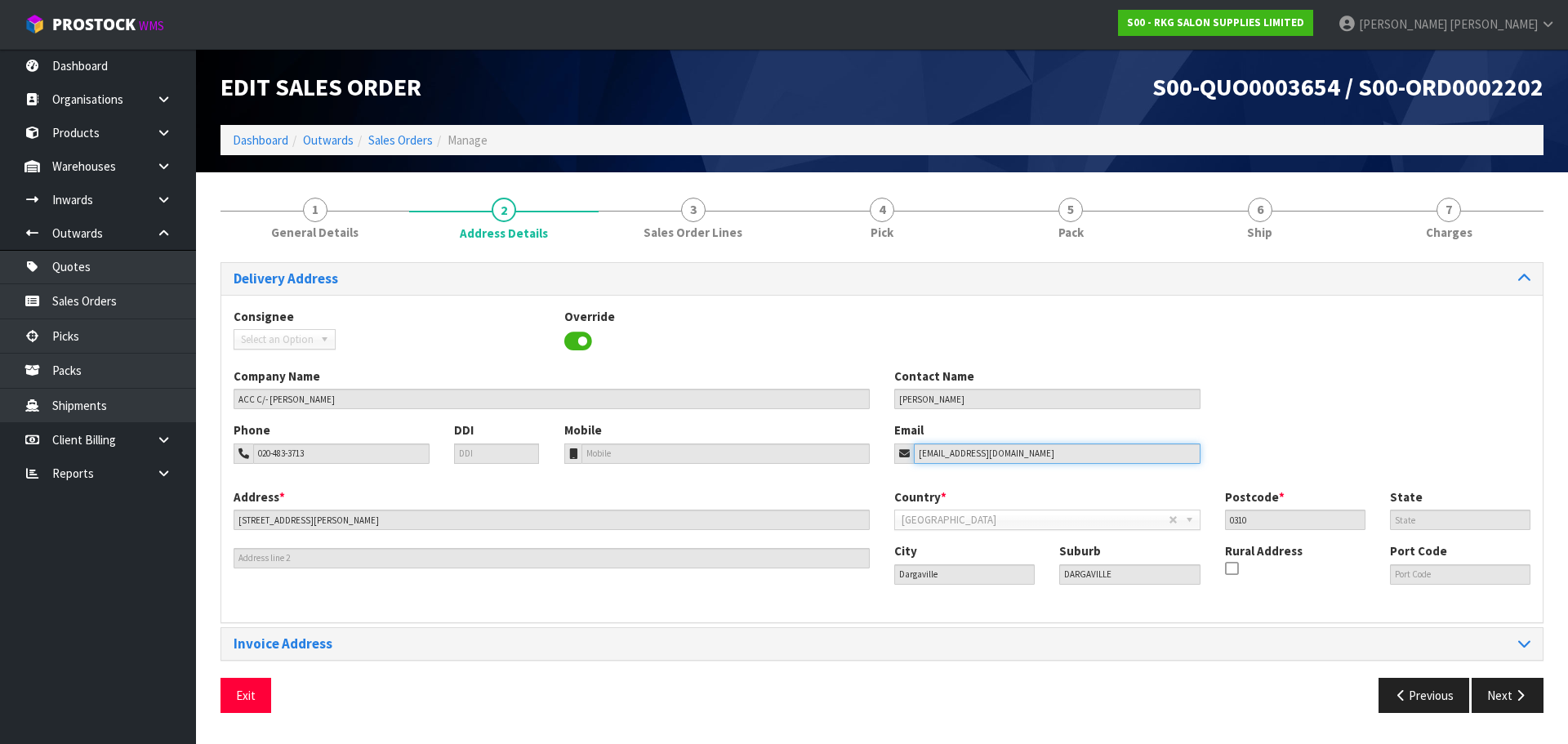
drag, startPoint x: 1037, startPoint y: 450, endPoint x: 886, endPoint y: 457, distance: 151.2
click at [886, 457] on div "Email debg@aim.net.nz" at bounding box center [1047, 442] width 331 height 41
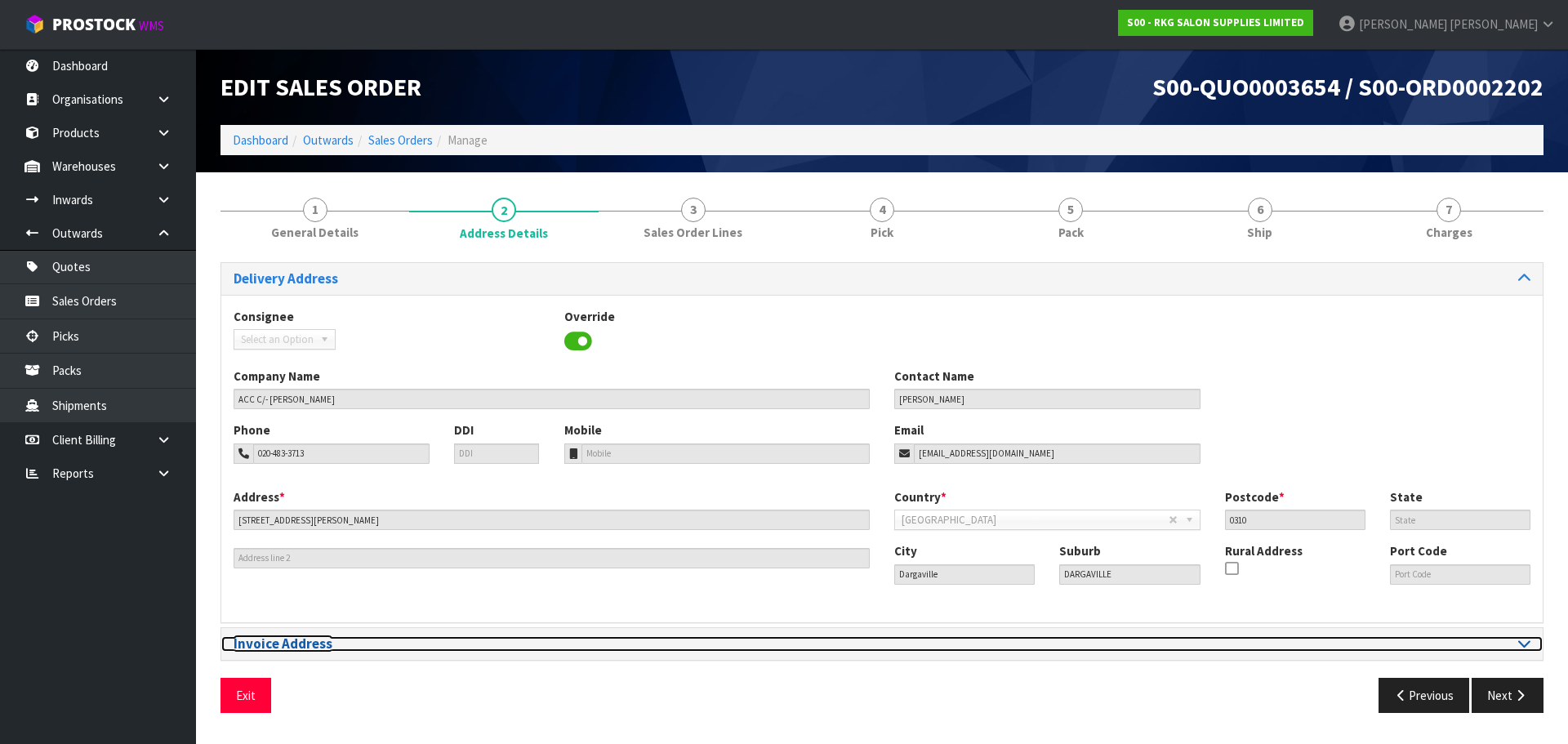
click at [1525, 644] on icon at bounding box center [1524, 643] width 12 height 14
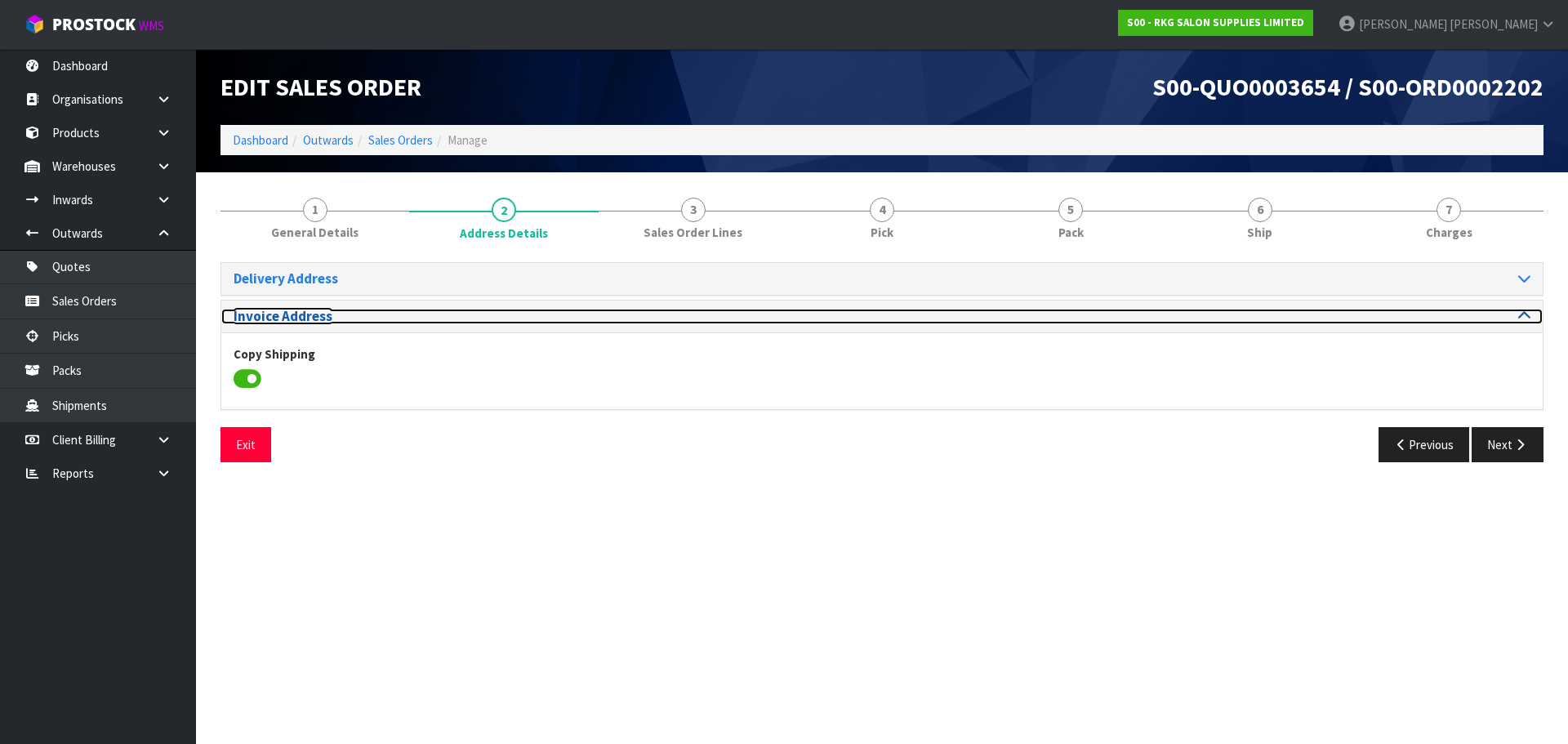
click at [1526, 315] on icon at bounding box center [1524, 315] width 12 height 14
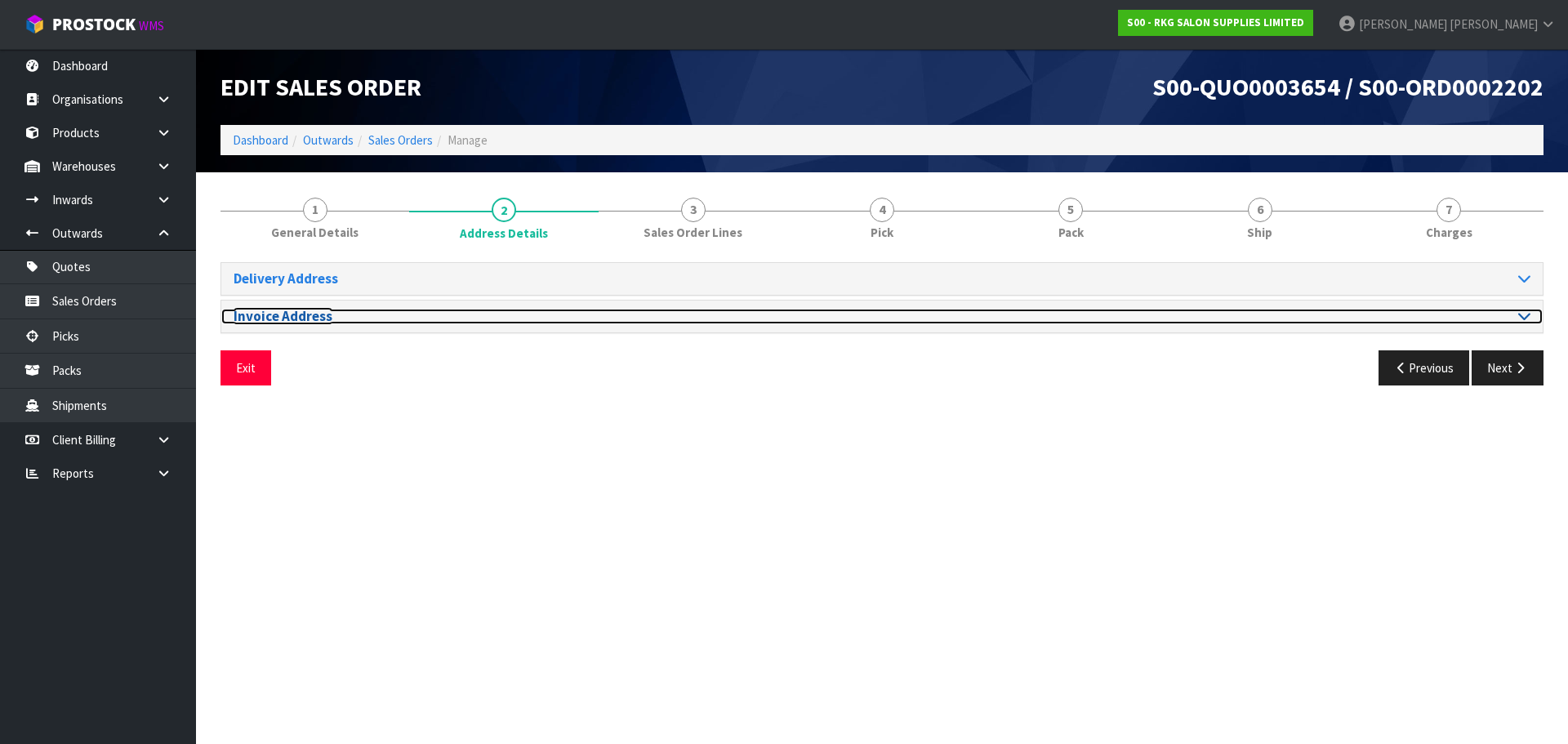
click at [1526, 311] on icon at bounding box center [1524, 315] width 12 height 14
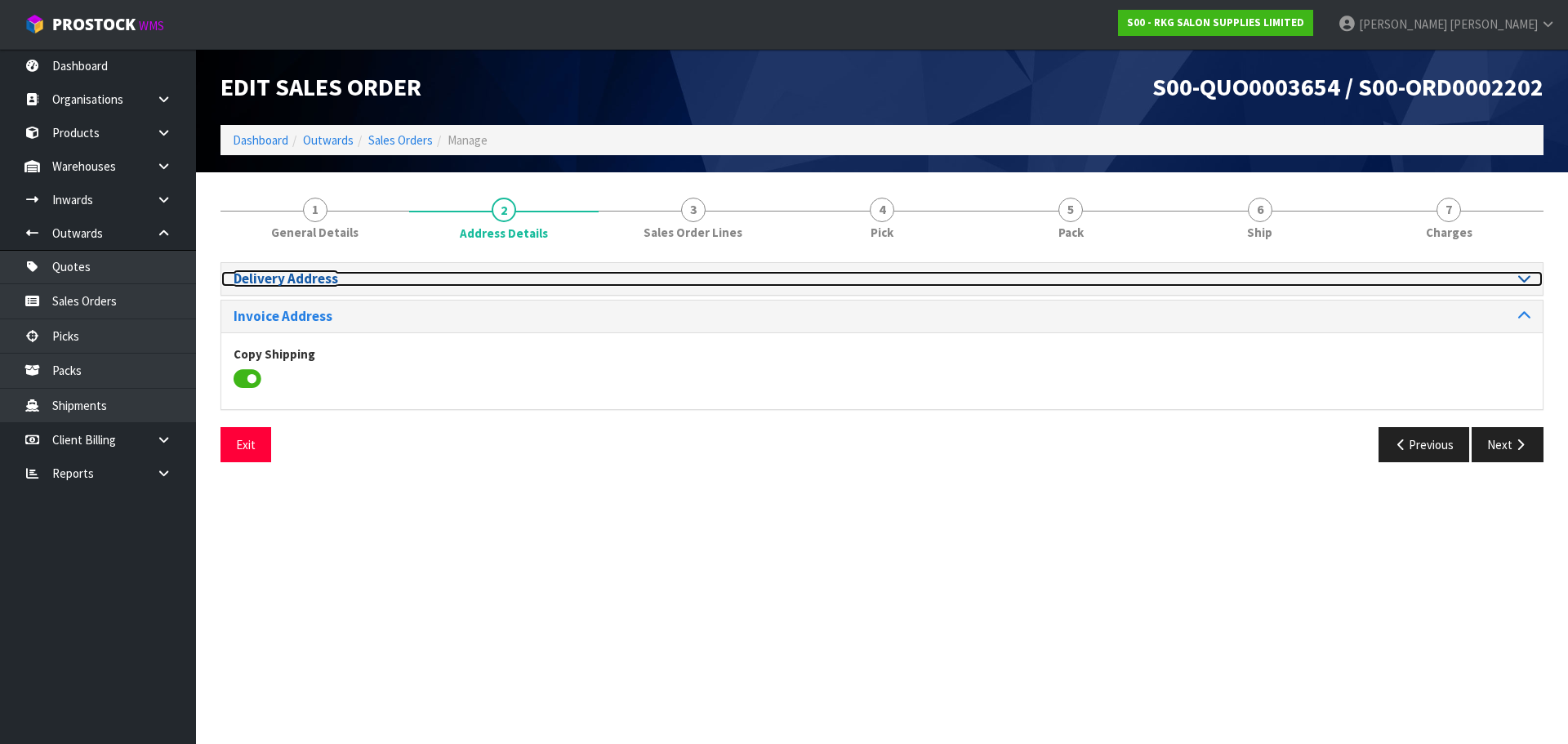
click at [1532, 276] on div at bounding box center [1212, 278] width 661 height 16
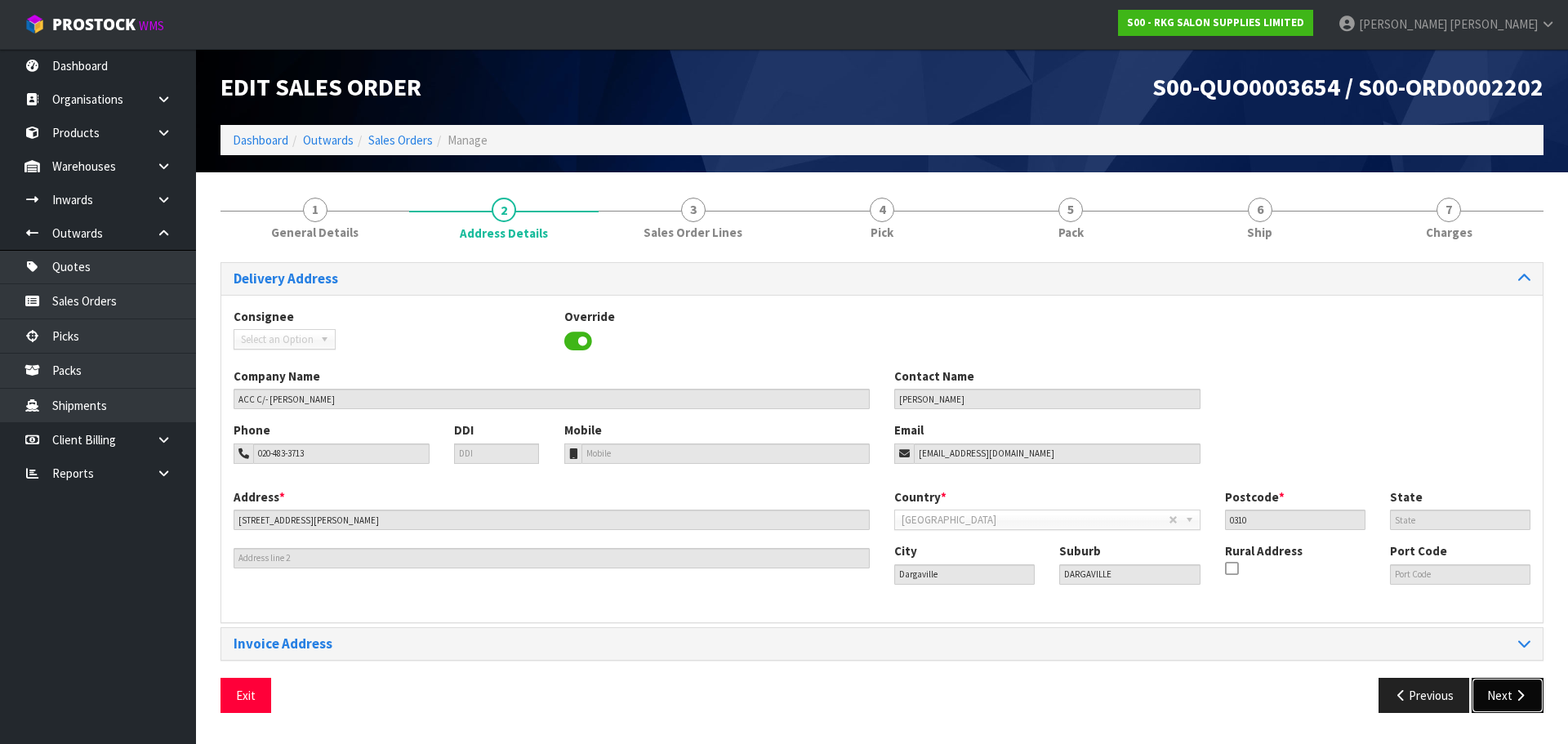
click at [1518, 700] on icon "button" at bounding box center [1520, 695] width 16 height 12
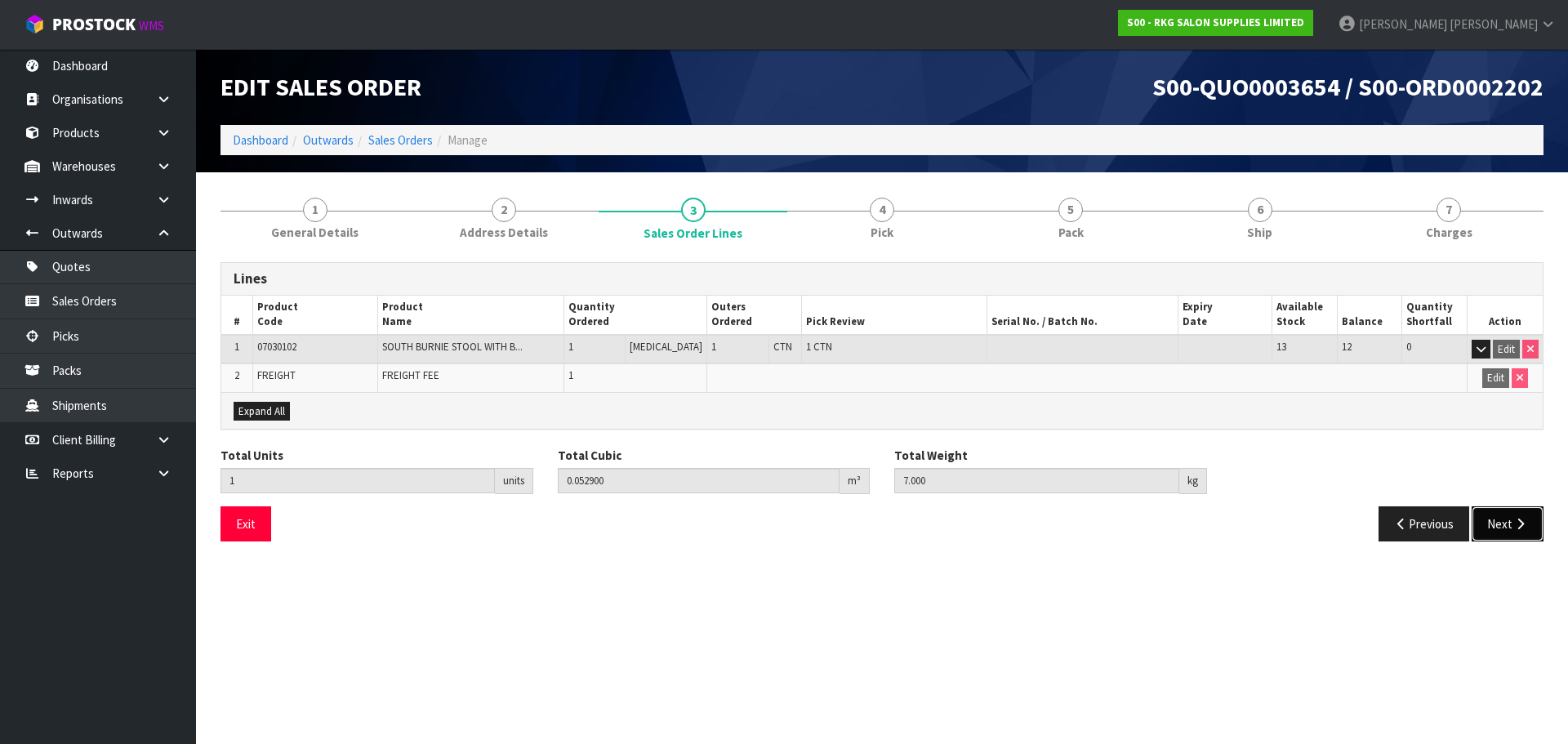
click at [1498, 527] on button "Next" at bounding box center [1508, 524] width 72 height 36
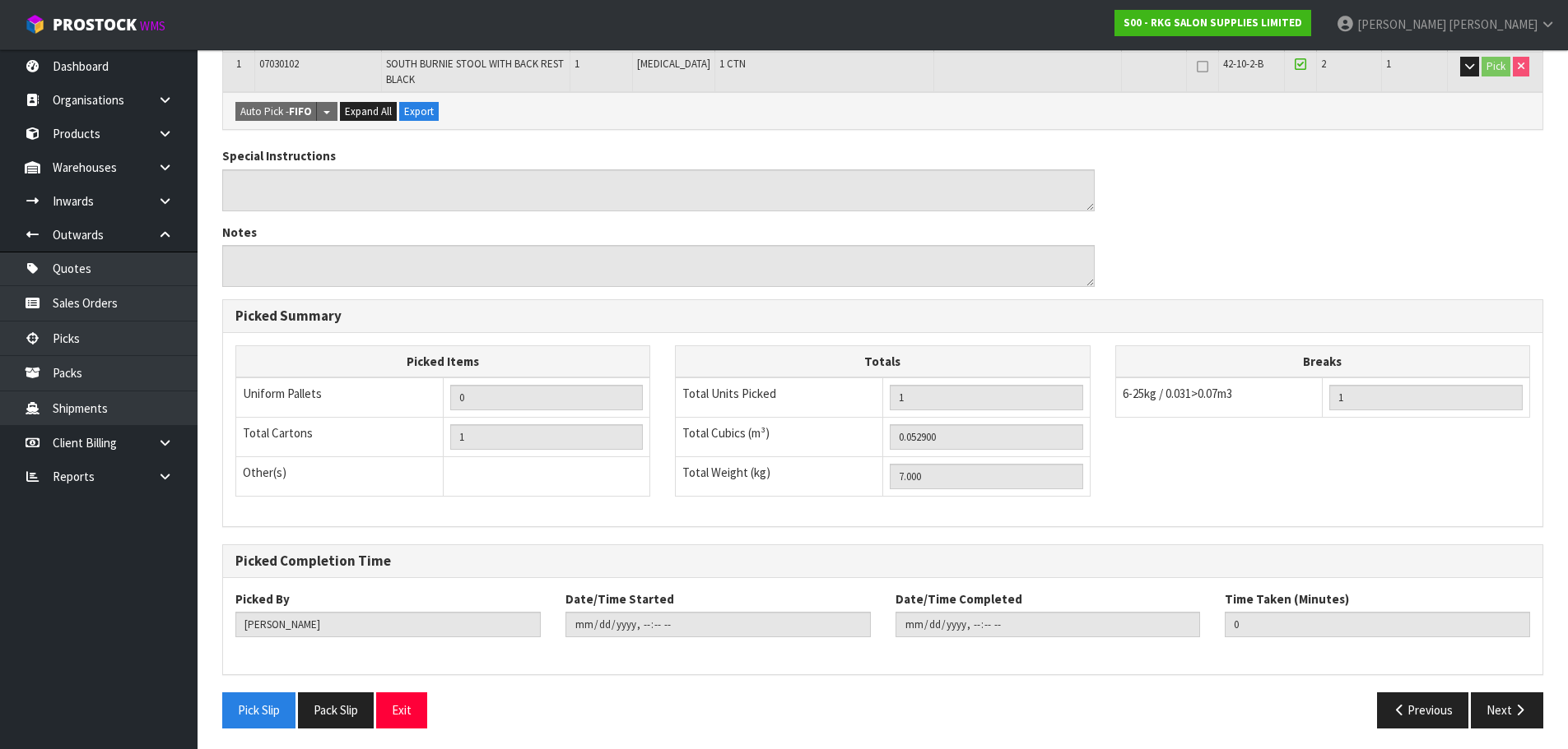
scroll to position [347, 0]
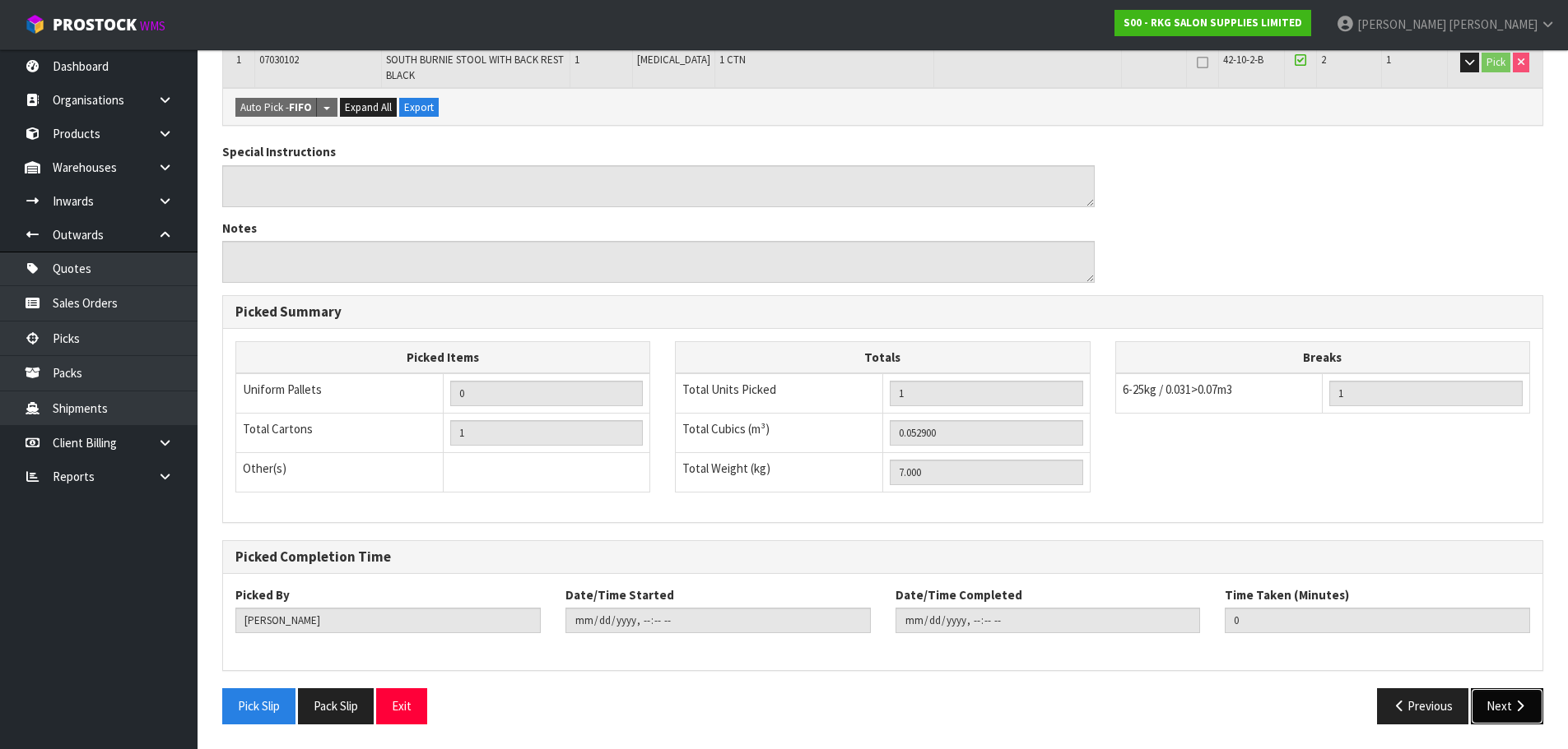
click at [1516, 700] on icon "button" at bounding box center [1519, 706] width 16 height 12
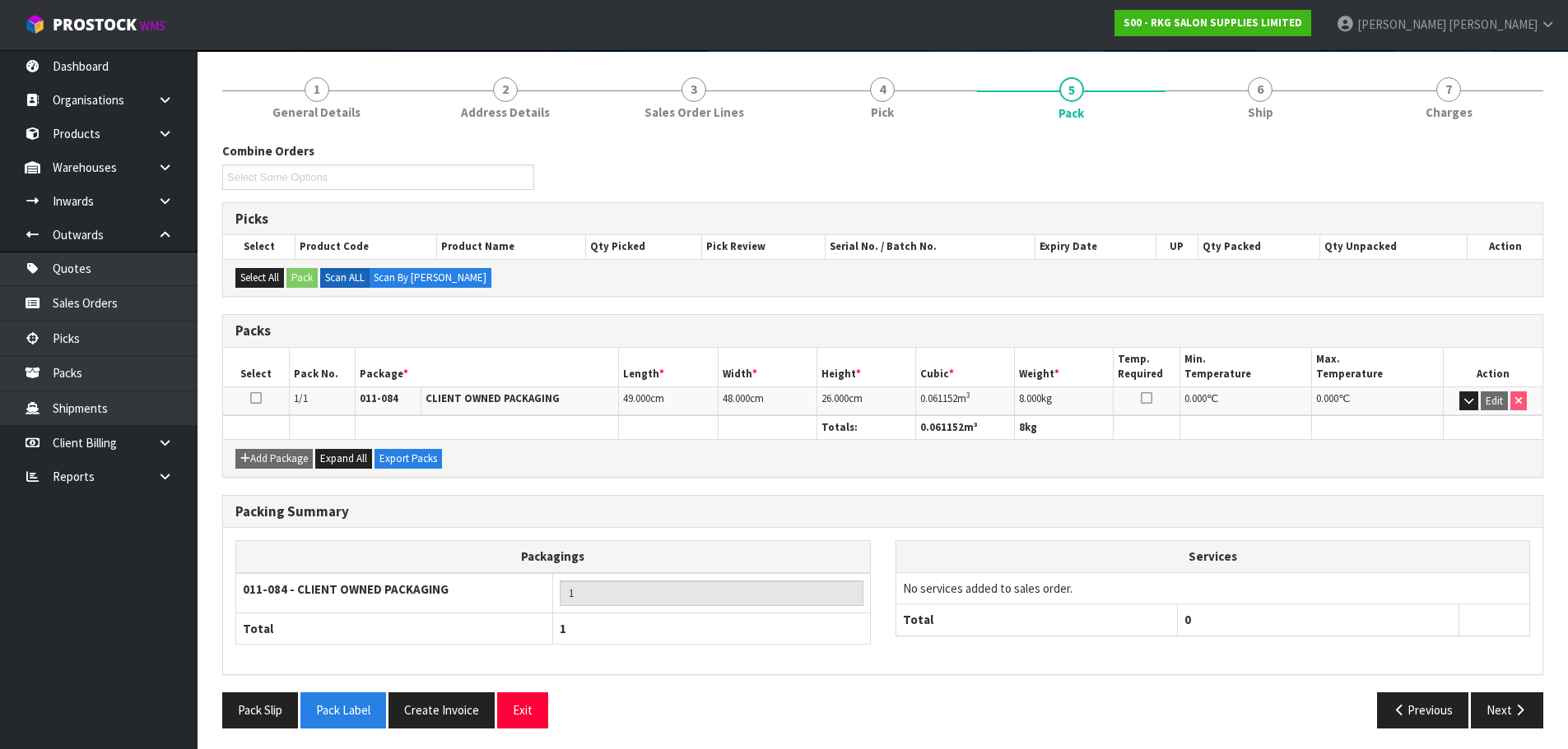
scroll to position [126, 0]
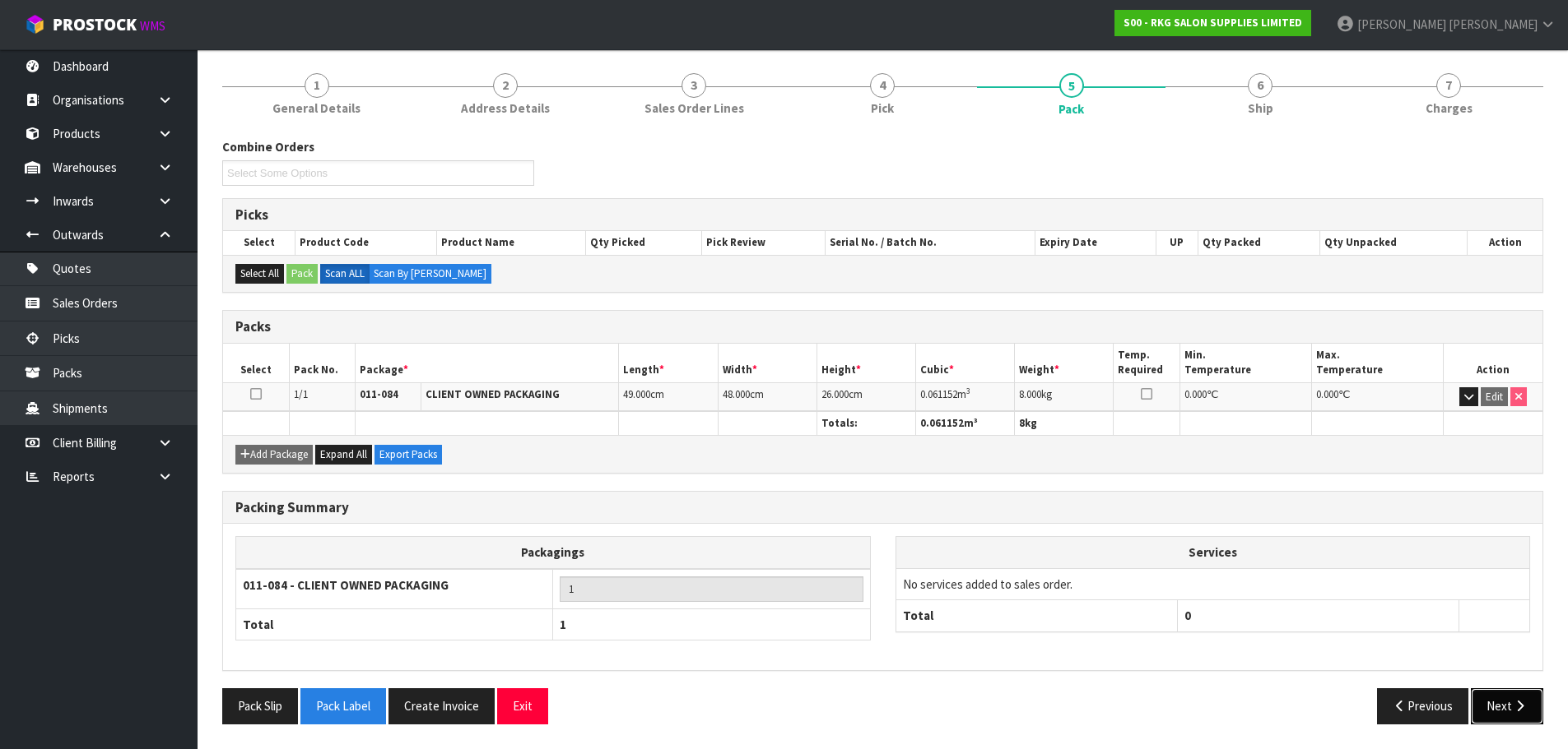
click at [1502, 704] on button "Next" at bounding box center [1506, 706] width 72 height 36
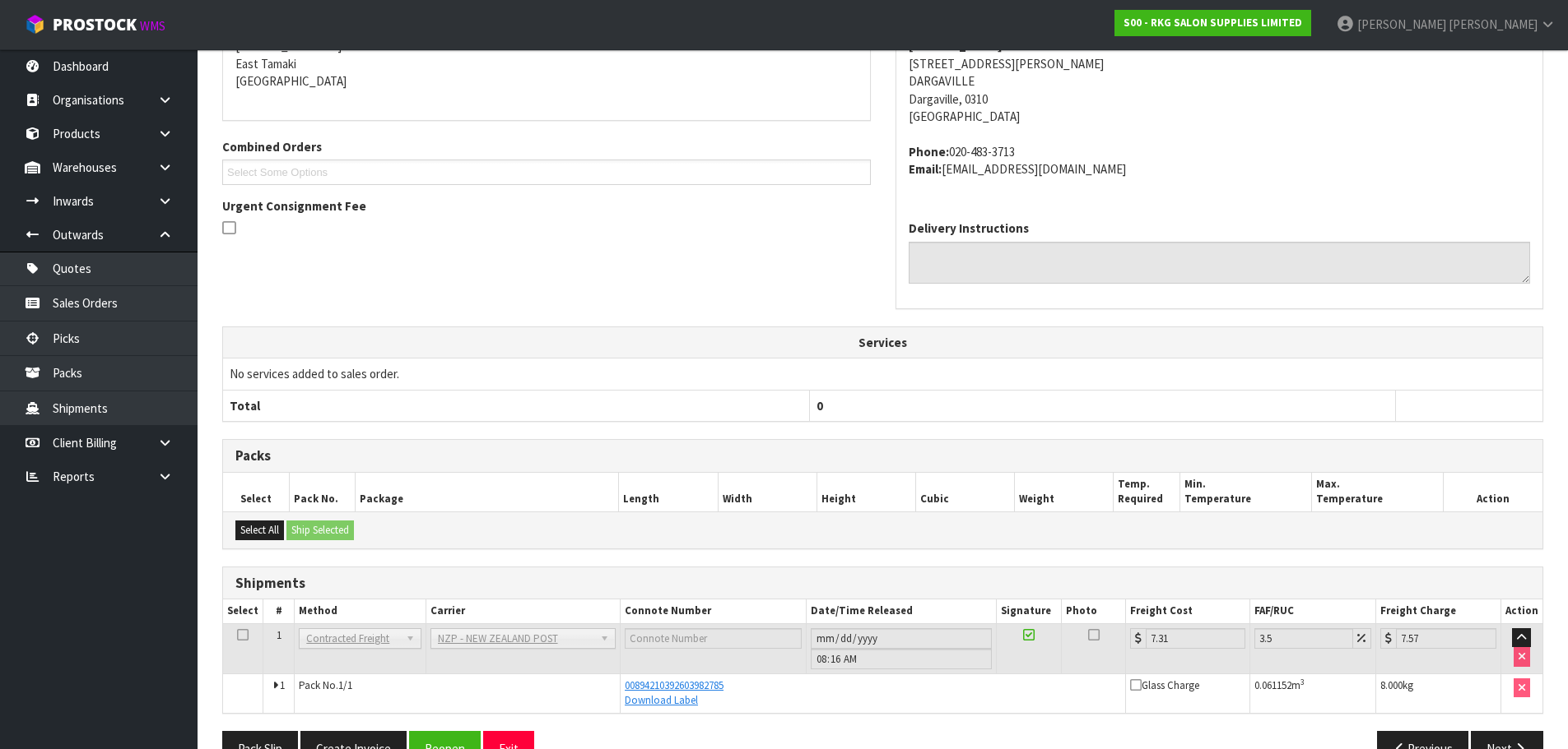
scroll to position [333, 0]
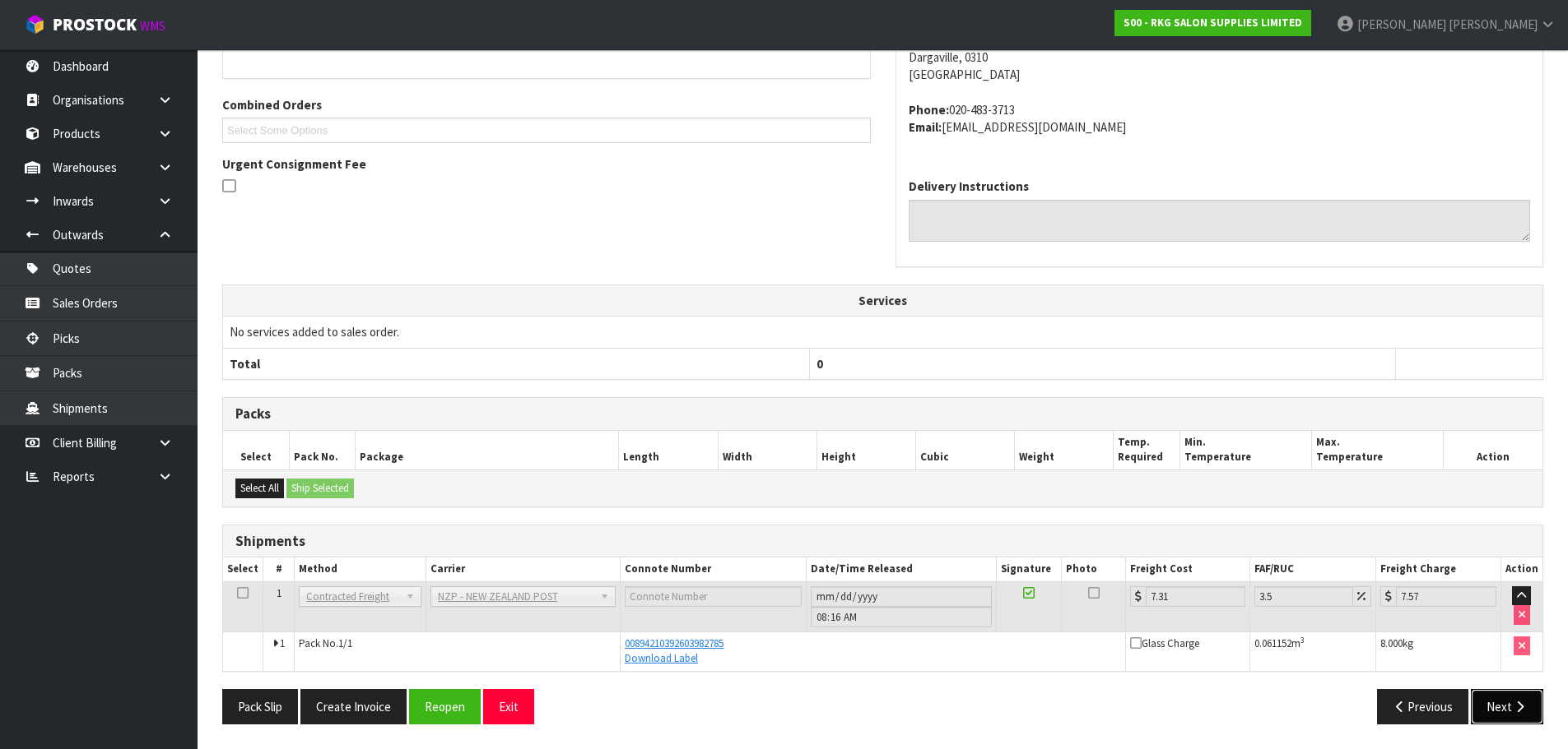
click at [1499, 705] on button "Next" at bounding box center [1506, 707] width 72 height 36
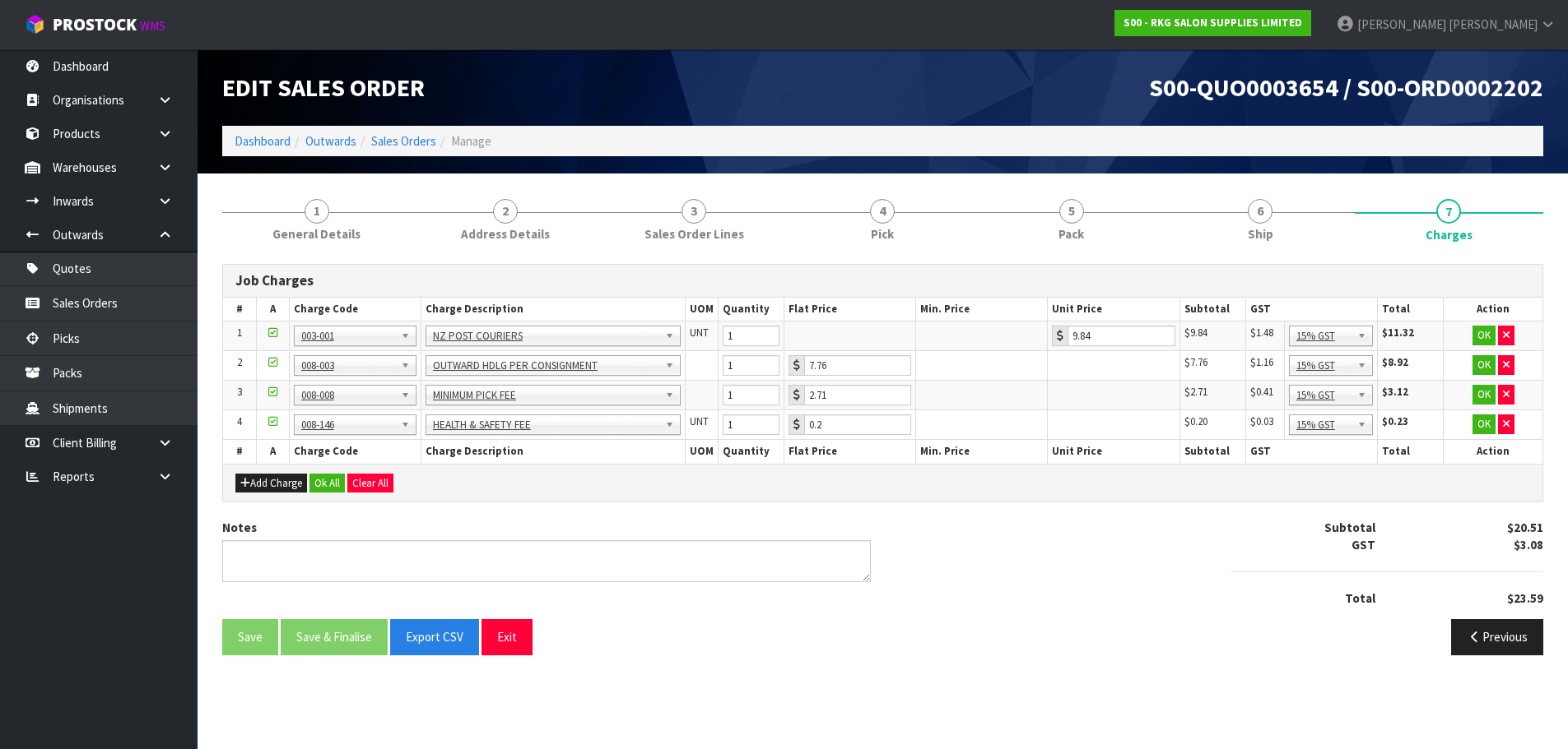
scroll to position [0, 0]
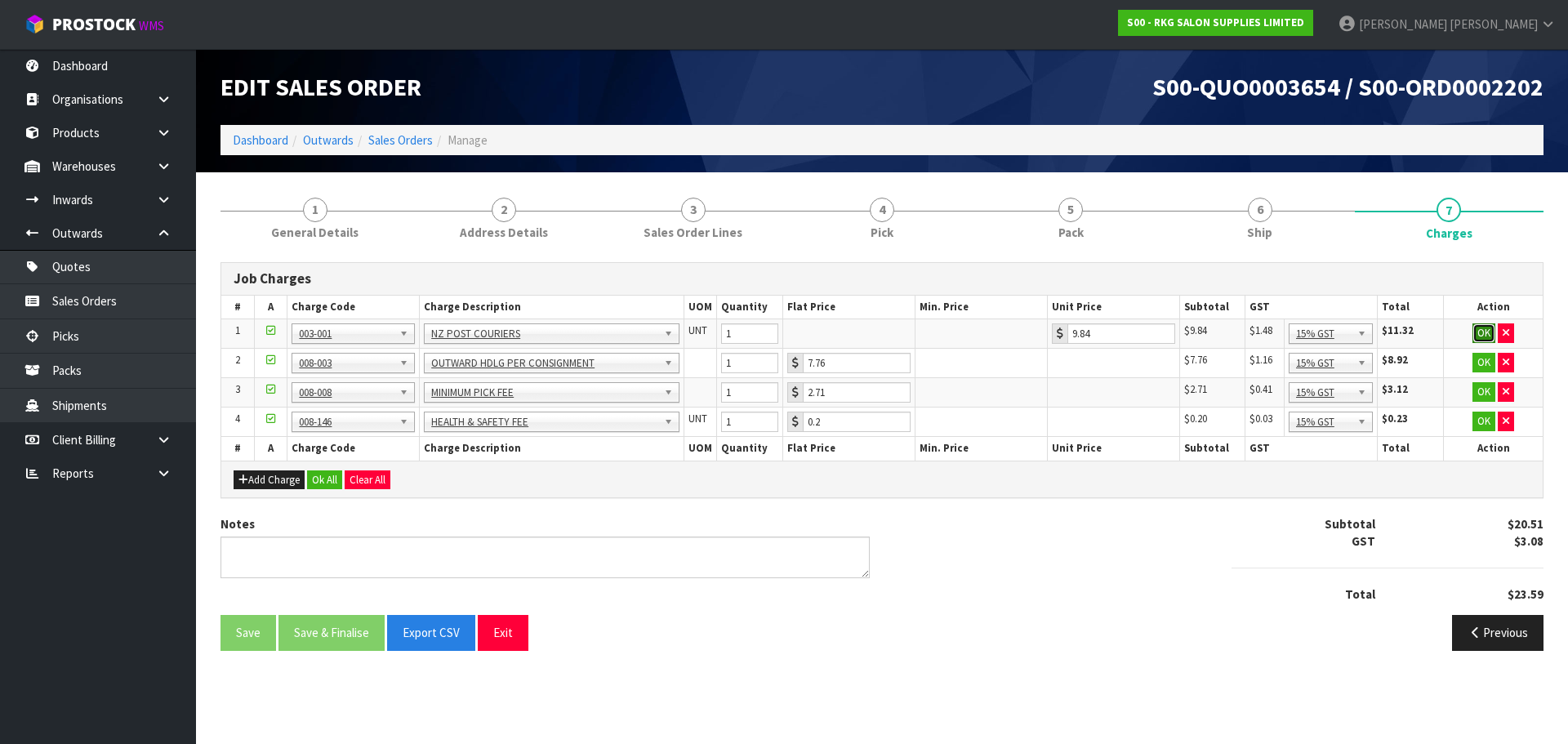
click at [1485, 329] on button "OK" at bounding box center [1485, 334] width 23 height 20
click at [1485, 362] on button "OK" at bounding box center [1485, 362] width 23 height 20
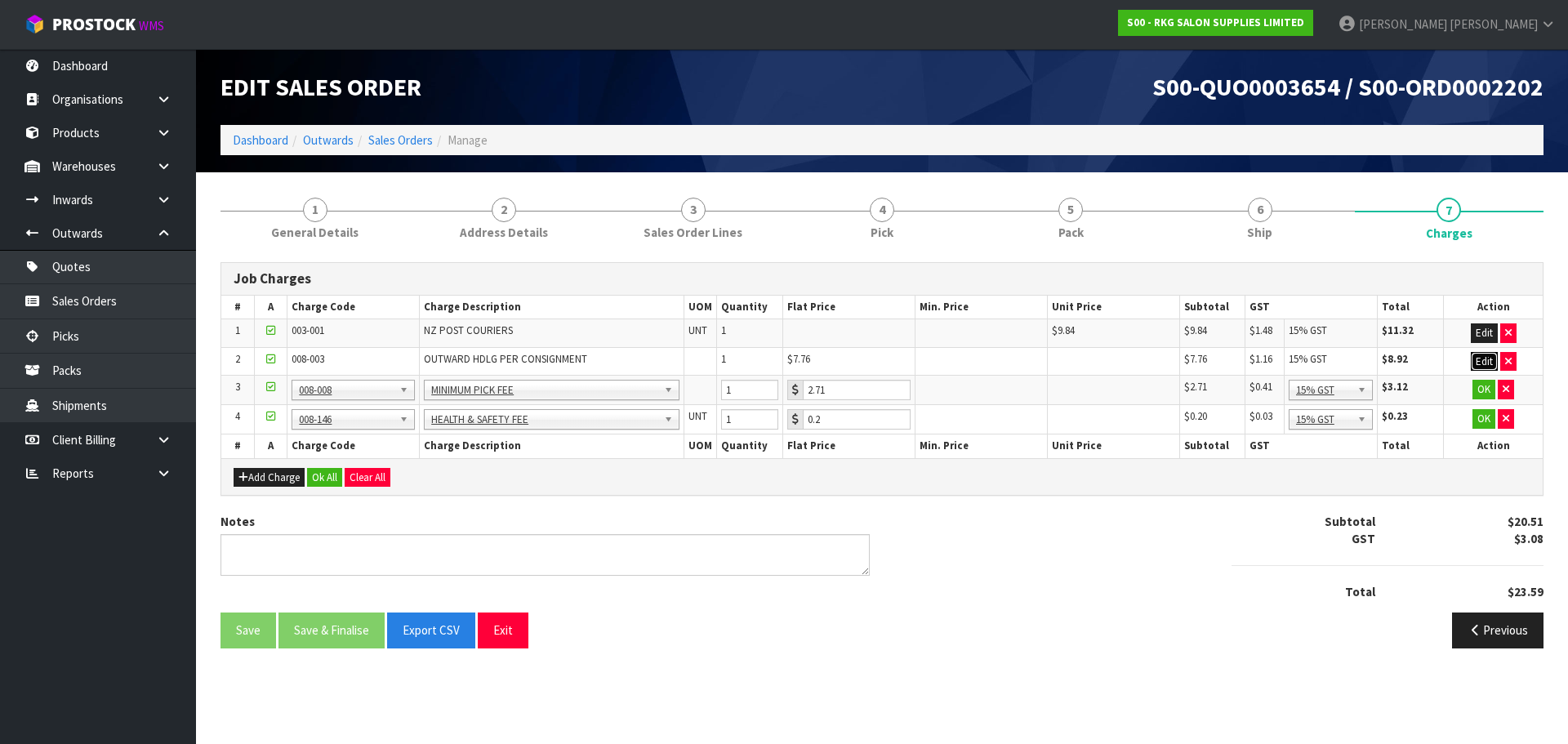
click at [1485, 362] on button "Edit" at bounding box center [1485, 362] width 27 height 20
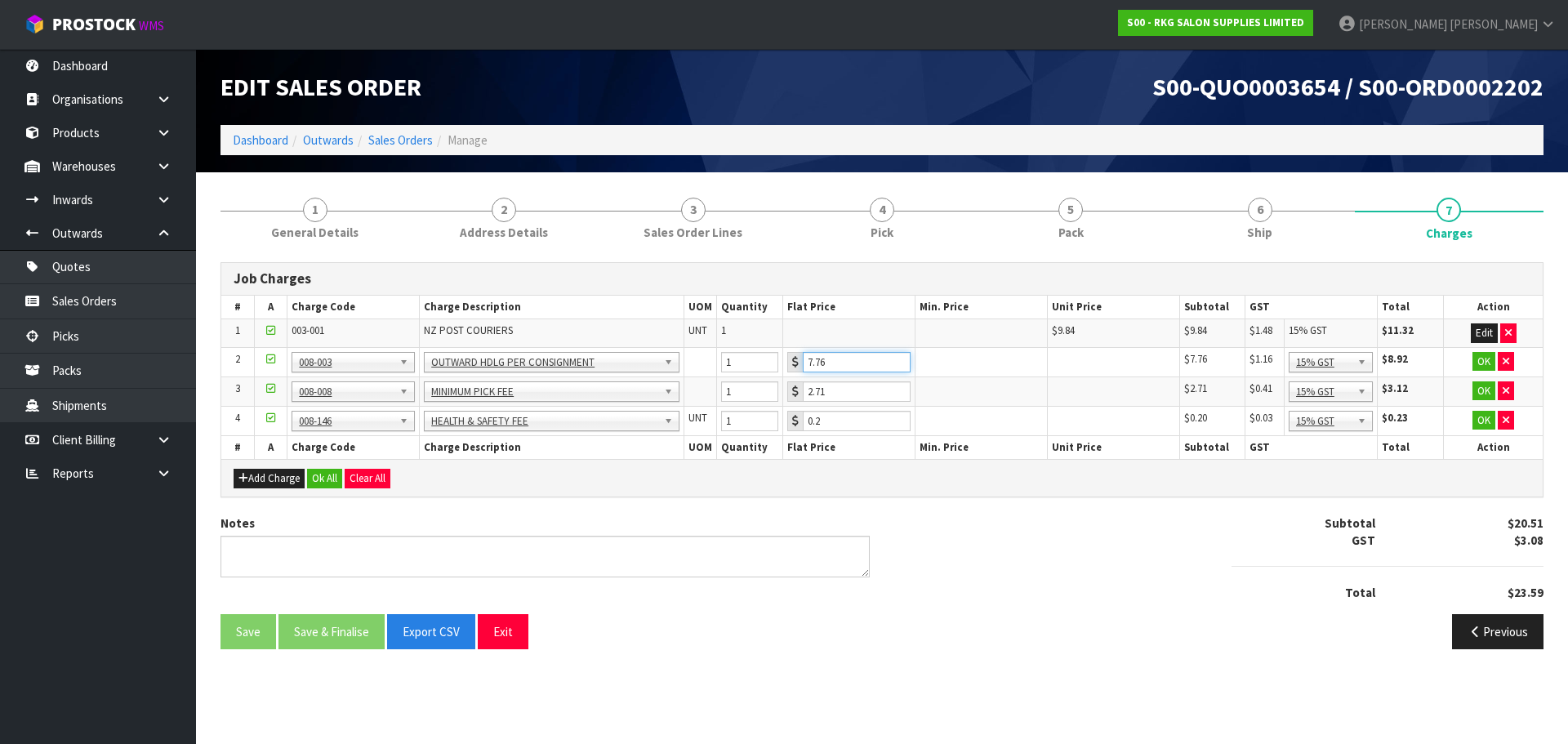
drag, startPoint x: 830, startPoint y: 359, endPoint x: 801, endPoint y: 367, distance: 30.1
click at [801, 367] on div "7.76" at bounding box center [849, 362] width 123 height 21
type input "3.50"
click at [1473, 358] on button "OK" at bounding box center [1485, 362] width 23 height 20
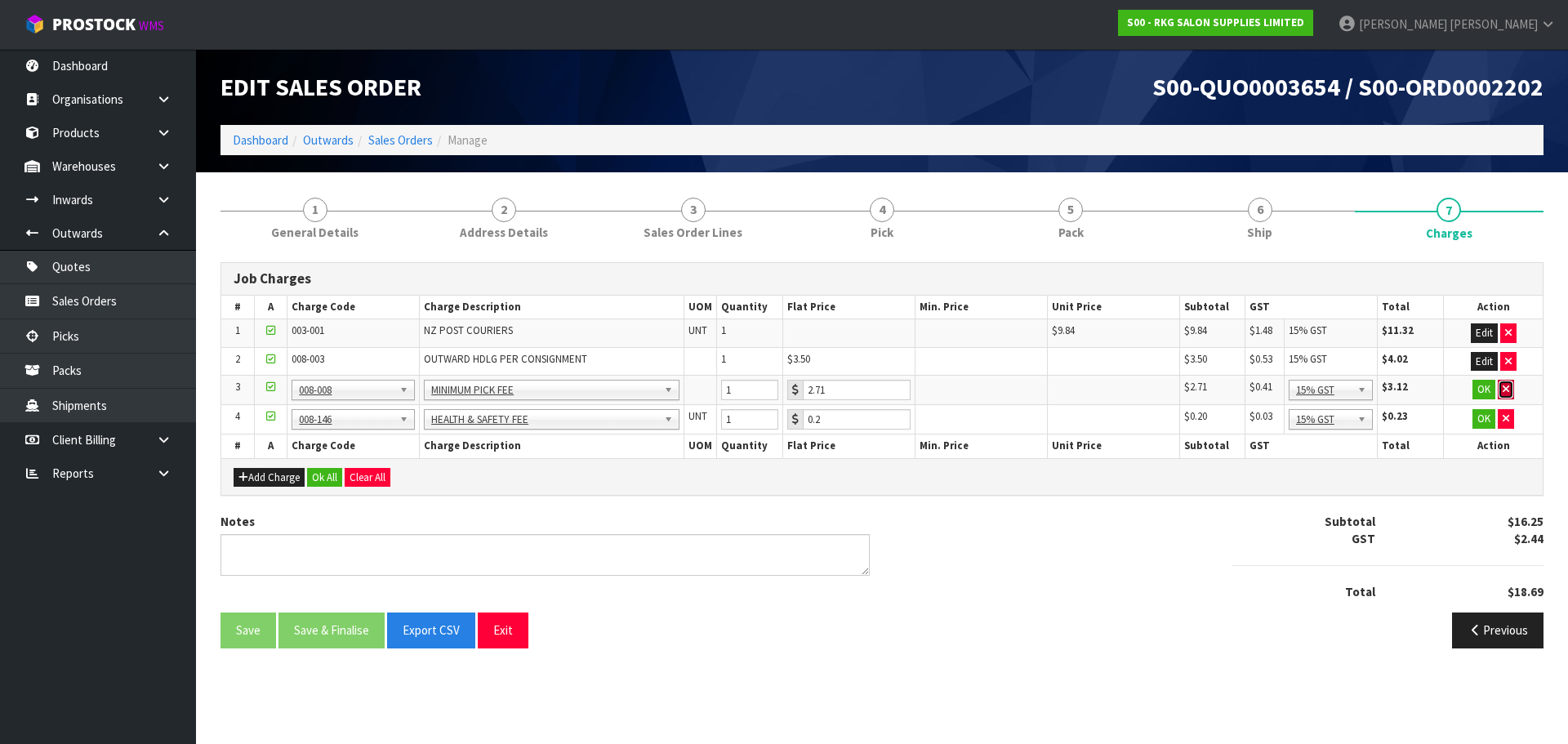
click at [1510, 391] on button "button" at bounding box center [1506, 390] width 17 height 20
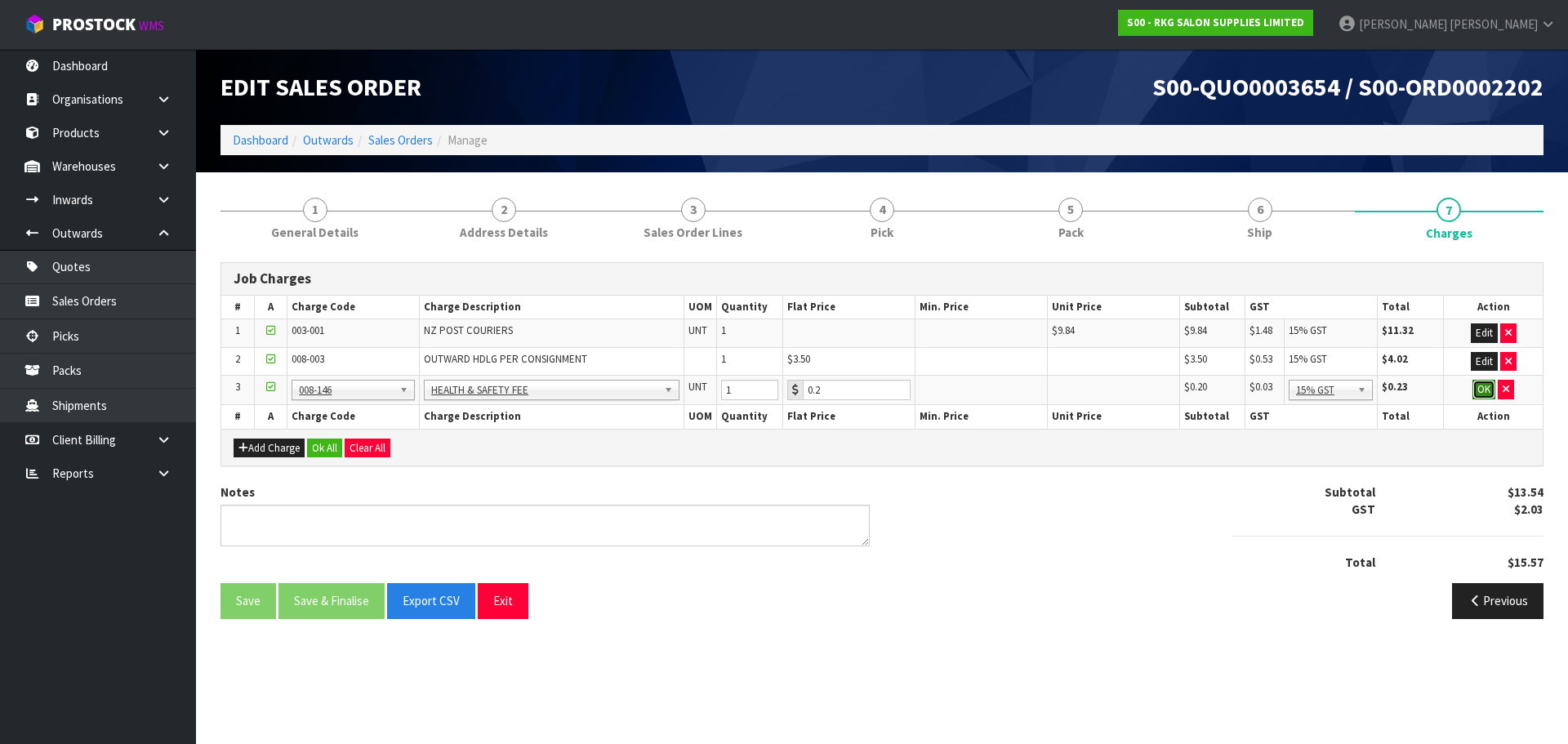
click at [1486, 389] on button "OK" at bounding box center [1485, 390] width 23 height 20
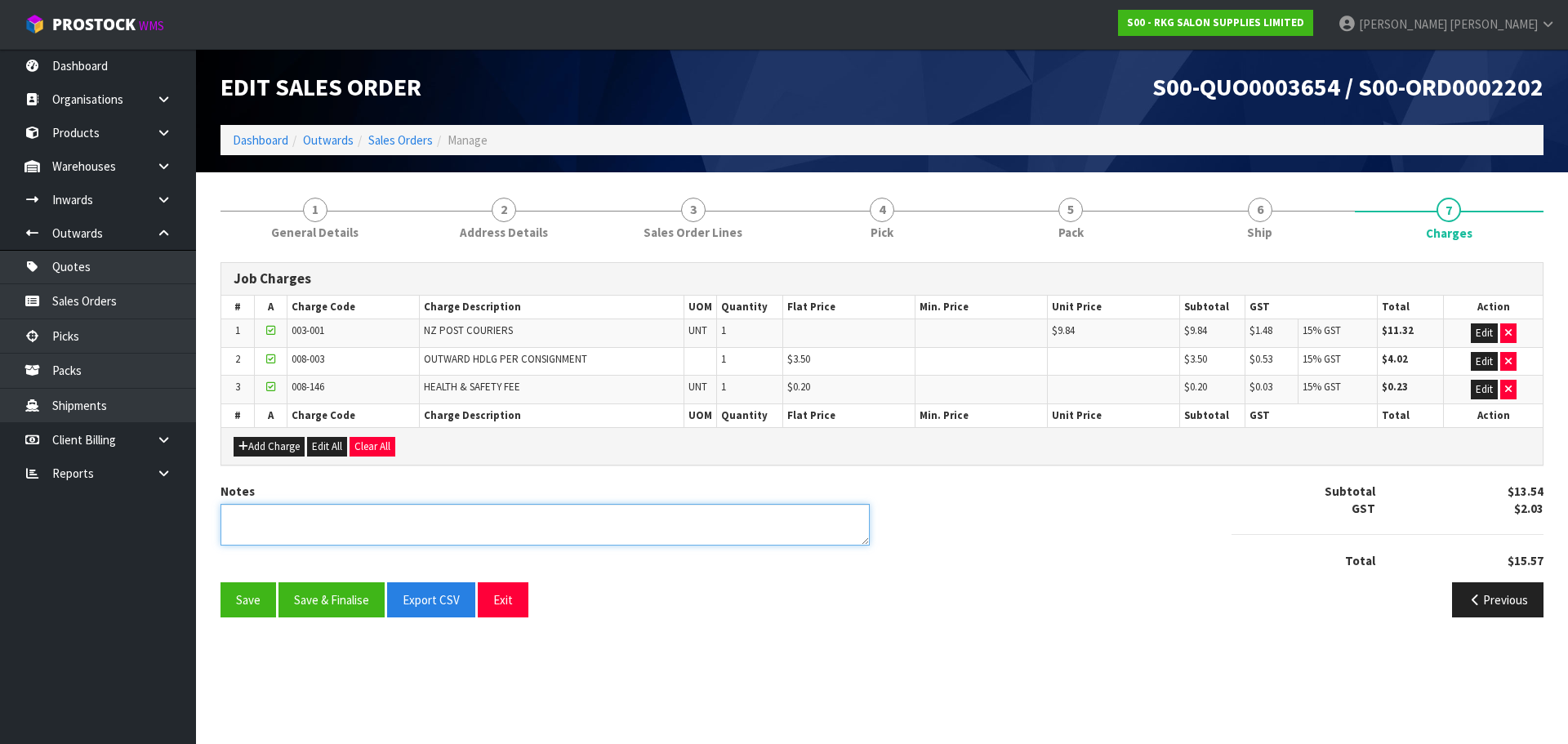
click at [276, 511] on textarea at bounding box center [545, 524] width 649 height 41
type textarea "PICKED BY MARIE"
click at [245, 598] on button "Save" at bounding box center [248, 599] width 55 height 36
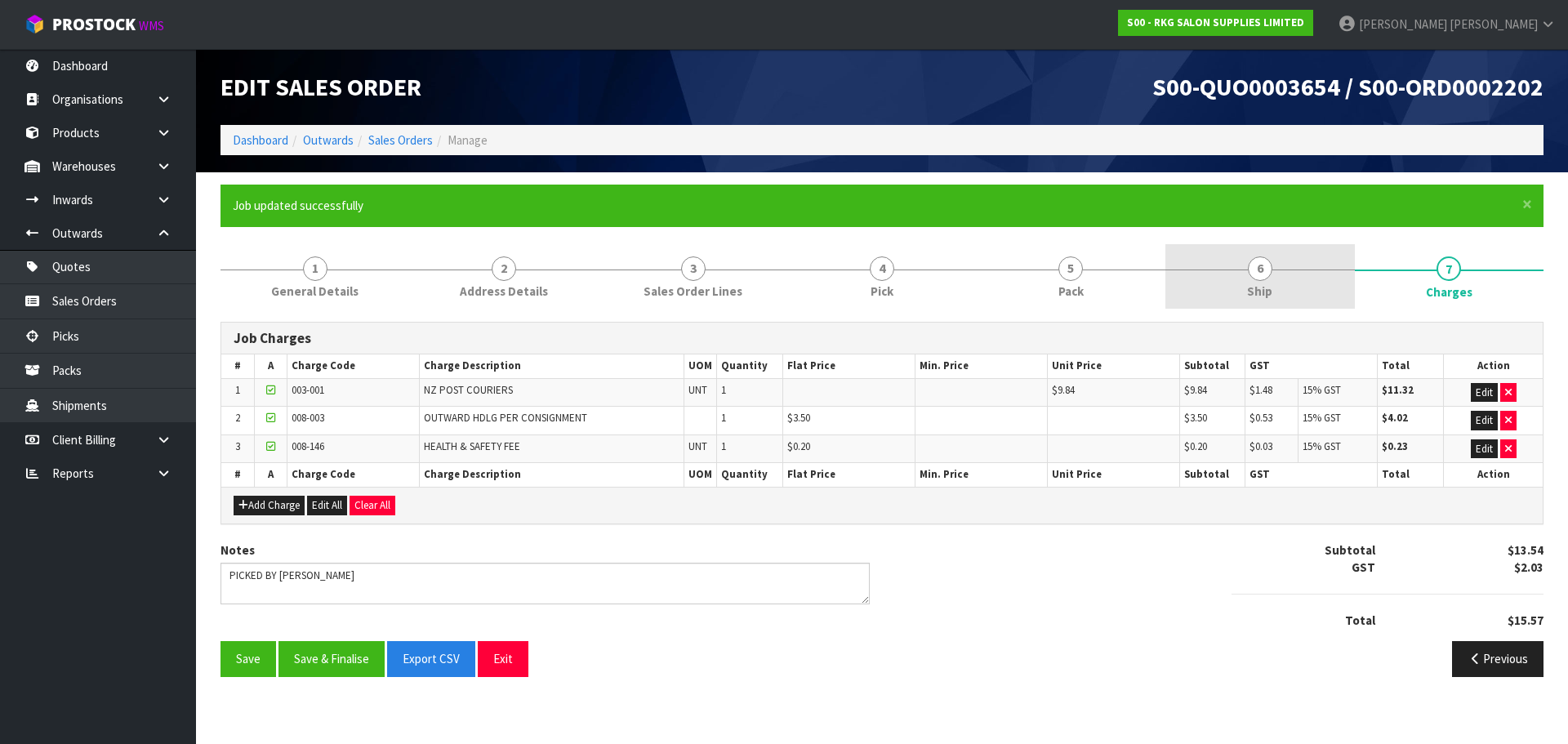
click at [1252, 272] on span "6" at bounding box center [1261, 269] width 25 height 25
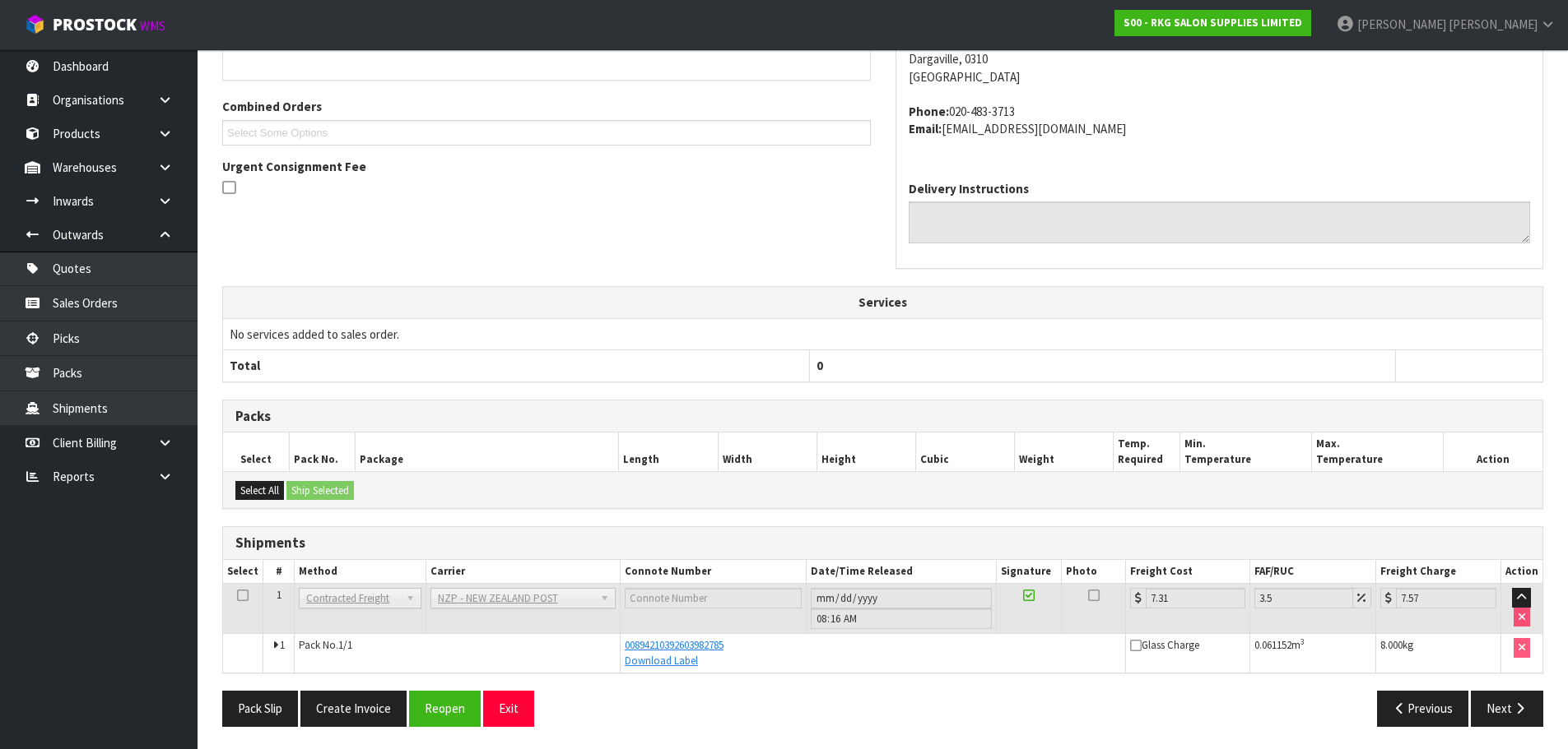
scroll to position [392, 0]
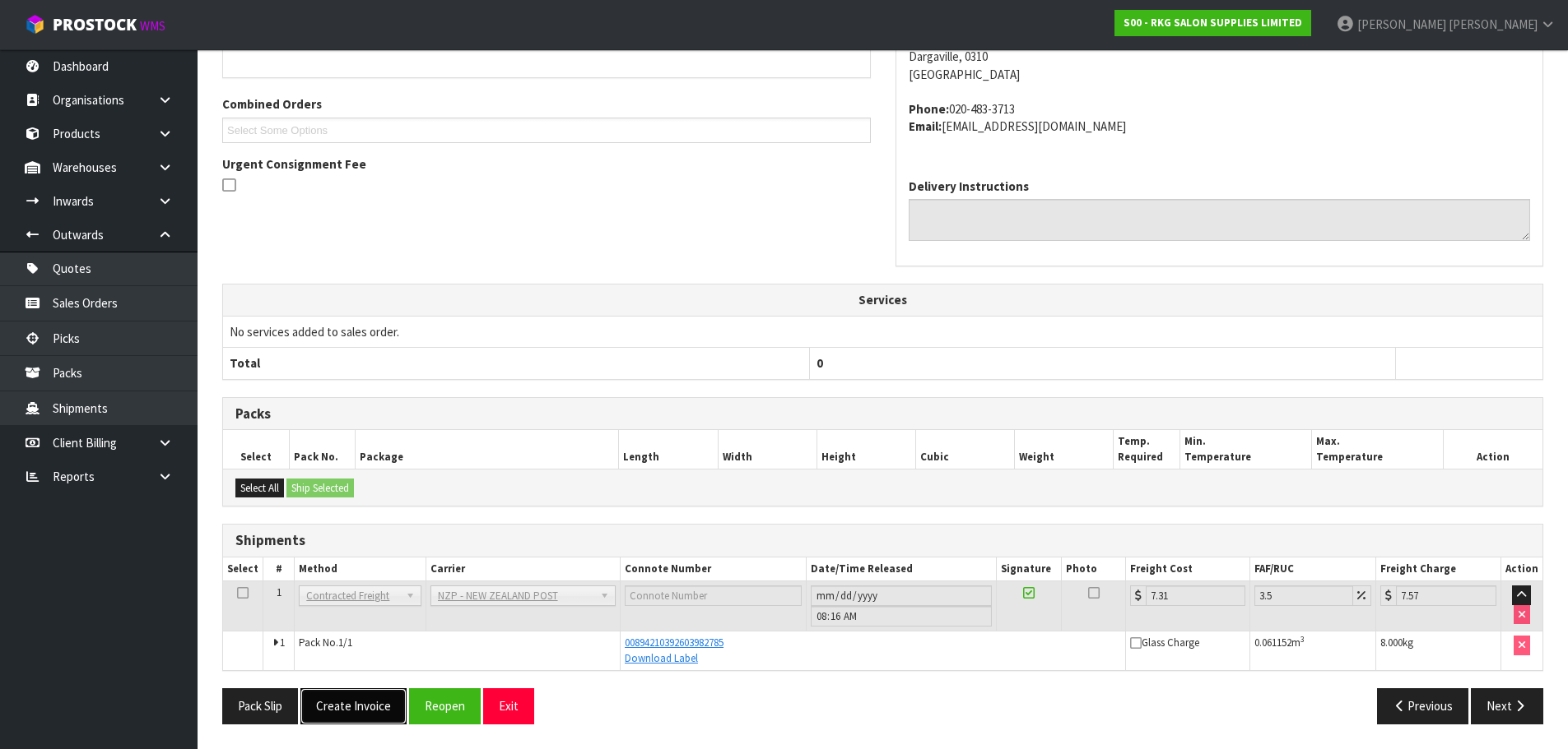
click at [361, 707] on button "Create Invoice" at bounding box center [354, 706] width 106 height 36
click at [353, 703] on button "View Invoice" at bounding box center [348, 706] width 96 height 36
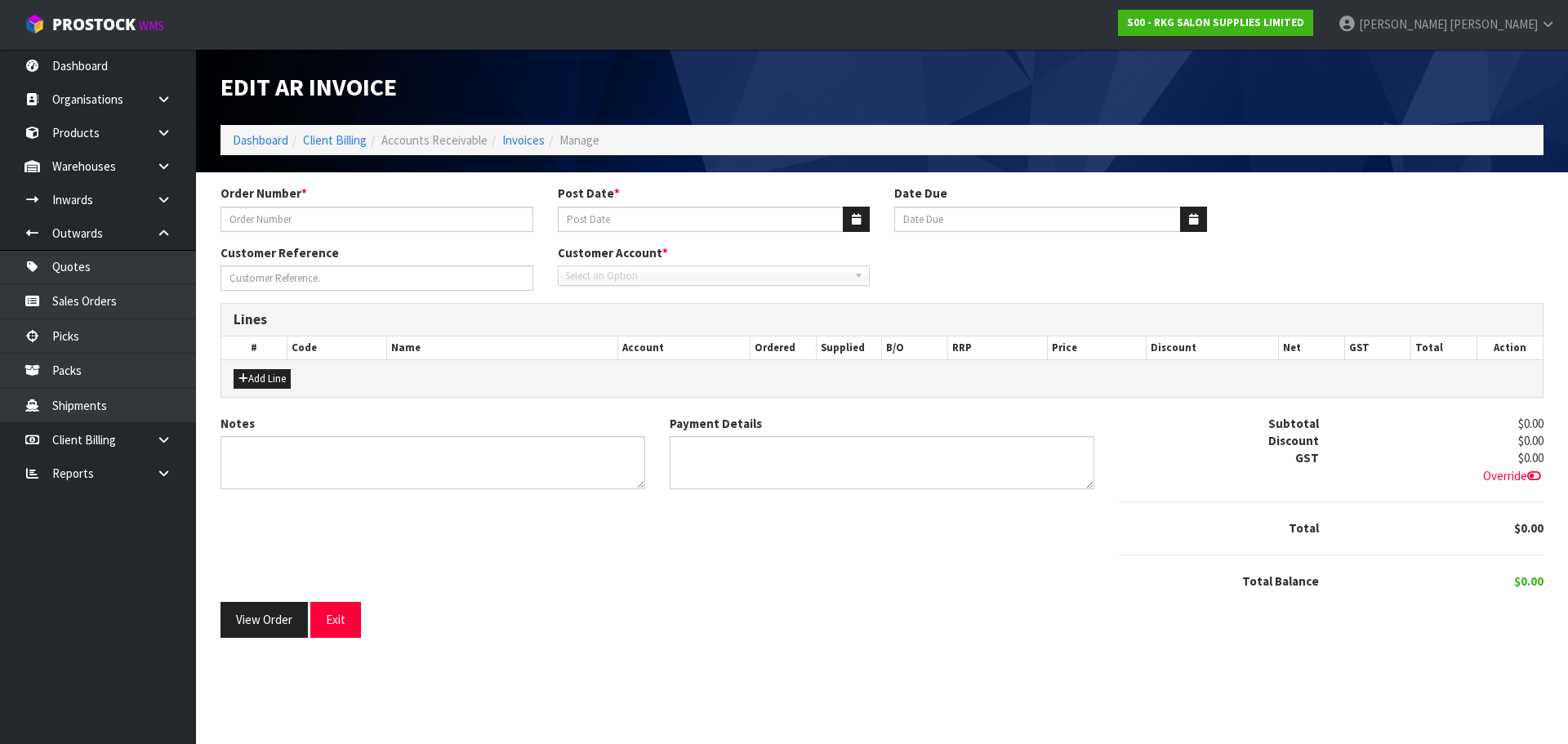
type input "ACC"
type input "26/09/2025"
type input "20/10/2025"
type input "DEBBIE GLENDINNING"
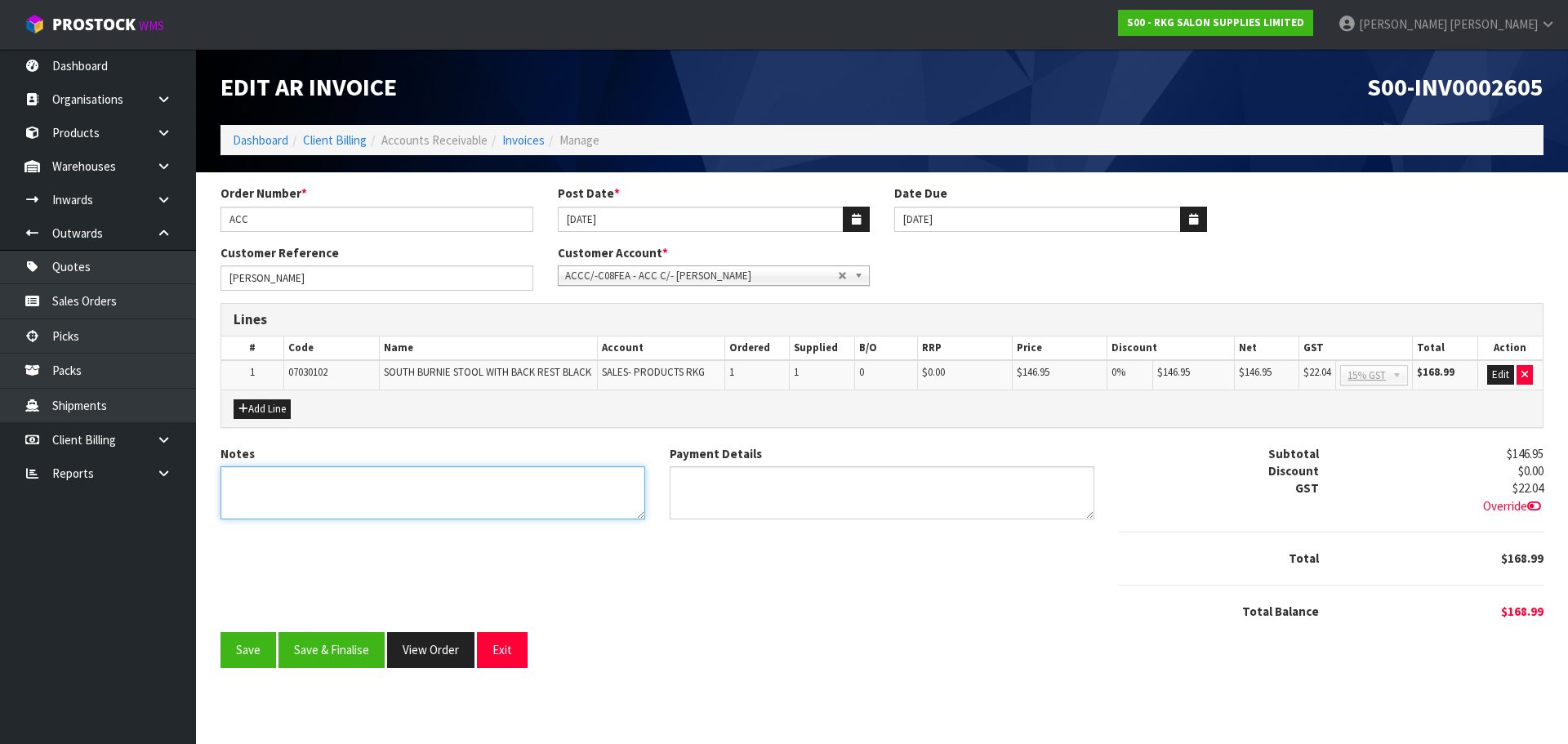
click at [324, 490] on textarea "Notes" at bounding box center [433, 493] width 424 height 53
type textarea "THANK YOU FOR YOUR ORDER"
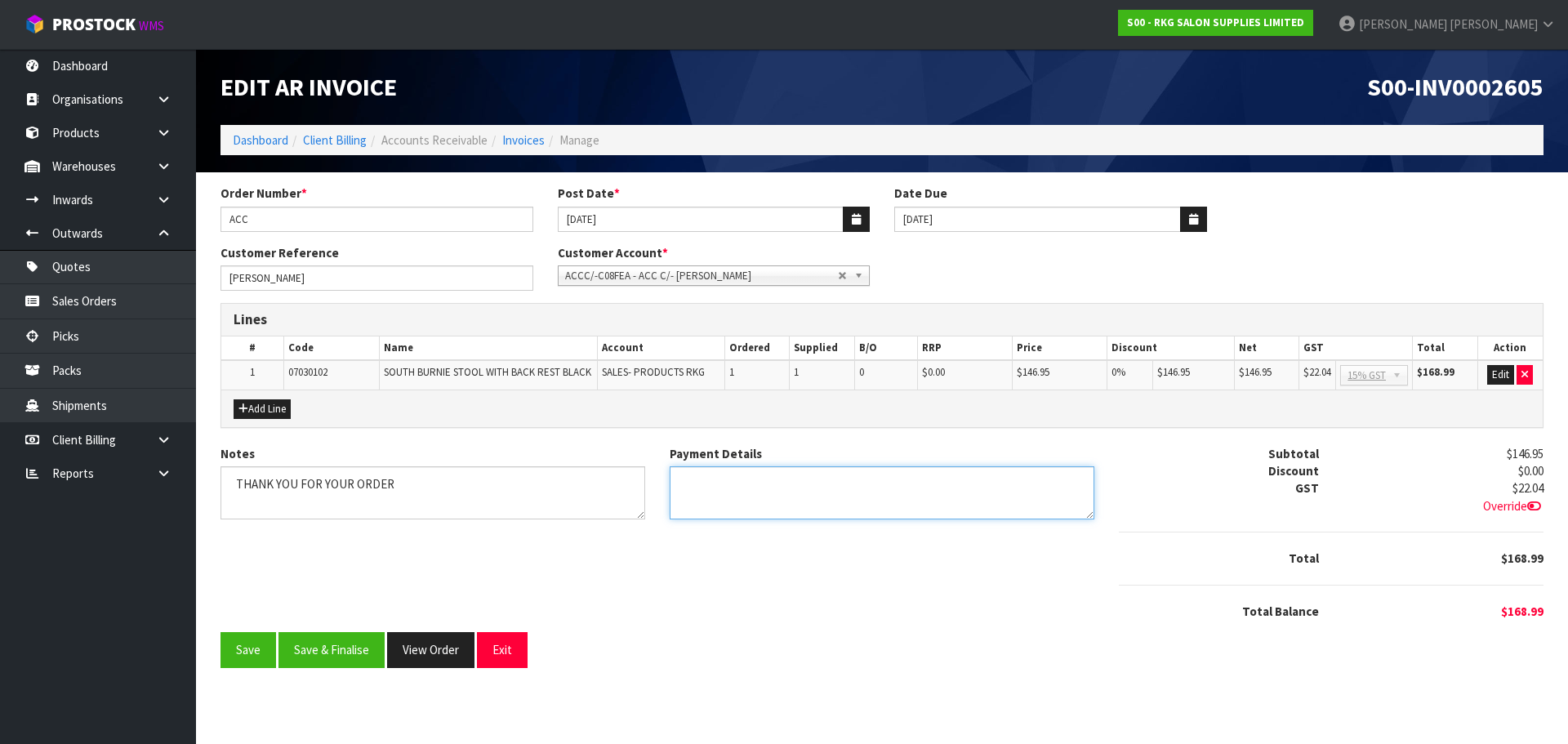
click at [758, 492] on textarea "Payment Details" at bounding box center [882, 493] width 424 height 53
type textarea "DIRECT CREDIT 25.9.25"
click at [268, 413] on button "Add Line" at bounding box center [262, 410] width 57 height 20
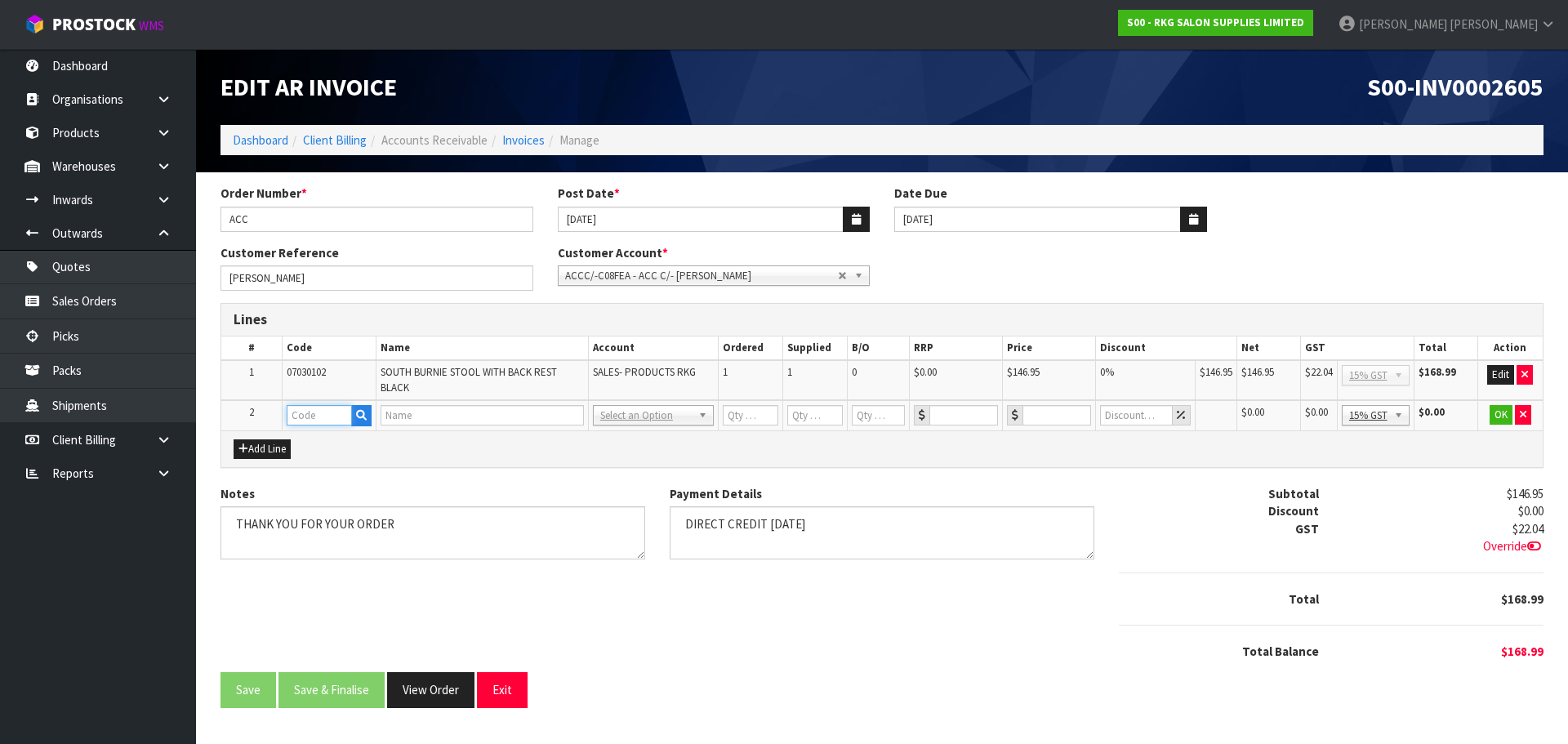
click at [298, 406] on input "text" at bounding box center [319, 415] width 65 height 21
type input "FRE"
click at [339, 441] on link "FRE IGHT" at bounding box center [352, 443] width 129 height 22
type input "FREIGHT"
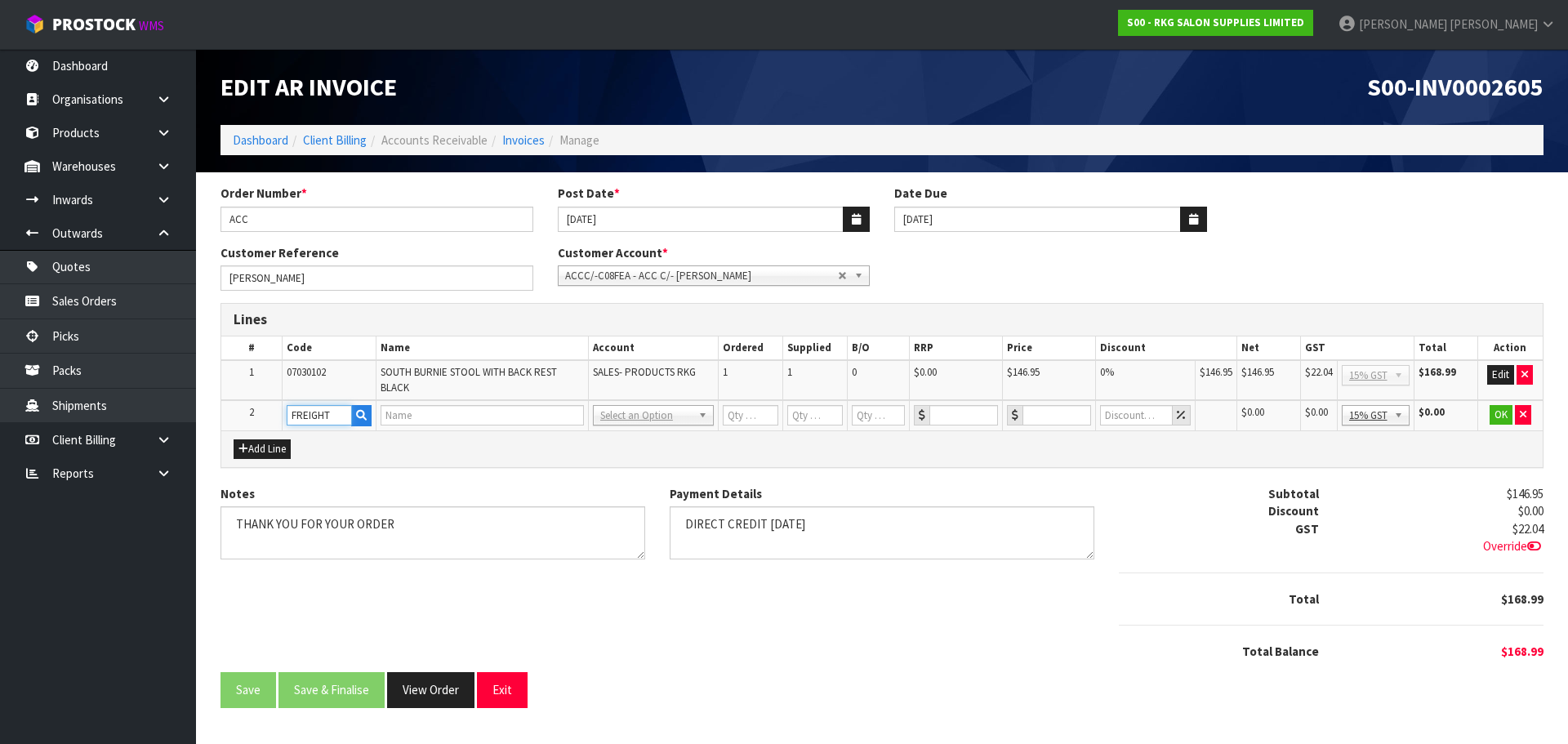
type input "1"
type input "0"
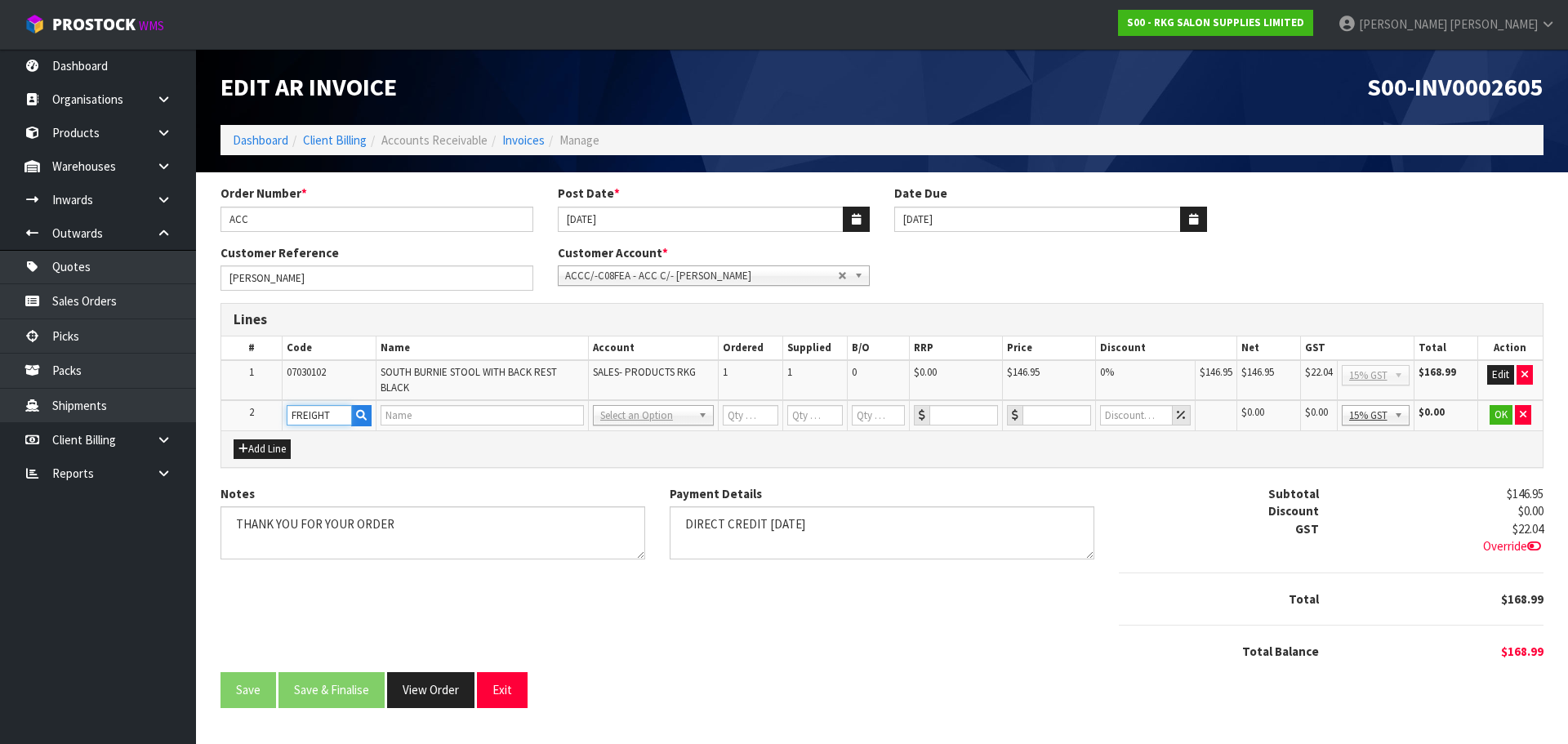
type input "0"
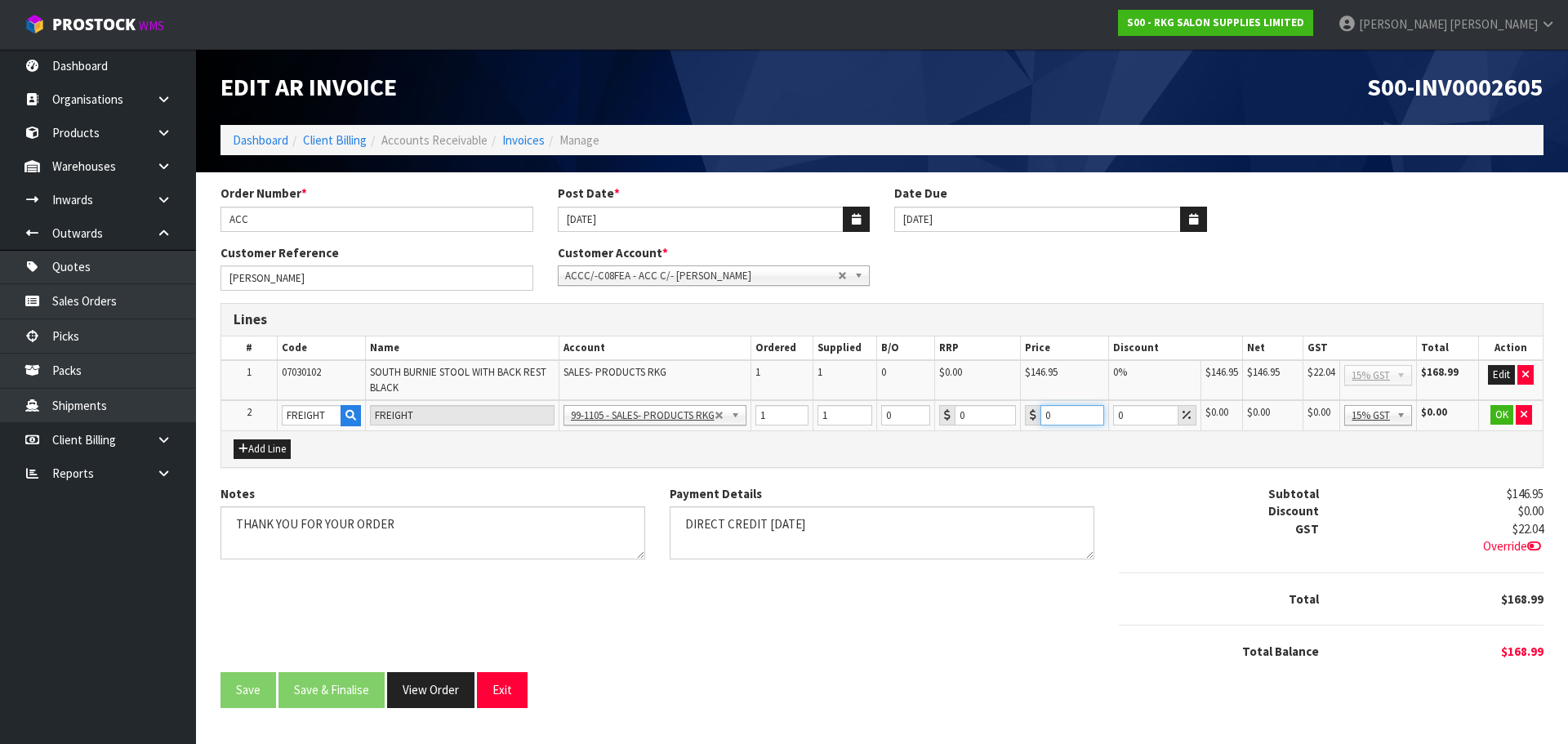
drag, startPoint x: 1054, startPoint y: 413, endPoint x: 1030, endPoint y: 414, distance: 24.0
click at [1030, 414] on div "0" at bounding box center [1064, 415] width 78 height 21
type input "17.50"
click at [1500, 418] on button "OK" at bounding box center [1502, 415] width 23 height 20
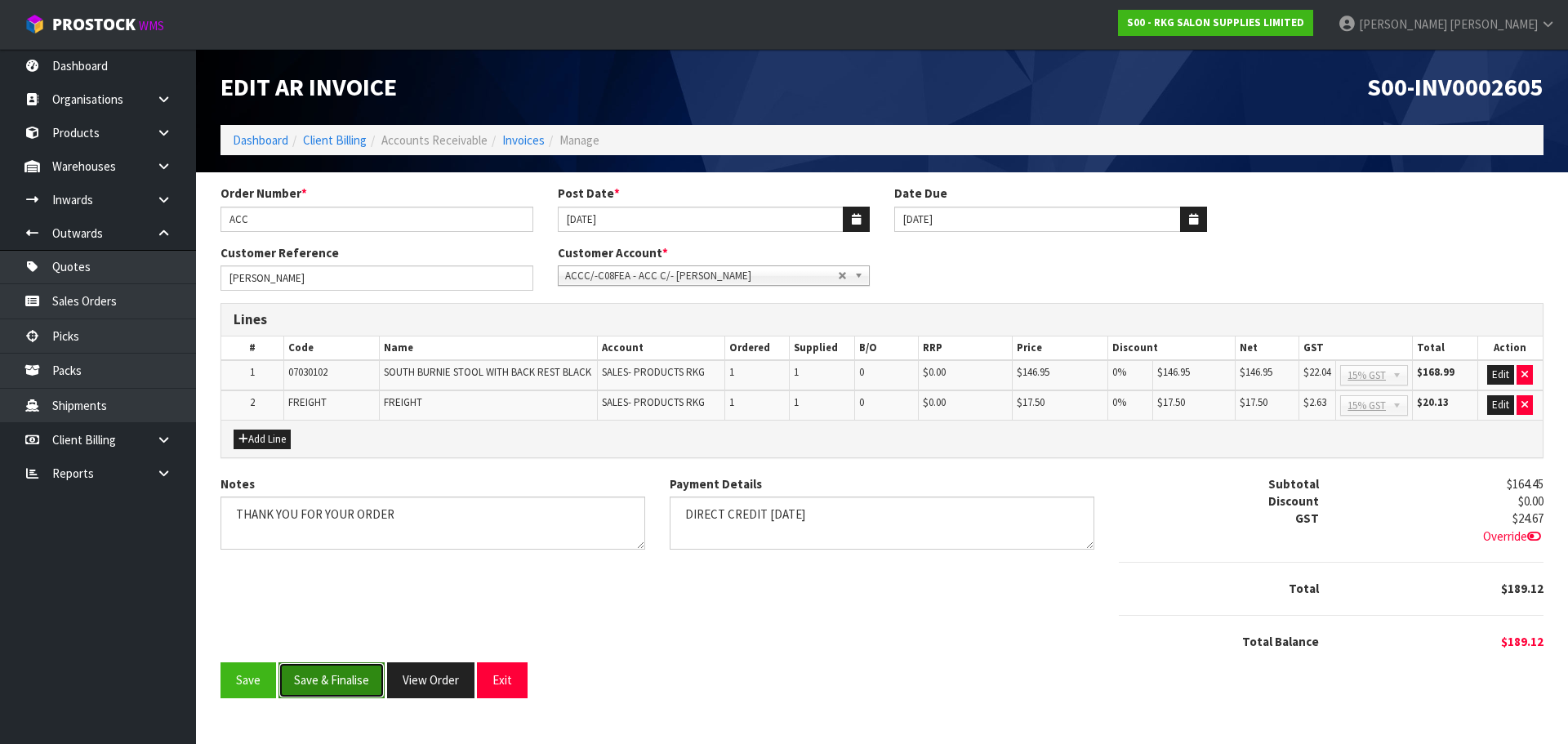
click at [332, 685] on button "Save & Finalise" at bounding box center [331, 680] width 107 height 36
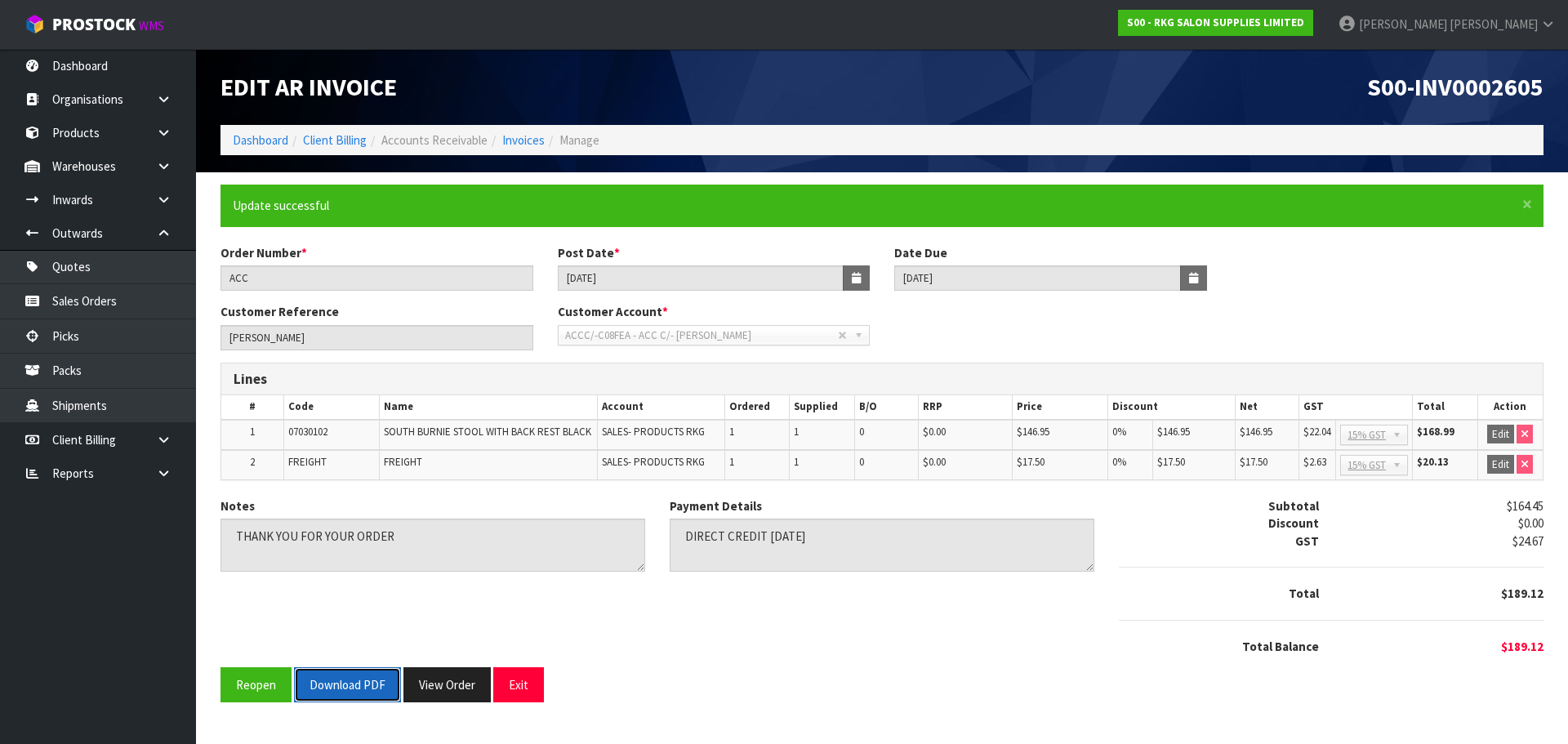
click at [359, 687] on button "Download PDF" at bounding box center [348, 685] width 107 height 36
click at [531, 684] on button "Exit" at bounding box center [519, 685] width 50 height 36
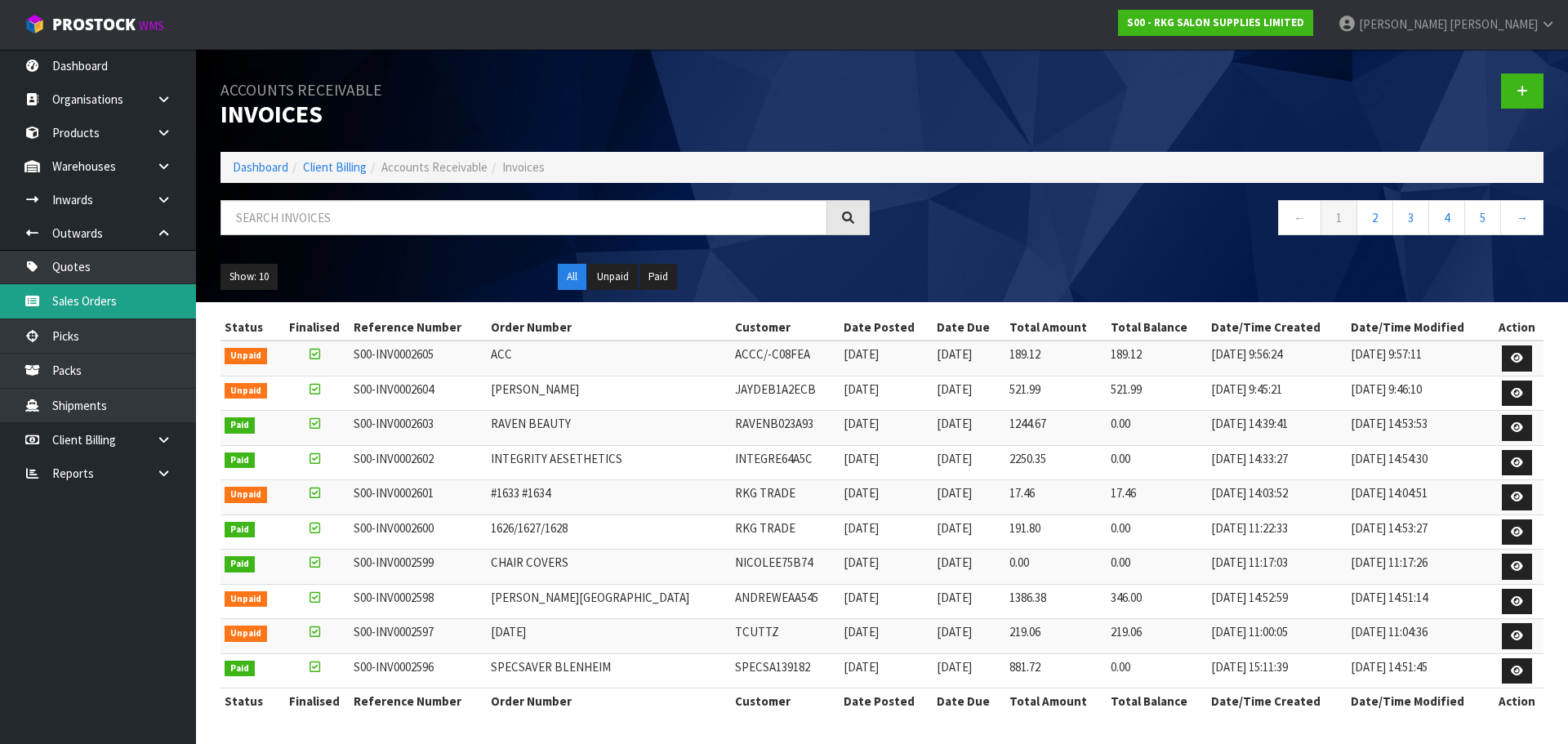
click at [84, 296] on link "Sales Orders" at bounding box center [97, 301] width 196 height 34
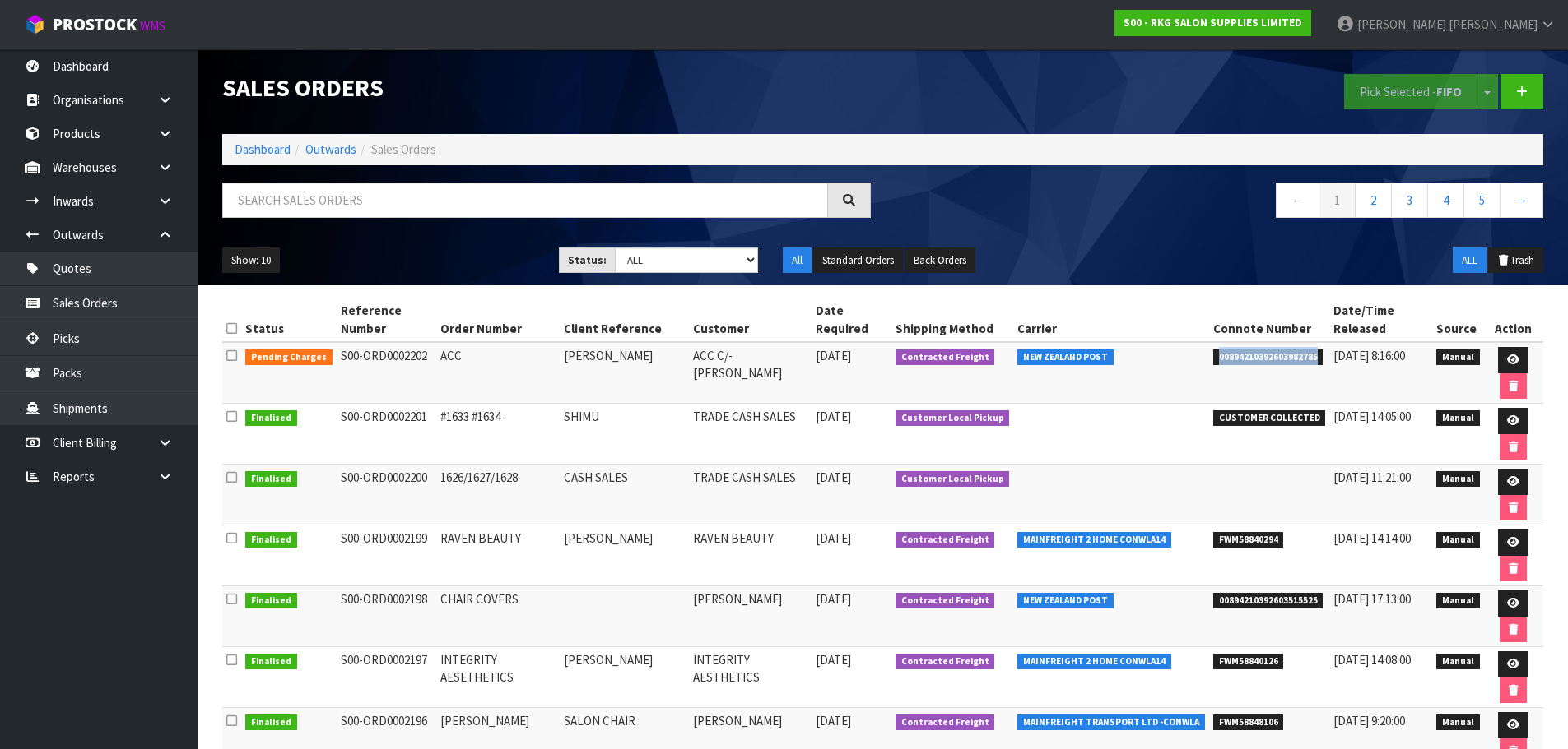
drag, startPoint x: 1203, startPoint y: 360, endPoint x: 1309, endPoint y: 355, distance: 106.1
click at [1309, 355] on li "00894210392603982785" at bounding box center [1269, 355] width 113 height 17
copy span "00894210392603982785"
click at [1501, 357] on link at bounding box center [1512, 360] width 31 height 27
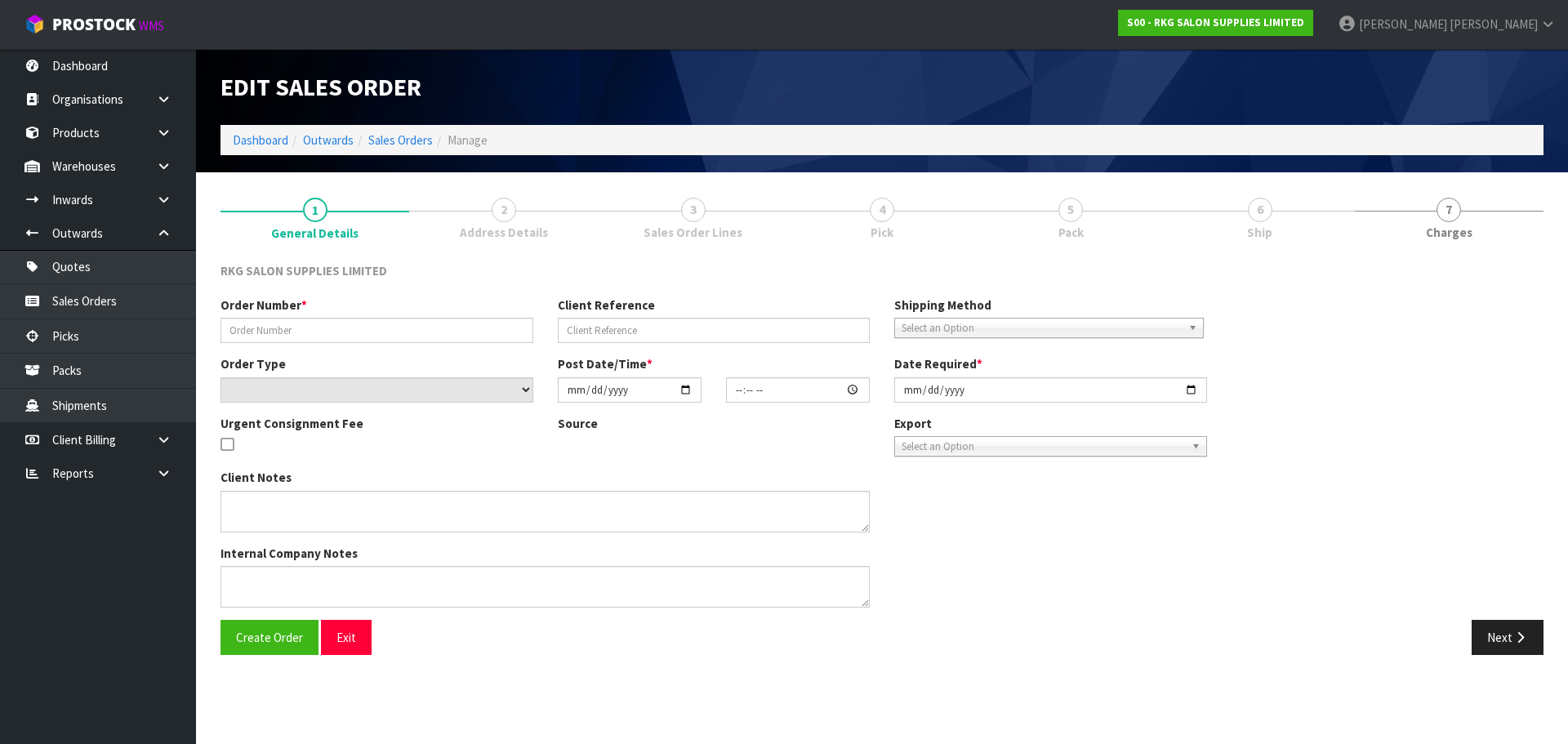
type input "ACC"
type input "DEBBIE GLENDINNING"
select select "number:0"
type input "2025-09-25"
type input "00:00:00.000"
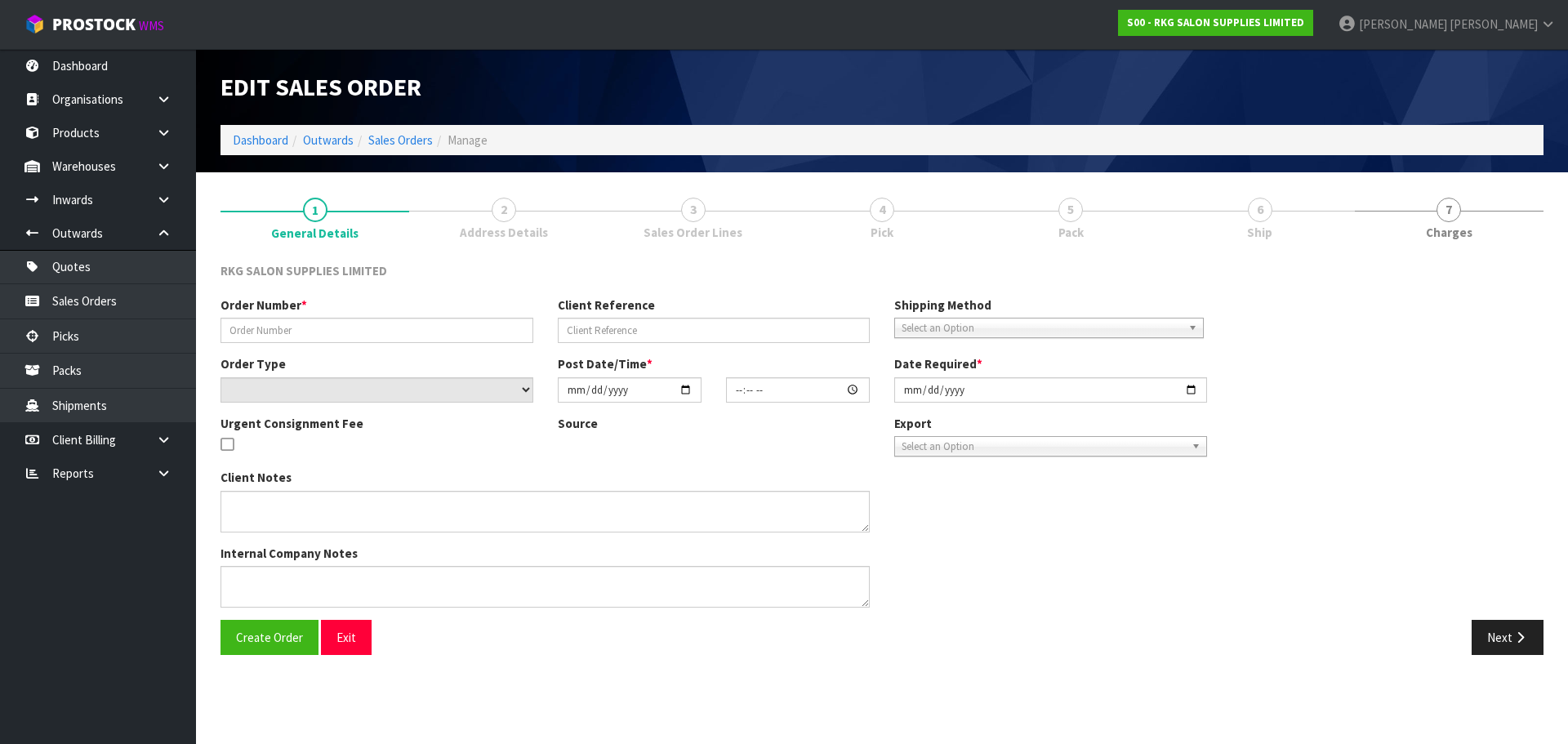
type input "2025-09-25"
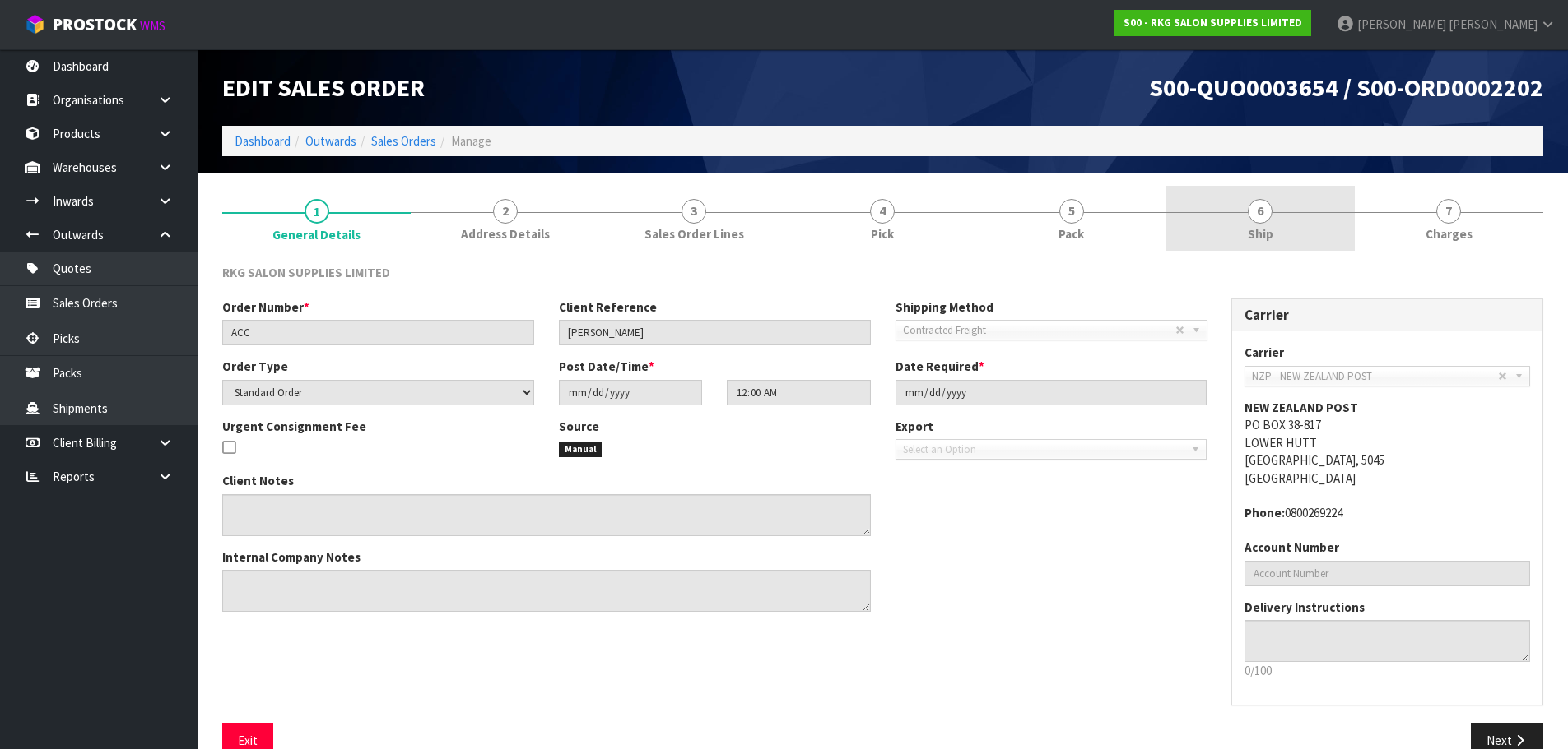
click at [1264, 215] on span "6" at bounding box center [1260, 211] width 25 height 25
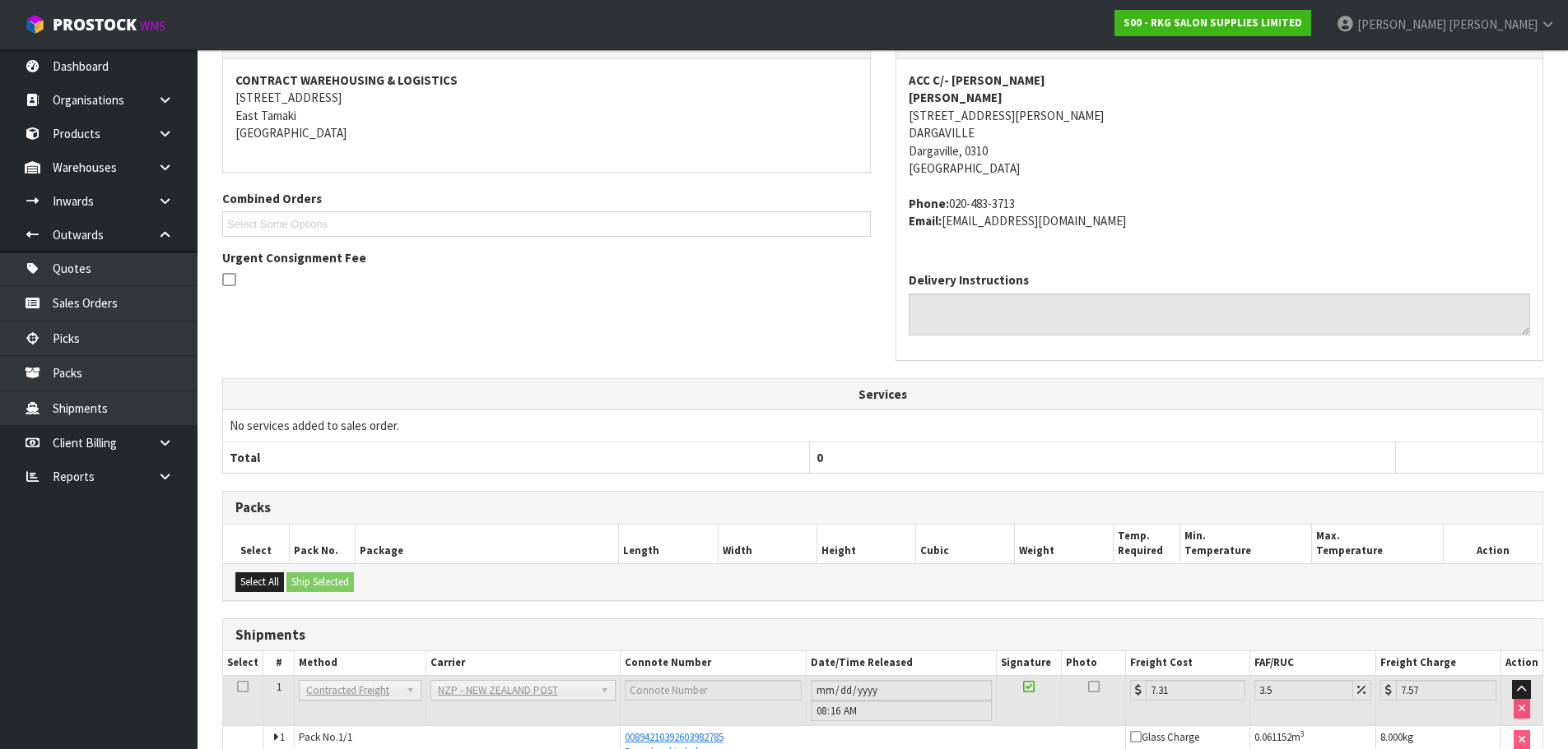
scroll to position [333, 0]
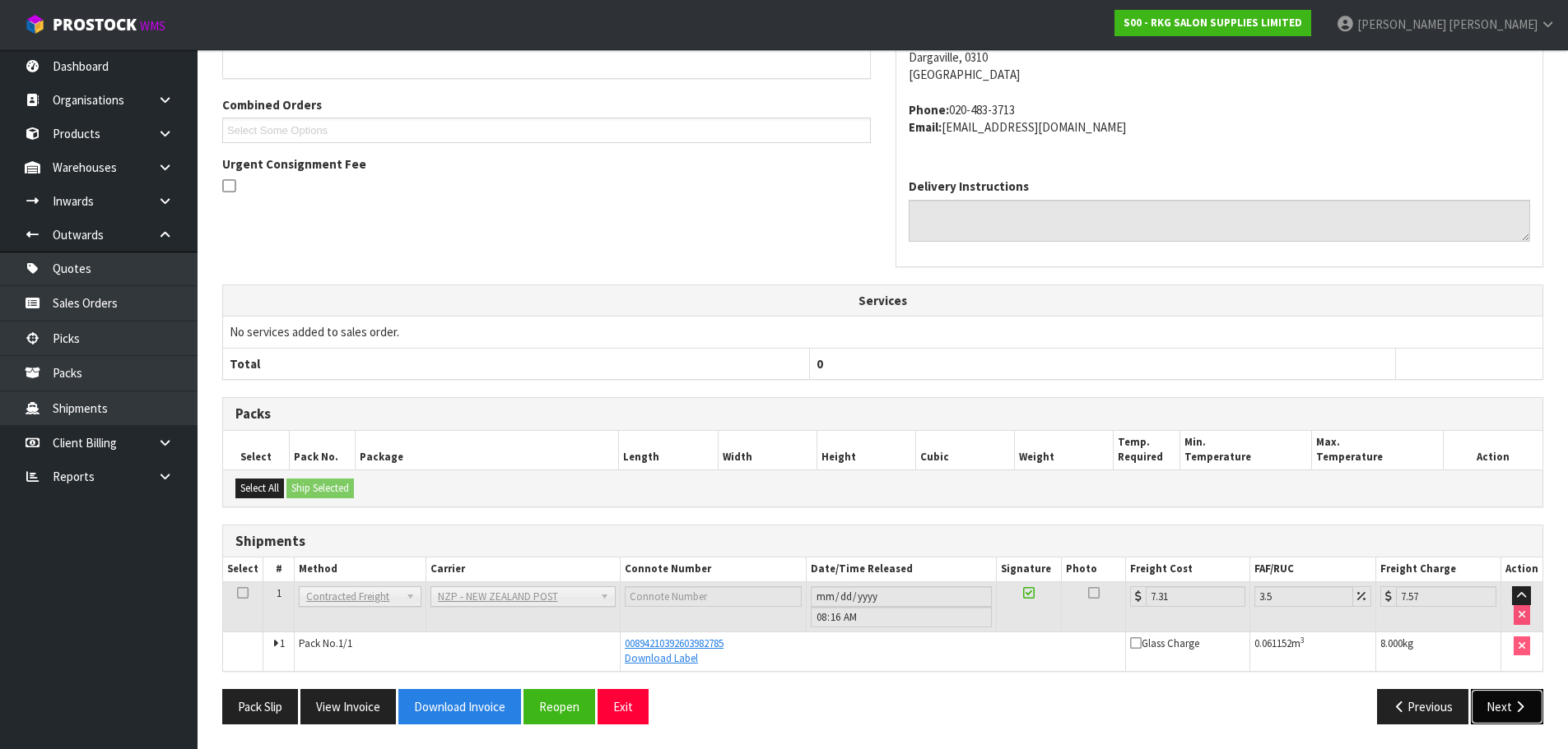
click at [1491, 707] on button "Next" at bounding box center [1506, 707] width 72 height 36
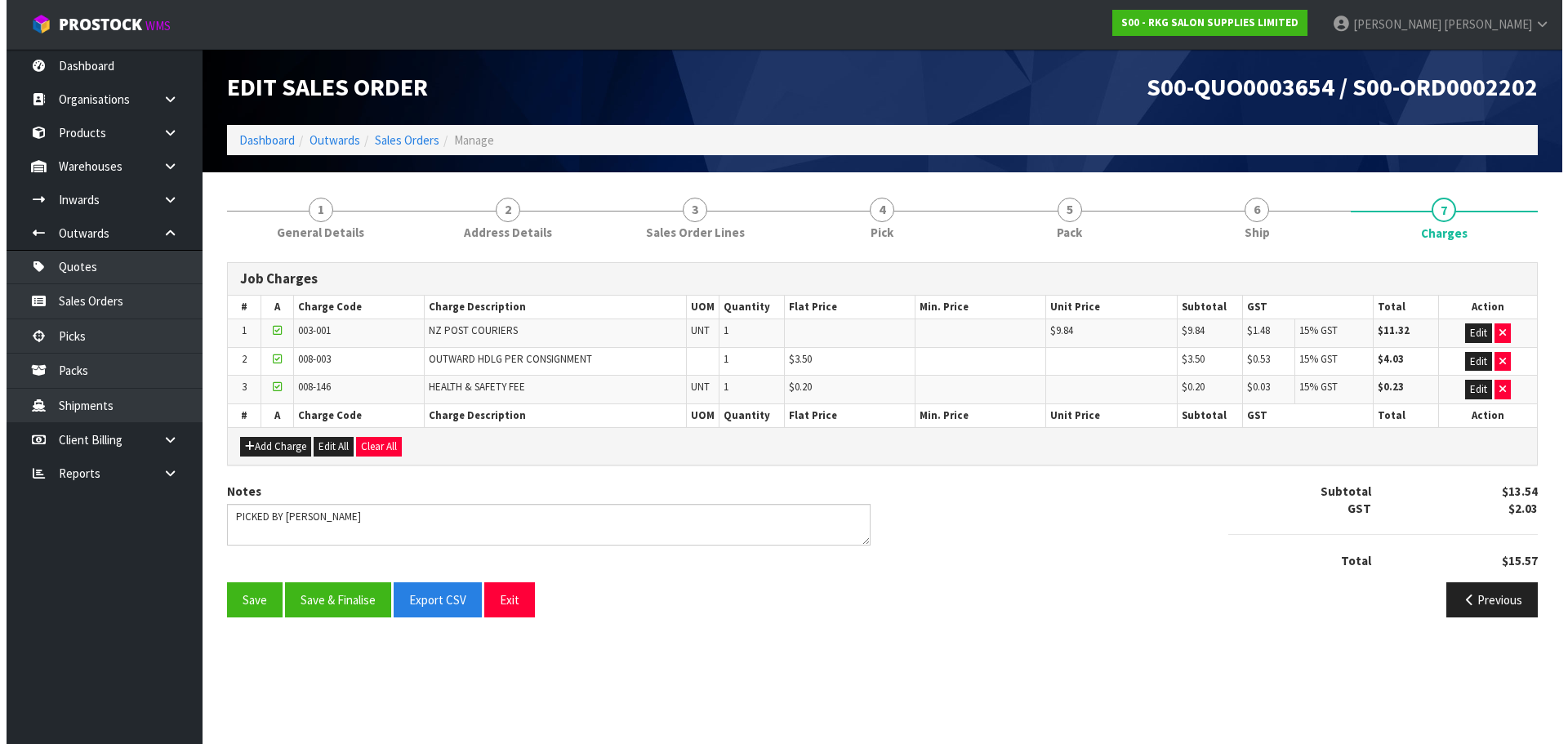
scroll to position [0, 0]
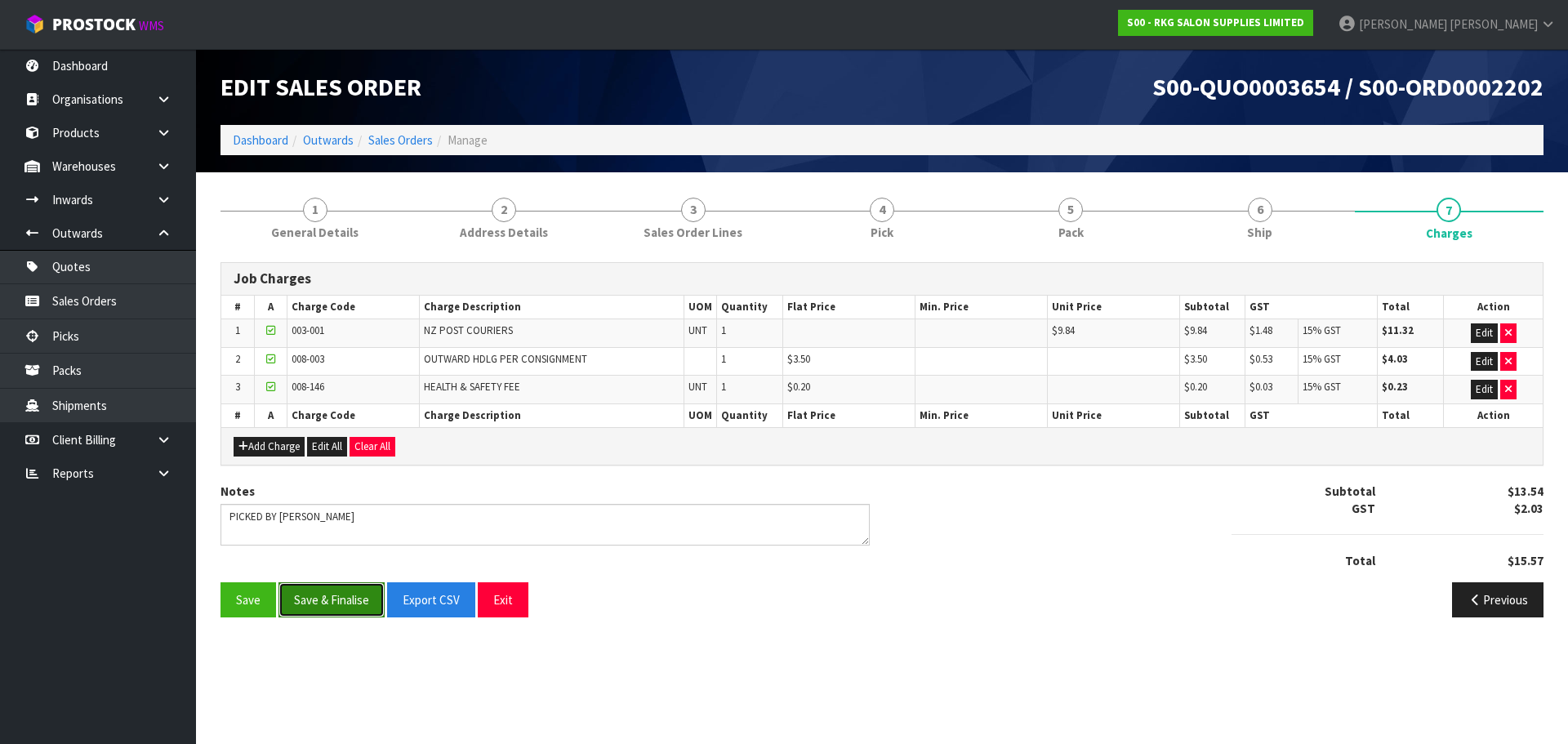
click at [341, 604] on button "Save & Finalise" at bounding box center [331, 599] width 107 height 36
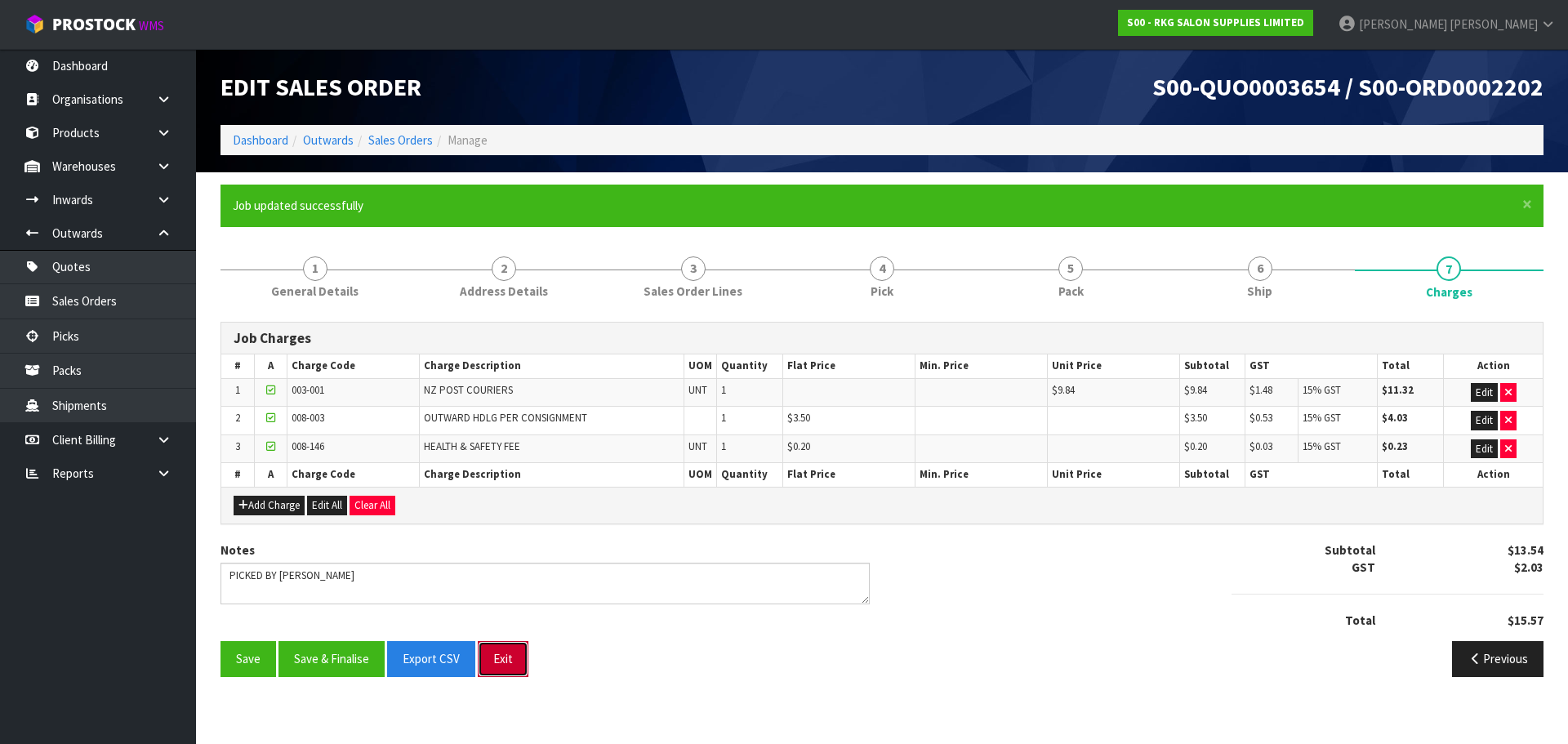
click at [503, 664] on button "Exit" at bounding box center [503, 659] width 50 height 36
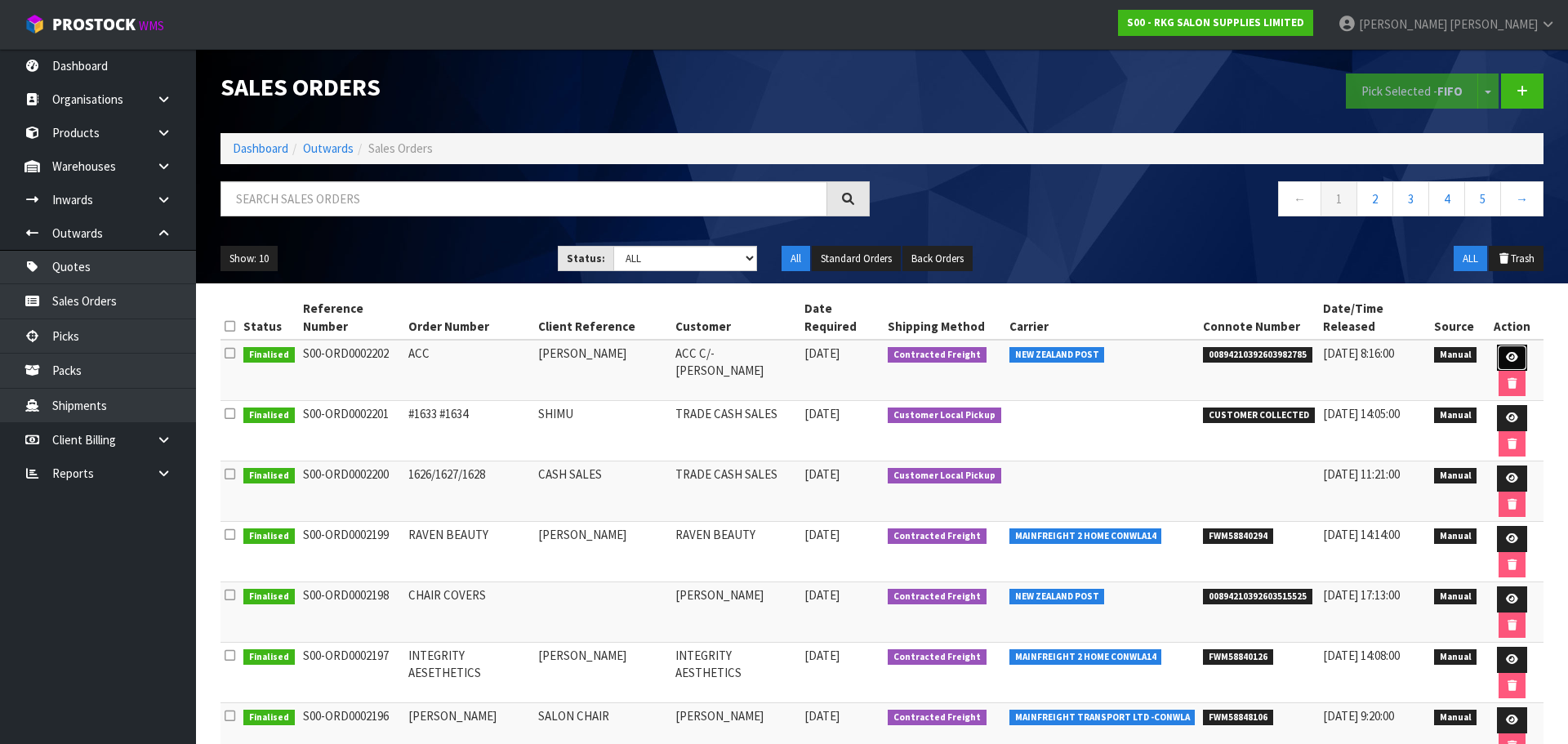
click at [1506, 352] on icon at bounding box center [1512, 357] width 12 height 11
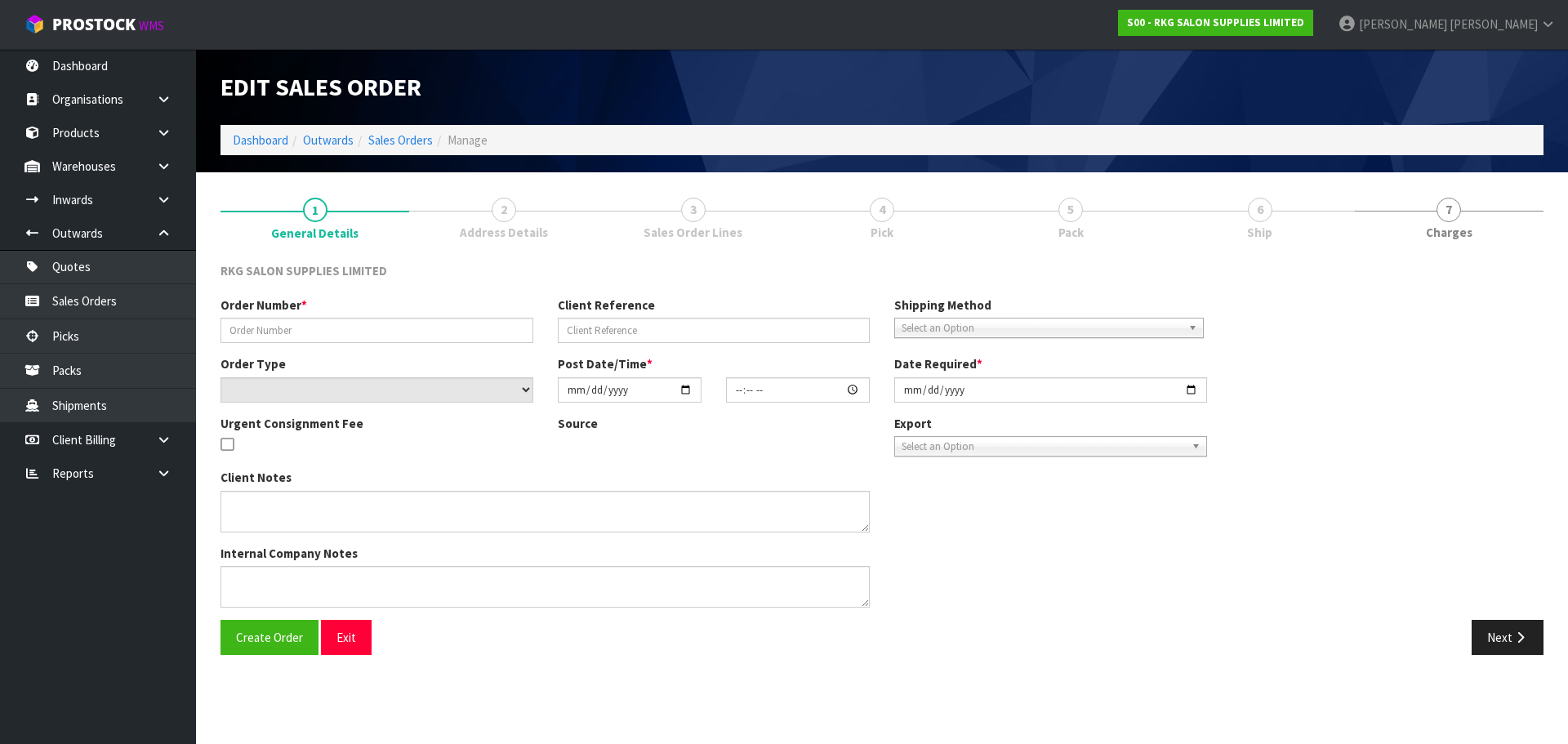
type input "ACC"
type input "DEBBIE GLENDINNING"
select select "number:0"
type input "2025-09-25"
type input "00:00:00.000"
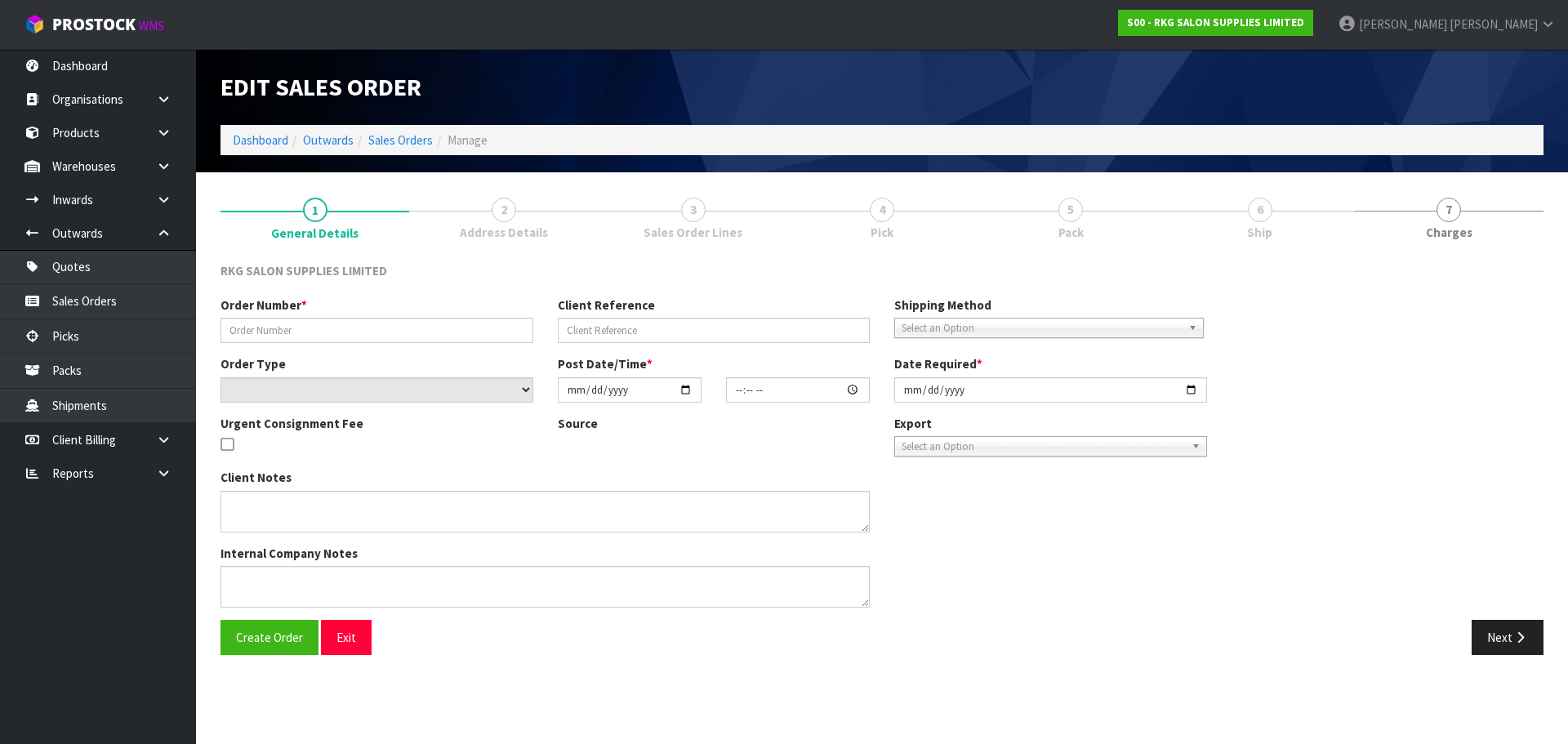
type input "2025-09-25"
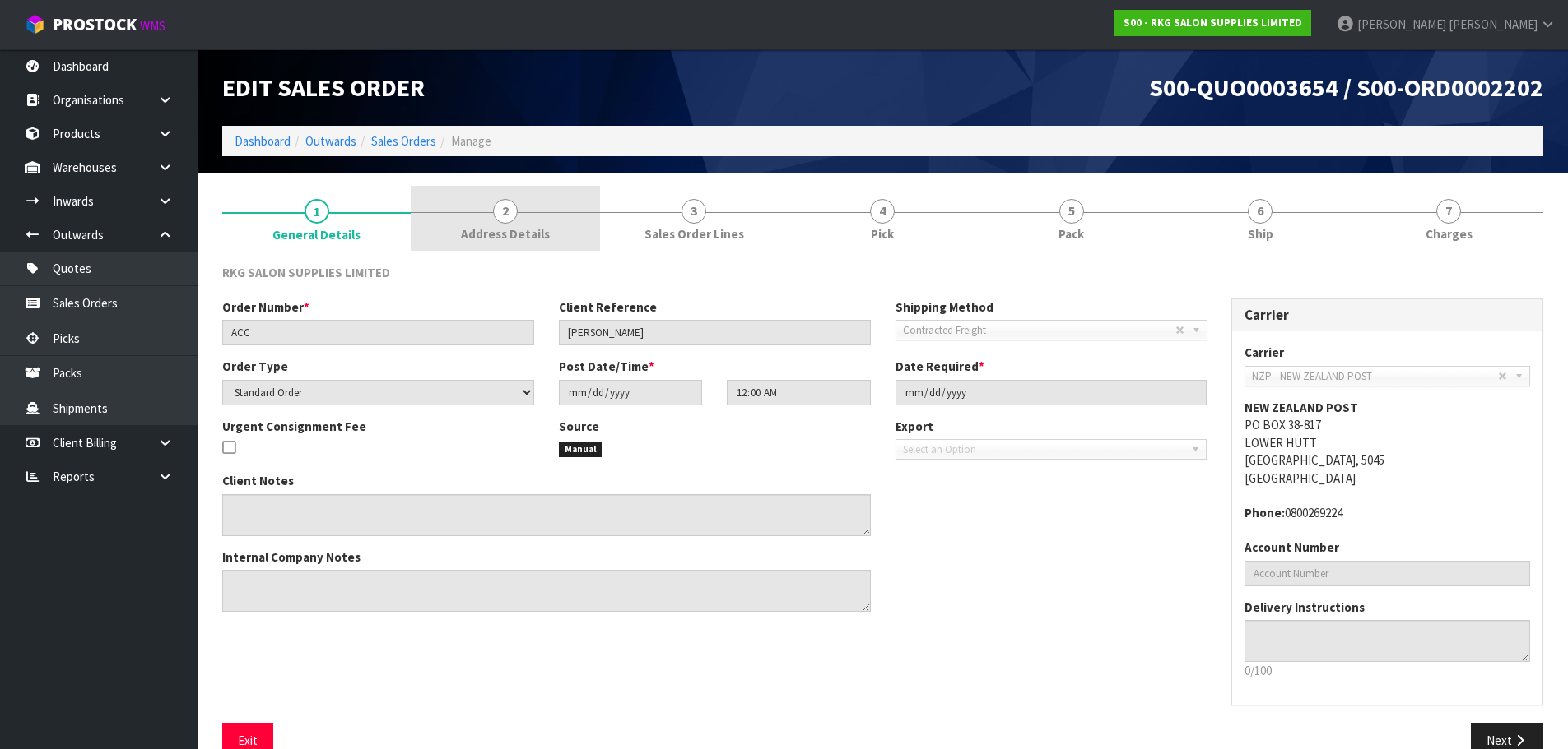
click at [507, 217] on span "2" at bounding box center [506, 211] width 25 height 25
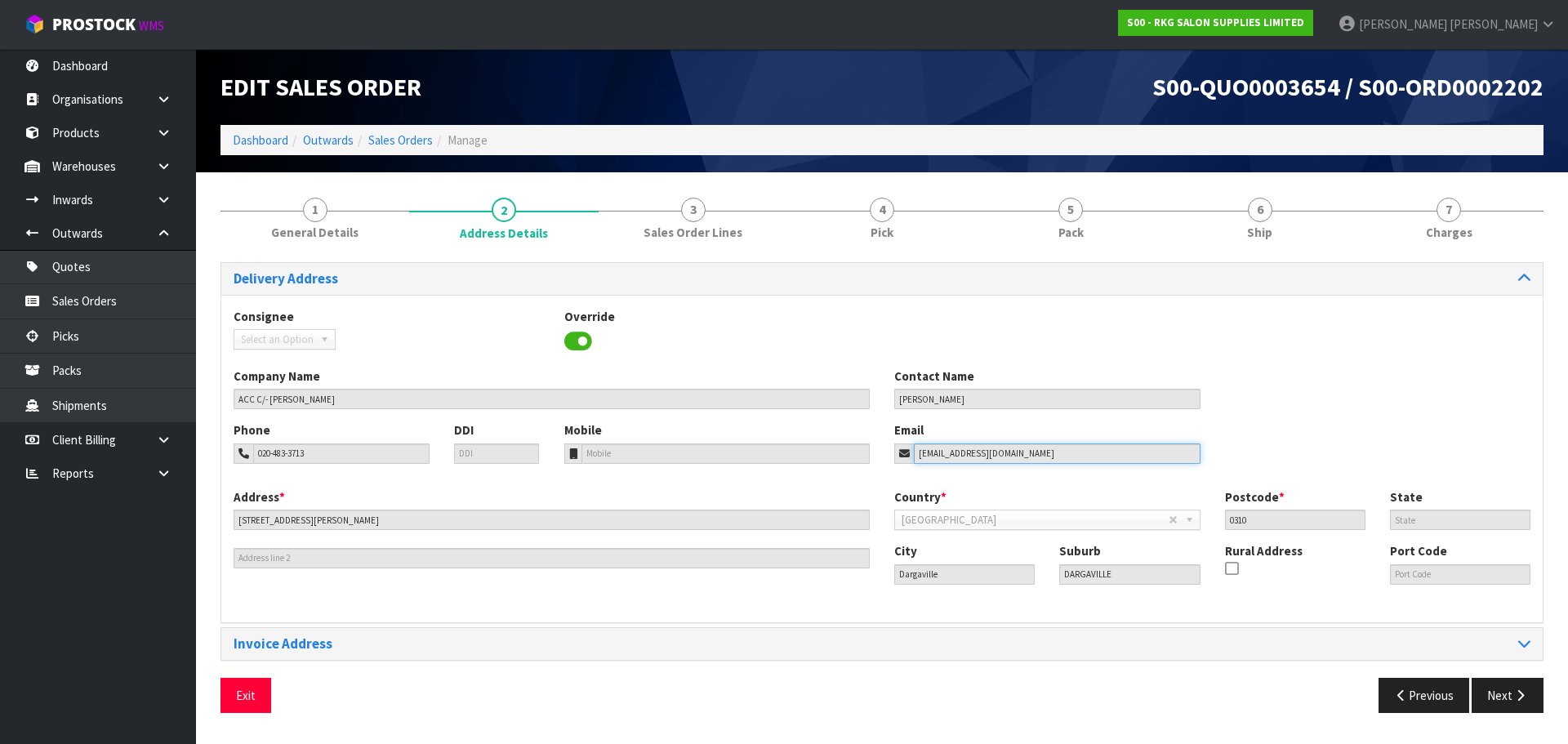
drag, startPoint x: 1018, startPoint y: 460, endPoint x: 893, endPoint y: 460, distance: 125.0
click at [893, 460] on div "Email debg@aim.net.nz" at bounding box center [1047, 442] width 331 height 41
click at [244, 695] on button "Exit" at bounding box center [245, 695] width 50 height 36
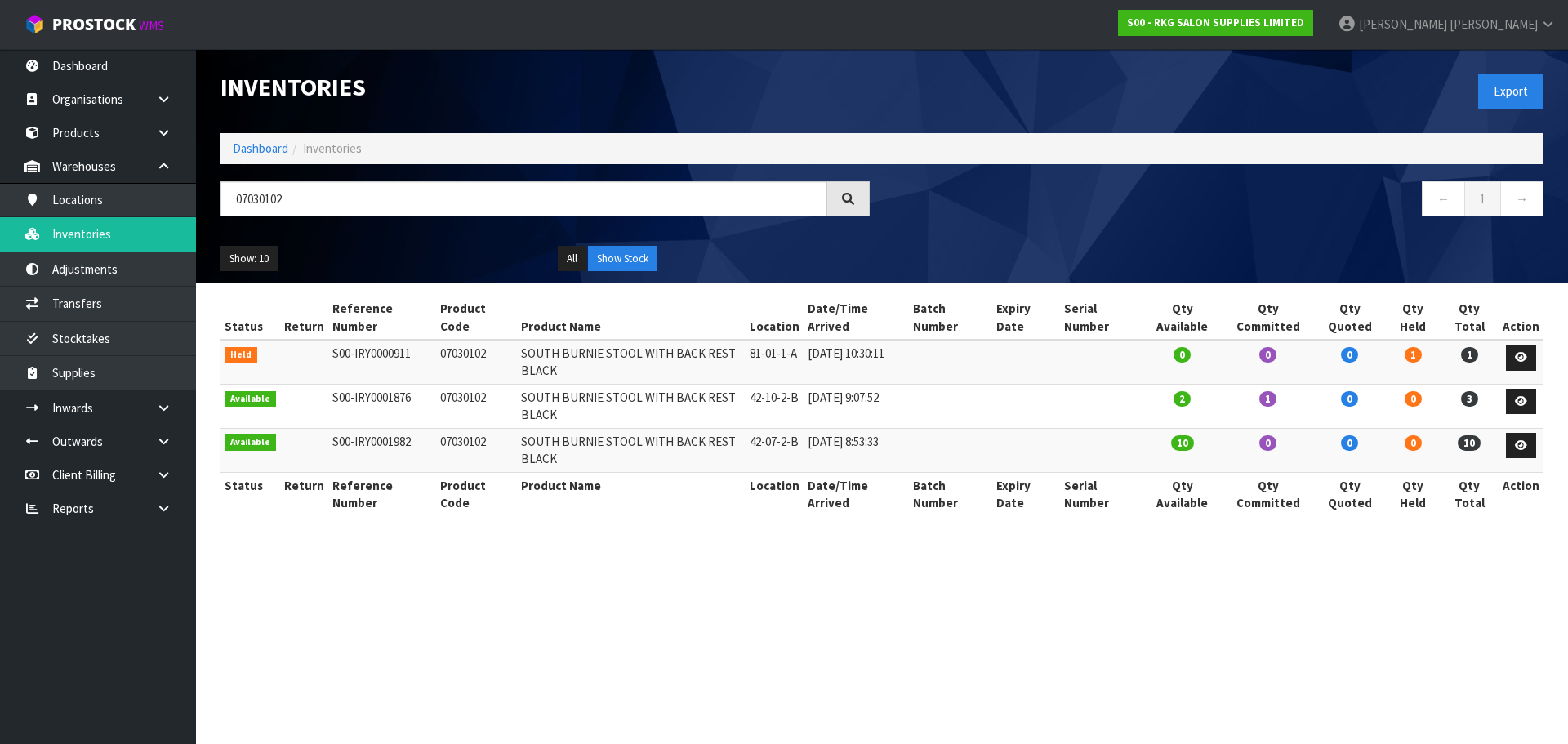
click at [225, 207] on input "07030102" at bounding box center [523, 199] width 607 height 36
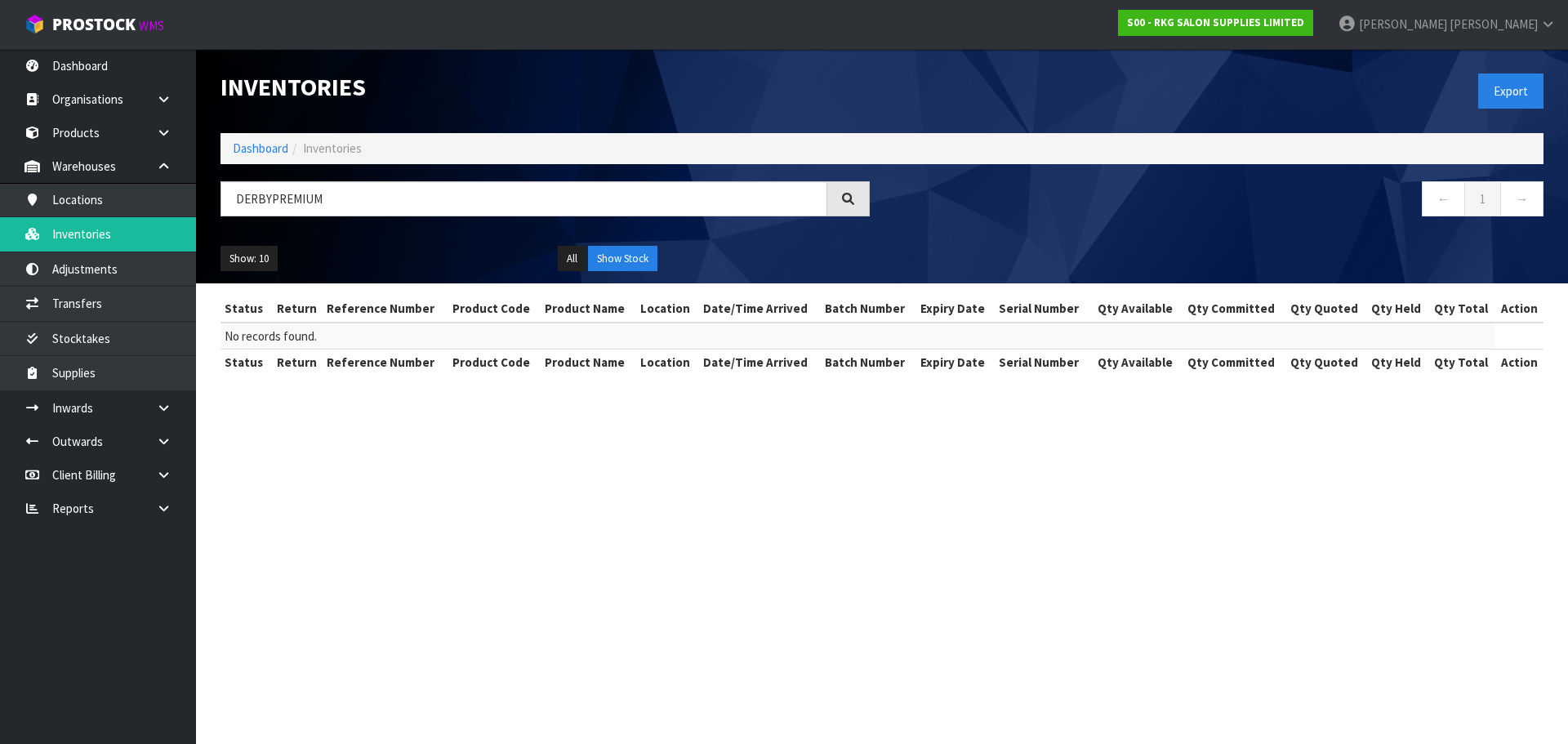
click at [267, 198] on input "DERBYPREMIUM" at bounding box center [523, 199] width 607 height 36
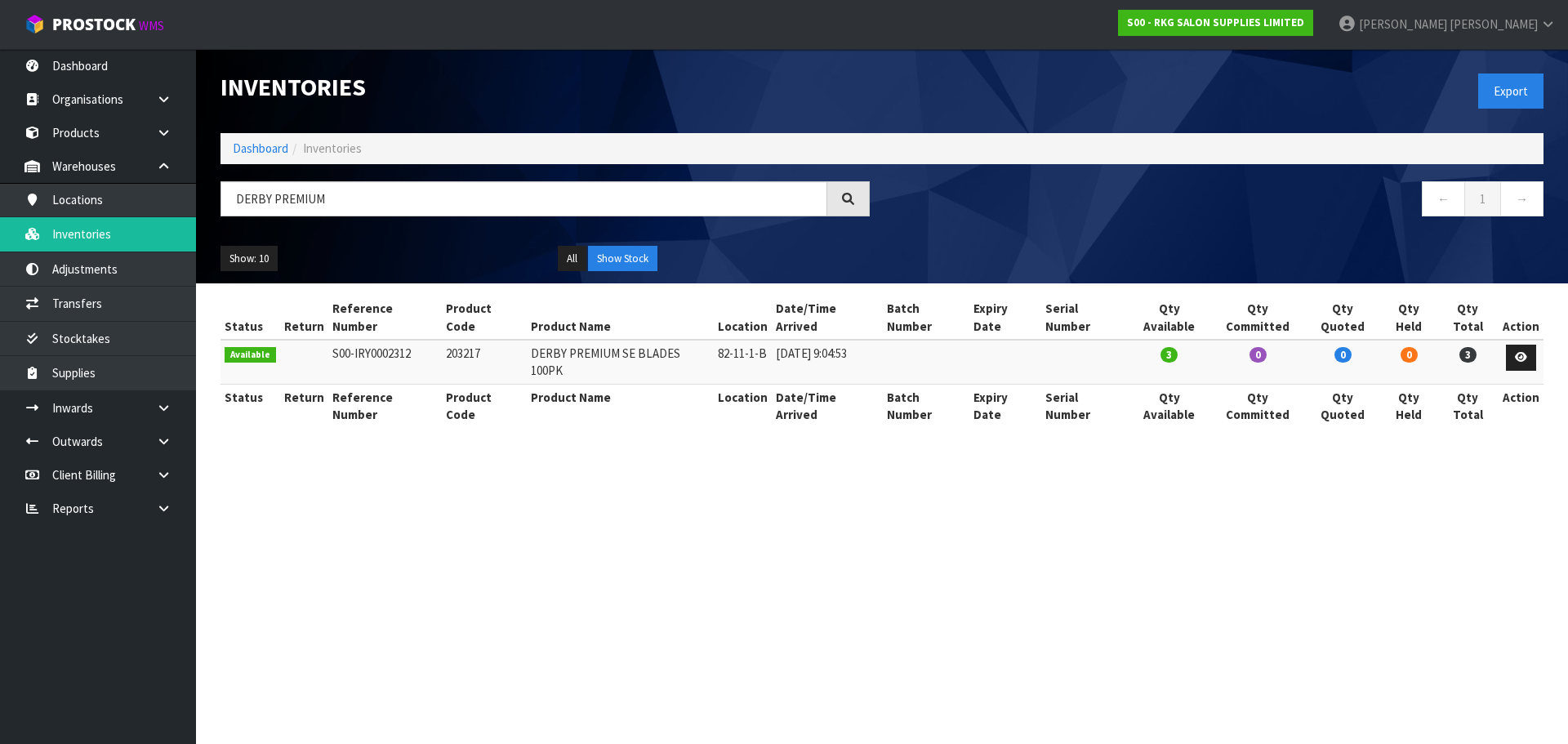
drag, startPoint x: 441, startPoint y: 339, endPoint x: 505, endPoint y: 334, distance: 64.2
click at [505, 340] on td "203217" at bounding box center [484, 362] width 85 height 44
copy td "203217"
click at [561, 471] on section "Inventories Export Dashboard Inventories DERBY PREMIUM ← 1 → Show: 10 5 10 25 5…" at bounding box center [784, 372] width 1568 height 744
drag, startPoint x: 275, startPoint y: 199, endPoint x: 346, endPoint y: 199, distance: 71.0
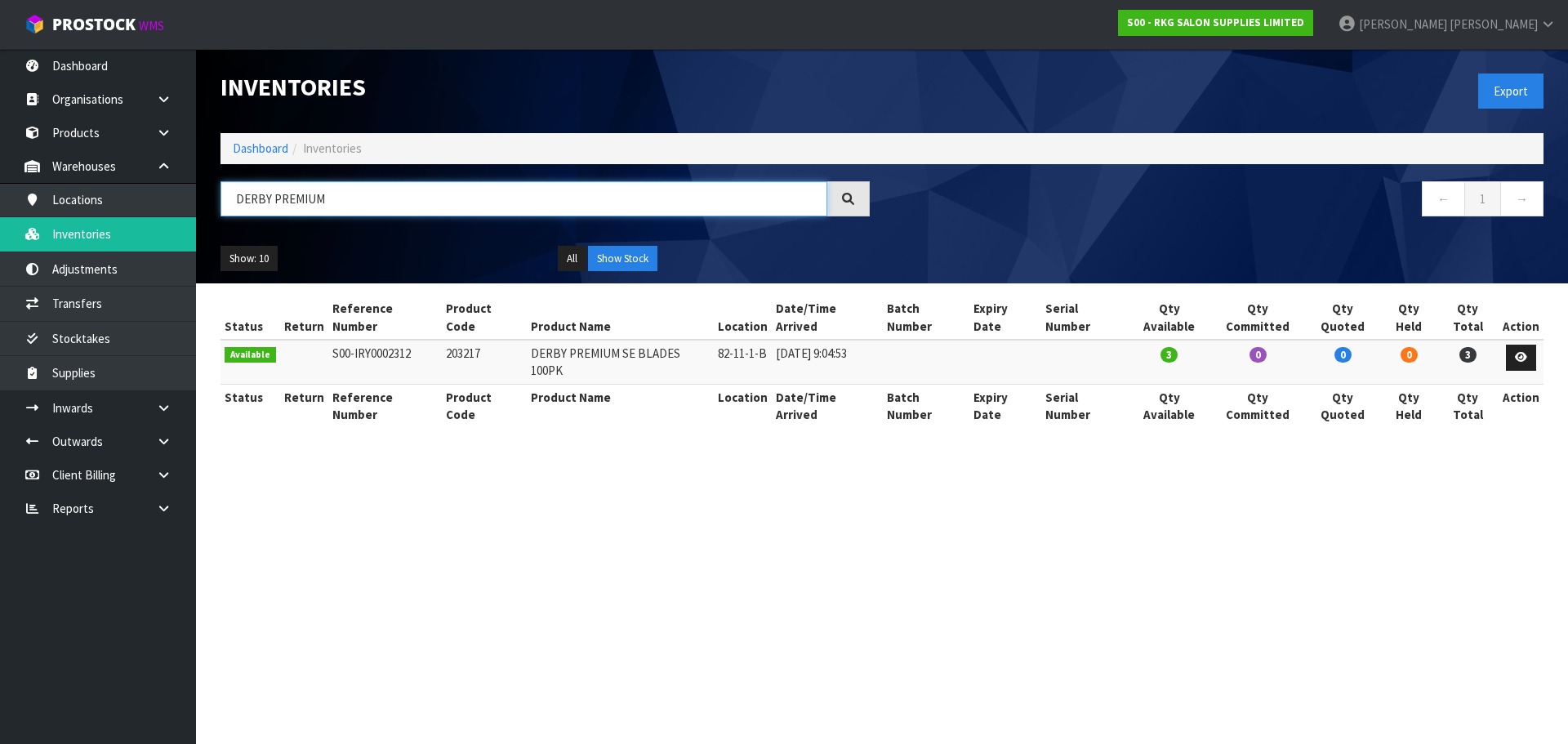
click at [346, 199] on input "DERBY PREMIUM" at bounding box center [523, 199] width 607 height 36
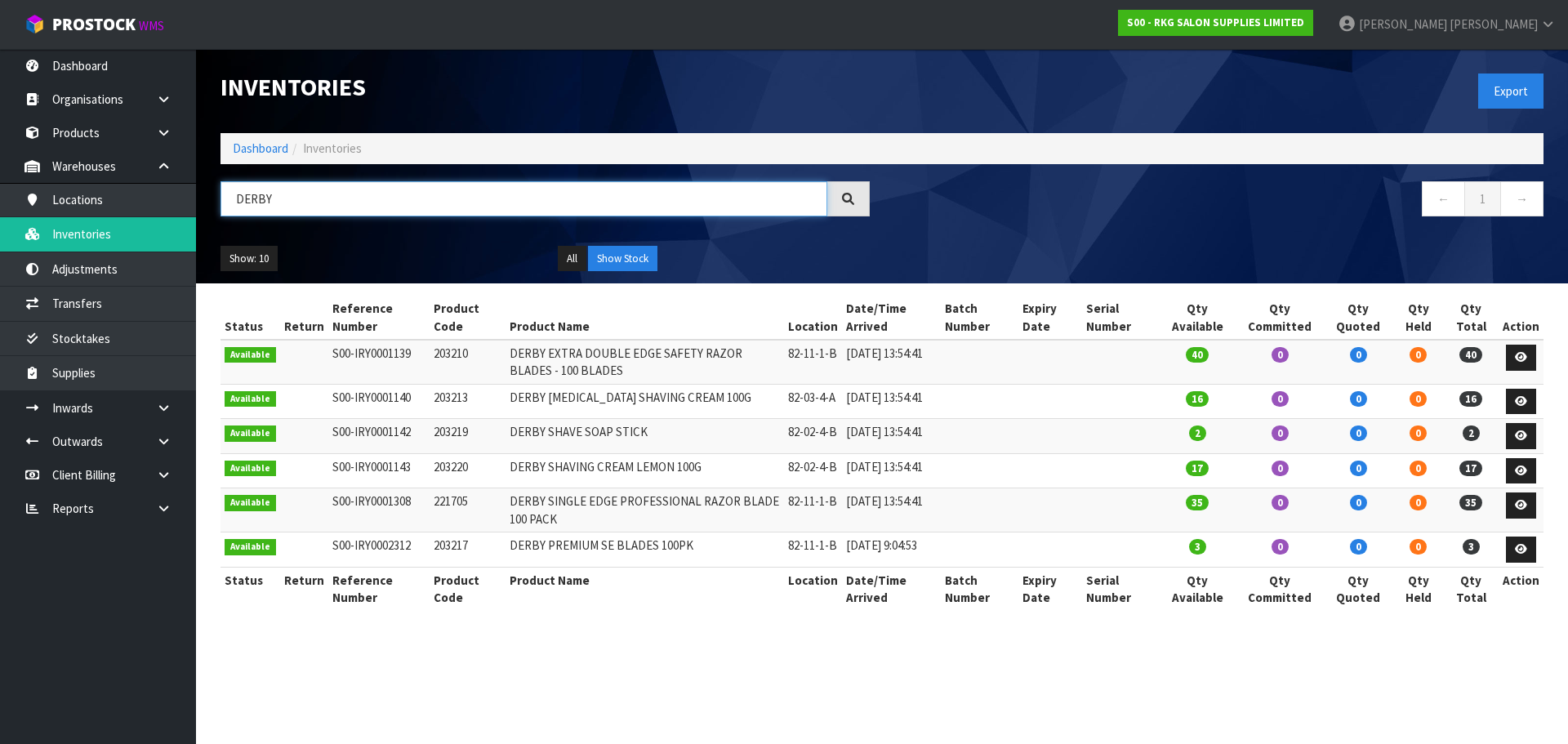
type input "DERBY"
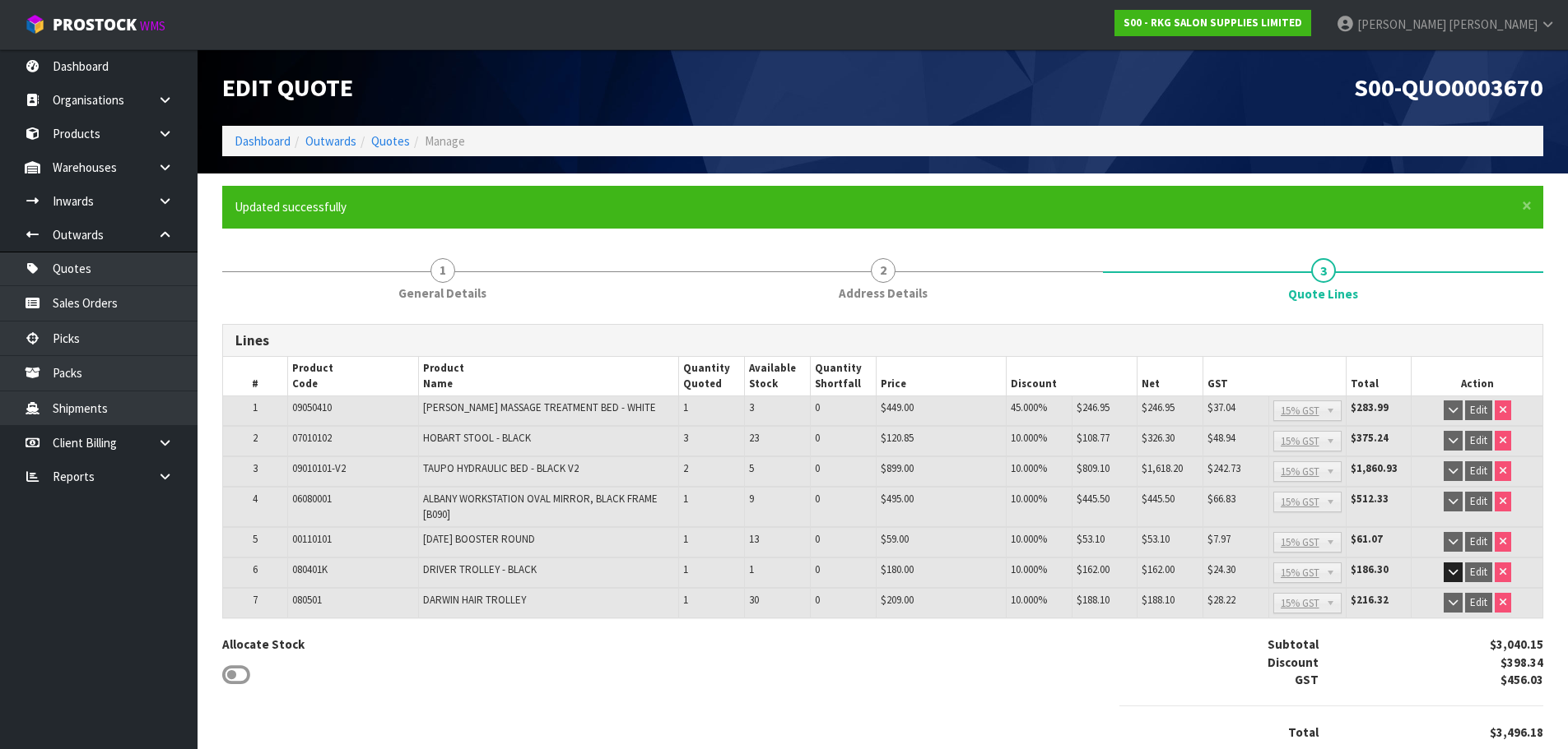
scroll to position [65, 0]
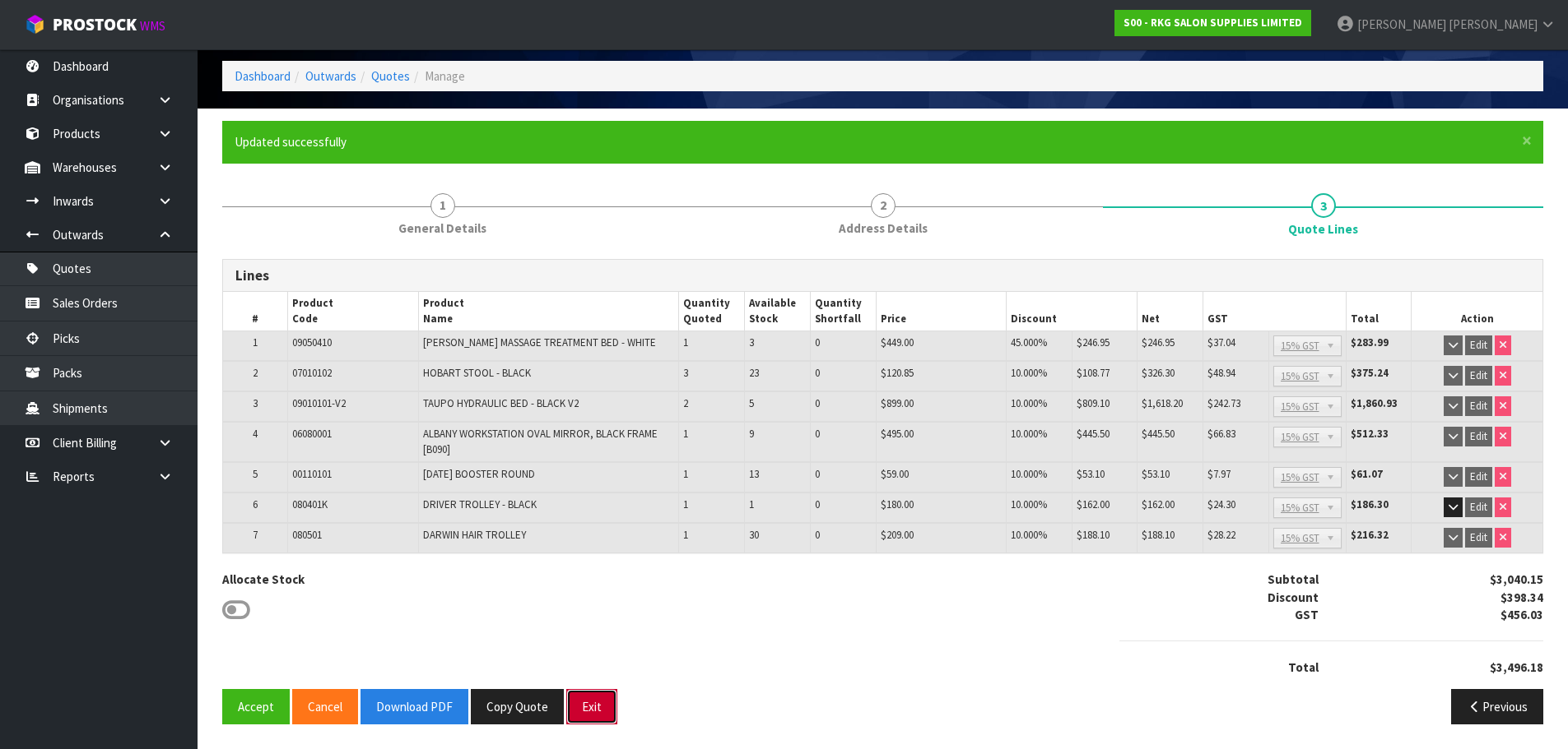
click at [584, 706] on button "Exit" at bounding box center [591, 707] width 51 height 36
